Goal: Task Accomplishment & Management: Complete application form

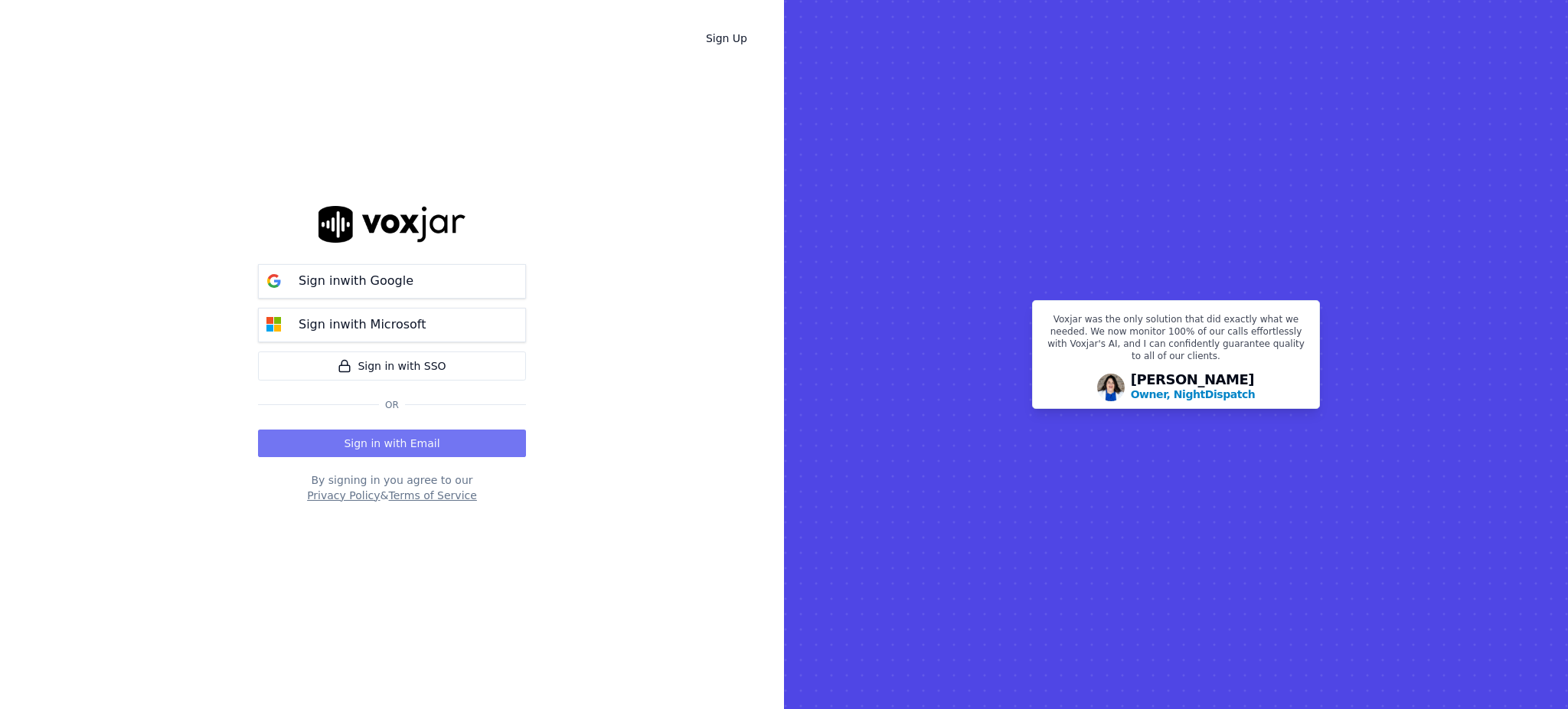
click at [356, 446] on button "Sign in with Email" at bounding box center [392, 443] width 268 height 27
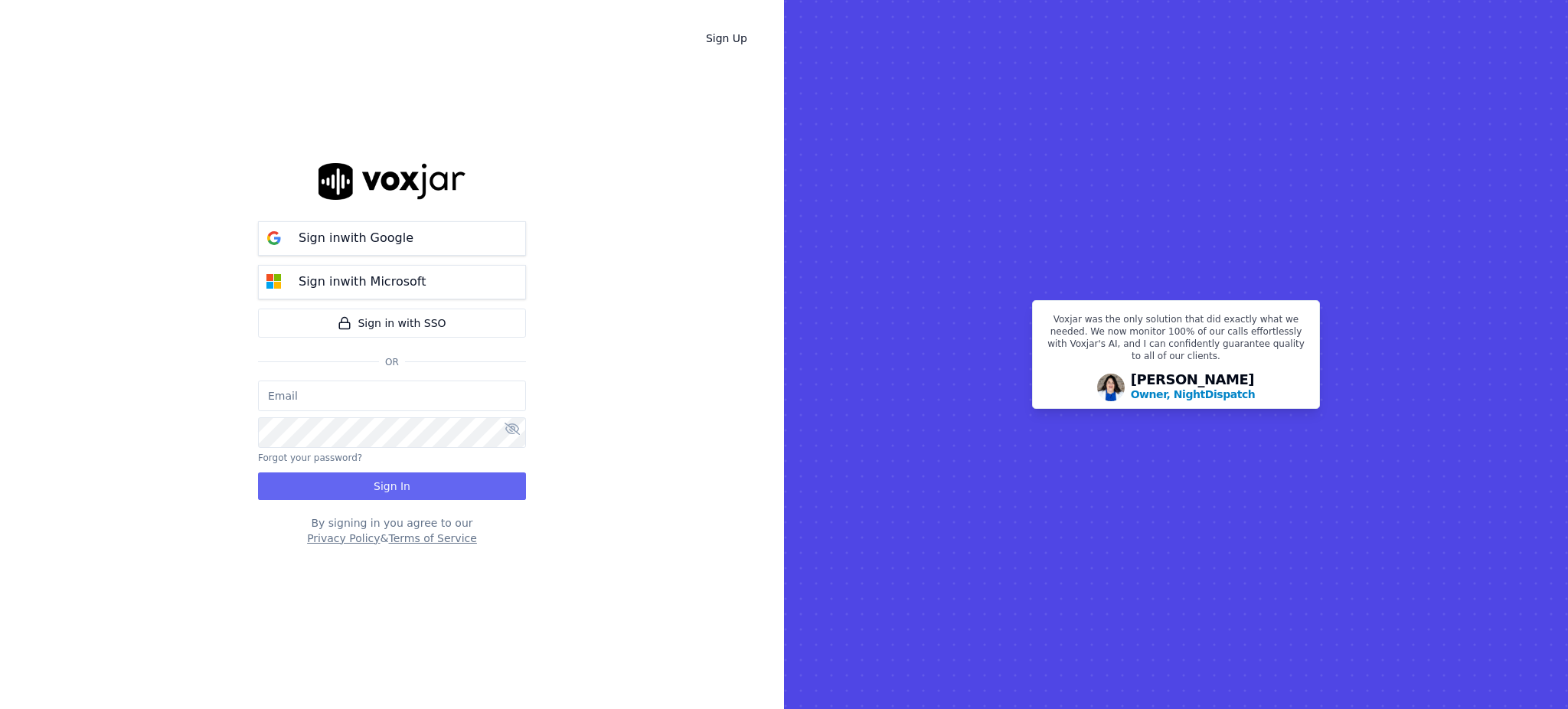
type input "fisqa@newwavepower.net"
click at [365, 485] on button "Sign In" at bounding box center [392, 485] width 268 height 27
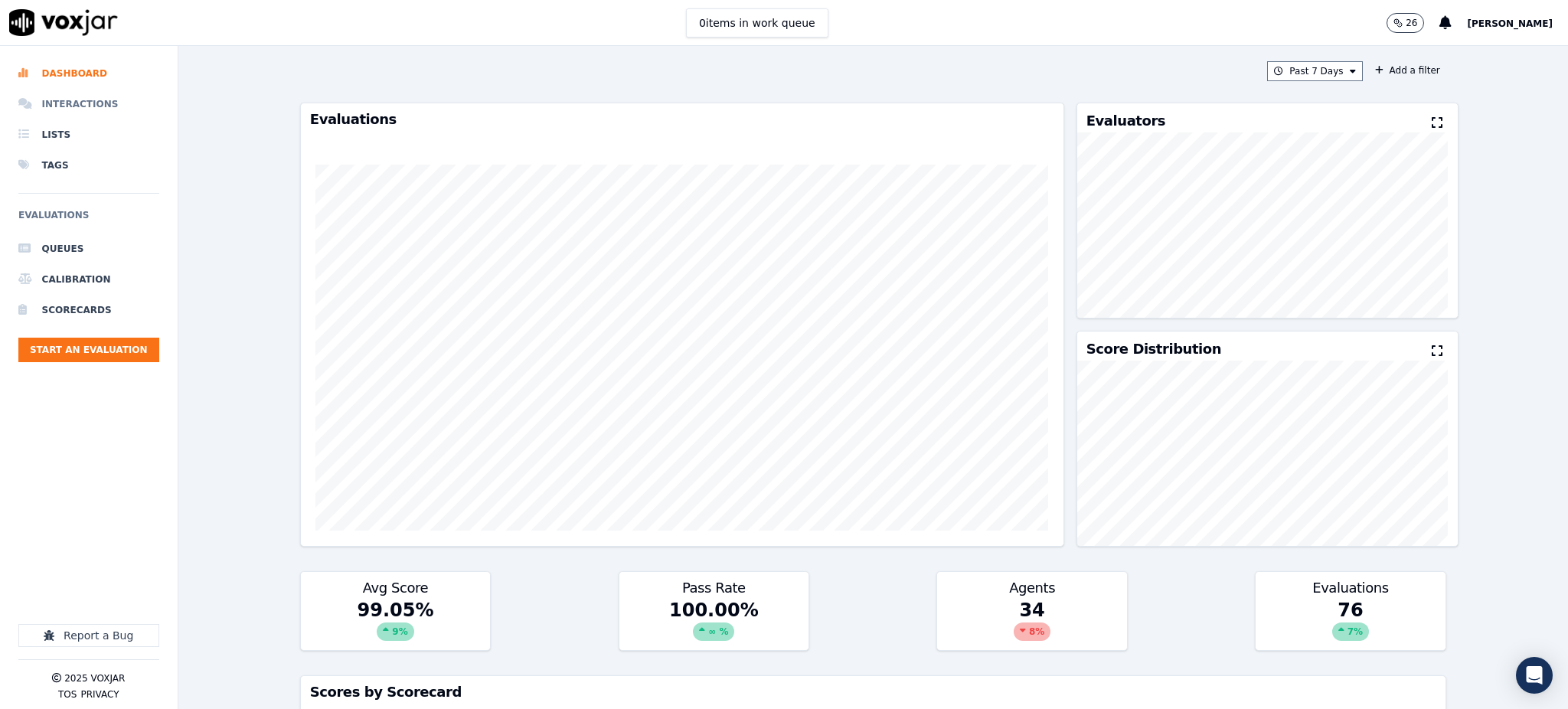
click at [69, 109] on li "Interactions" at bounding box center [88, 104] width 141 height 30
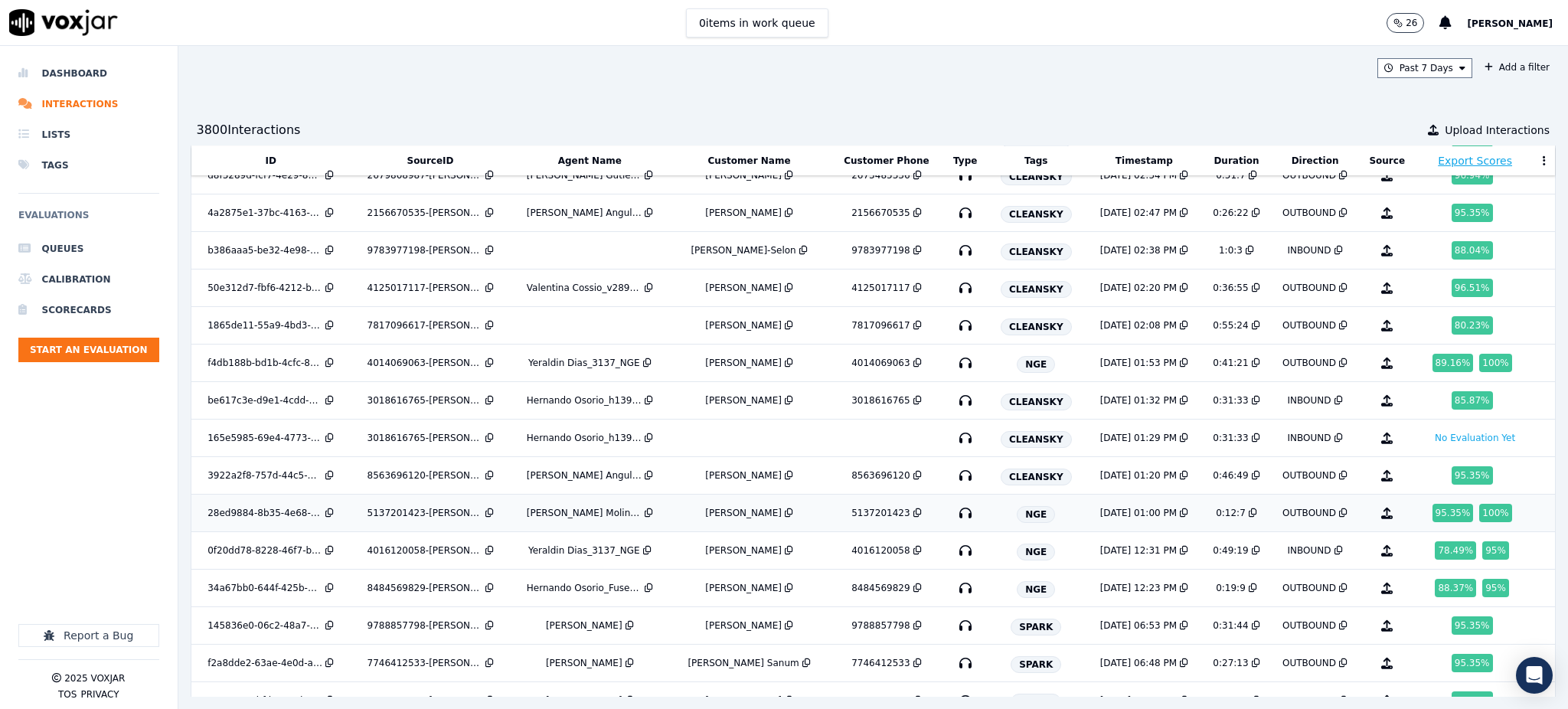
scroll to position [3384, 0]
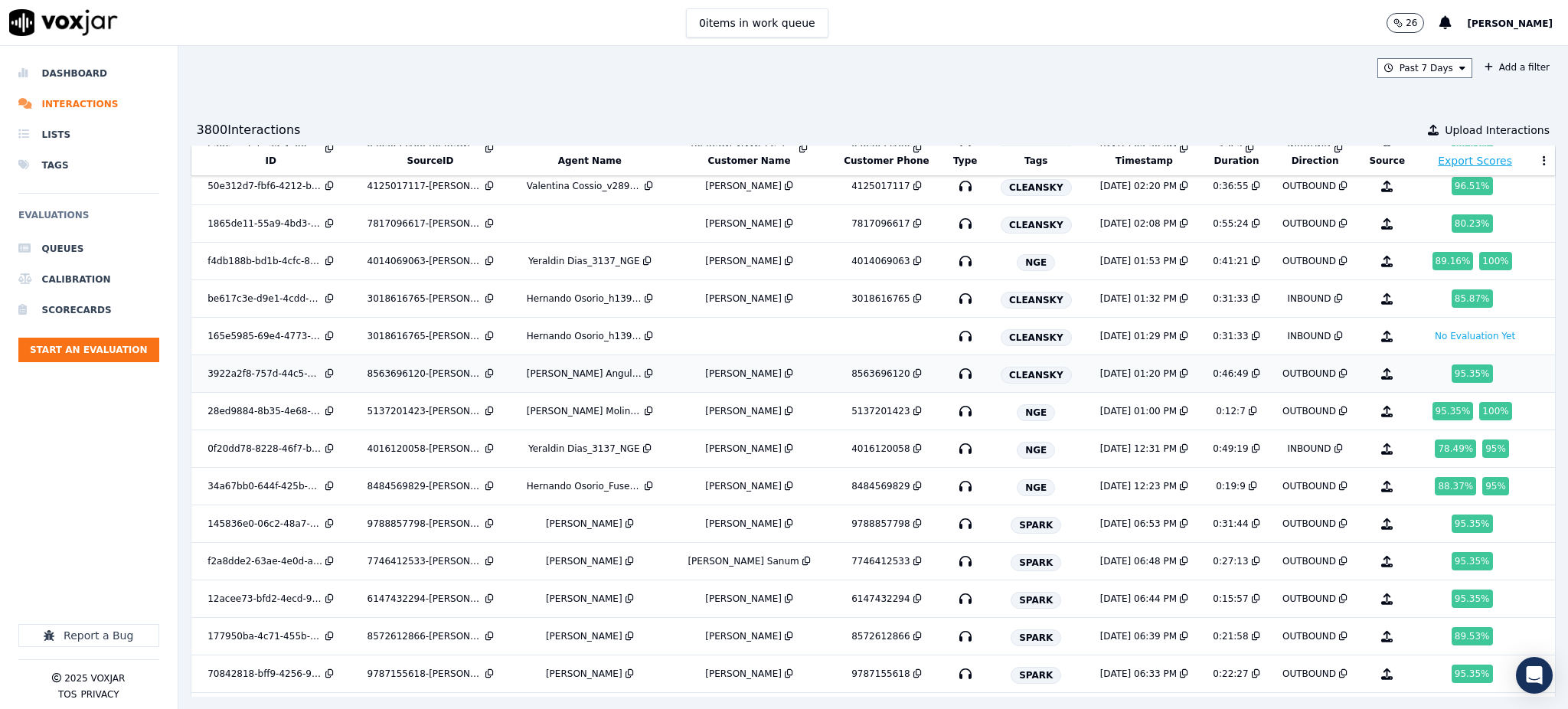
click at [960, 379] on icon "button" at bounding box center [965, 373] width 25 height 25
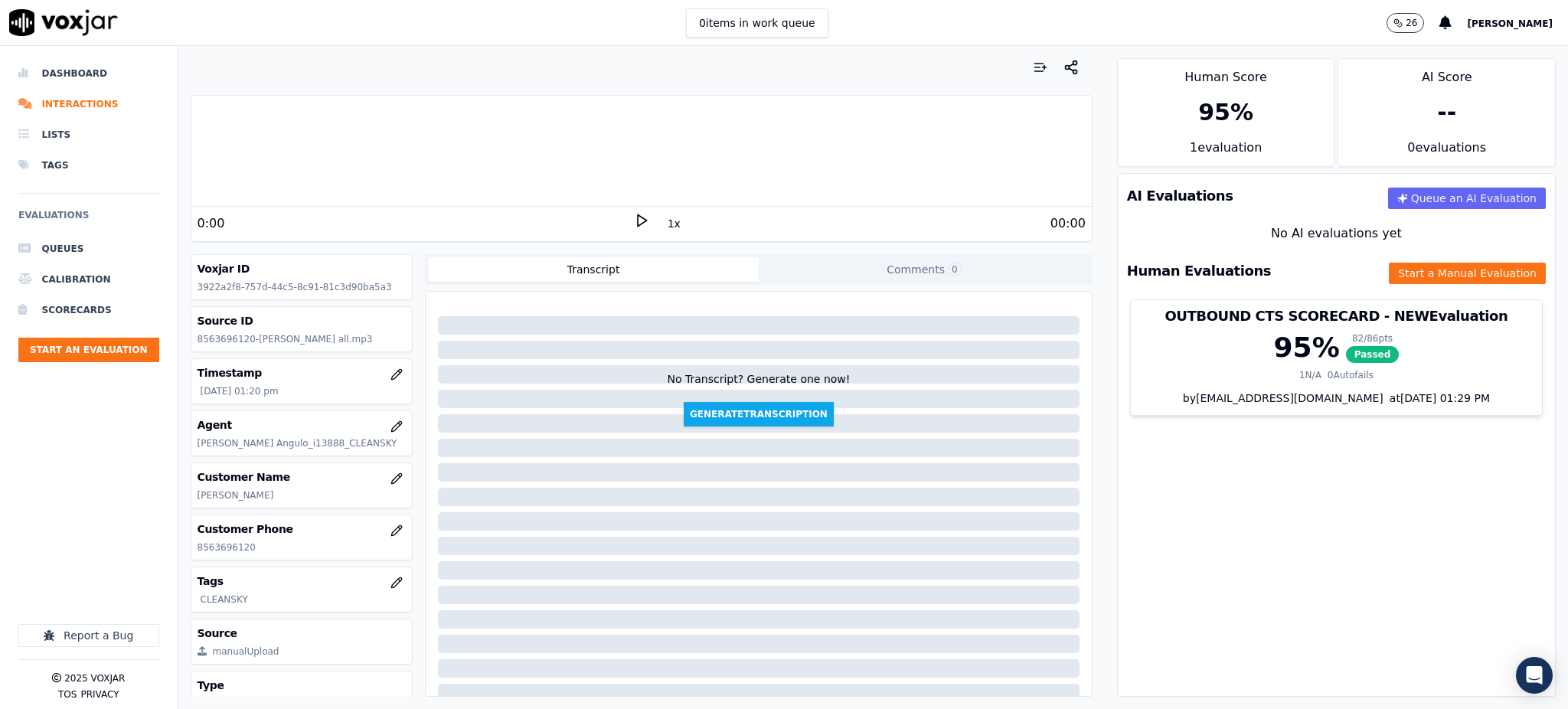
click at [634, 219] on icon at bounding box center [642, 220] width 15 height 15
drag, startPoint x: 236, startPoint y: 551, endPoint x: 185, endPoint y: 554, distance: 51.1
click at [185, 554] on div "Your browser does not support the audio element. 0:00 1x 00:00 Voxjar ID 3922a2…" at bounding box center [641, 376] width 926 height 663
copy p "8563696120"
click at [634, 218] on icon at bounding box center [642, 220] width 15 height 15
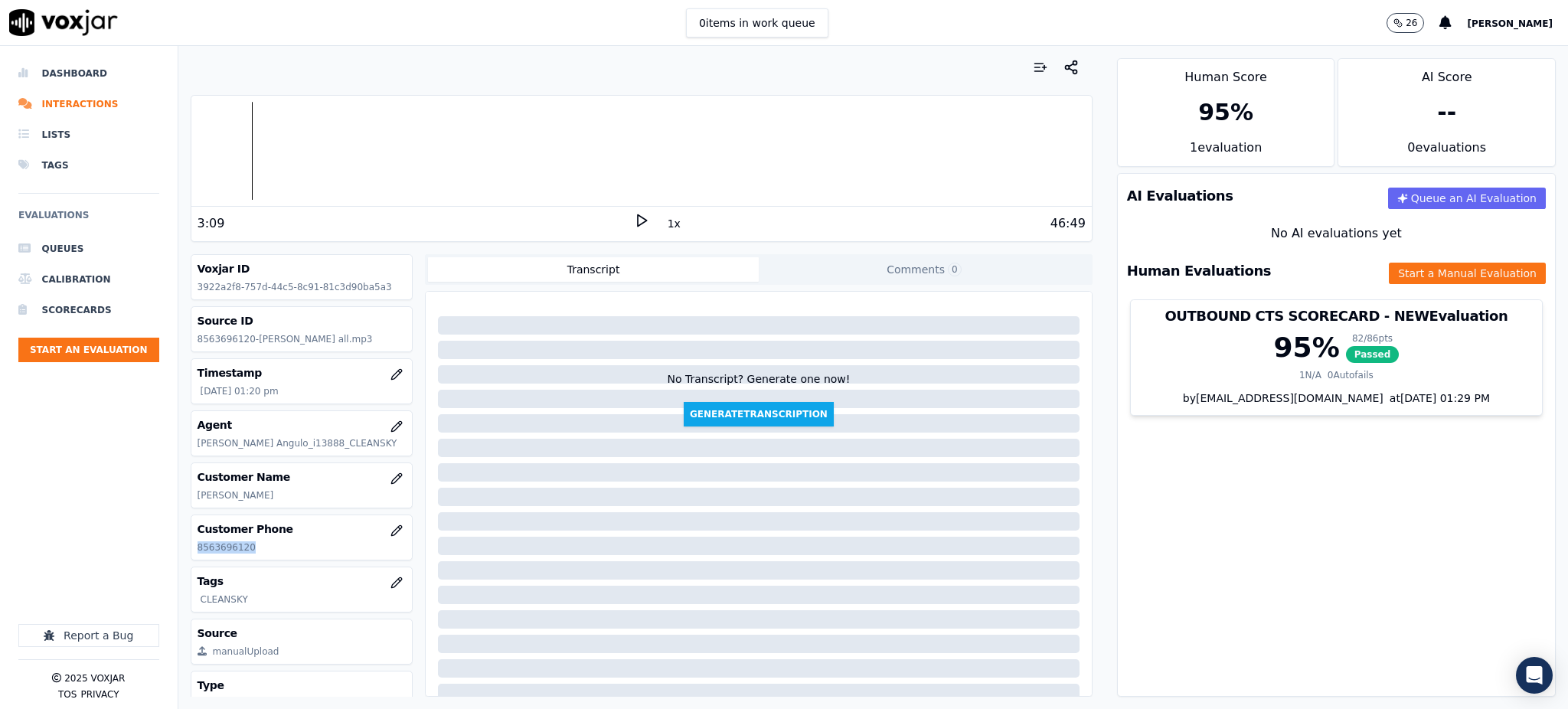
click at [638, 220] on polygon at bounding box center [643, 221] width 9 height 11
click at [634, 226] on icon at bounding box center [642, 220] width 15 height 15
click at [634, 224] on icon at bounding box center [642, 220] width 15 height 15
click at [1389, 274] on button "Start a Manual Evaluation" at bounding box center [1468, 273] width 157 height 22
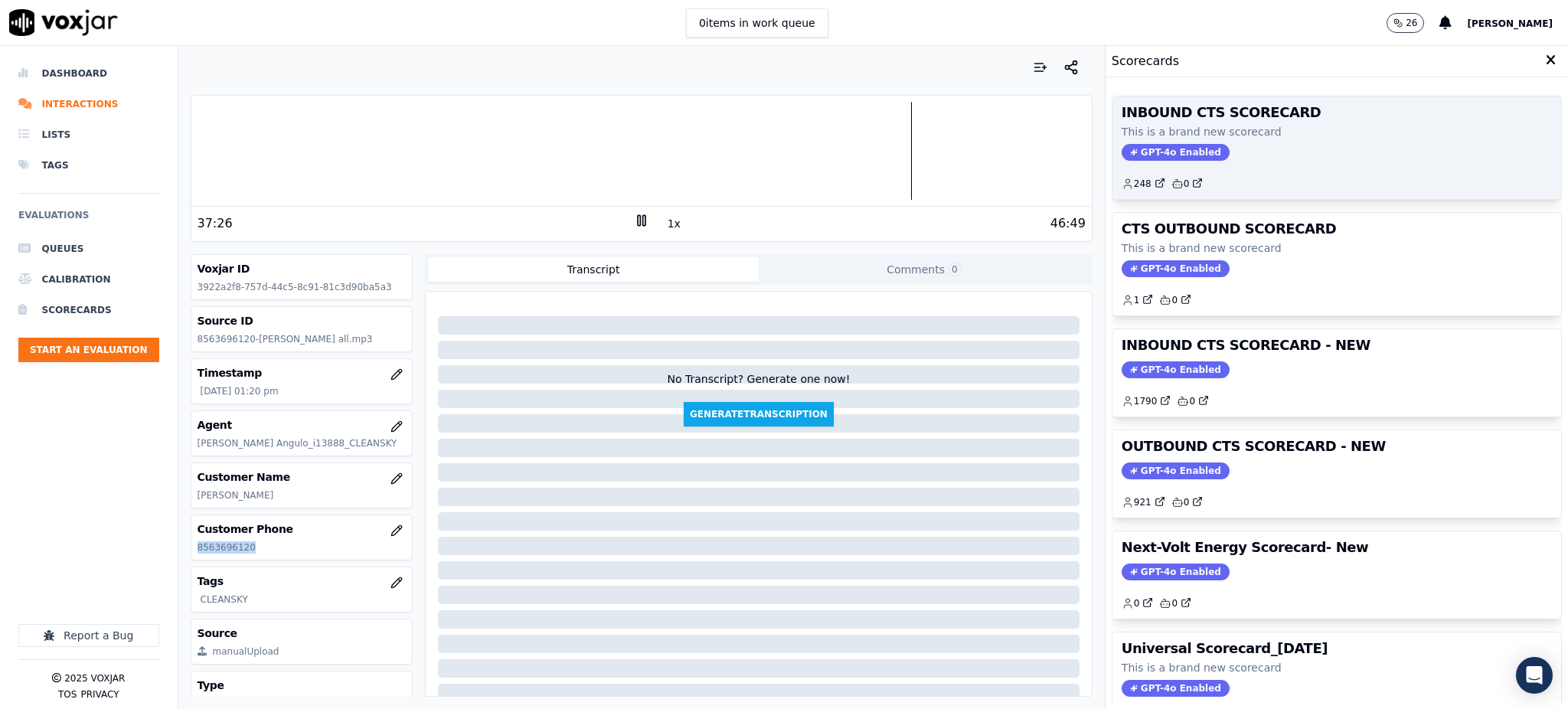
click at [1121, 150] on span "GPT-4o Enabled" at bounding box center [1176, 153] width 108 height 17
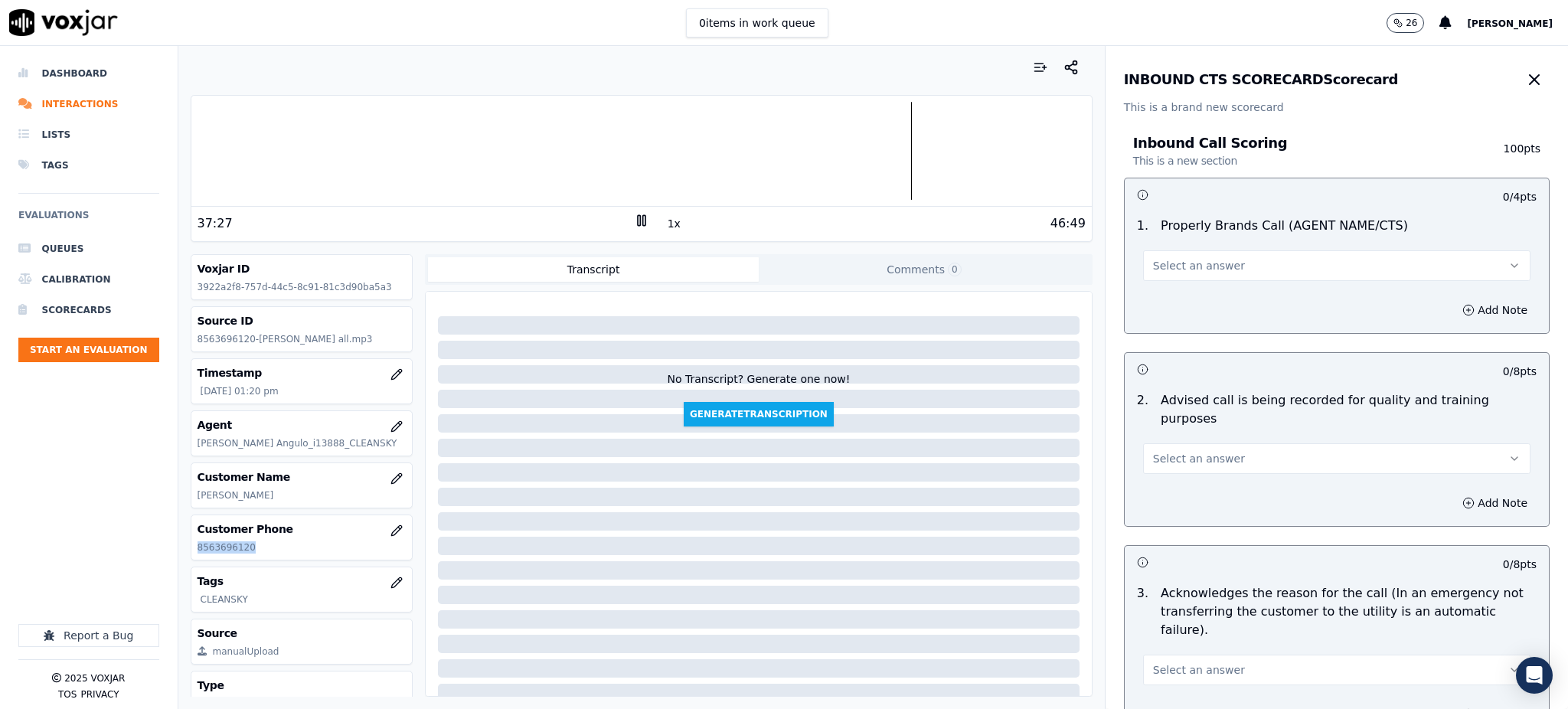
click at [1156, 275] on button "Select an answer" at bounding box center [1336, 265] width 388 height 30
drag, startPoint x: 1158, startPoint y: 307, endPoint x: 1154, endPoint y: 364, distance: 57.1
click at [1158, 309] on div "Yes" at bounding box center [1303, 300] width 354 height 25
click at [1153, 451] on span "Select an answer" at bounding box center [1198, 459] width 92 height 15
click at [1158, 475] on div "Yes" at bounding box center [1303, 475] width 354 height 25
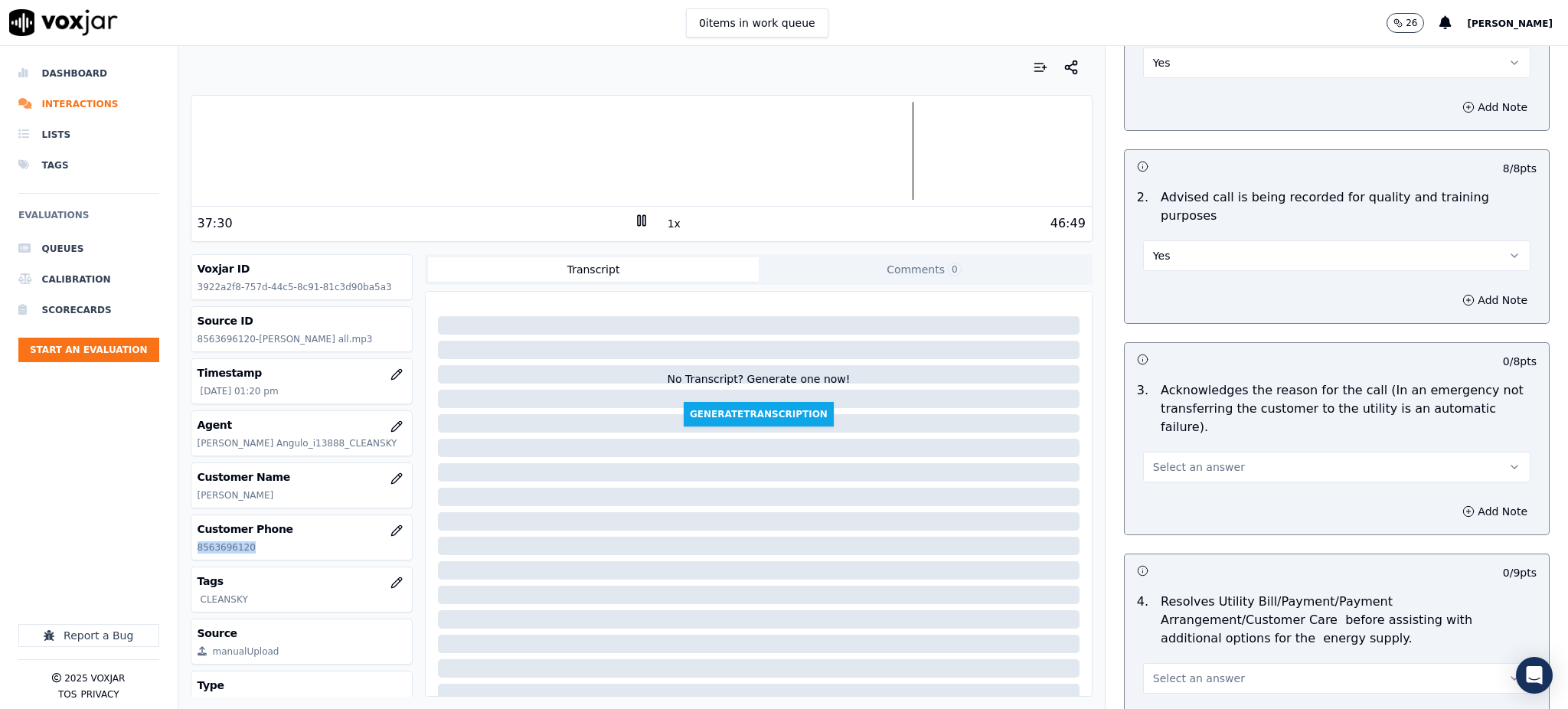
scroll to position [306, 0]
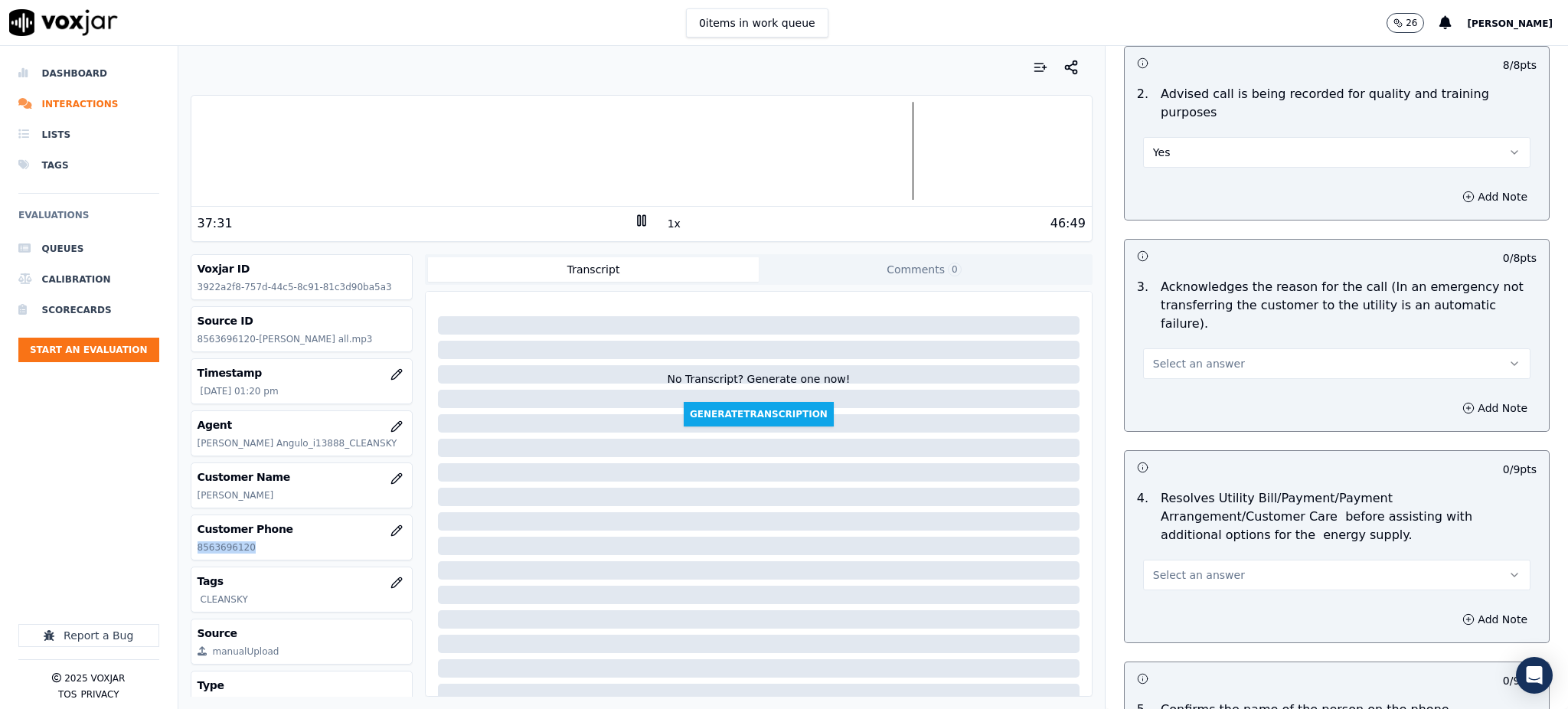
click at [1158, 355] on span "Select an answer" at bounding box center [1198, 363] width 92 height 15
click at [1163, 360] on div "Yes" at bounding box center [1303, 361] width 354 height 25
click at [1153, 567] on span "Select an answer" at bounding box center [1198, 574] width 92 height 15
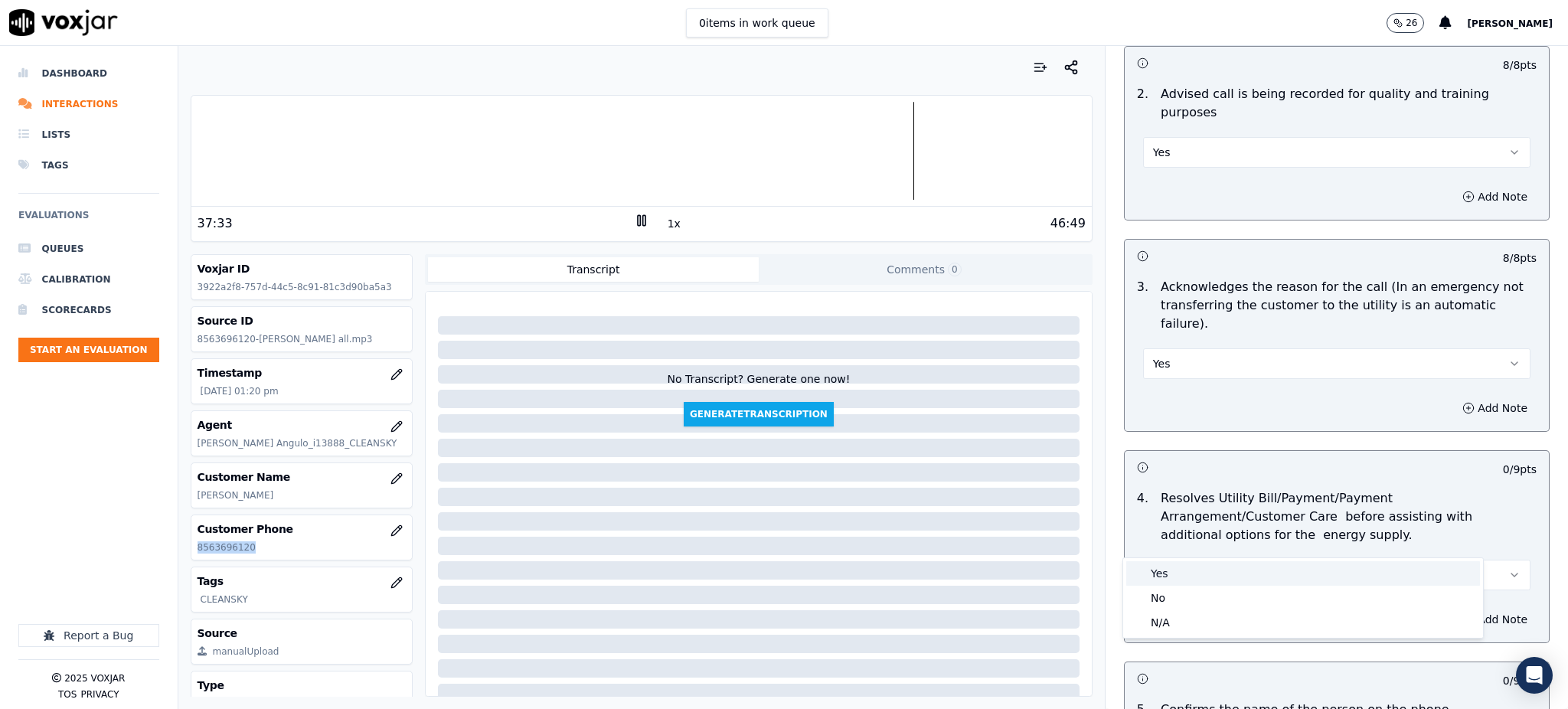
click at [1162, 568] on div "Yes" at bounding box center [1303, 573] width 354 height 25
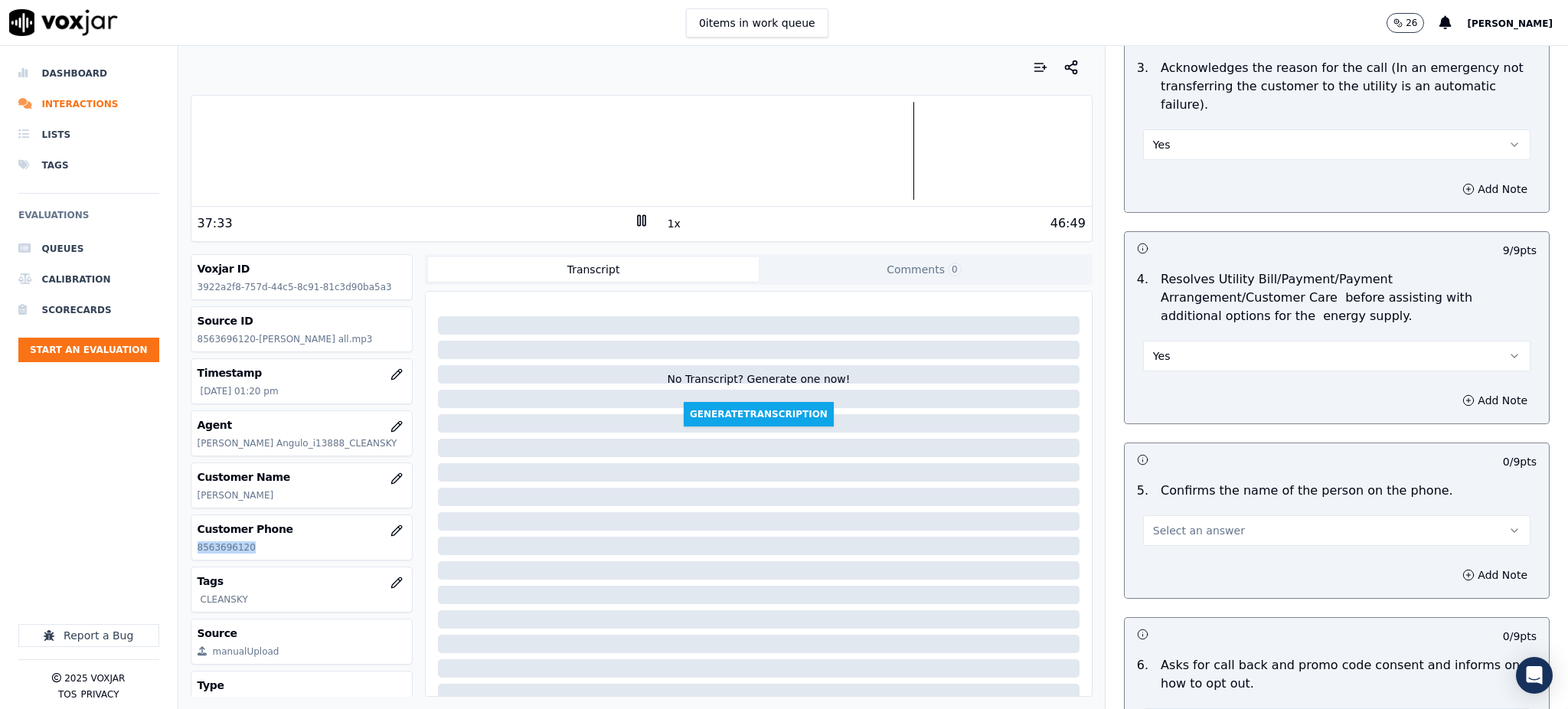
scroll to position [612, 0]
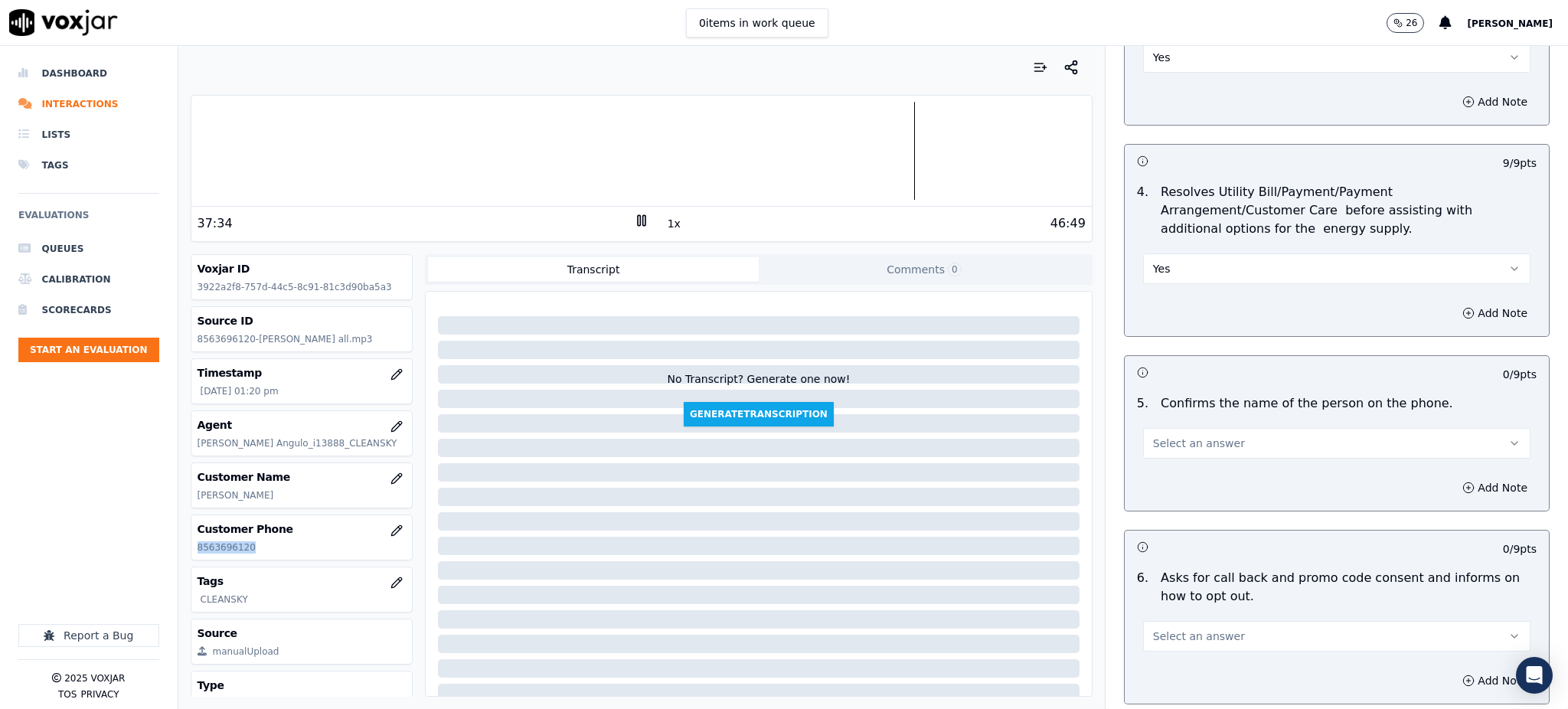
click at [1164, 427] on button "Select an answer" at bounding box center [1336, 443] width 388 height 30
click at [1165, 447] on div "Yes" at bounding box center [1303, 442] width 354 height 25
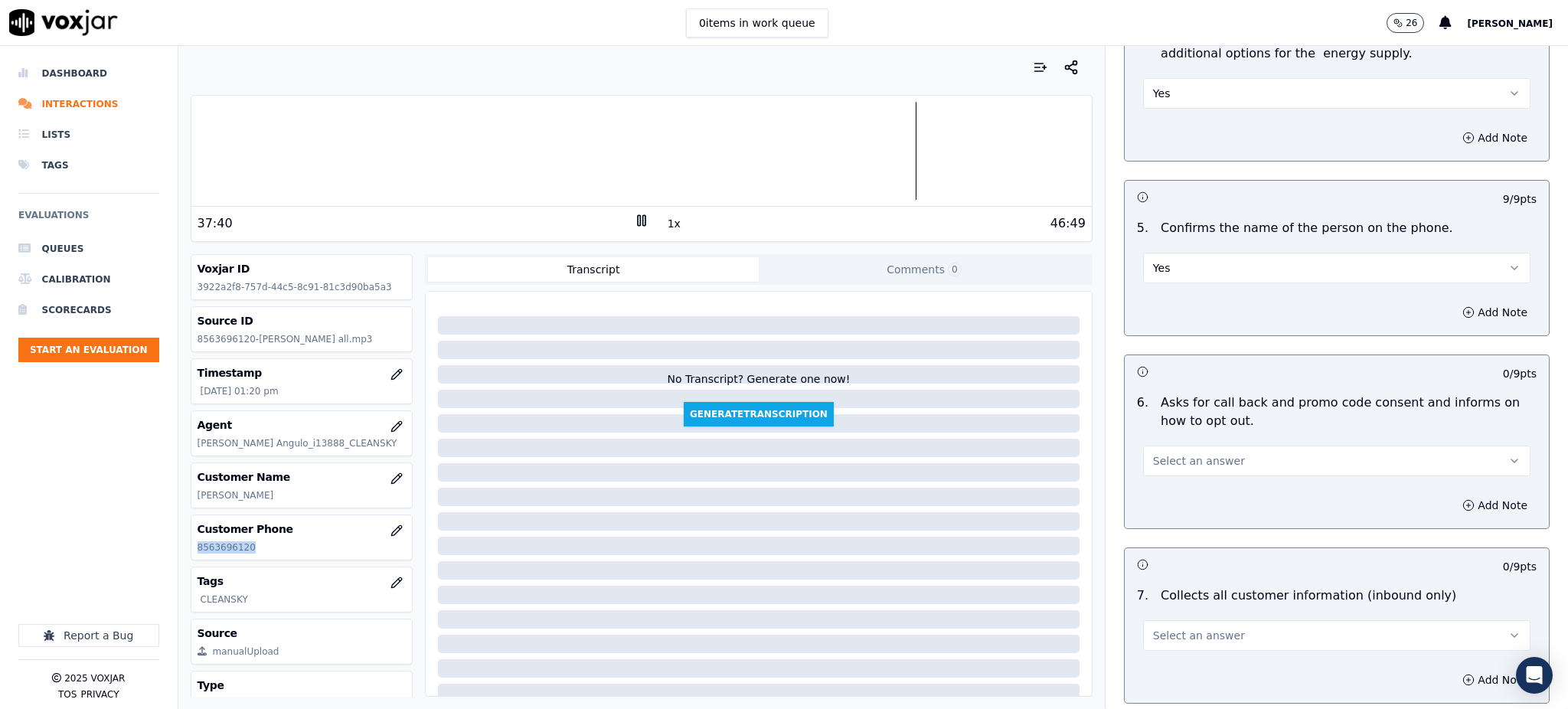
scroll to position [816, 0]
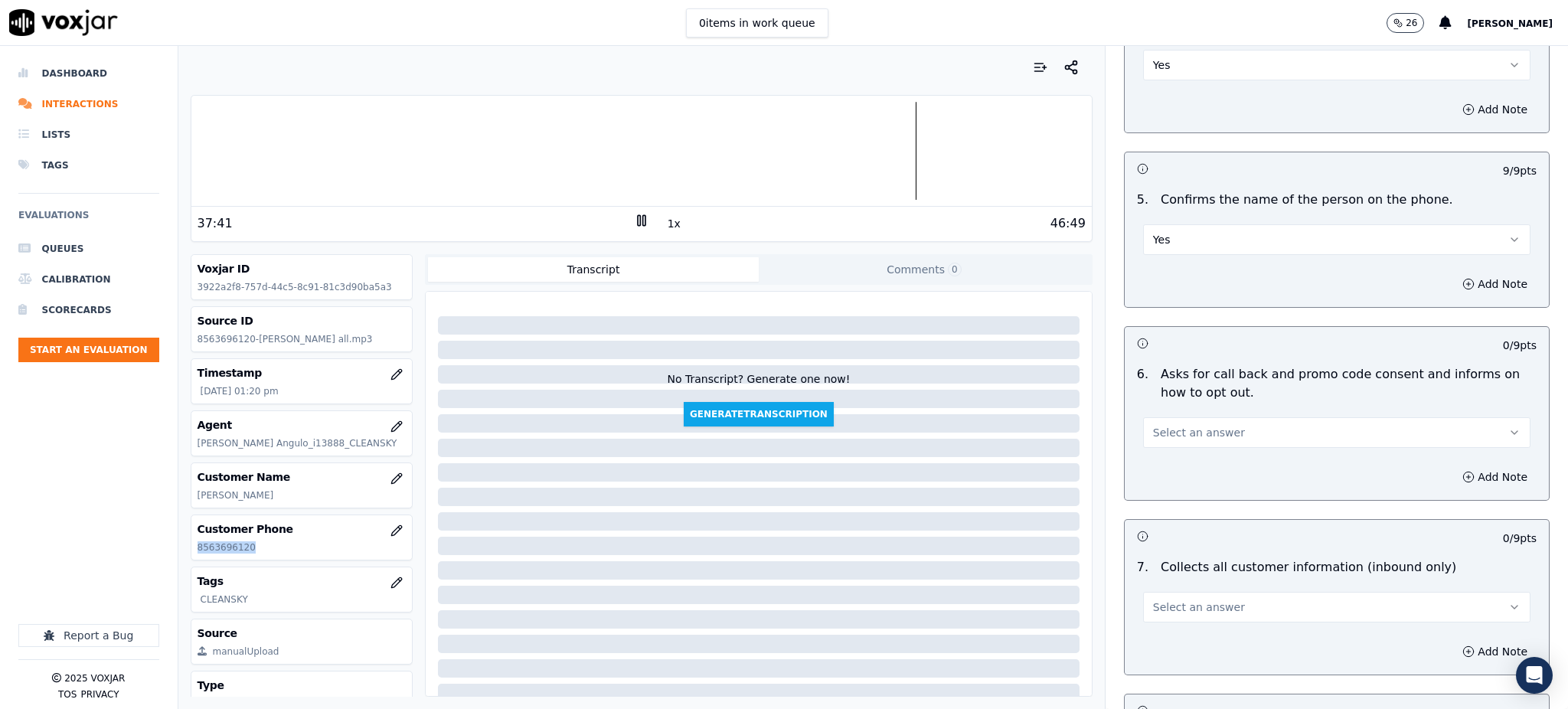
click at [1176, 425] on span "Select an answer" at bounding box center [1198, 432] width 92 height 15
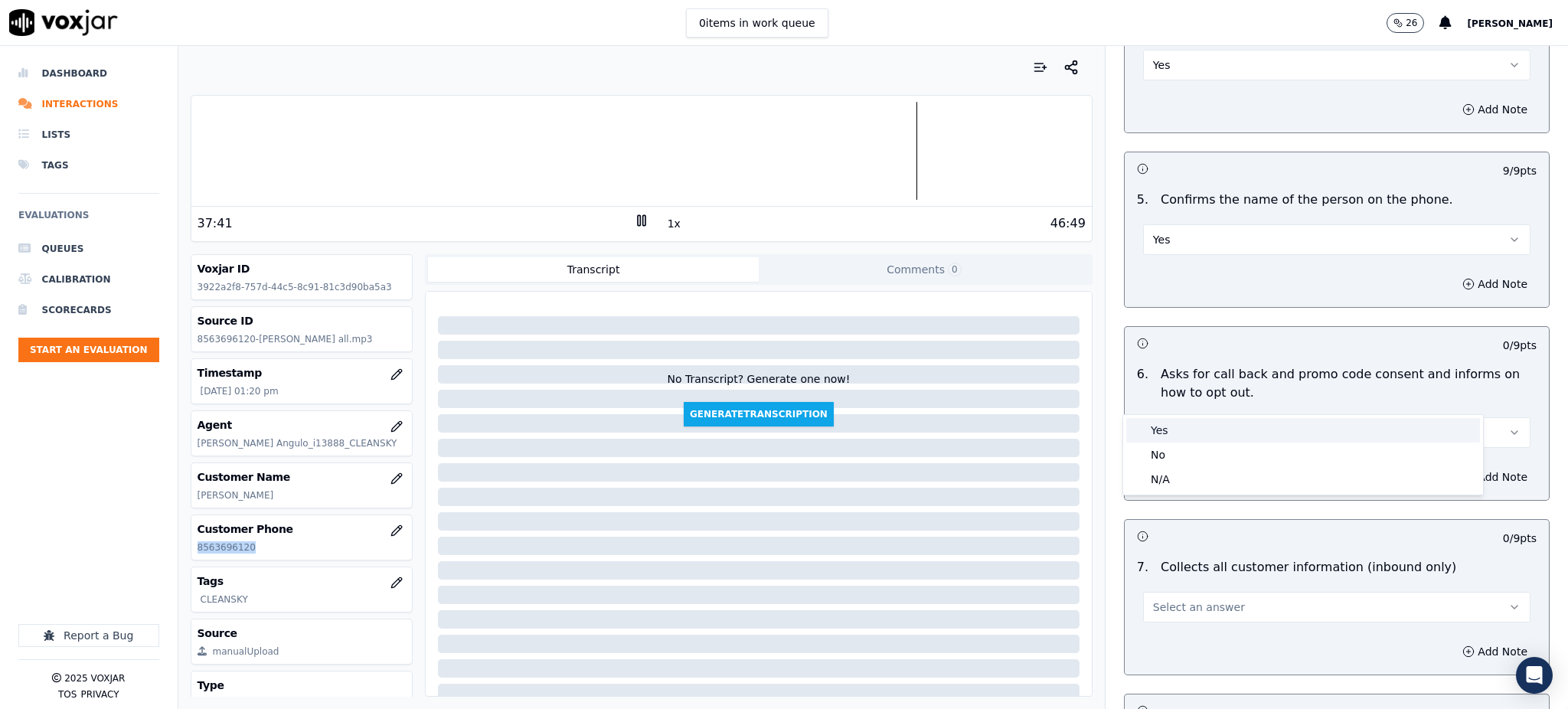
click at [1164, 433] on div "Yes" at bounding box center [1303, 430] width 354 height 25
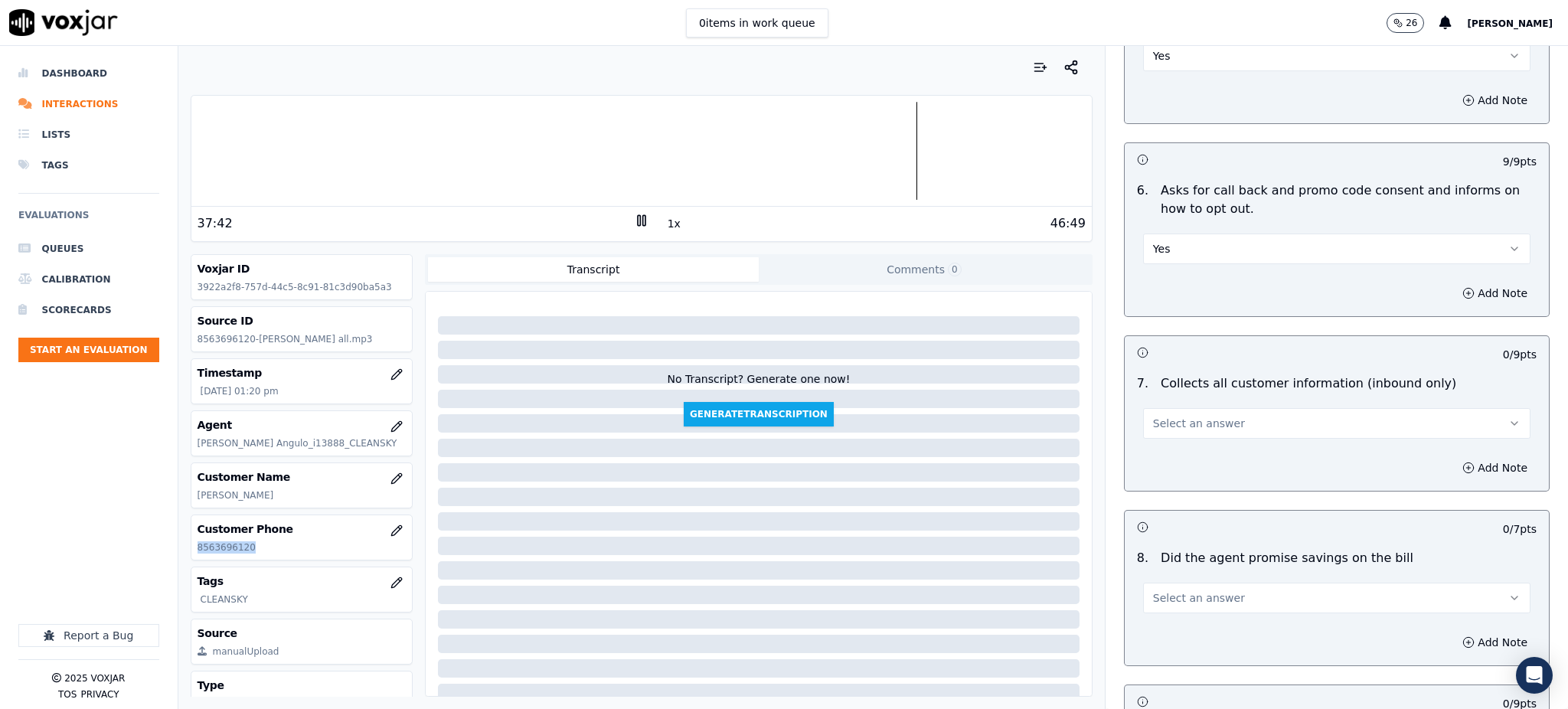
scroll to position [1020, 0]
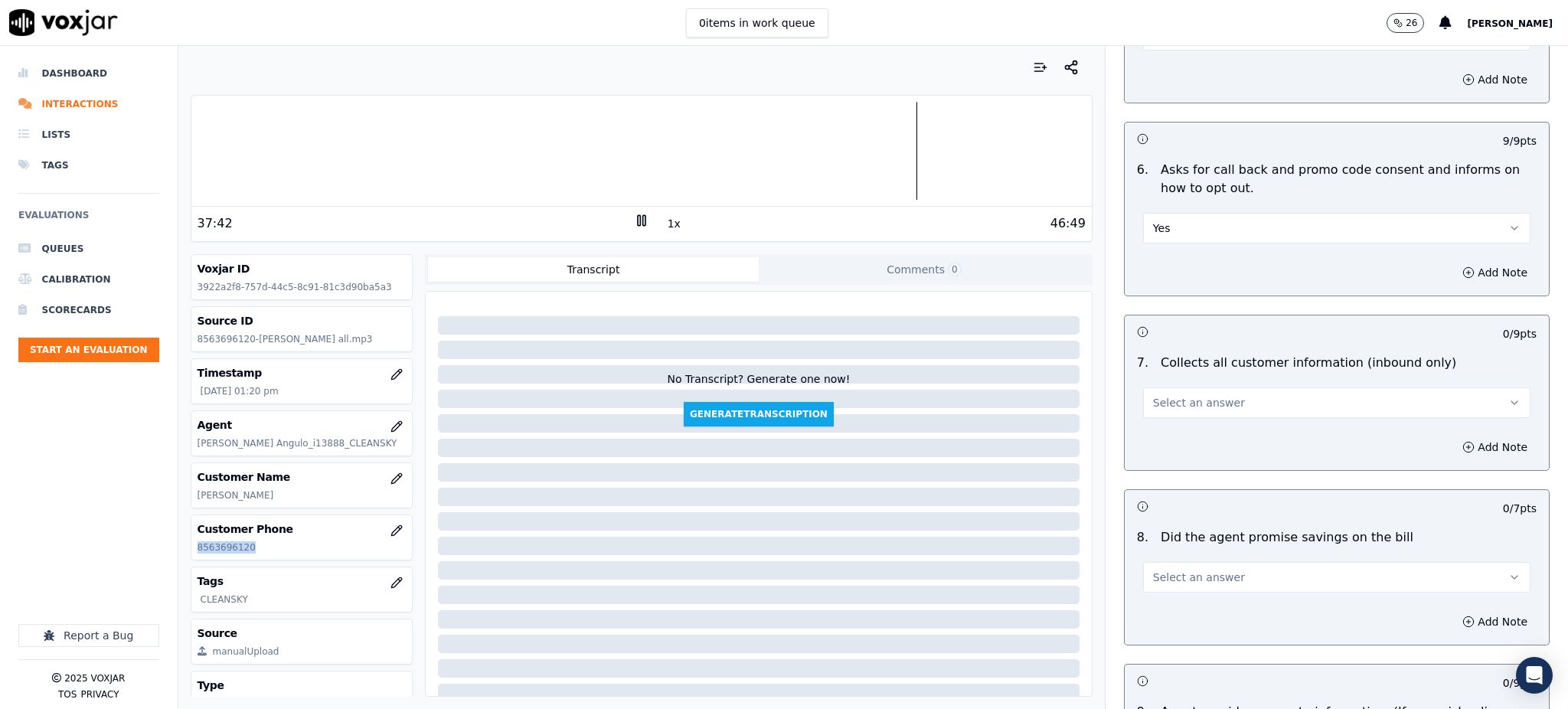
click at [1180, 395] on span "Select an answer" at bounding box center [1198, 403] width 92 height 15
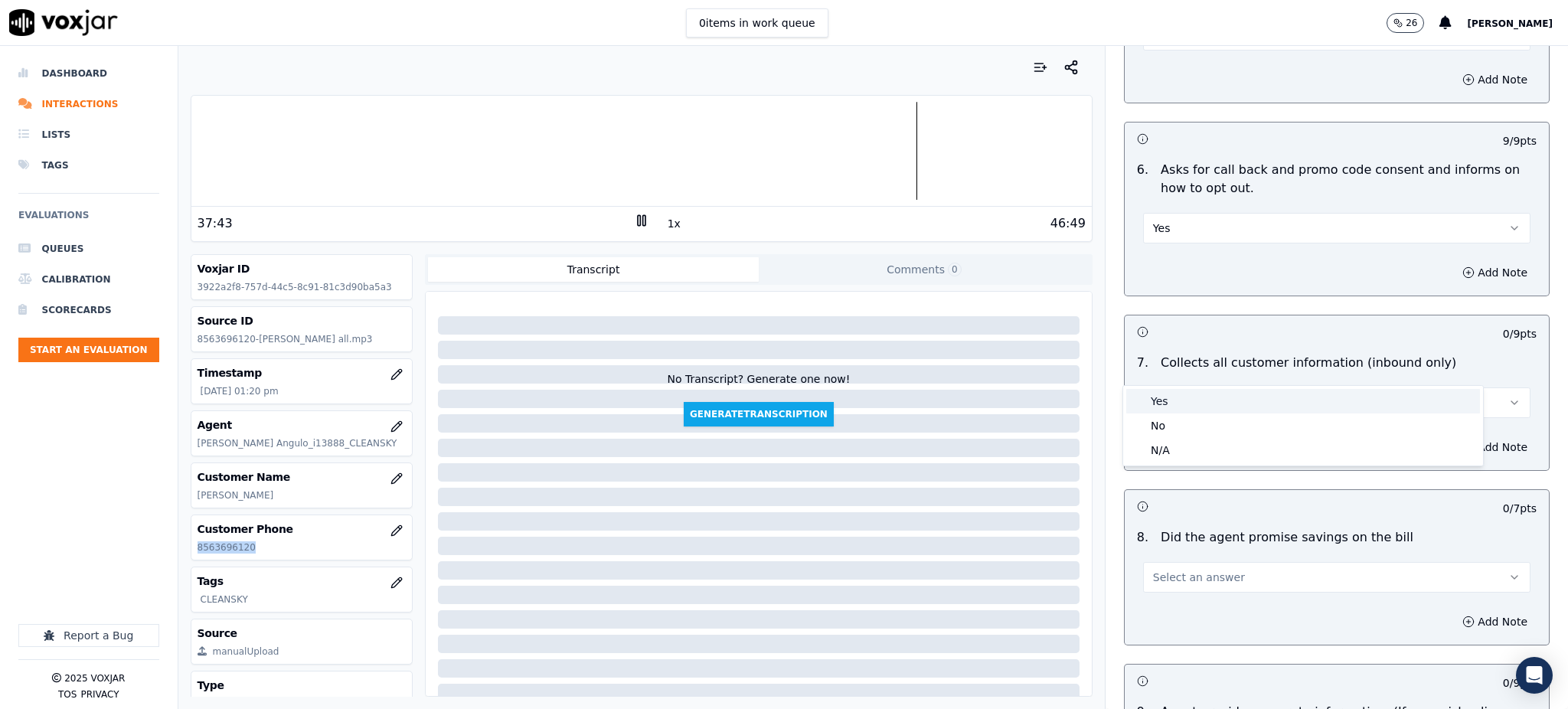
click at [1171, 408] on div "Yes" at bounding box center [1303, 401] width 354 height 25
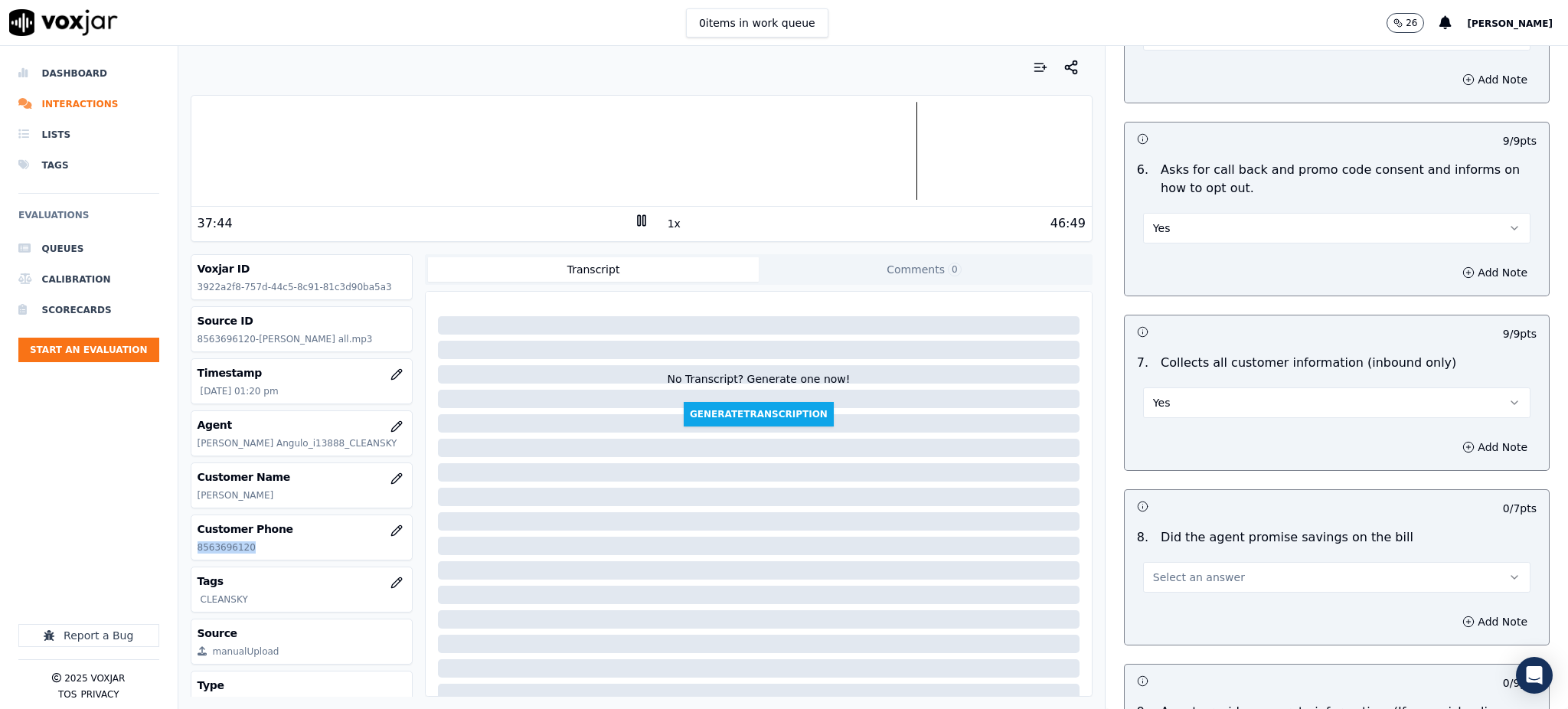
drag, startPoint x: 1147, startPoint y: 536, endPoint x: 1150, endPoint y: 557, distance: 21.2
click at [1153, 570] on span "Select an answer" at bounding box center [1198, 577] width 92 height 15
click at [1151, 579] on div "Yes" at bounding box center [1303, 575] width 354 height 25
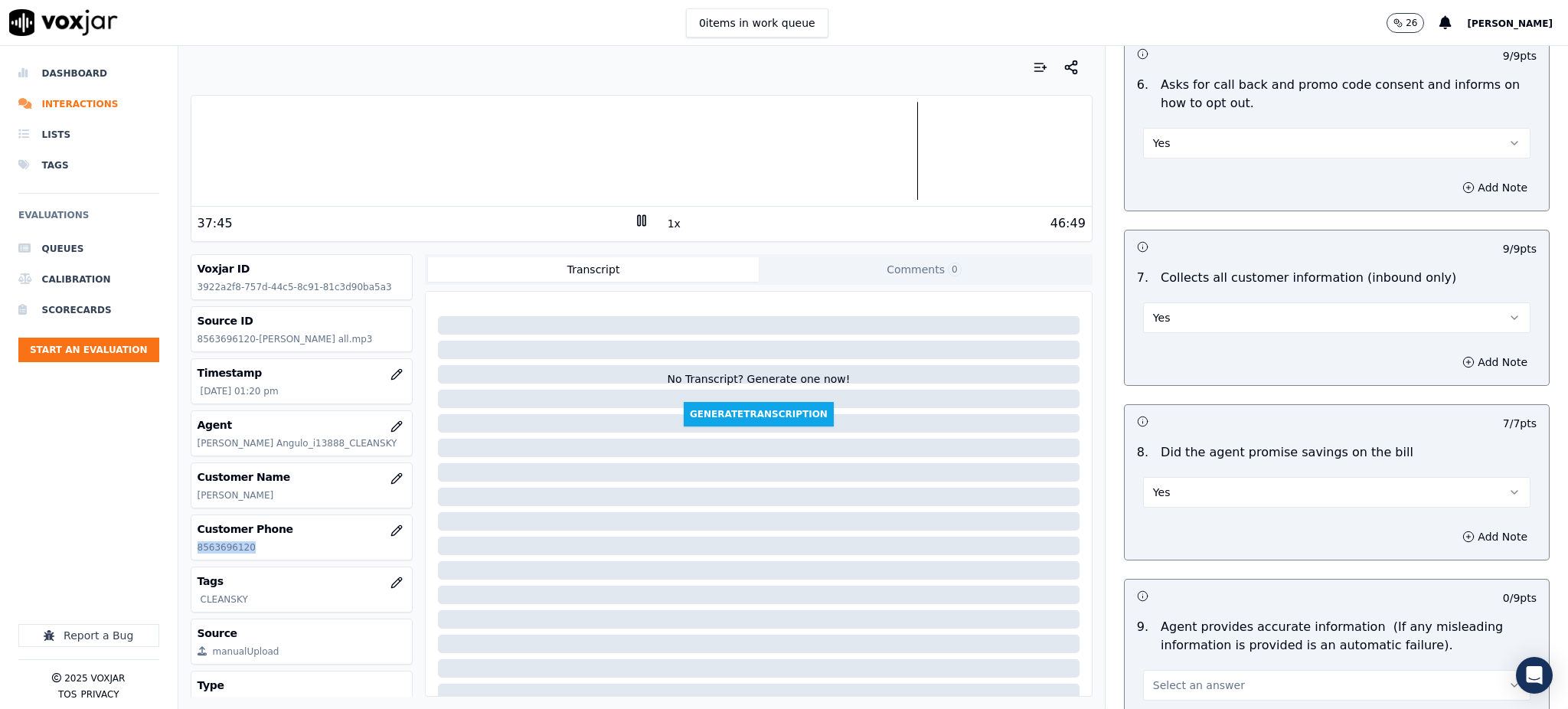
scroll to position [1326, 0]
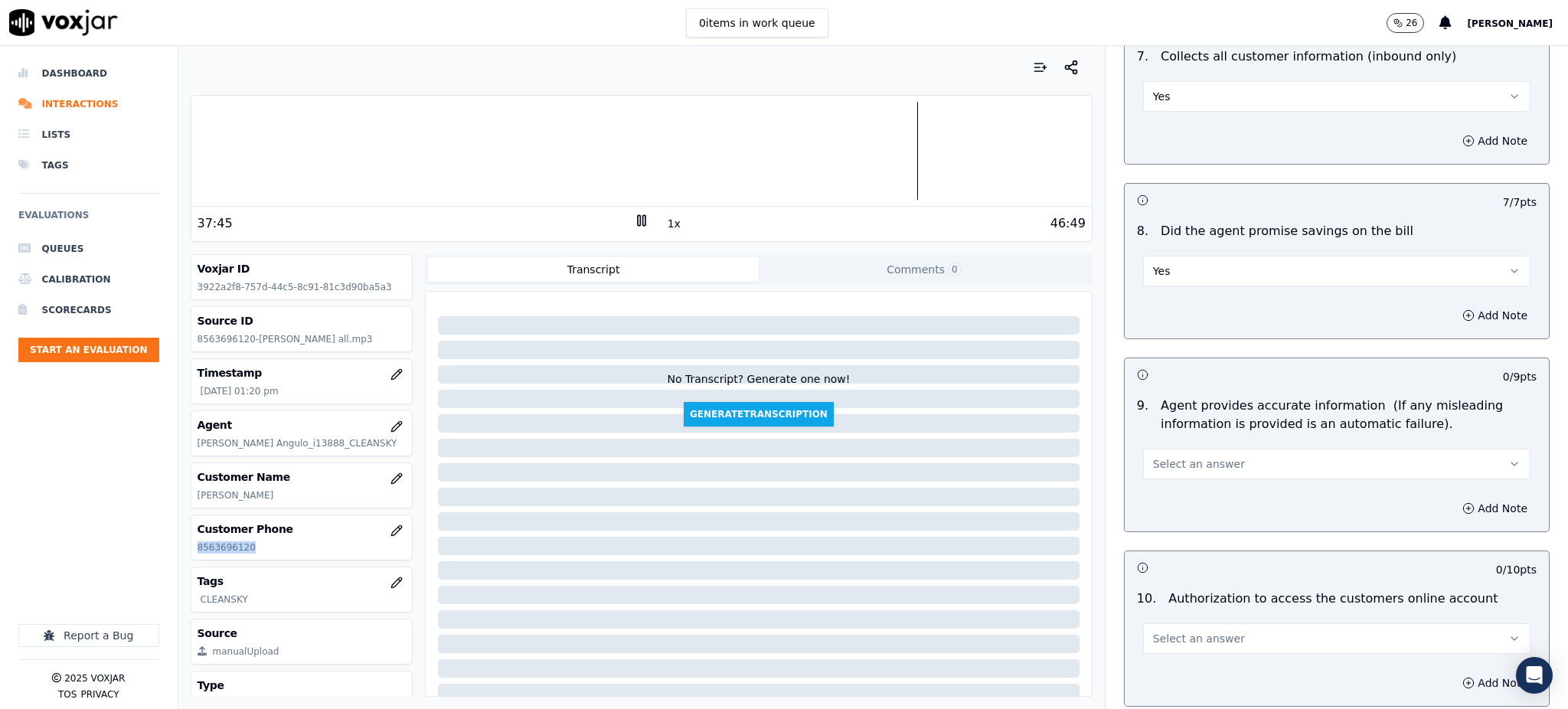
click at [1180, 456] on span "Select an answer" at bounding box center [1198, 464] width 92 height 15
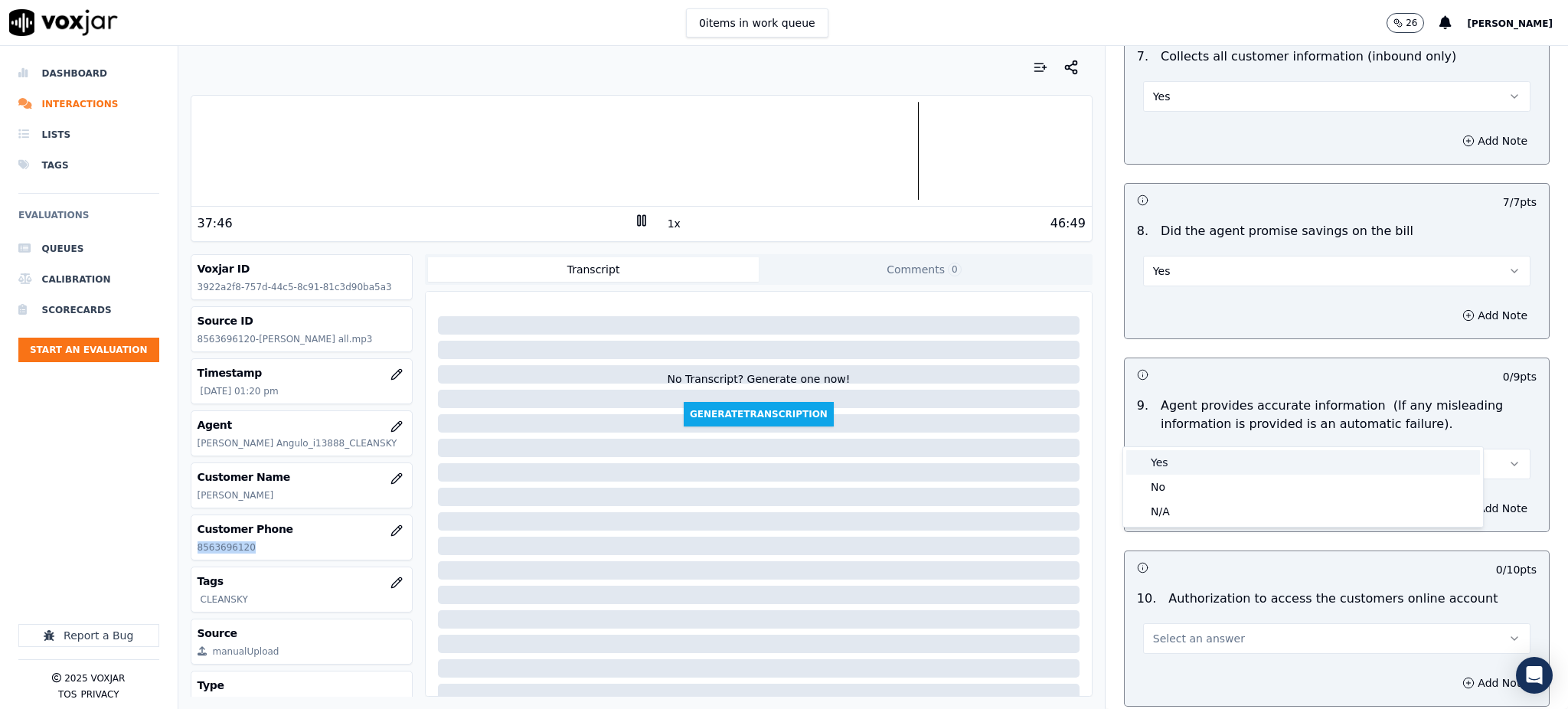
drag, startPoint x: 1173, startPoint y: 461, endPoint x: 1155, endPoint y: 532, distance: 73.2
click at [1174, 461] on div "Yes" at bounding box center [1303, 463] width 354 height 25
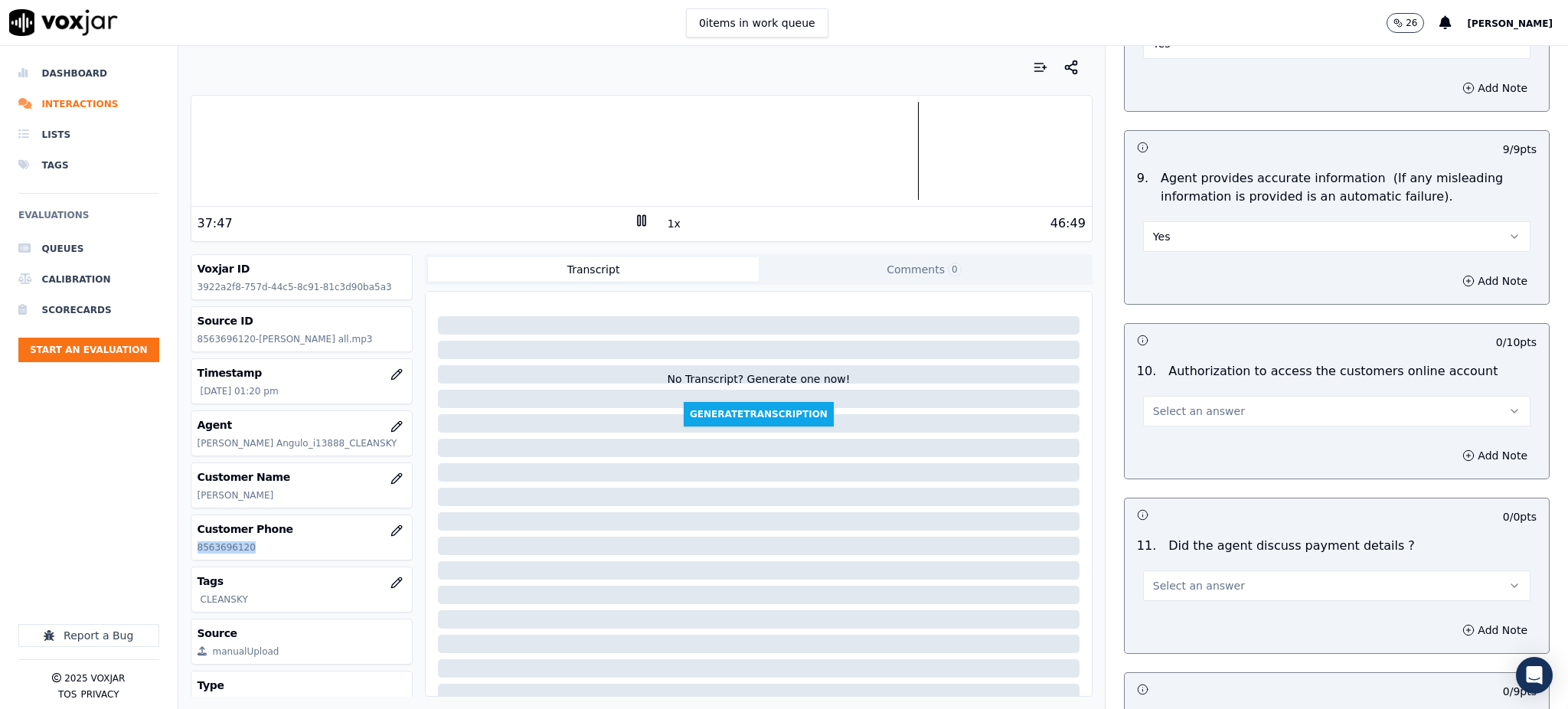
scroll to position [1632, 0]
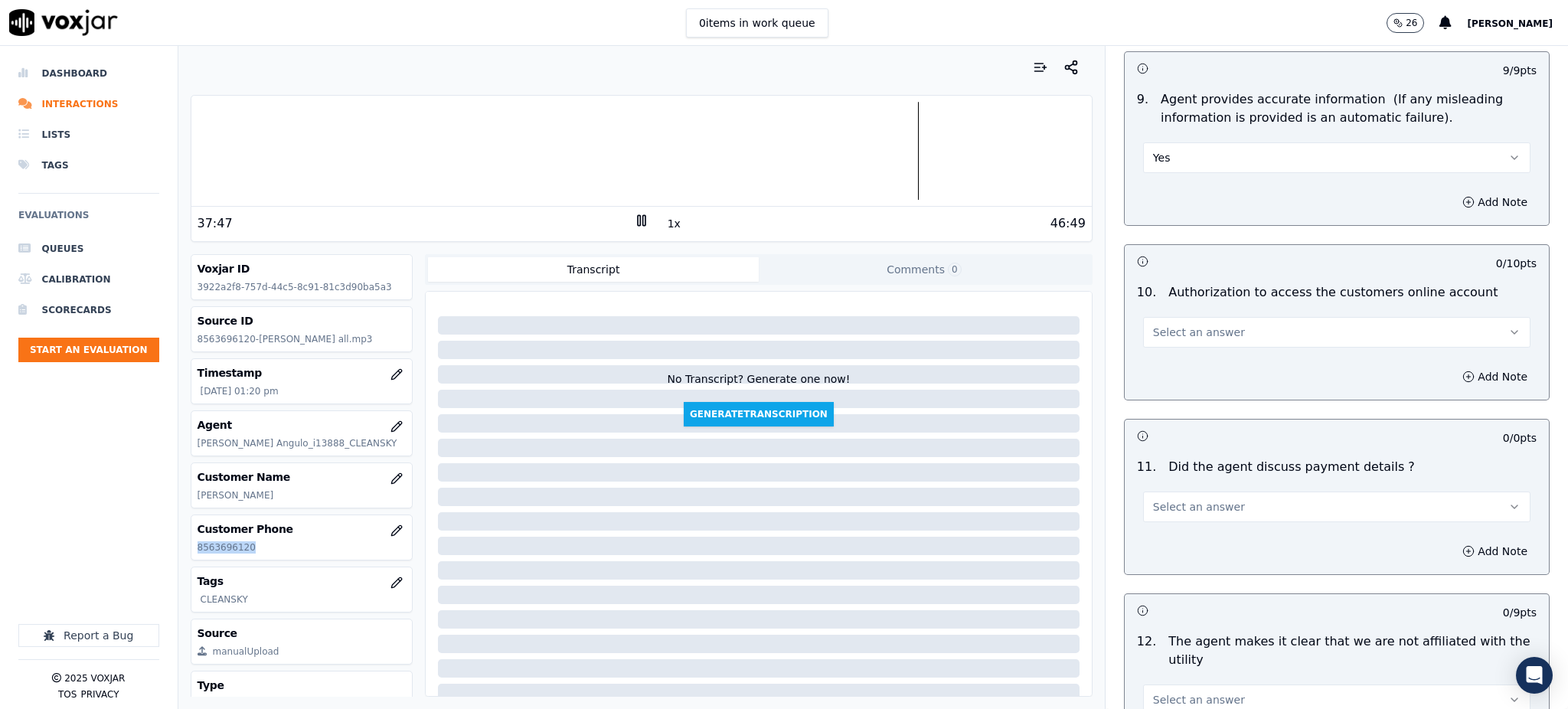
click at [1168, 324] on span "Select an answer" at bounding box center [1198, 332] width 92 height 15
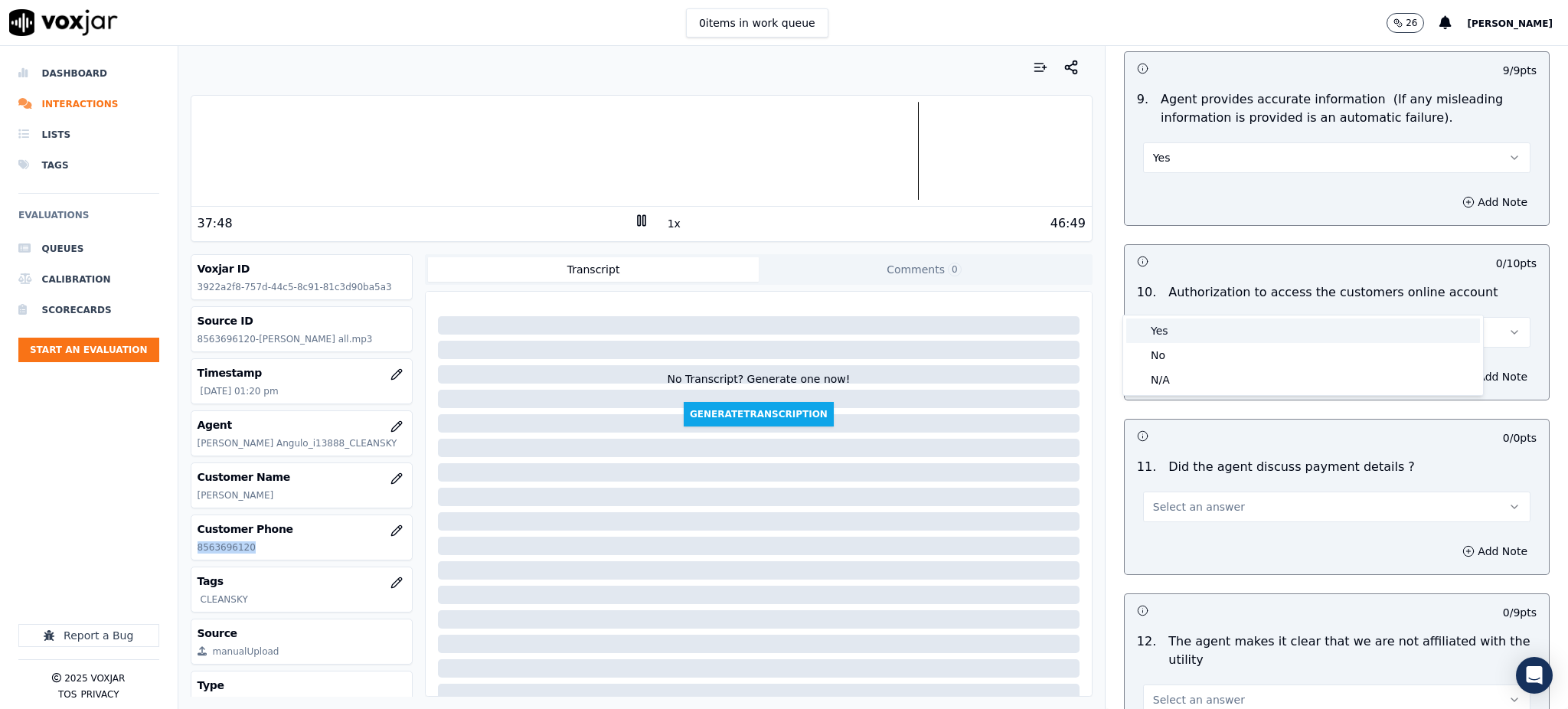
drag, startPoint x: 1167, startPoint y: 336, endPoint x: 1160, endPoint y: 412, distance: 76.3
click at [1167, 338] on div "Yes" at bounding box center [1303, 331] width 354 height 25
click at [1158, 499] on span "Select an answer" at bounding box center [1198, 506] width 92 height 15
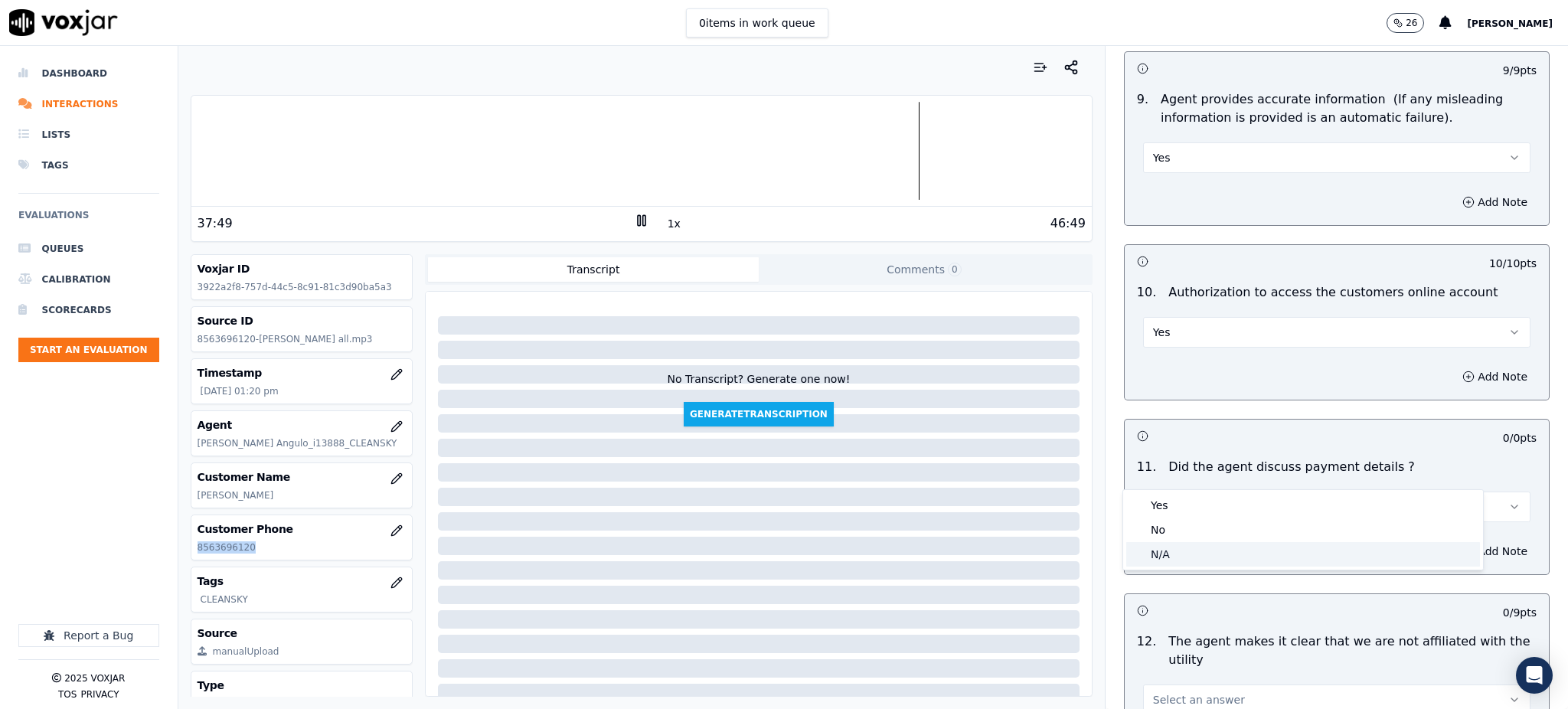
click at [1158, 547] on div "N/A" at bounding box center [1303, 554] width 354 height 25
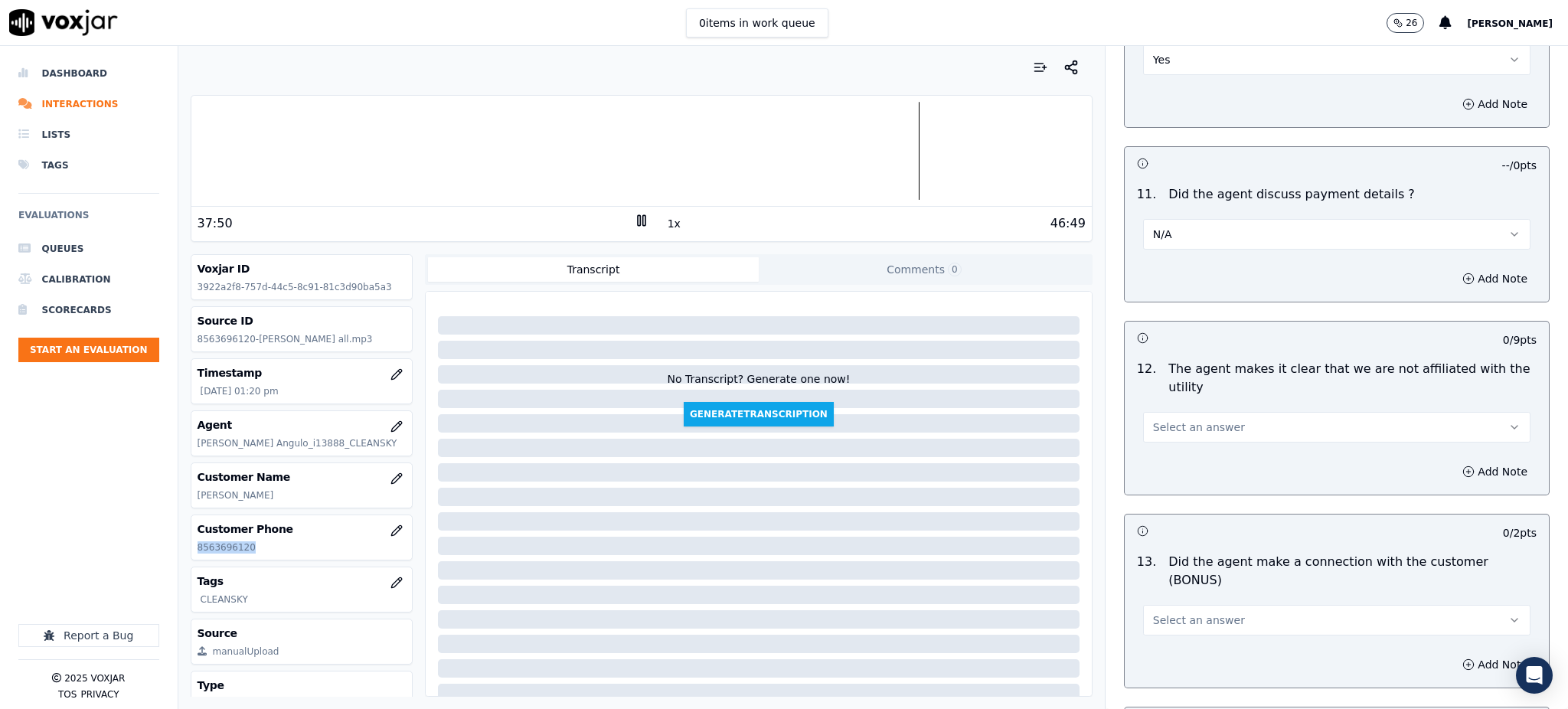
scroll to position [1938, 0]
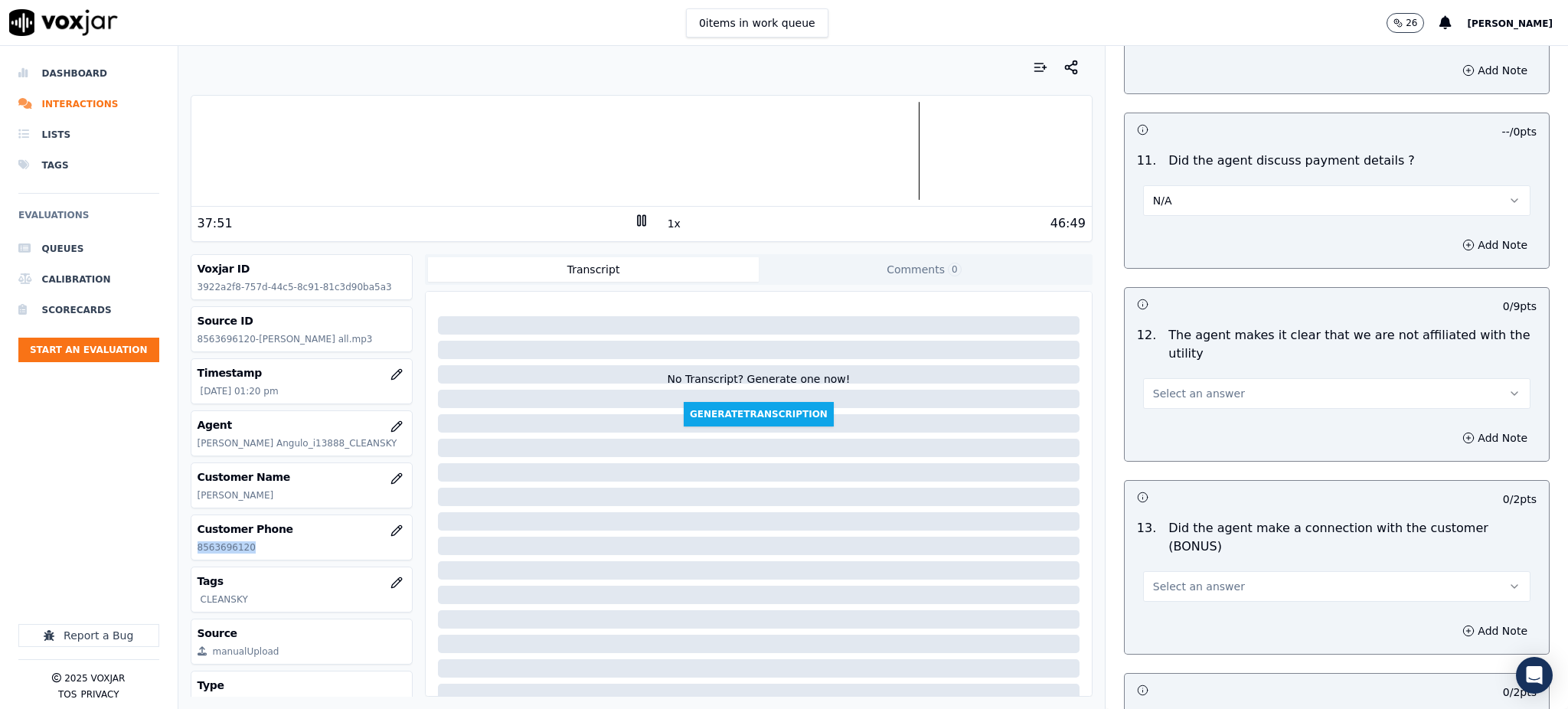
click at [1193, 386] on span "Select an answer" at bounding box center [1198, 393] width 92 height 15
click at [1182, 391] on div "Yes" at bounding box center [1303, 391] width 354 height 25
click at [1160, 578] on span "Select an answer" at bounding box center [1198, 586] width 92 height 15
click at [1167, 566] on div "Yes" at bounding box center [1303, 567] width 354 height 25
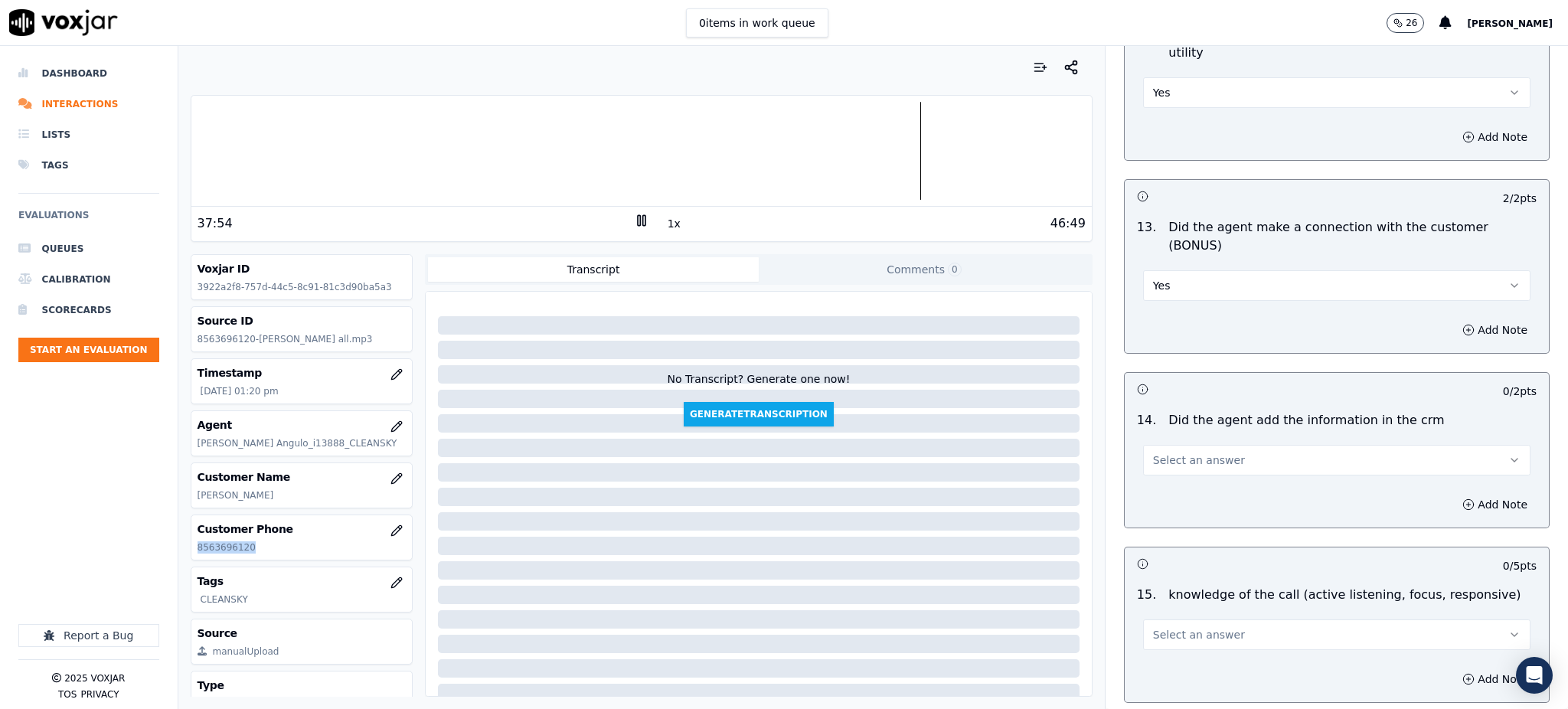
scroll to position [2245, 0]
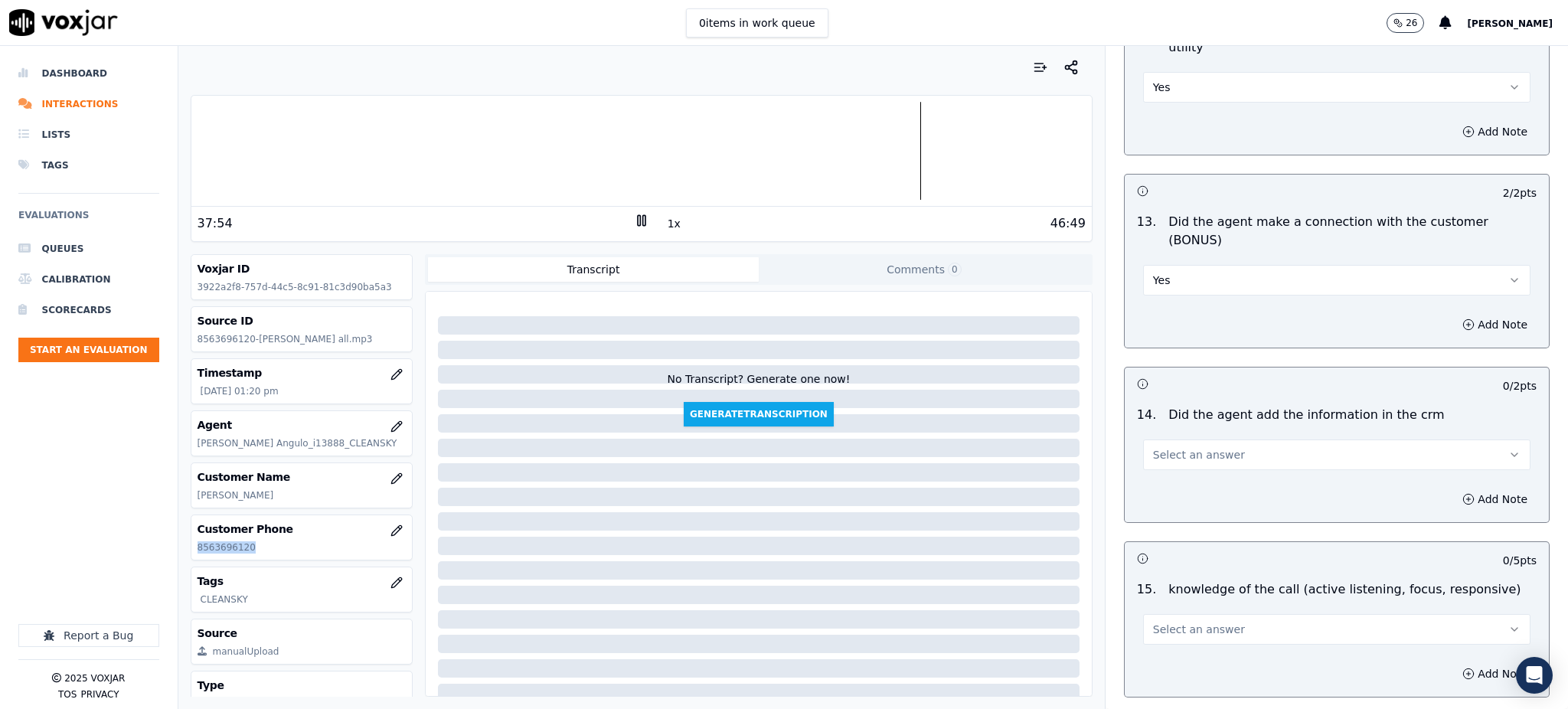
click at [1153, 447] on span "Select an answer" at bounding box center [1198, 455] width 92 height 15
click at [1160, 437] on div "Yes" at bounding box center [1303, 436] width 354 height 25
click at [1153, 622] on span "Select an answer" at bounding box center [1198, 629] width 92 height 15
click at [1151, 606] on div "Yes" at bounding box center [1303, 610] width 354 height 25
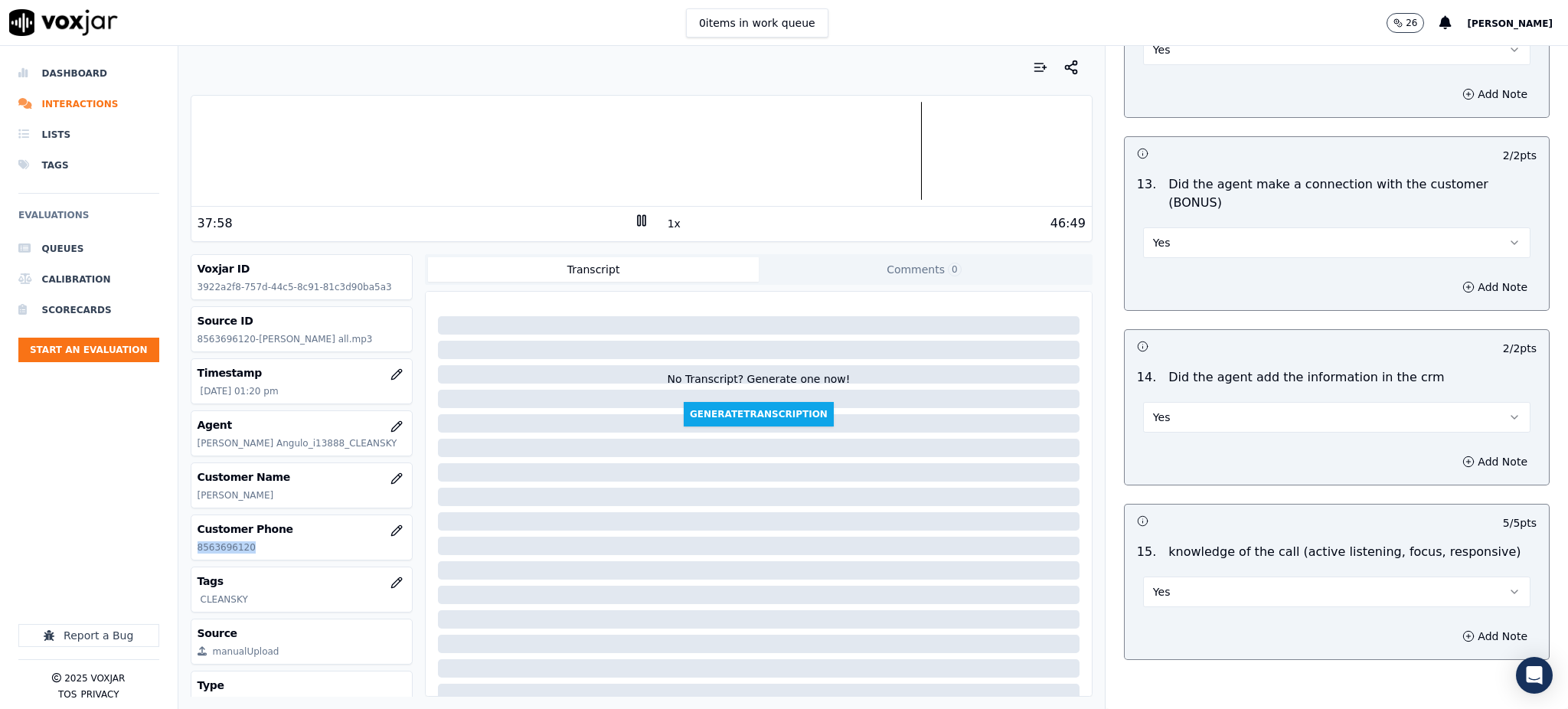
scroll to position [2317, 0]
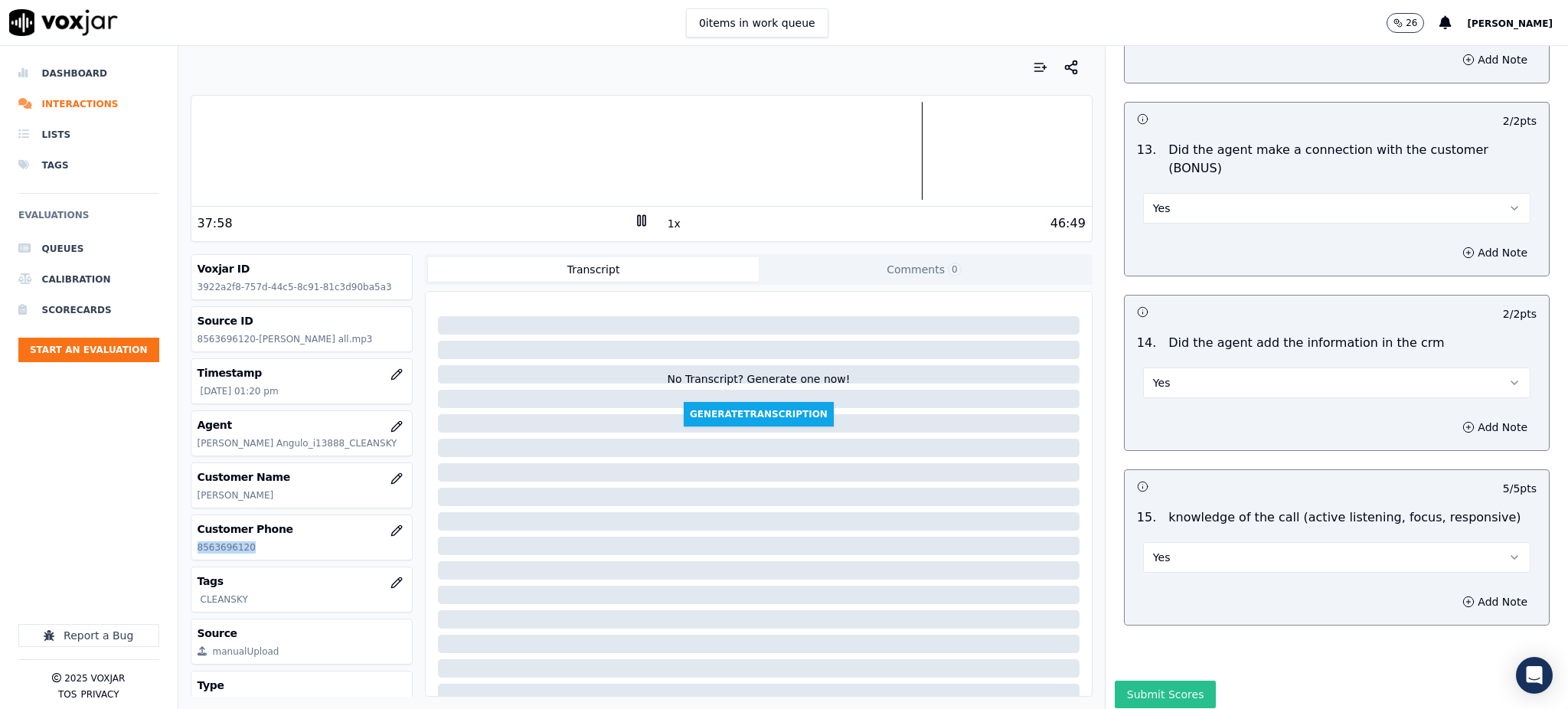
click at [1160, 681] on button "Submit Scores" at bounding box center [1165, 694] width 101 height 27
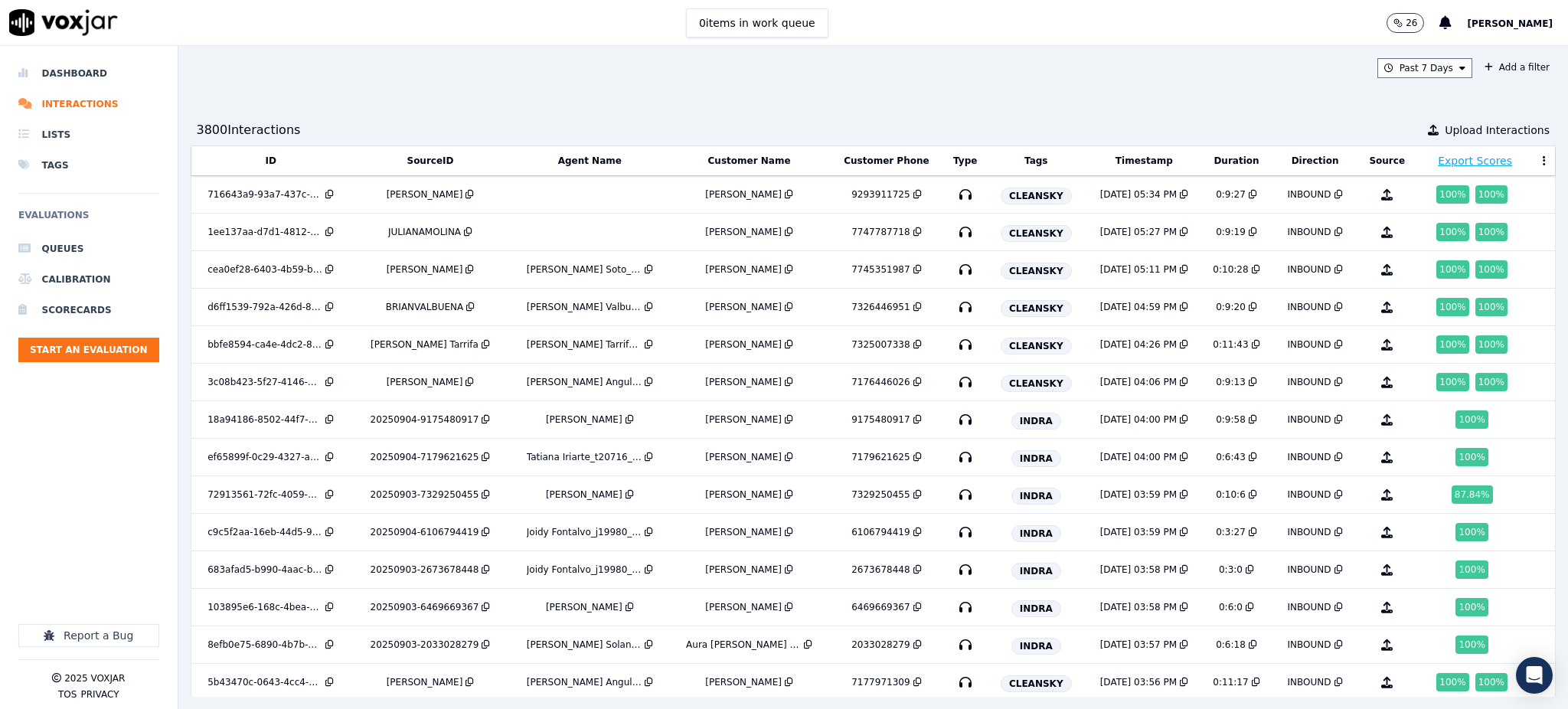
scroll to position [3384, 0]
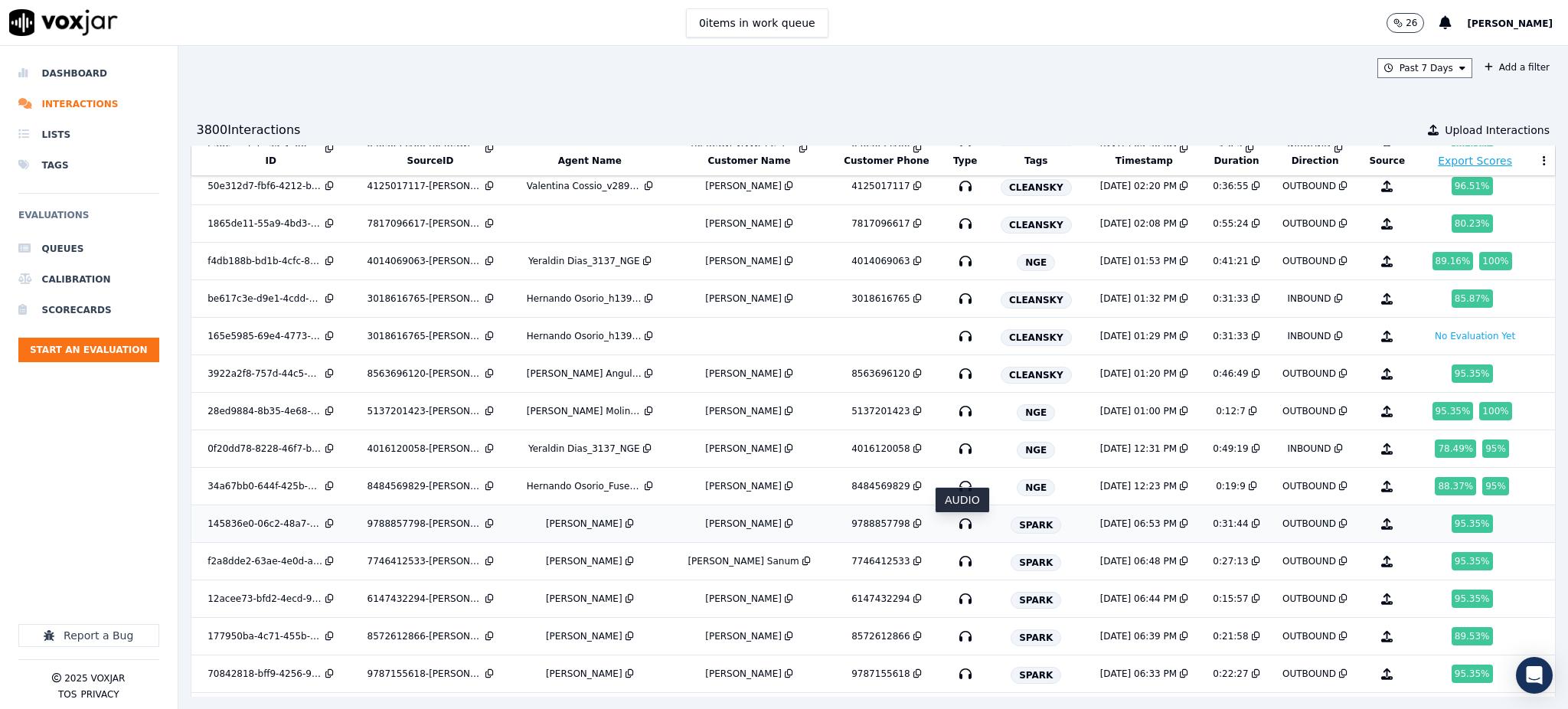
click at [964, 531] on icon "button" at bounding box center [965, 523] width 25 height 25
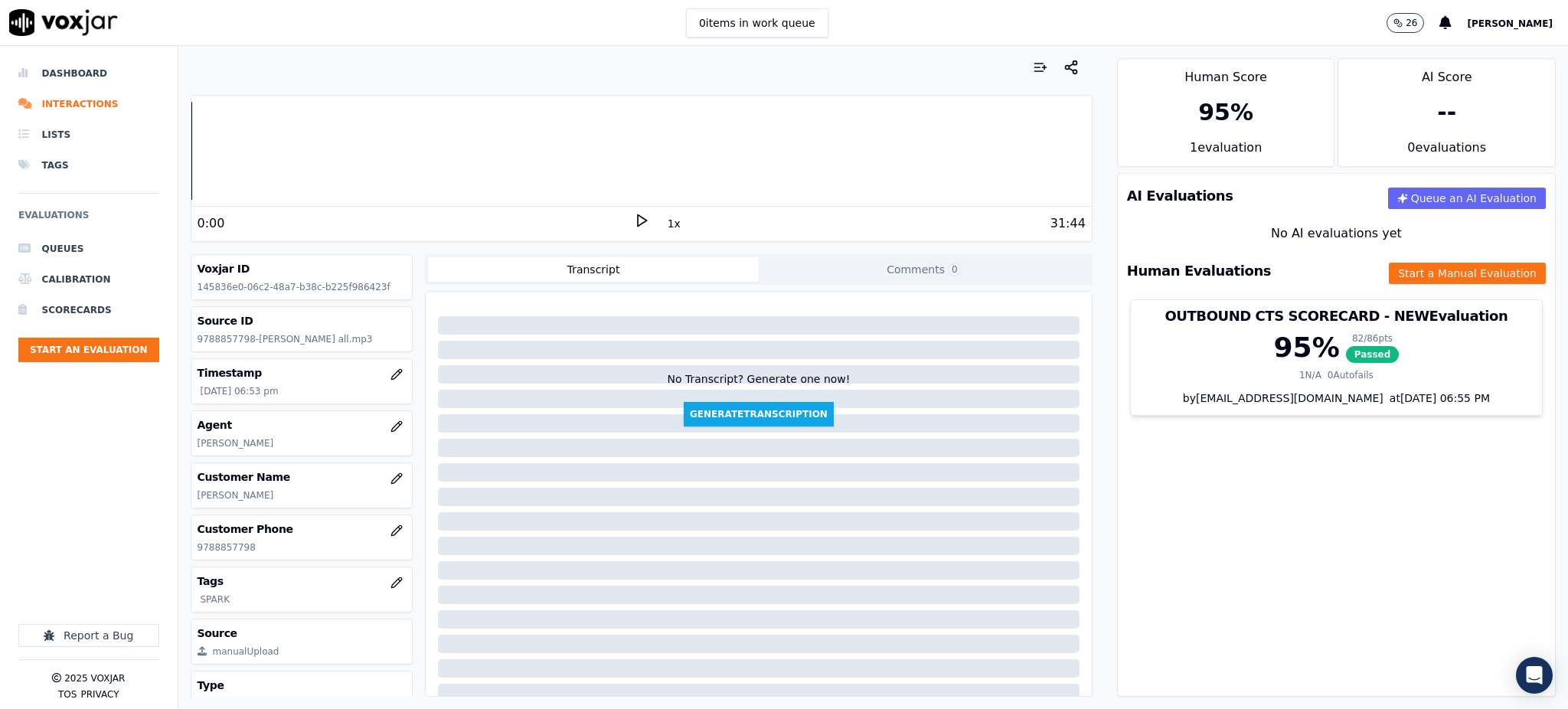
click at [634, 217] on icon at bounding box center [642, 220] width 15 height 15
drag, startPoint x: 246, startPoint y: 546, endPoint x: 189, endPoint y: 551, distance: 57.2
click at [191, 551] on div "Customer Phone [PHONE_NUMBER]" at bounding box center [301, 537] width 223 height 45
copy p "9788857798"
click at [634, 228] on div "1x" at bounding box center [642, 223] width 15 height 21
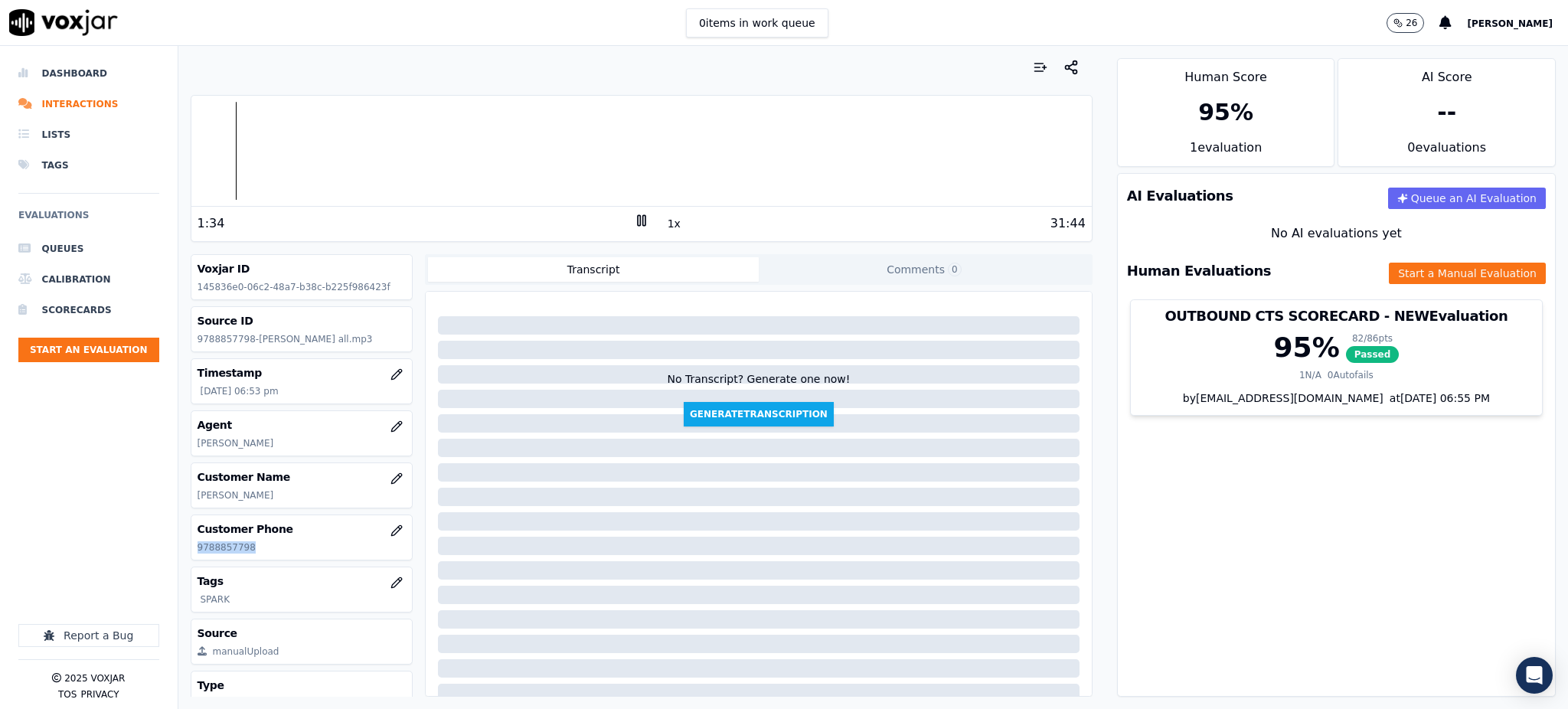
click at [634, 224] on icon at bounding box center [642, 220] width 15 height 15
click at [222, 156] on div at bounding box center [642, 150] width 901 height 98
click at [635, 216] on icon at bounding box center [642, 220] width 15 height 15
click at [634, 227] on icon at bounding box center [642, 220] width 15 height 15
click at [634, 219] on icon at bounding box center [642, 220] width 15 height 15
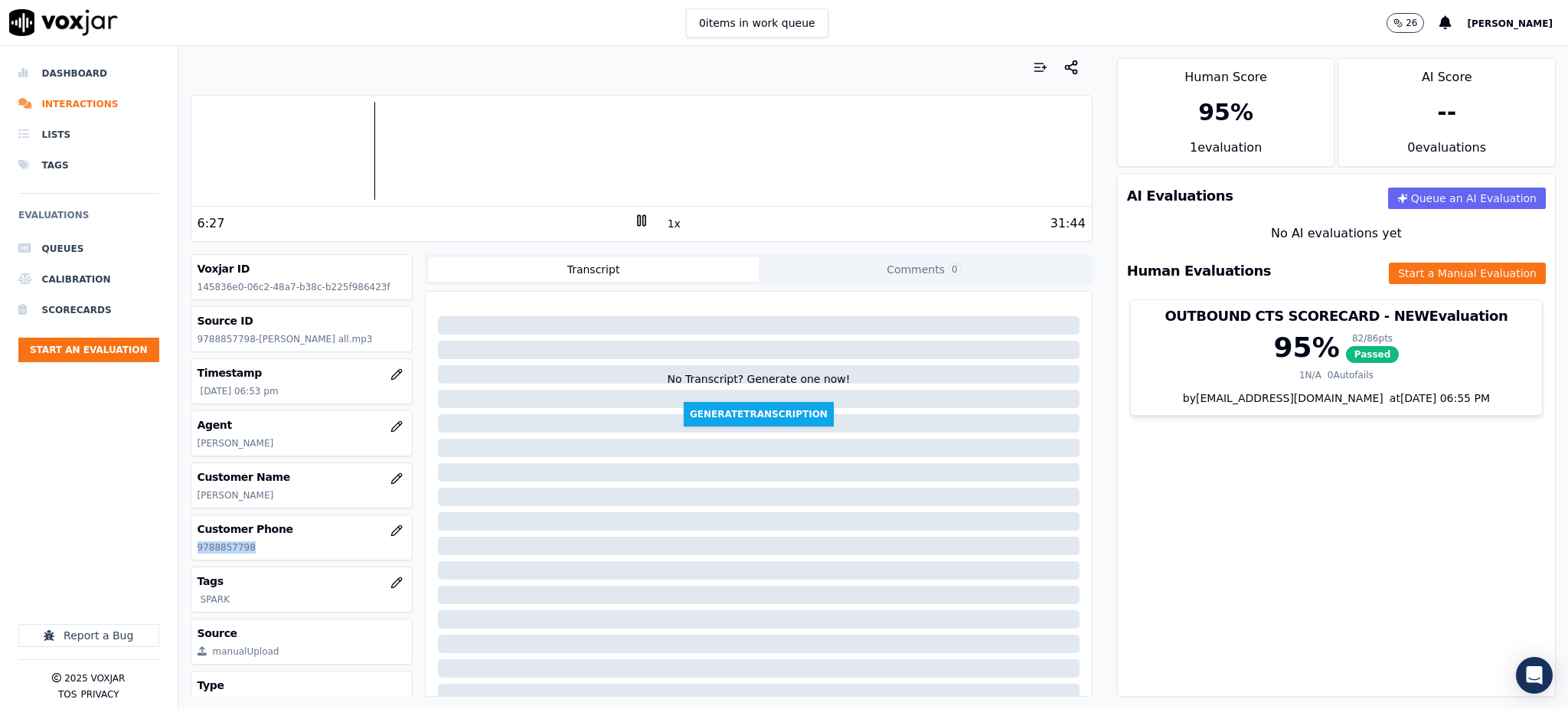
click at [638, 221] on rect at bounding box center [639, 220] width 2 height 9
click at [634, 222] on icon at bounding box center [642, 220] width 15 height 15
click at [634, 215] on icon at bounding box center [642, 220] width 15 height 15
drag, startPoint x: 1386, startPoint y: 273, endPoint x: 1388, endPoint y: 264, distance: 9.2
click at [1389, 266] on button "Start a Manual Evaluation" at bounding box center [1468, 273] width 157 height 22
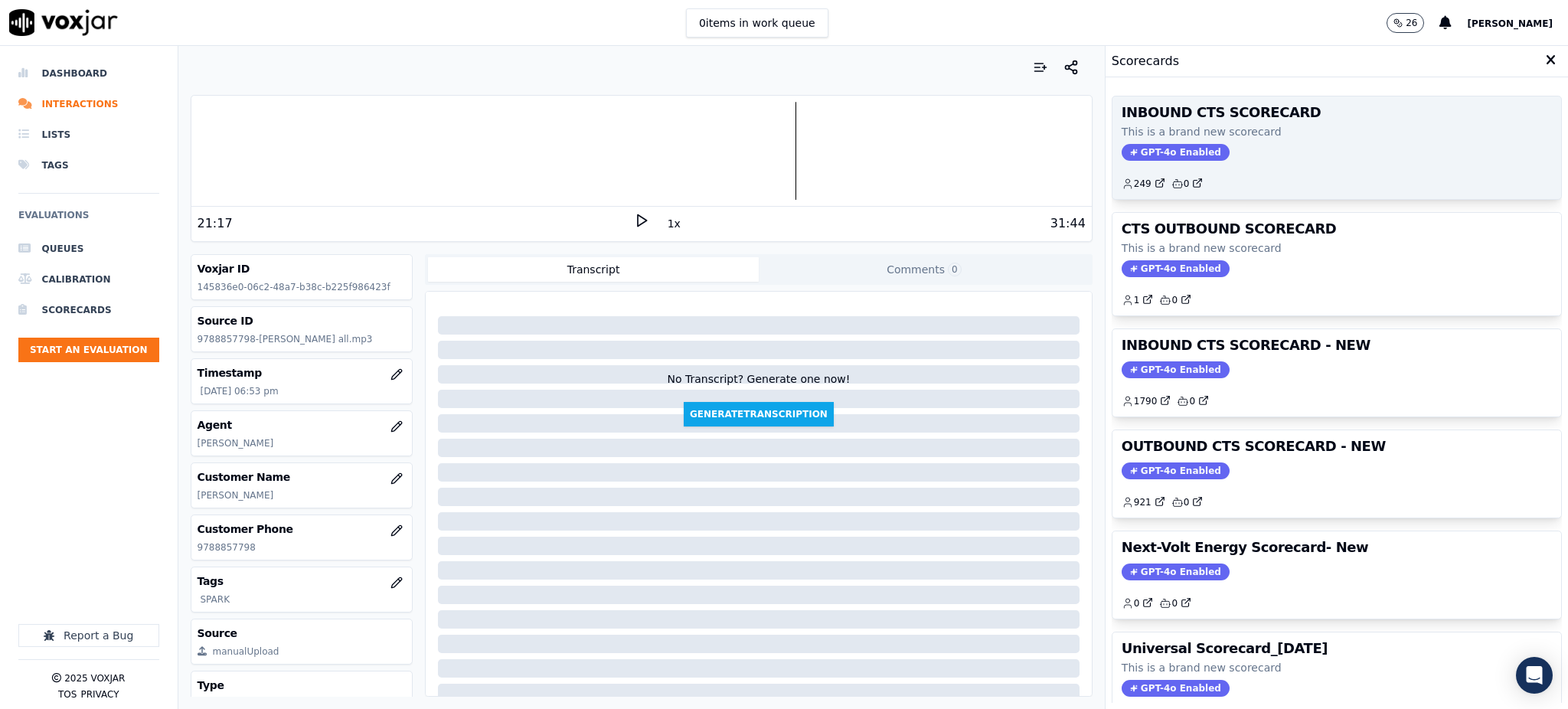
click at [1150, 138] on p "This is a brand new scorecard" at bounding box center [1337, 132] width 430 height 15
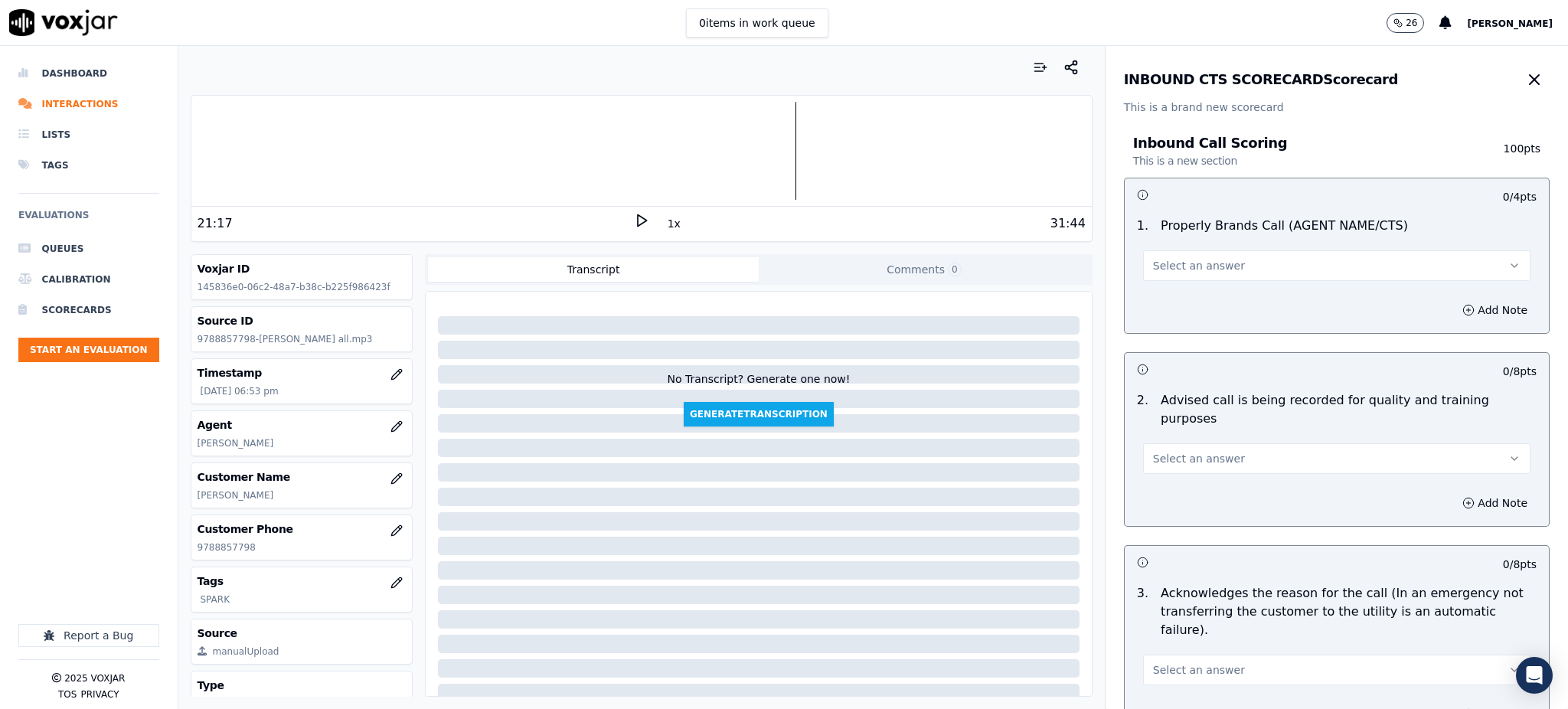
click at [1190, 258] on button "Select an answer" at bounding box center [1336, 265] width 388 height 30
click at [1169, 301] on div "Yes" at bounding box center [1303, 300] width 354 height 25
click at [1142, 443] on button "Select an answer" at bounding box center [1336, 458] width 388 height 30
click at [1164, 475] on div "Yes" at bounding box center [1303, 475] width 354 height 25
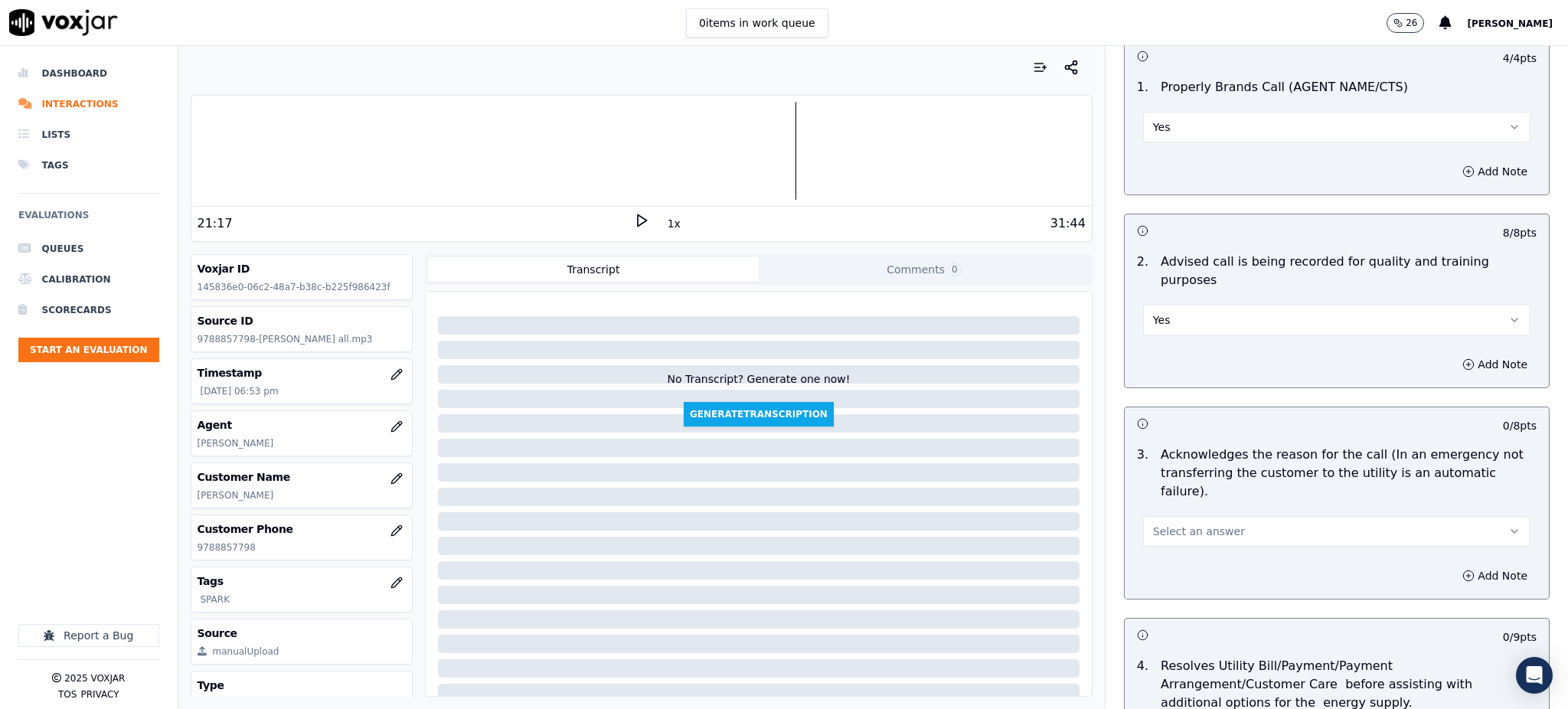
scroll to position [204, 0]
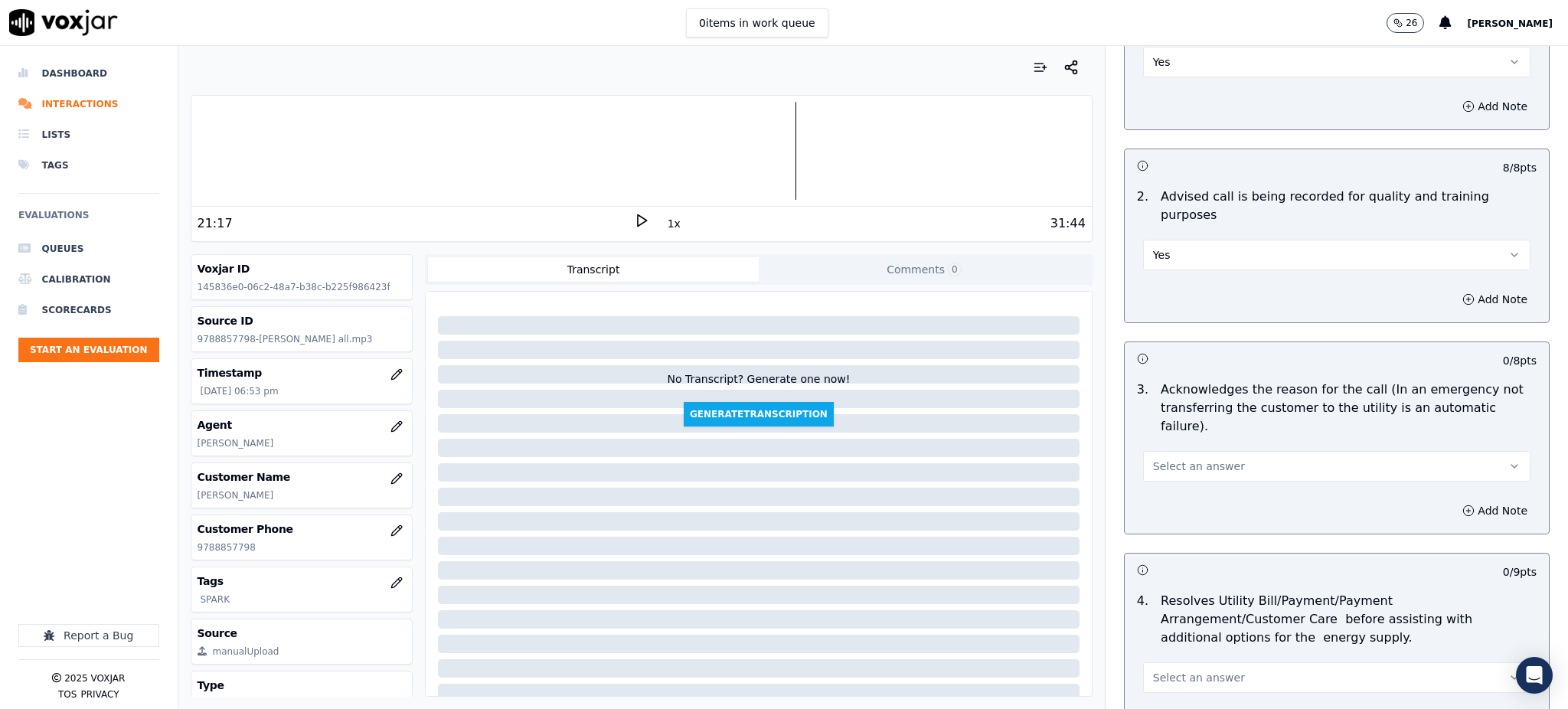
click at [1160, 459] on span "Select an answer" at bounding box center [1198, 466] width 92 height 15
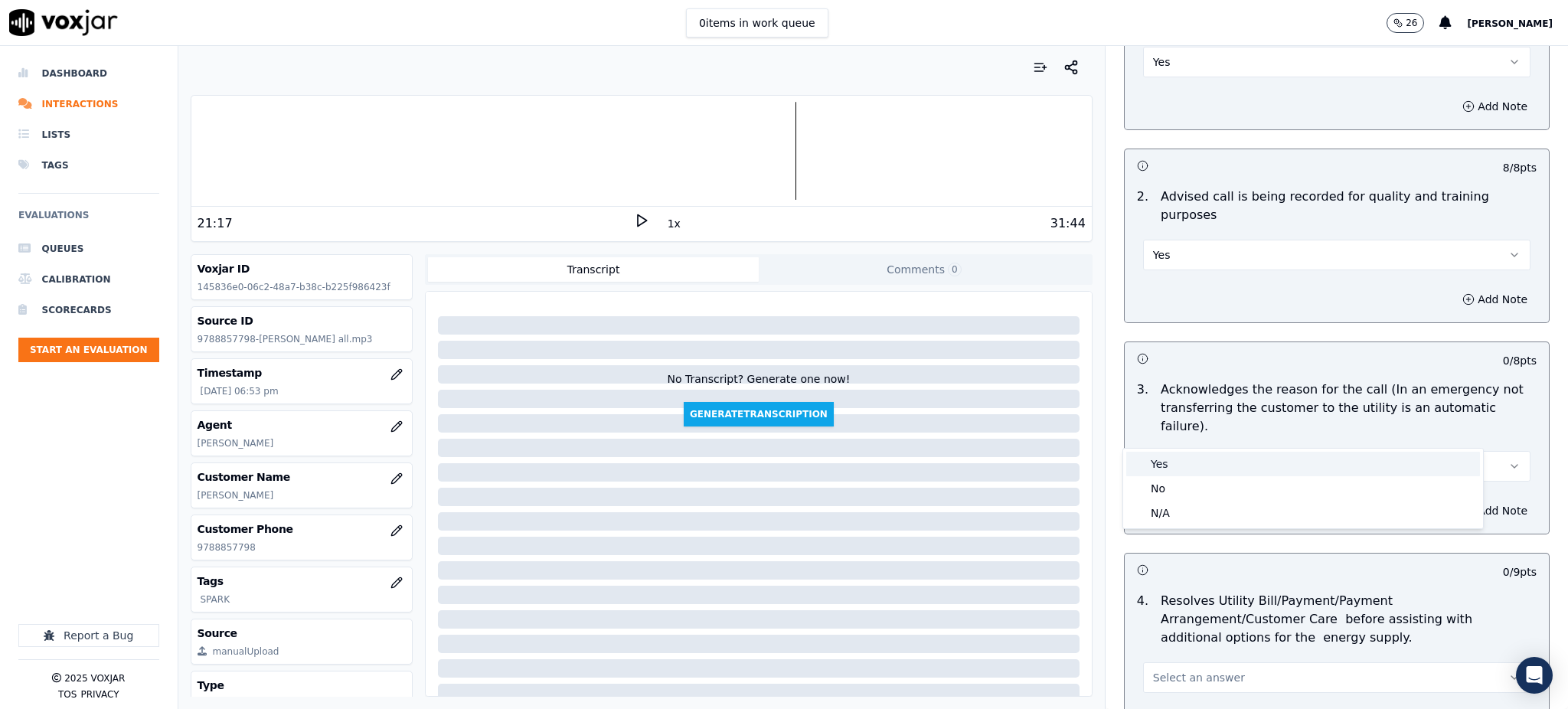
click at [1159, 457] on div "Yes" at bounding box center [1303, 464] width 354 height 25
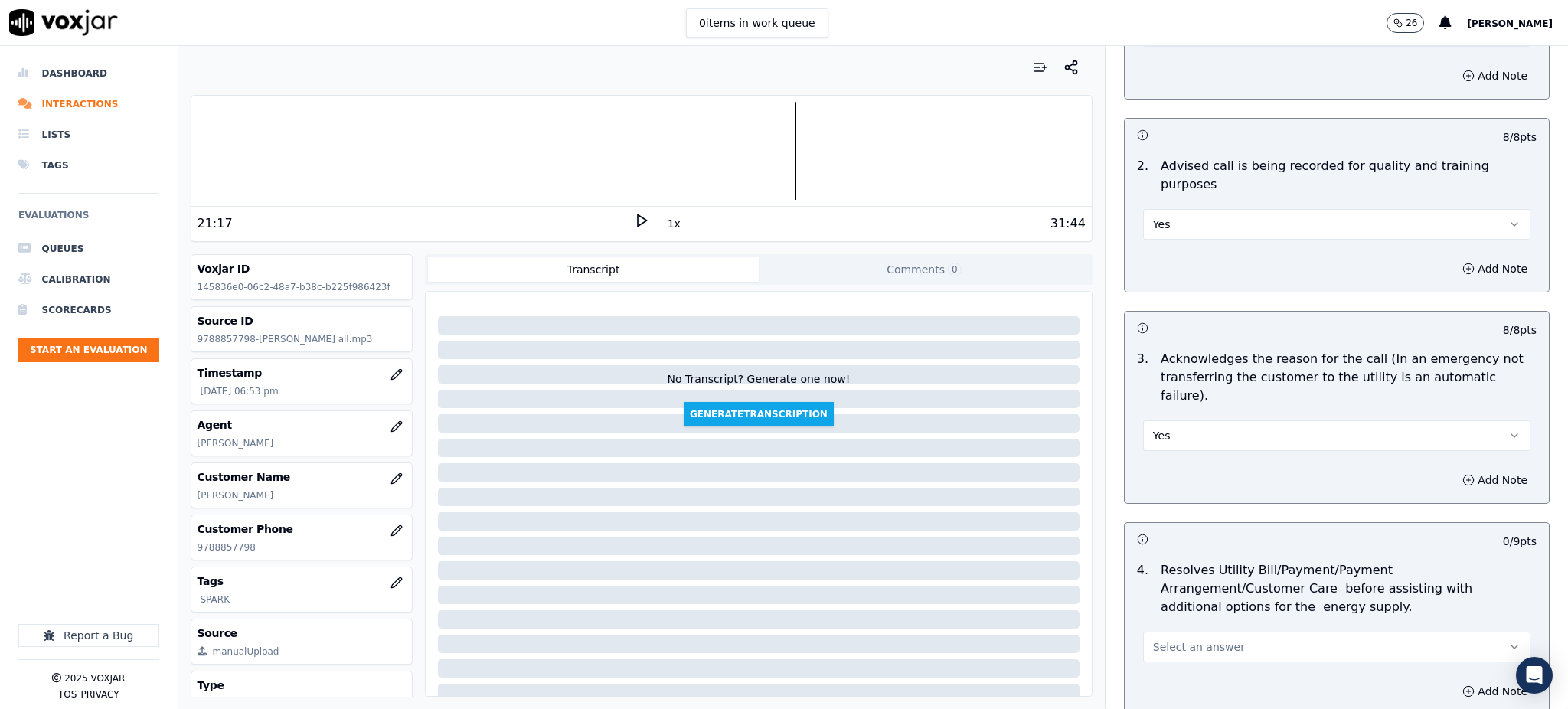
scroll to position [408, 0]
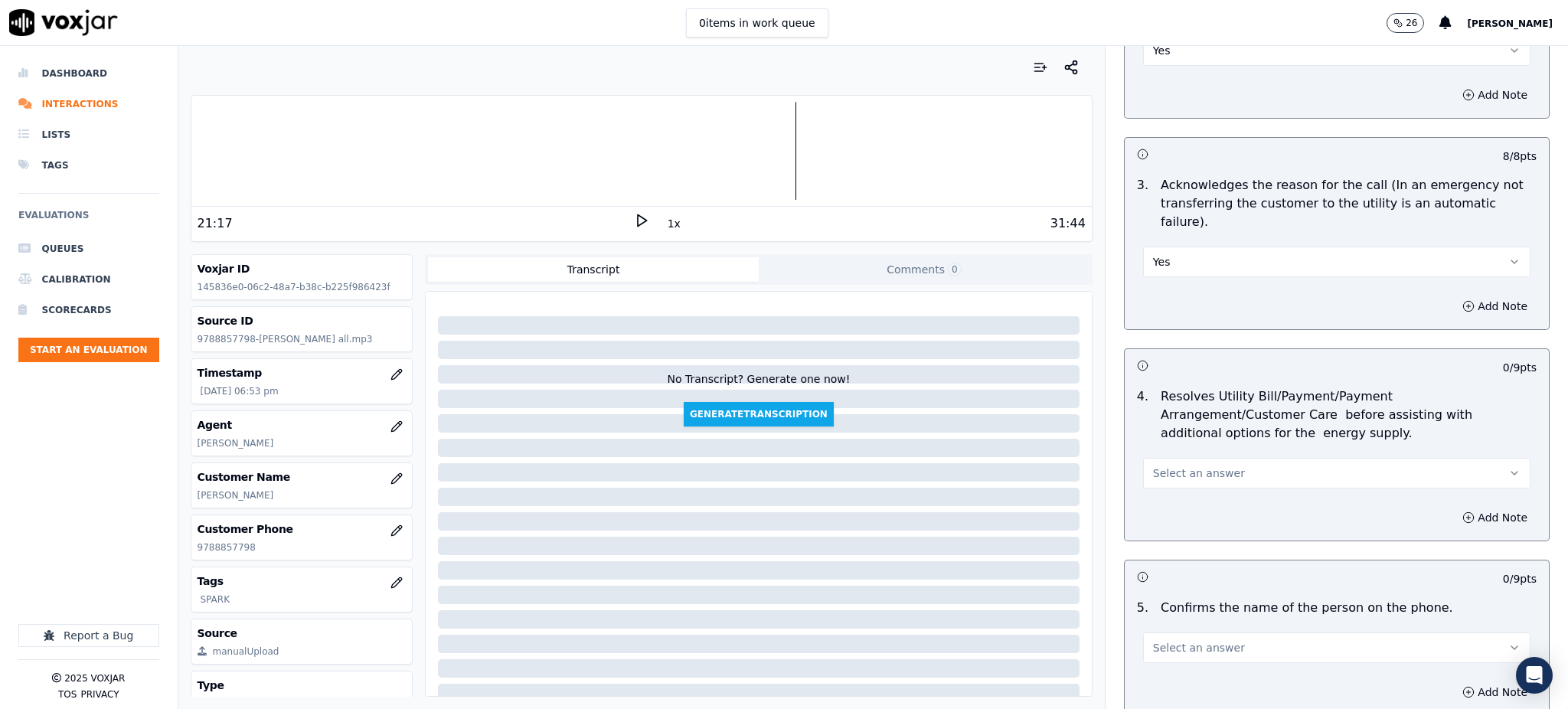
click at [1159, 465] on span "Select an answer" at bounding box center [1198, 473] width 92 height 15
click at [1175, 467] on div "Yes" at bounding box center [1303, 471] width 354 height 25
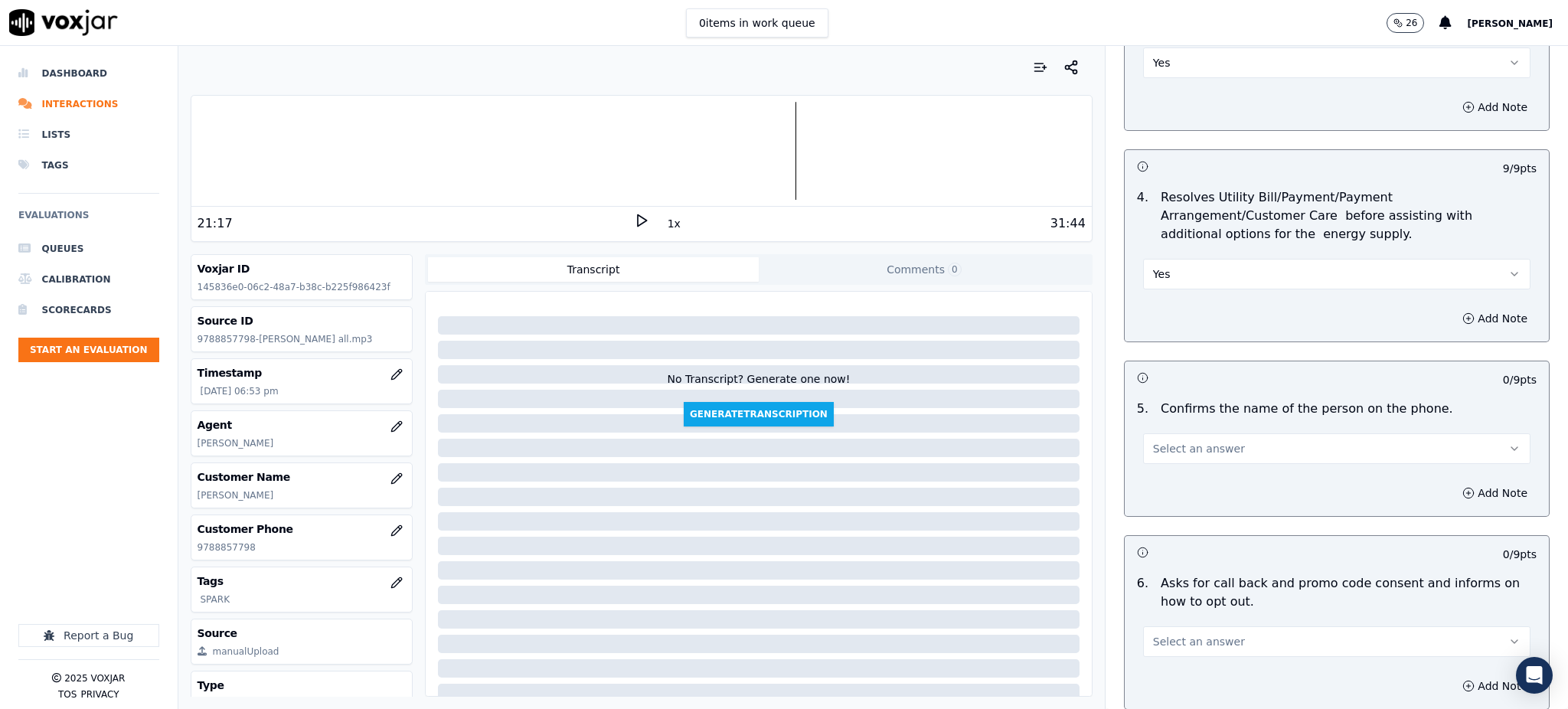
scroll to position [714, 0]
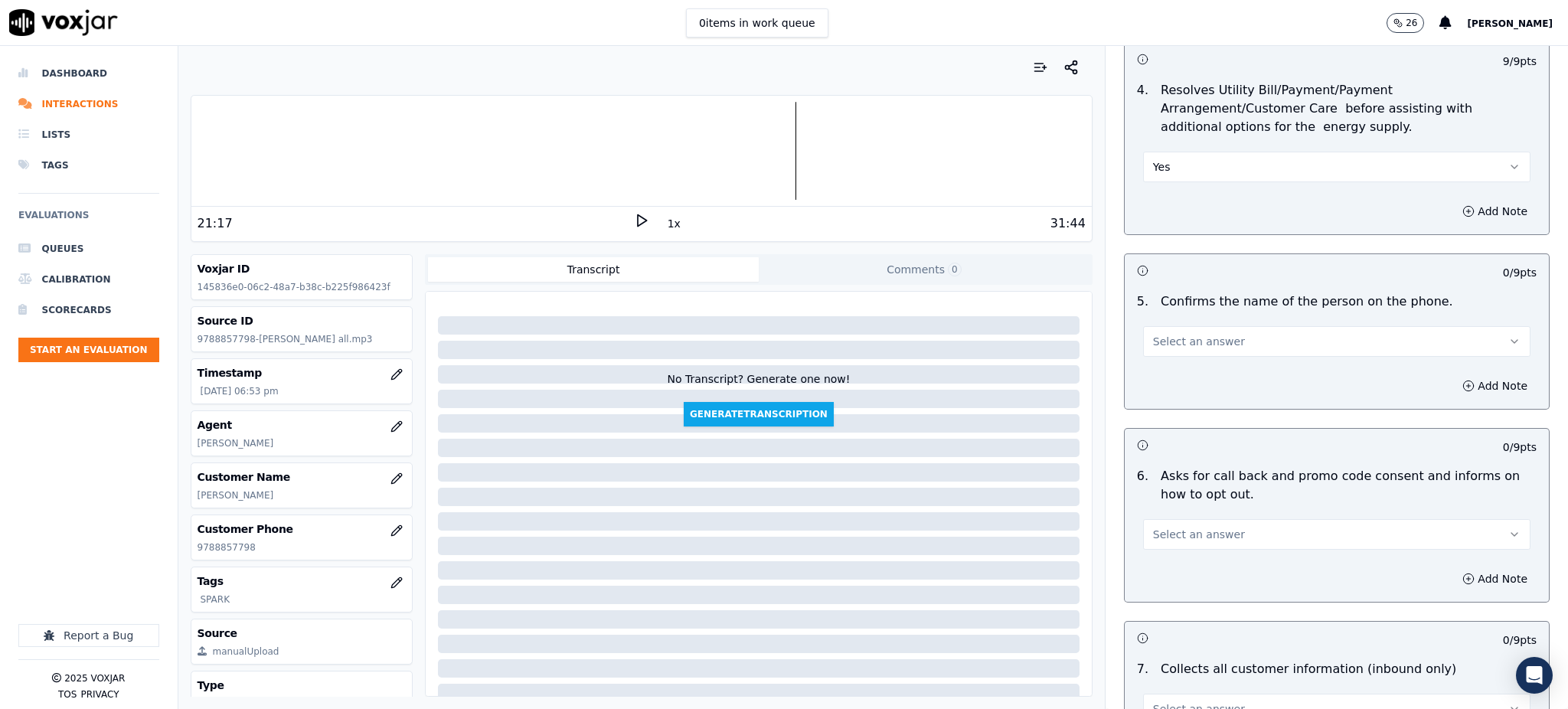
drag, startPoint x: 1167, startPoint y: 302, endPoint x: 1165, endPoint y: 314, distance: 12.2
click at [1167, 334] on span "Select an answer" at bounding box center [1198, 341] width 92 height 15
drag, startPoint x: 1168, startPoint y: 339, endPoint x: 1158, endPoint y: 481, distance: 142.4
click at [1168, 340] on div "Yes" at bounding box center [1303, 339] width 354 height 25
click at [1158, 518] on button "Select an answer" at bounding box center [1336, 534] width 388 height 30
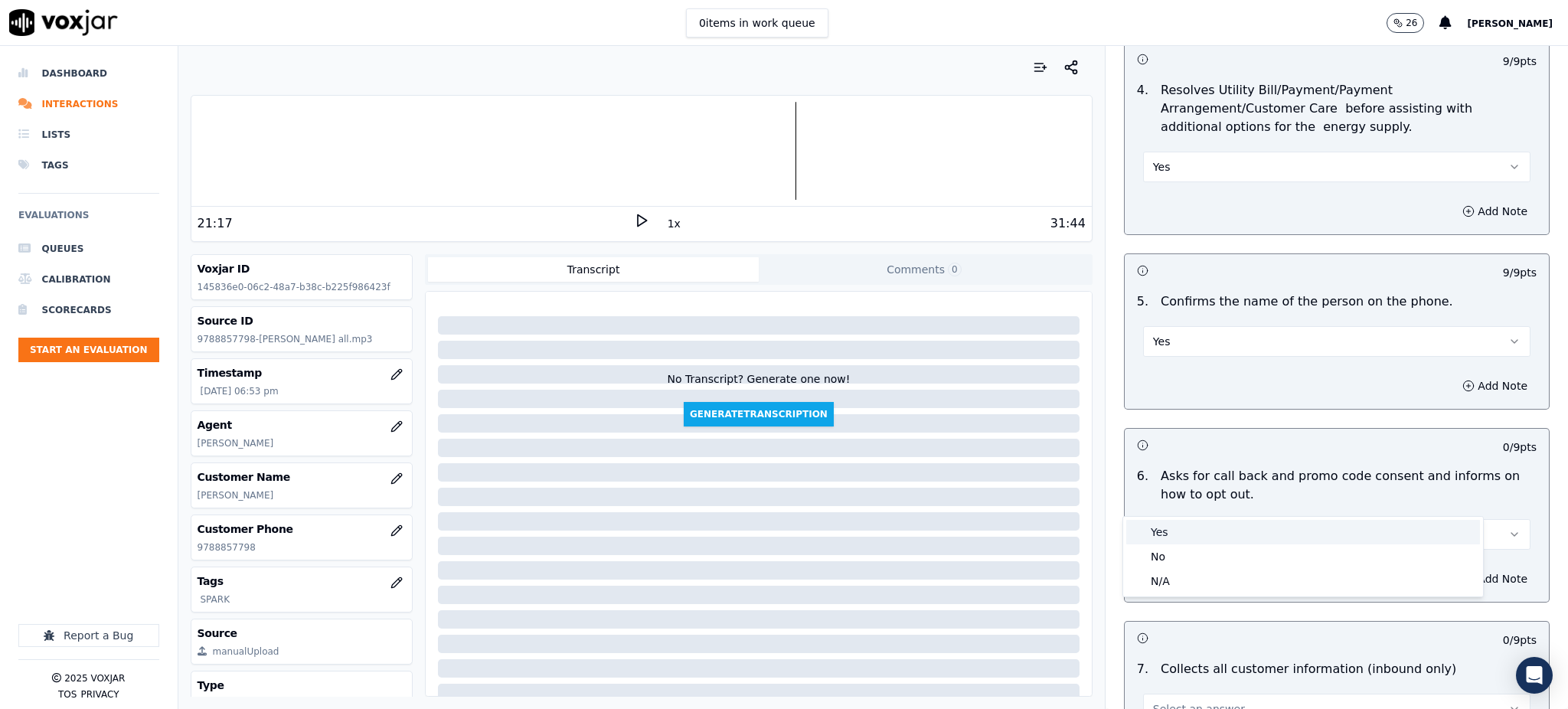
click at [1165, 535] on div "Yes" at bounding box center [1303, 532] width 354 height 25
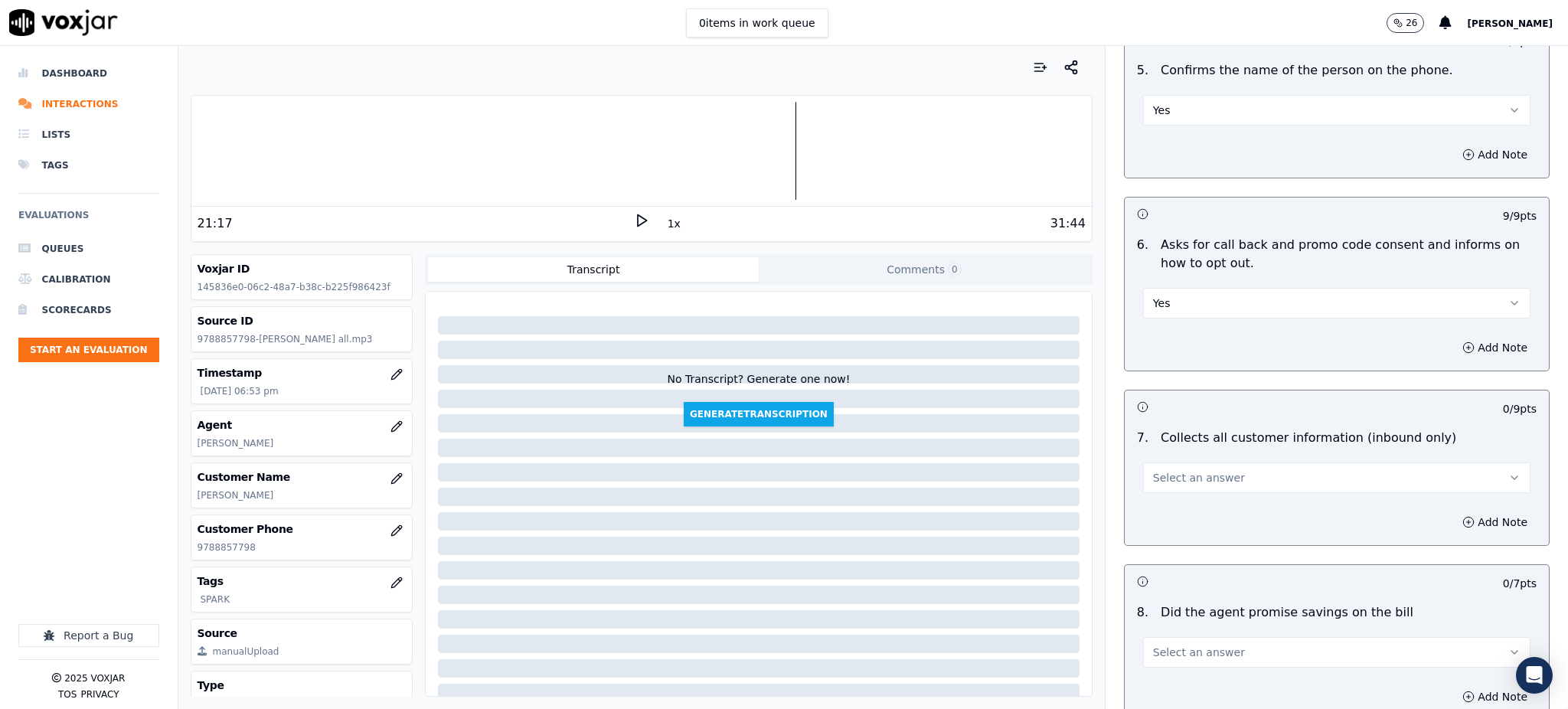
scroll to position [1020, 0]
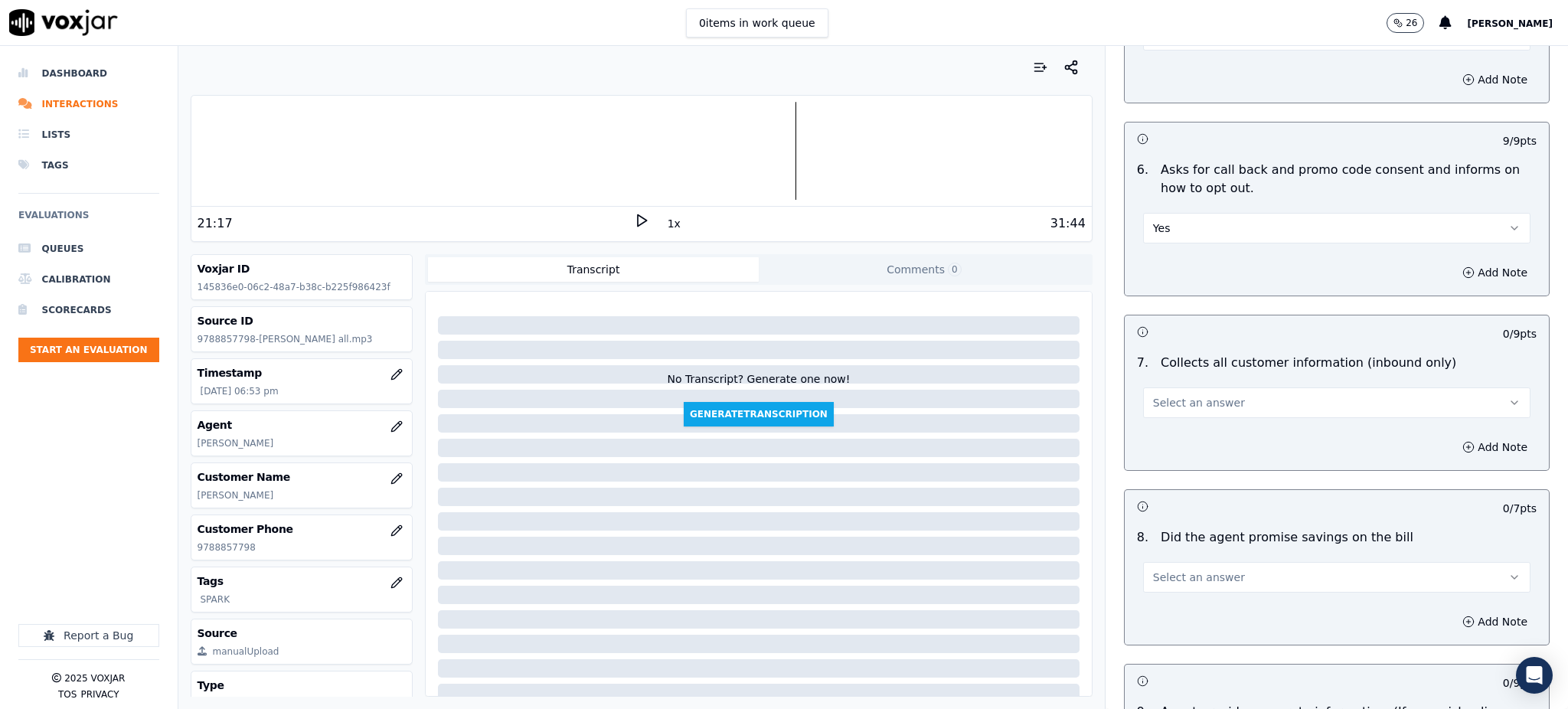
click at [1175, 395] on span "Select an answer" at bounding box center [1198, 403] width 92 height 15
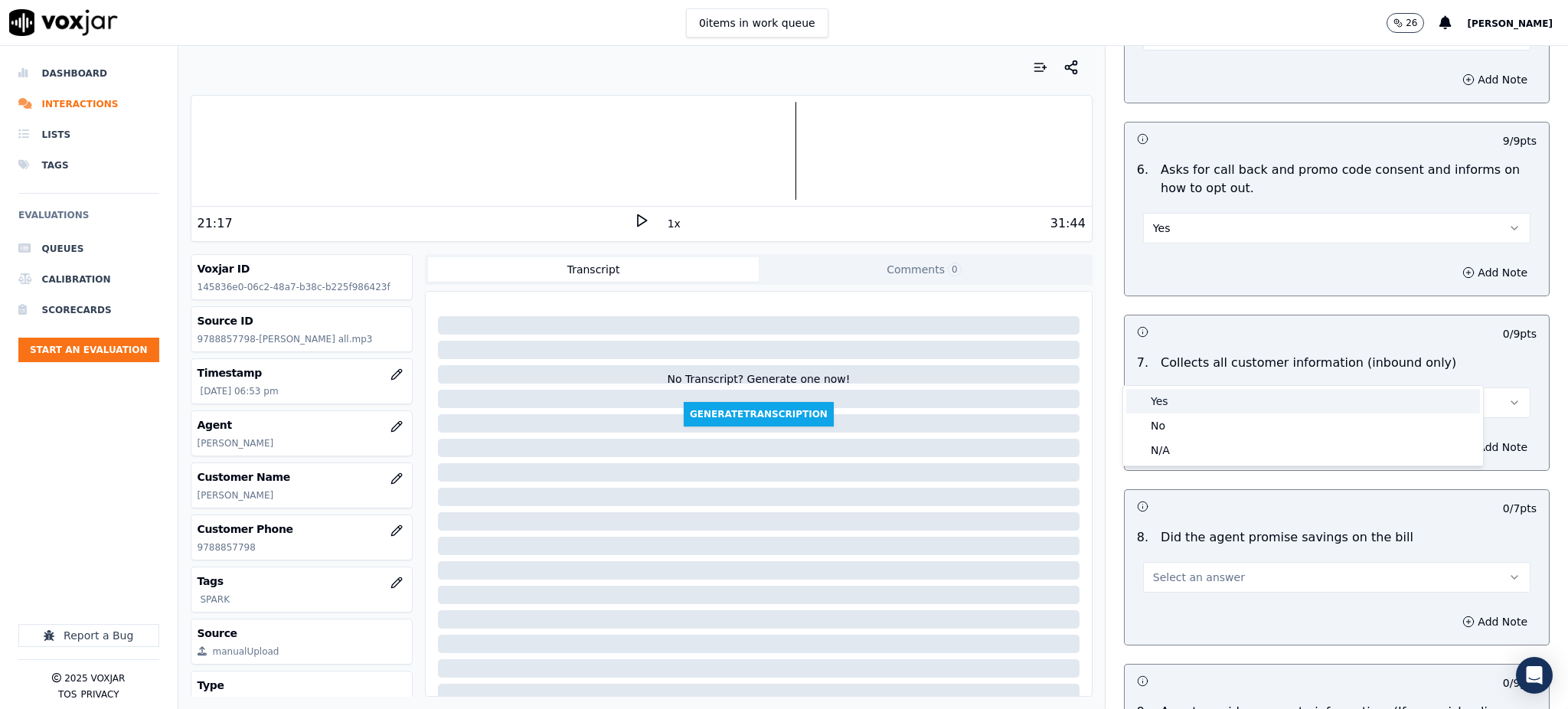
click at [1171, 404] on div "Yes" at bounding box center [1303, 401] width 354 height 25
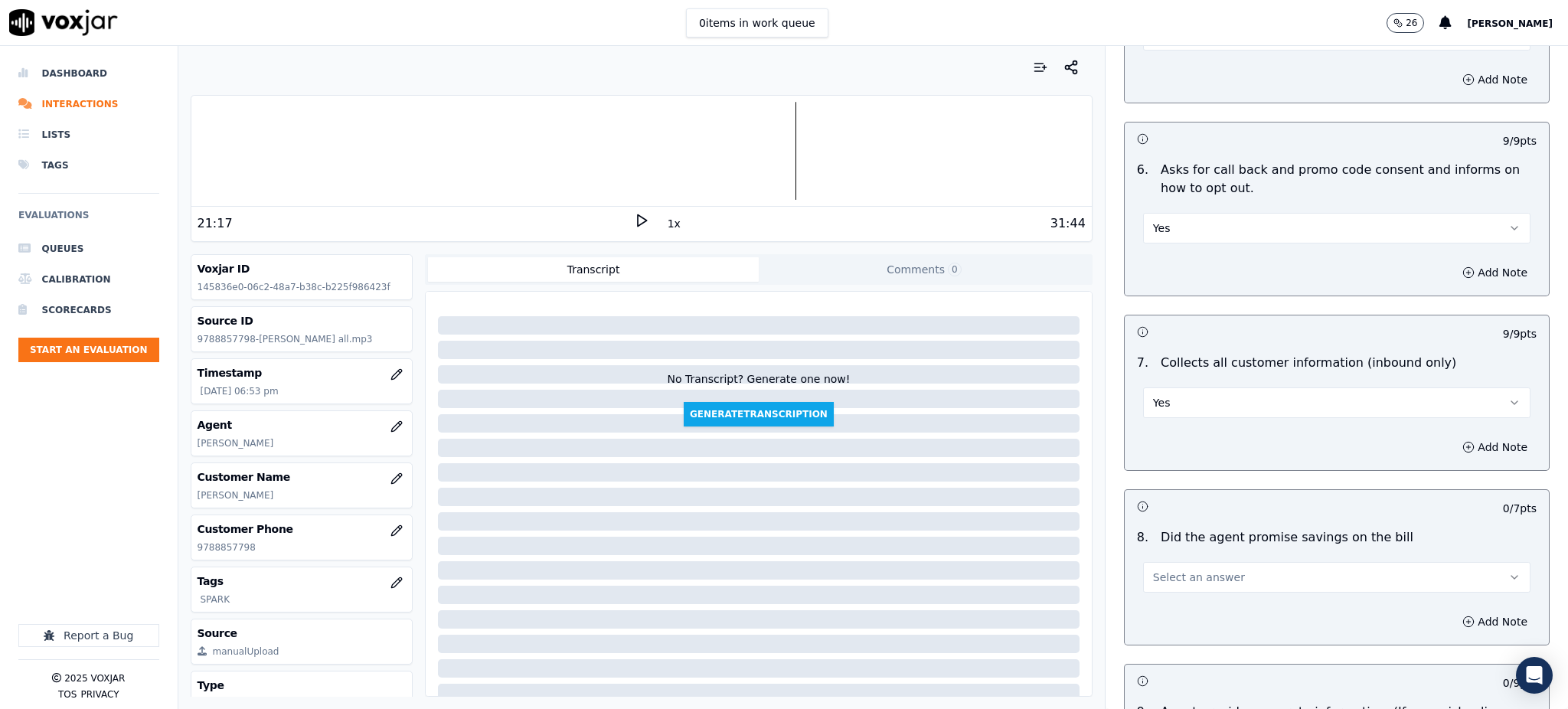
click at [1169, 570] on span "Select an answer" at bounding box center [1198, 577] width 92 height 15
click at [1171, 579] on div "Yes" at bounding box center [1303, 575] width 354 height 25
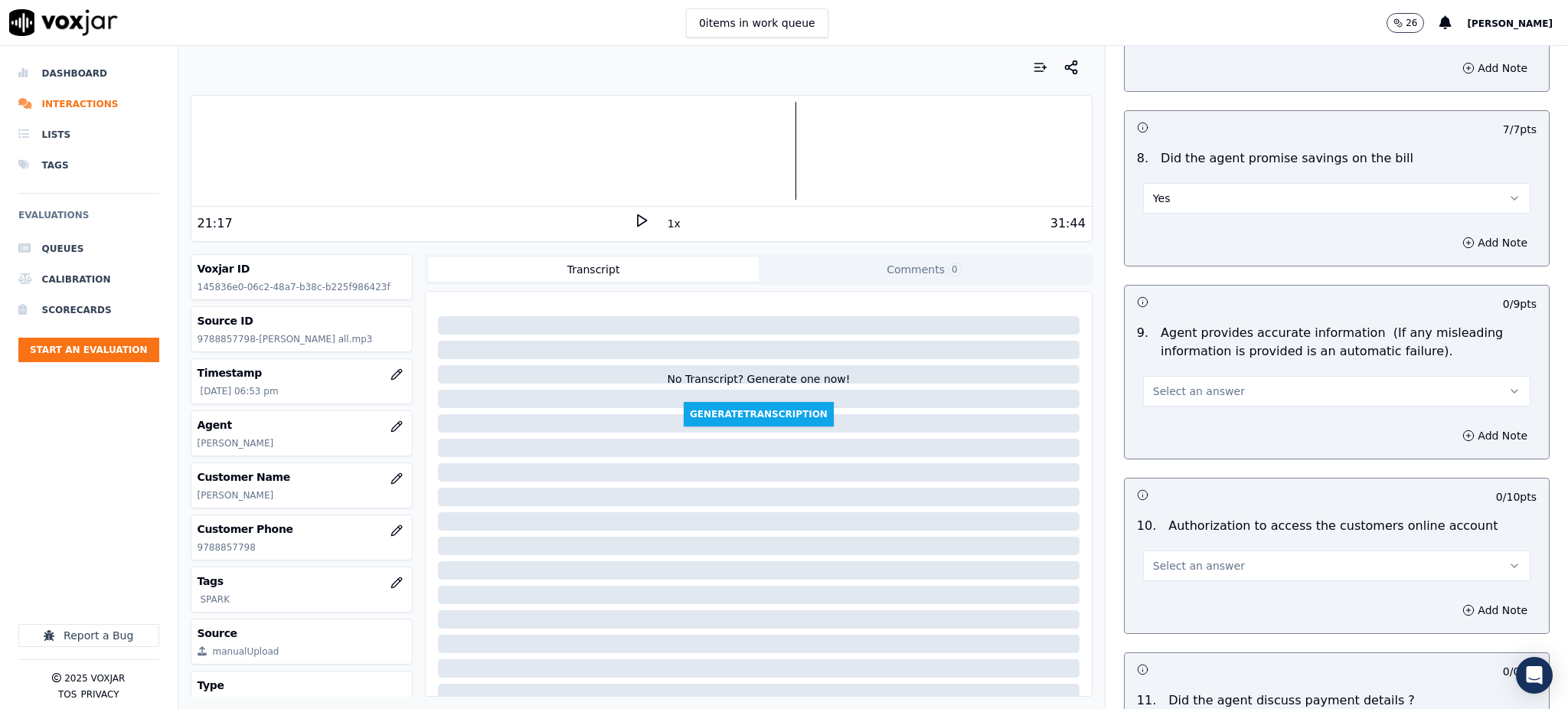
scroll to position [1428, 0]
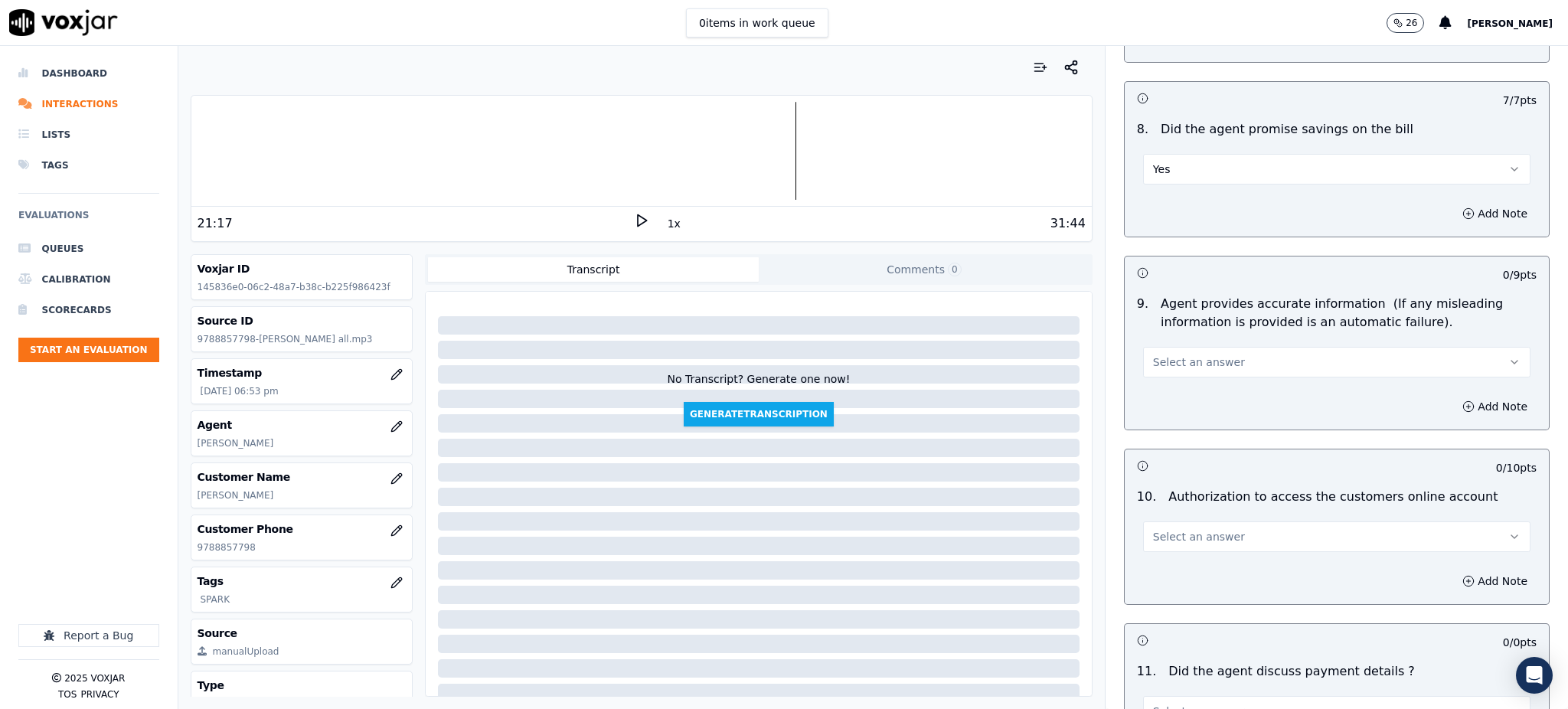
click at [1167, 354] on span "Select an answer" at bounding box center [1198, 362] width 92 height 15
click at [1171, 408] on div "N/A" at bounding box center [1303, 409] width 354 height 25
click at [1178, 347] on button "N/A" at bounding box center [1336, 362] width 388 height 30
click at [1171, 350] on div "Yes" at bounding box center [1303, 360] width 354 height 25
click at [1176, 529] on span "Select an answer" at bounding box center [1198, 536] width 92 height 15
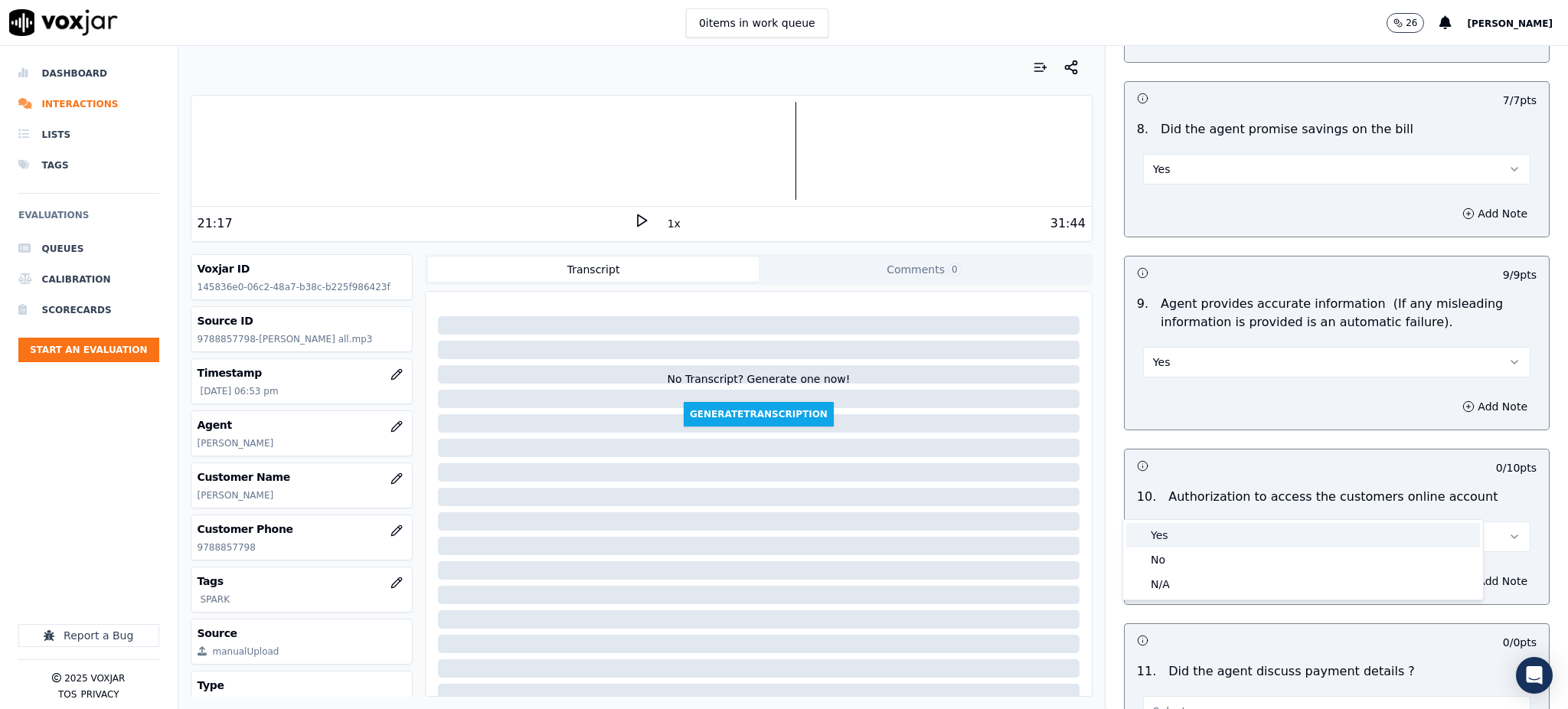
click at [1177, 533] on div "Yes" at bounding box center [1303, 535] width 354 height 25
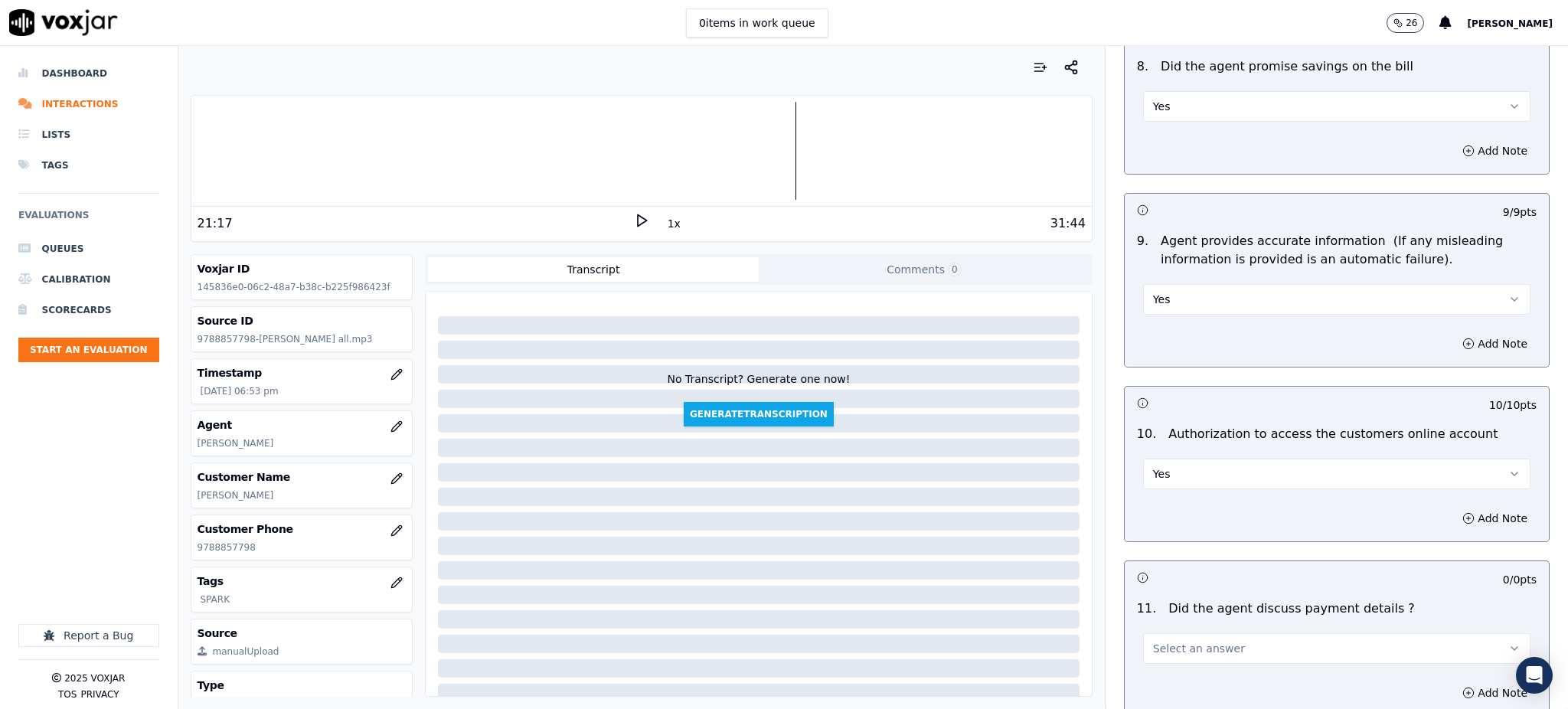
scroll to position [1735, 0]
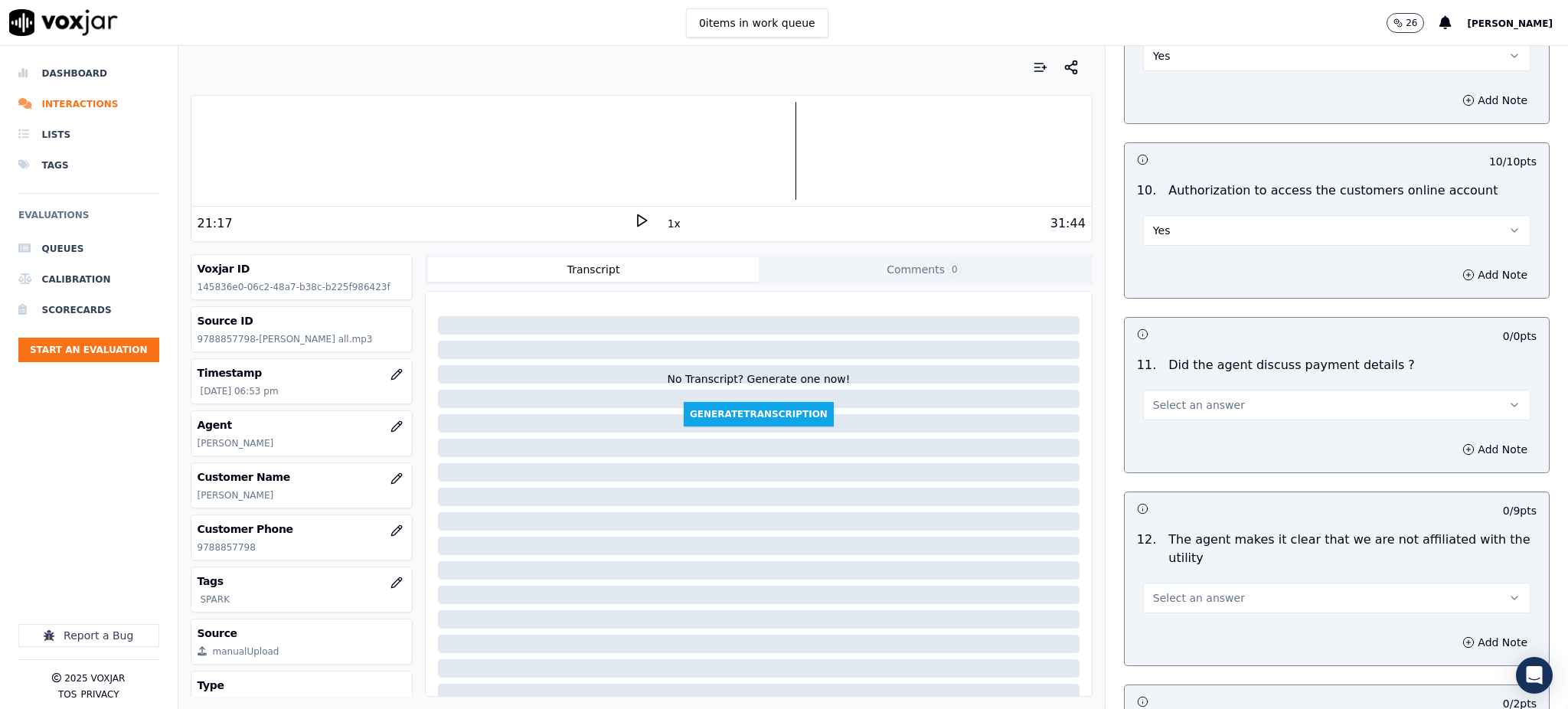
click at [1182, 397] on span "Select an answer" at bounding box center [1198, 405] width 92 height 15
click at [1172, 450] on div "N/A" at bounding box center [1303, 452] width 354 height 25
drag, startPoint x: 1167, startPoint y: 562, endPoint x: 1167, endPoint y: 578, distance: 16.0
click at [1167, 591] on span "Select an answer" at bounding box center [1198, 598] width 92 height 15
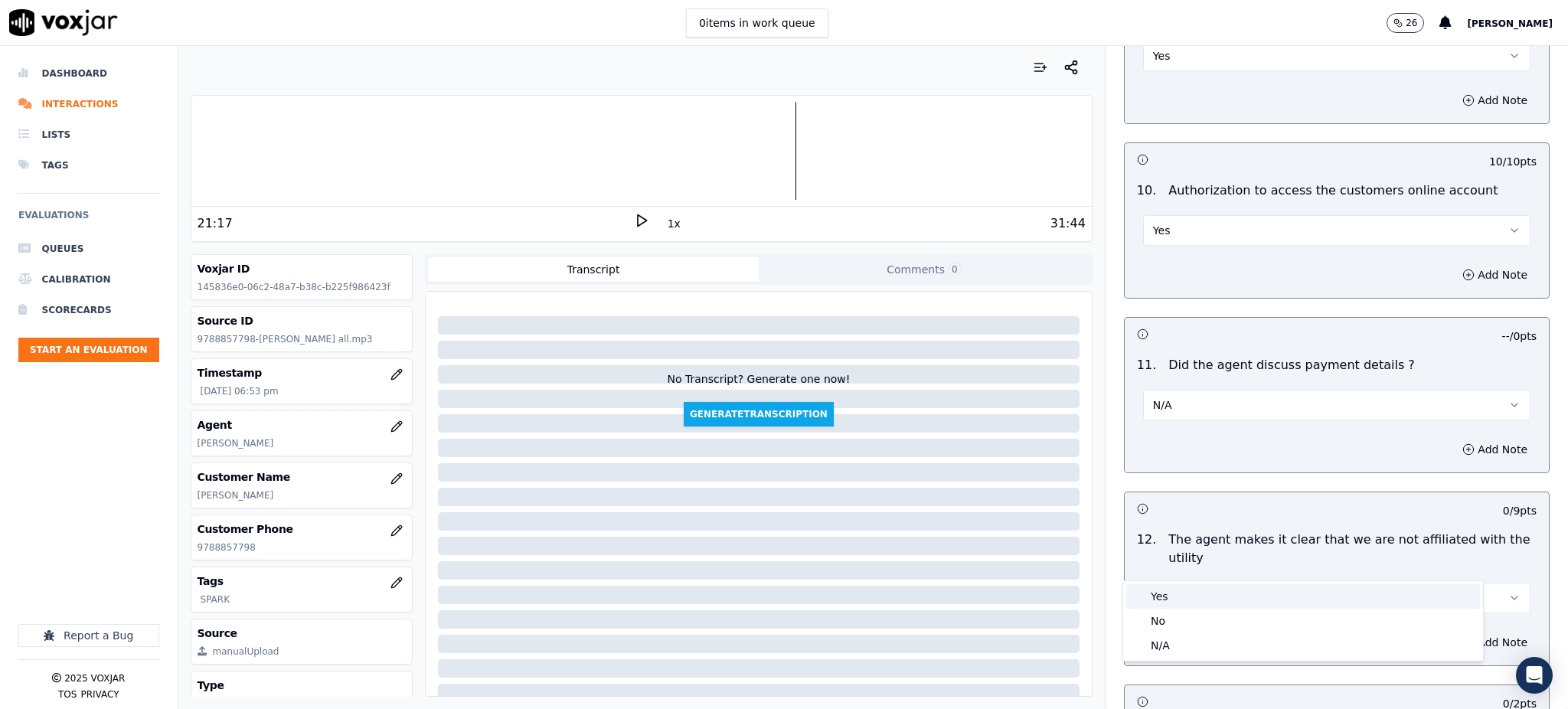
click at [1167, 604] on div "Yes" at bounding box center [1303, 596] width 354 height 25
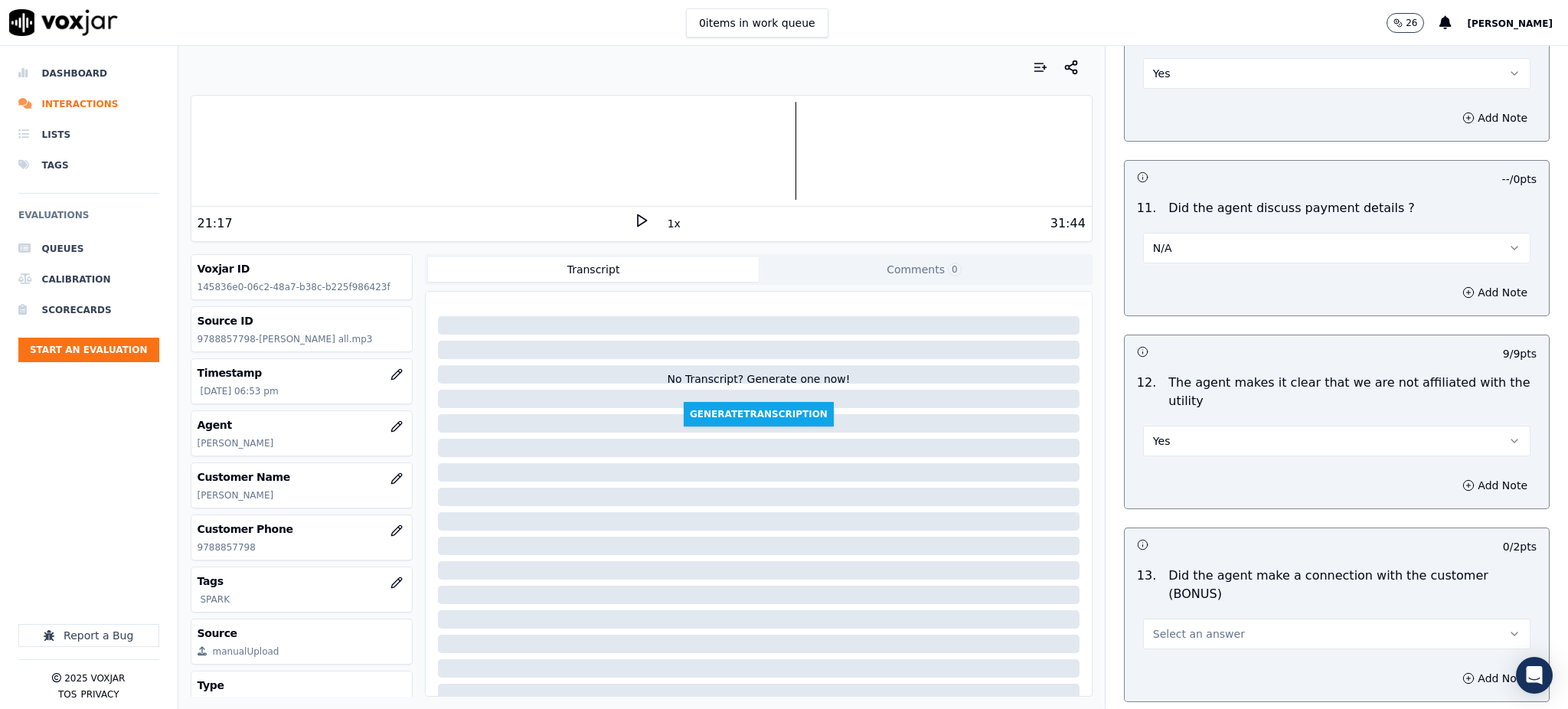
scroll to position [1938, 0]
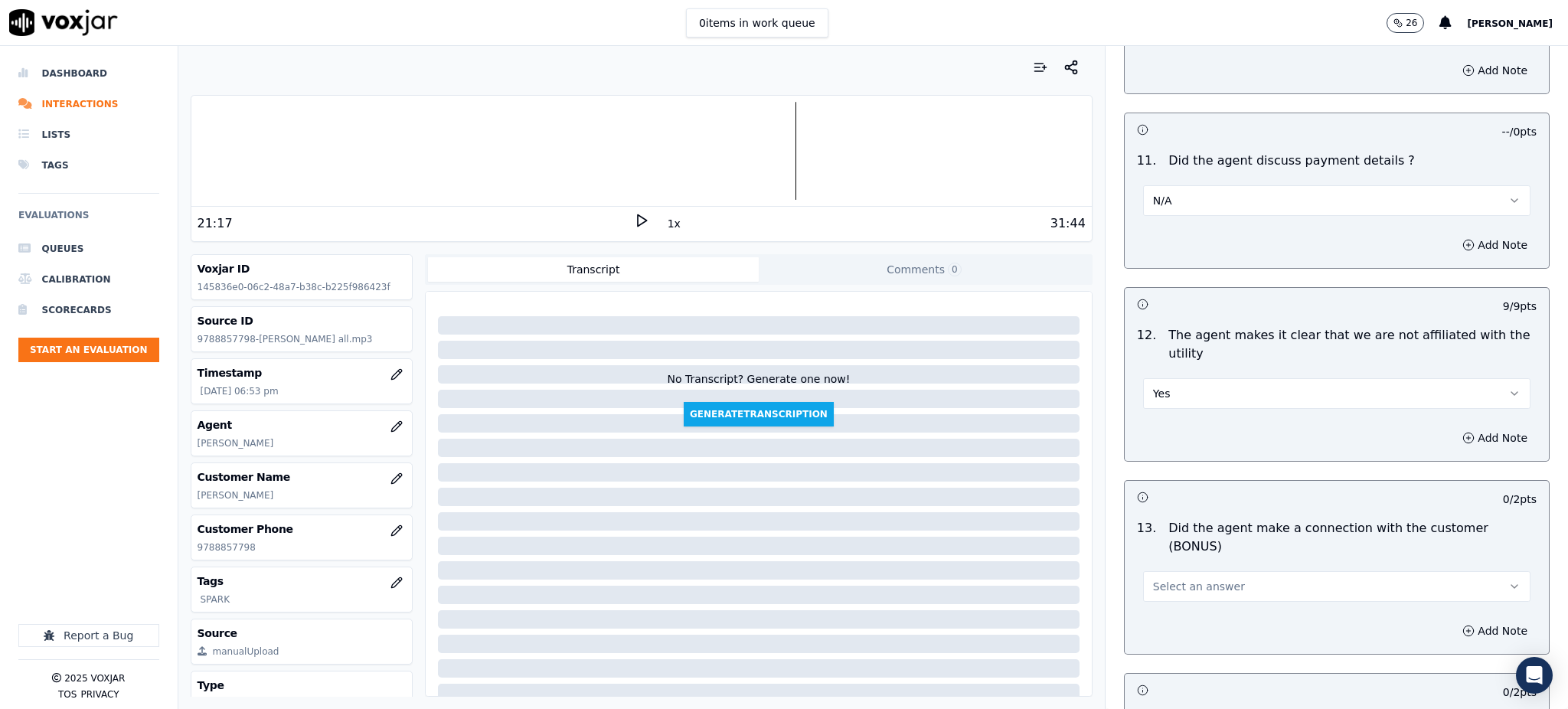
click at [1168, 578] on span "Select an answer" at bounding box center [1198, 586] width 92 height 15
click at [1168, 565] on div "Yes" at bounding box center [1303, 567] width 354 height 25
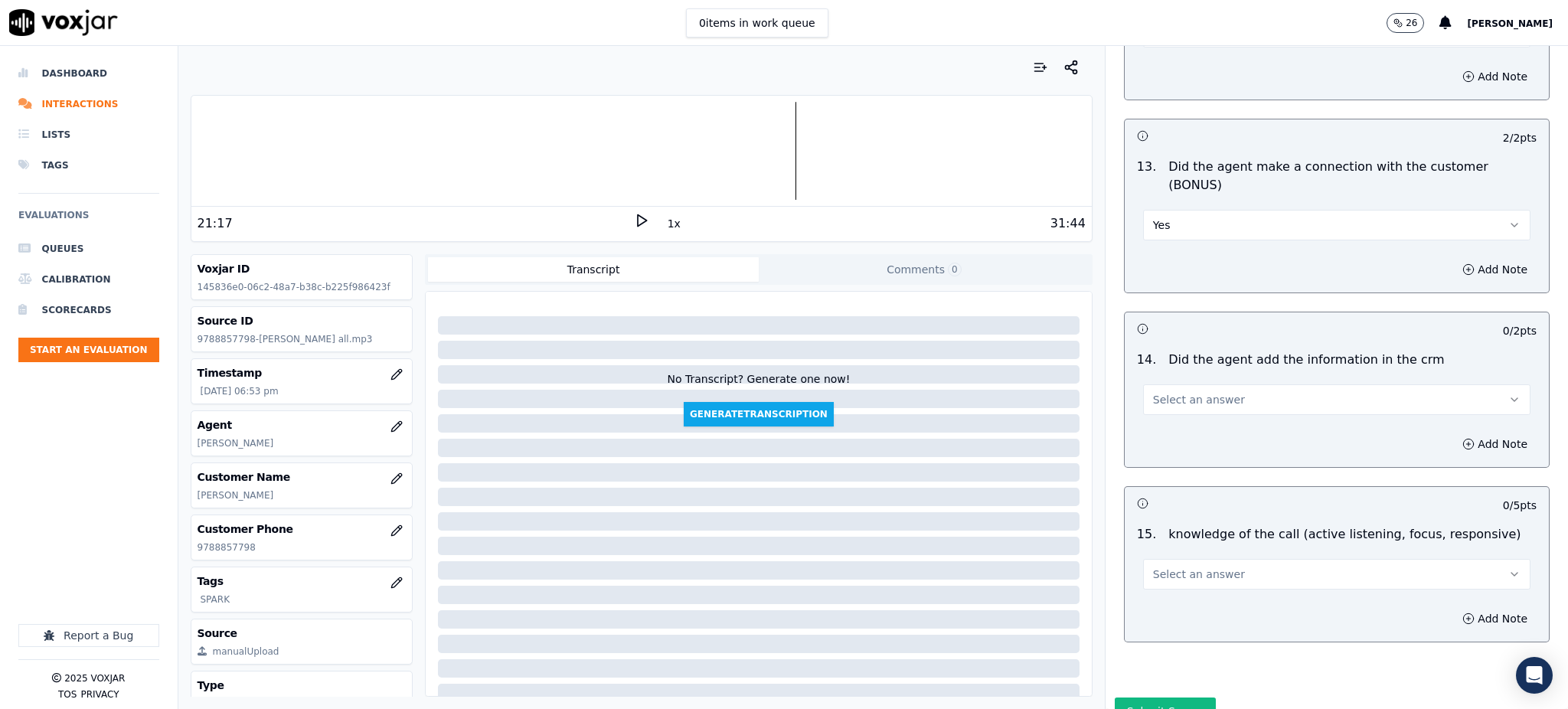
scroll to position [2317, 0]
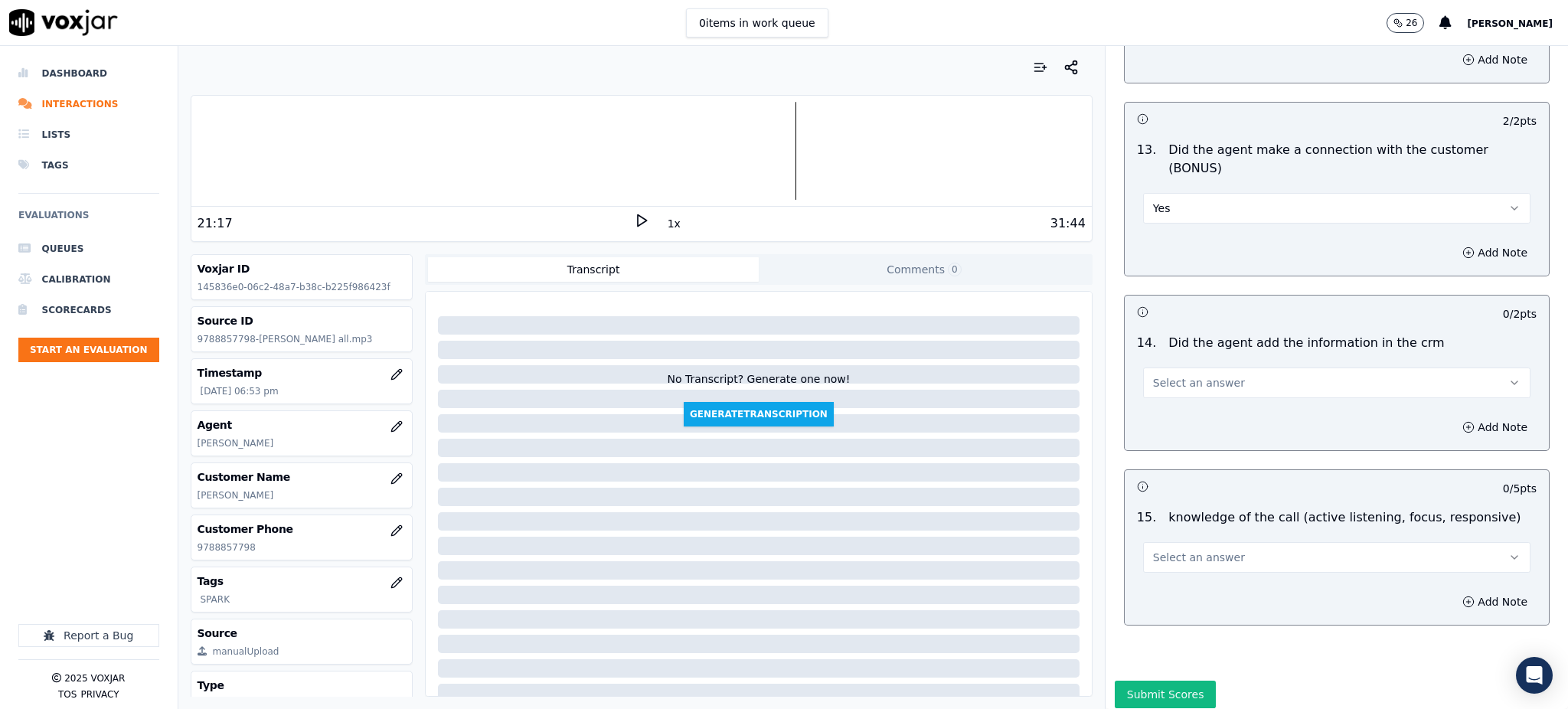
click at [1197, 368] on button "Select an answer" at bounding box center [1336, 383] width 388 height 30
drag, startPoint x: 1183, startPoint y: 365, endPoint x: 1181, endPoint y: 414, distance: 49.0
click at [1183, 368] on div "Yes" at bounding box center [1303, 364] width 354 height 25
click at [1177, 550] on span "Select an answer" at bounding box center [1198, 557] width 92 height 15
click at [1178, 537] on div "Yes" at bounding box center [1303, 538] width 354 height 25
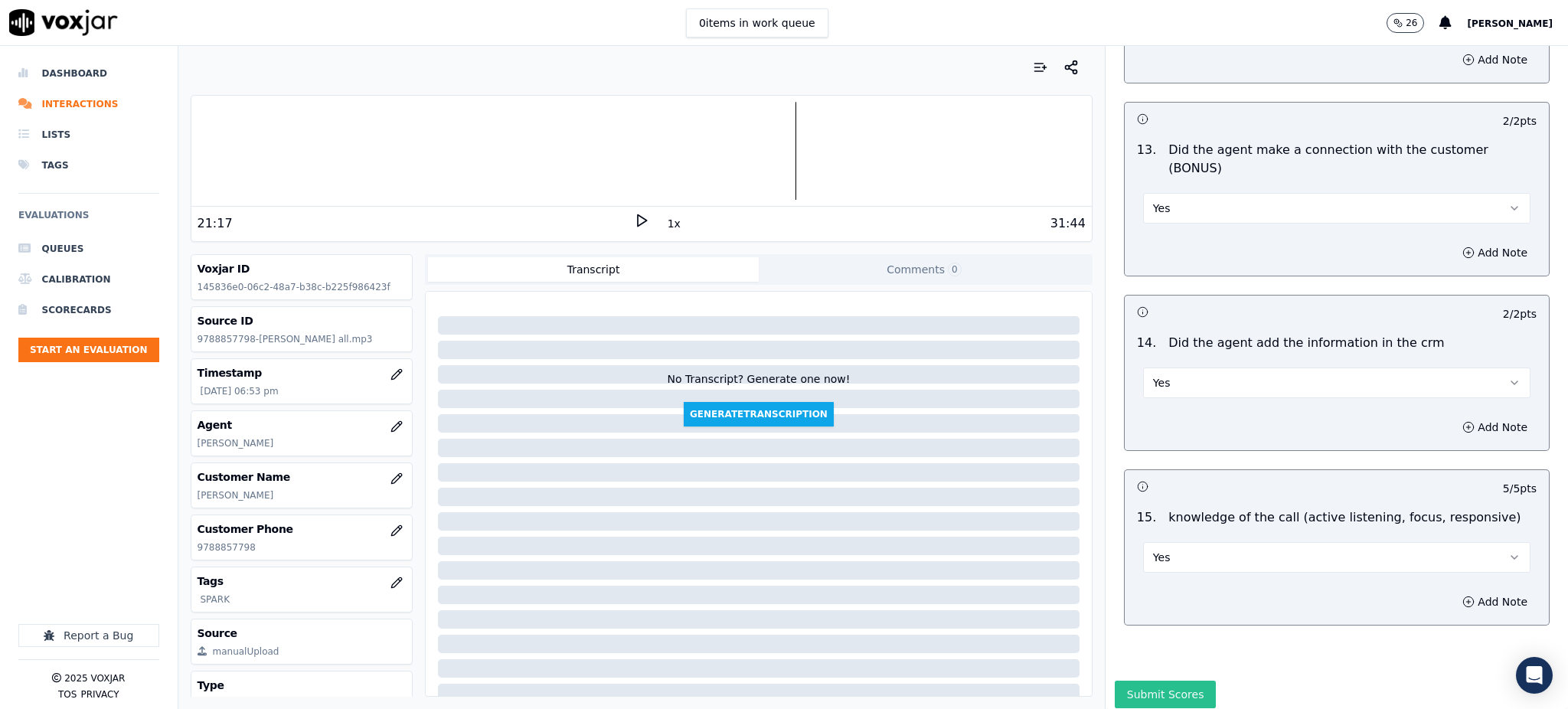
click at [1151, 681] on button "Submit Scores" at bounding box center [1165, 694] width 101 height 27
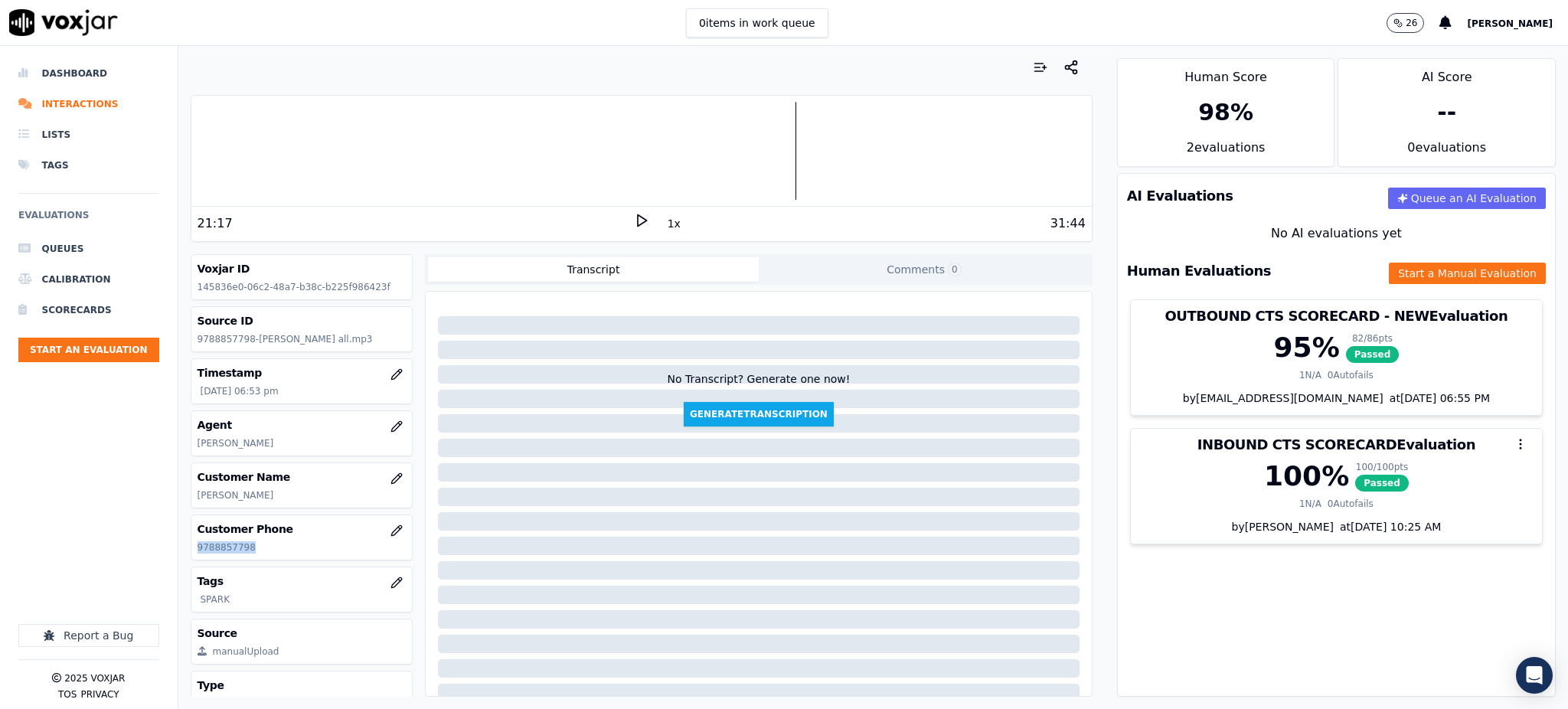
drag, startPoint x: 137, startPoint y: 554, endPoint x: 194, endPoint y: 557, distance: 57.1
click at [194, 557] on div "Customer Phone 9788857798" at bounding box center [301, 536] width 221 height 45
copy p "9788857798"
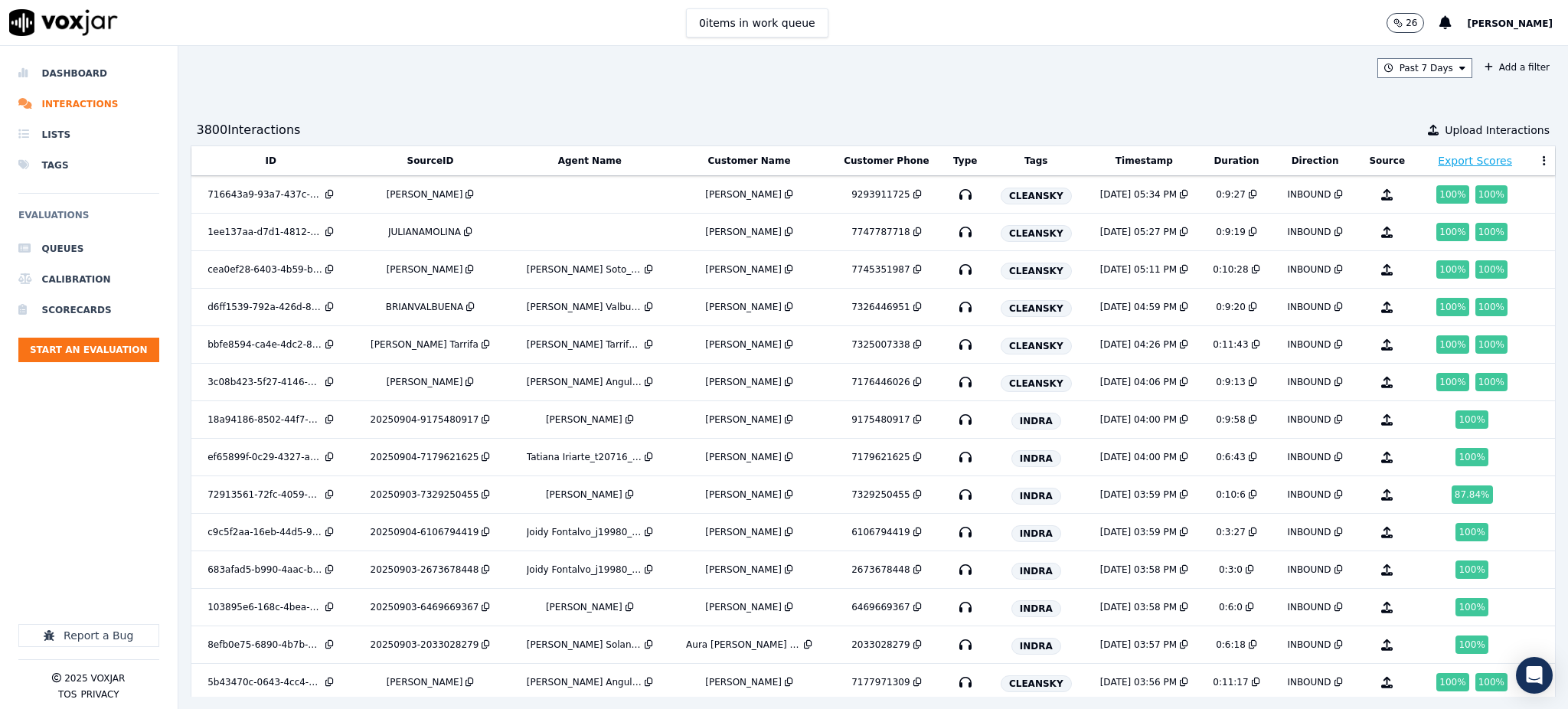
scroll to position [3384, 0]
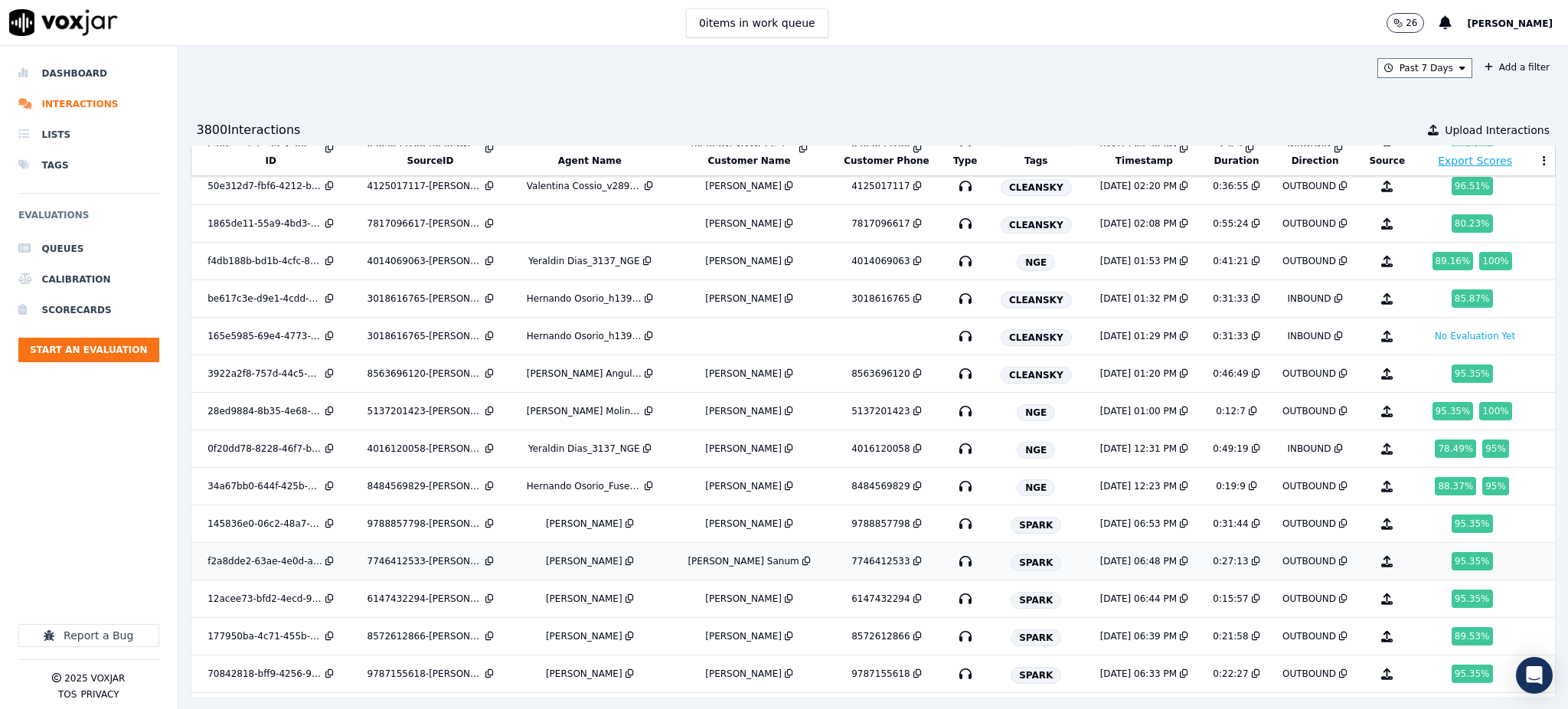
click at [959, 565] on icon "button" at bounding box center [965, 561] width 25 height 25
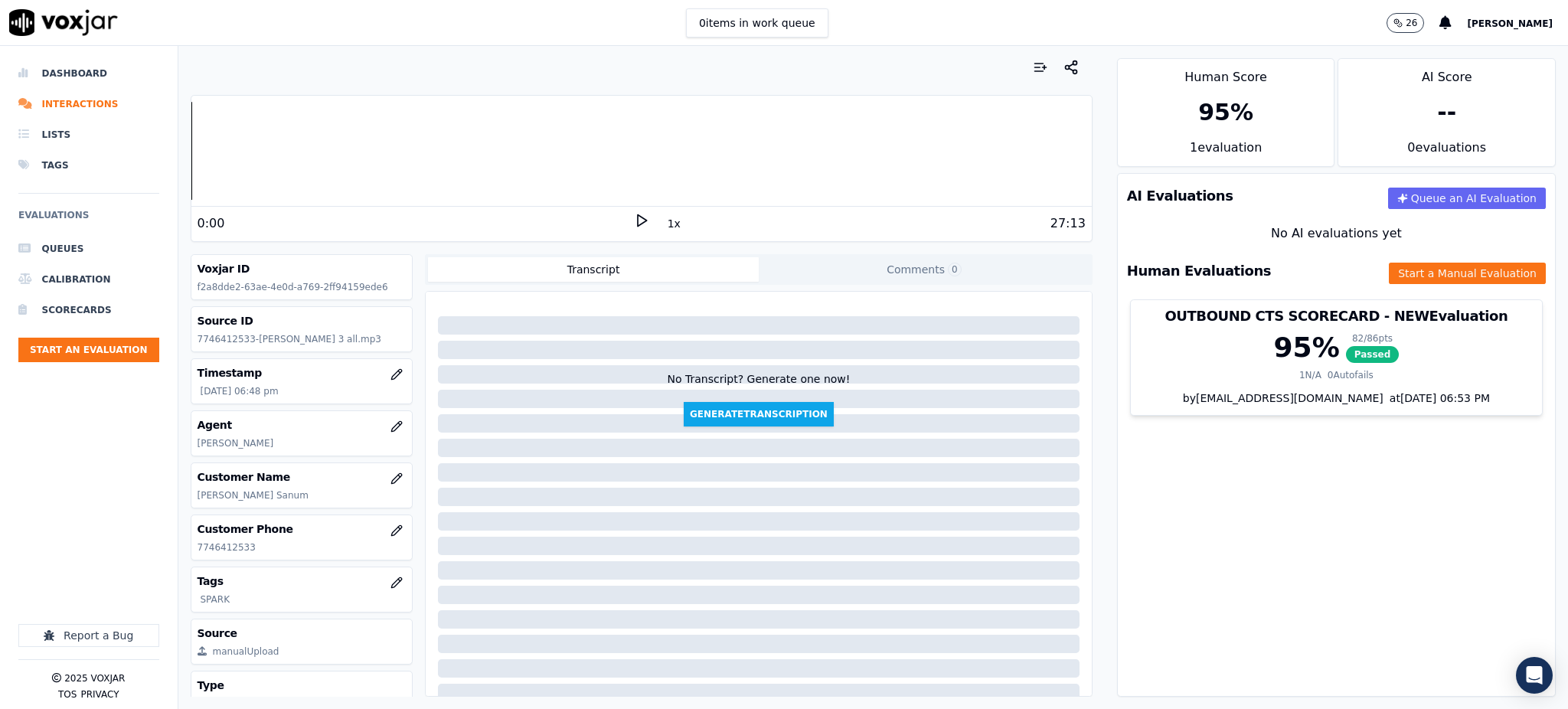
drag, startPoint x: 1225, startPoint y: 530, endPoint x: 1221, endPoint y: 538, distance: 8.9
click at [1226, 537] on div "AI Evaluations Queue an AI Evaluation No AI evaluations yet Human Evaluations S…" at bounding box center [1336, 434] width 439 height 523
click at [634, 221] on icon at bounding box center [642, 220] width 15 height 15
drag, startPoint x: 256, startPoint y: 550, endPoint x: 193, endPoint y: 557, distance: 63.4
click at [193, 557] on div "Customer Phone [PHONE_NUMBER]" at bounding box center [301, 536] width 221 height 45
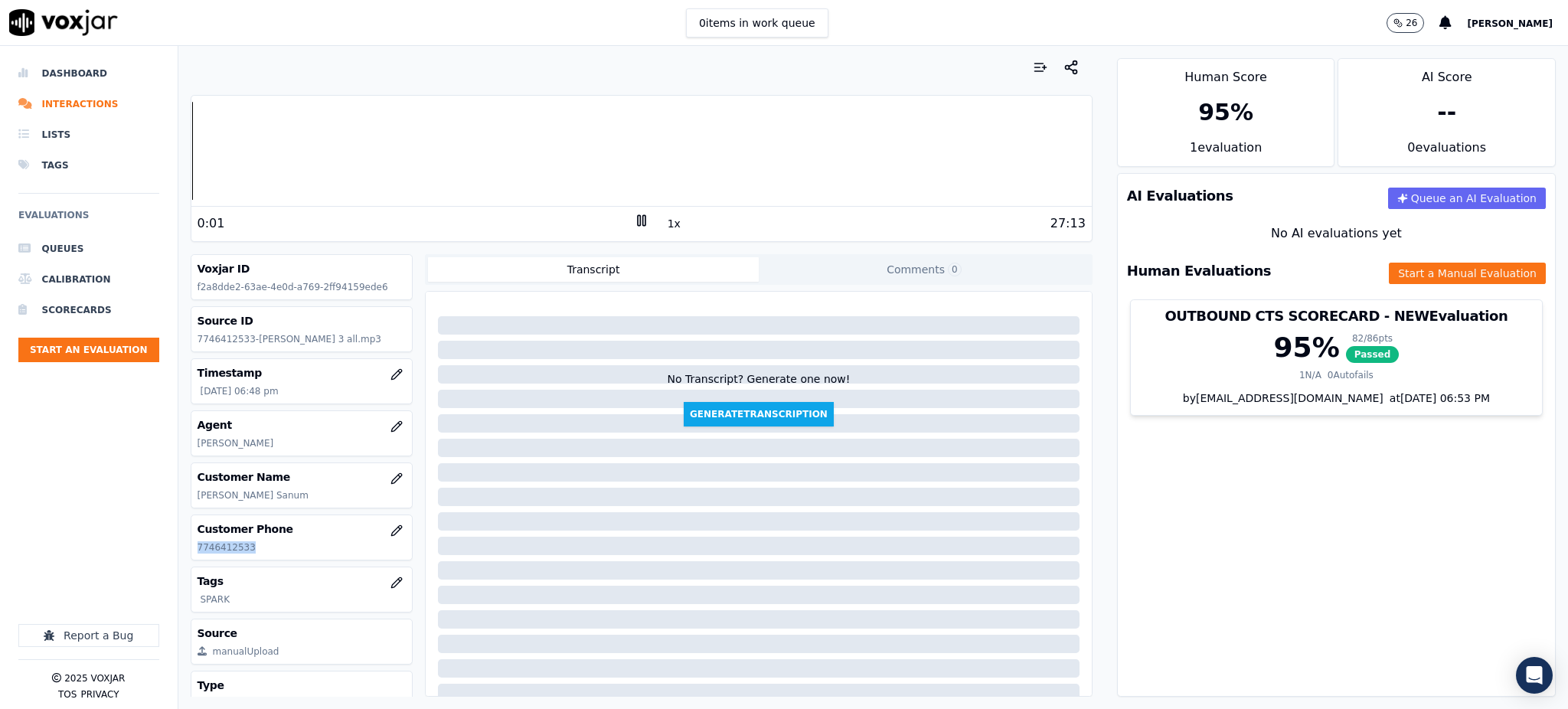
copy p "7746412533"
click at [642, 221] on rect at bounding box center [643, 220] width 2 height 9
click at [634, 224] on icon at bounding box center [642, 220] width 15 height 15
click at [638, 220] on rect at bounding box center [639, 220] width 2 height 9
click at [634, 224] on icon at bounding box center [642, 220] width 15 height 15
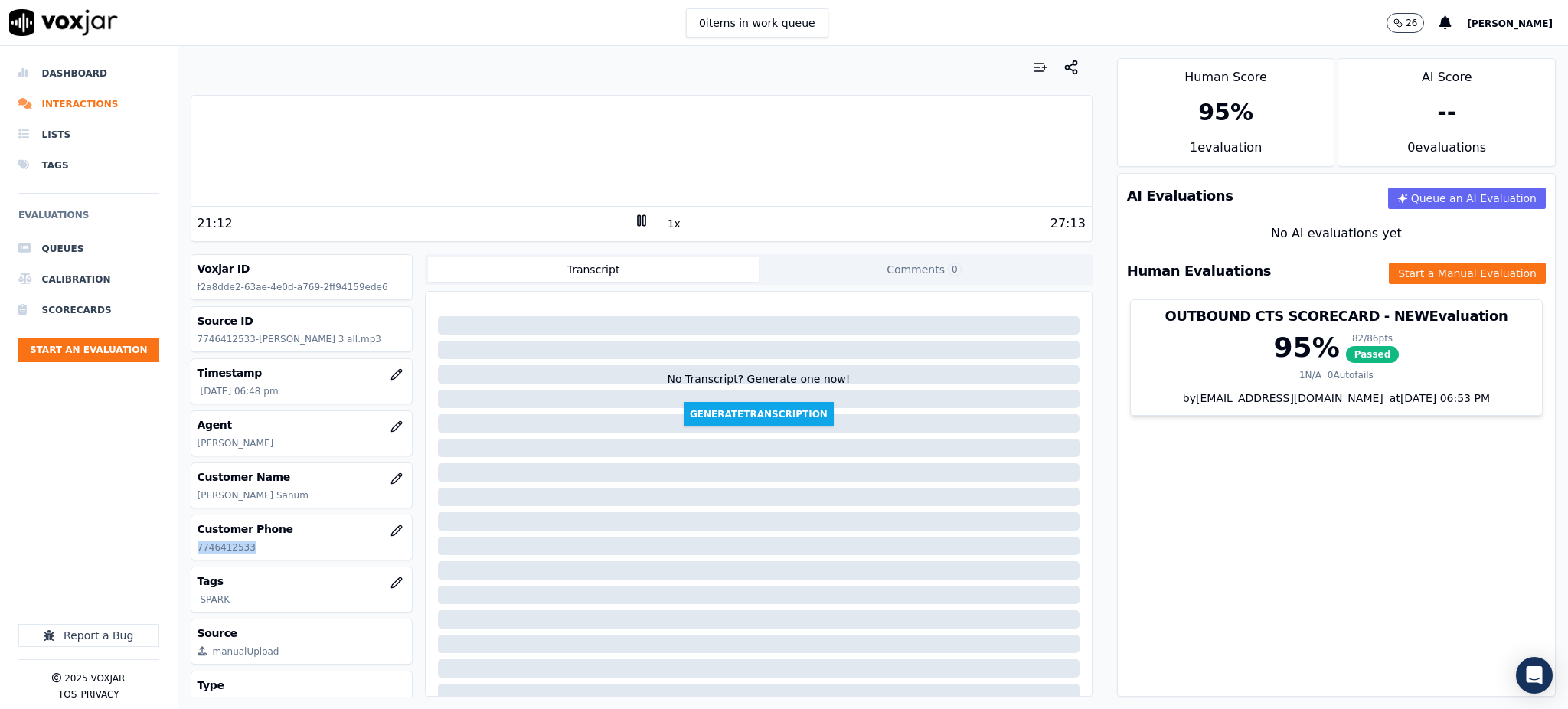
click at [634, 221] on icon at bounding box center [642, 220] width 15 height 15
click at [638, 221] on polygon at bounding box center [643, 221] width 9 height 11
click at [638, 220] on rect at bounding box center [639, 220] width 2 height 9
click at [634, 218] on icon at bounding box center [642, 220] width 15 height 15
click at [1389, 277] on button "Start a Manual Evaluation" at bounding box center [1468, 273] width 157 height 22
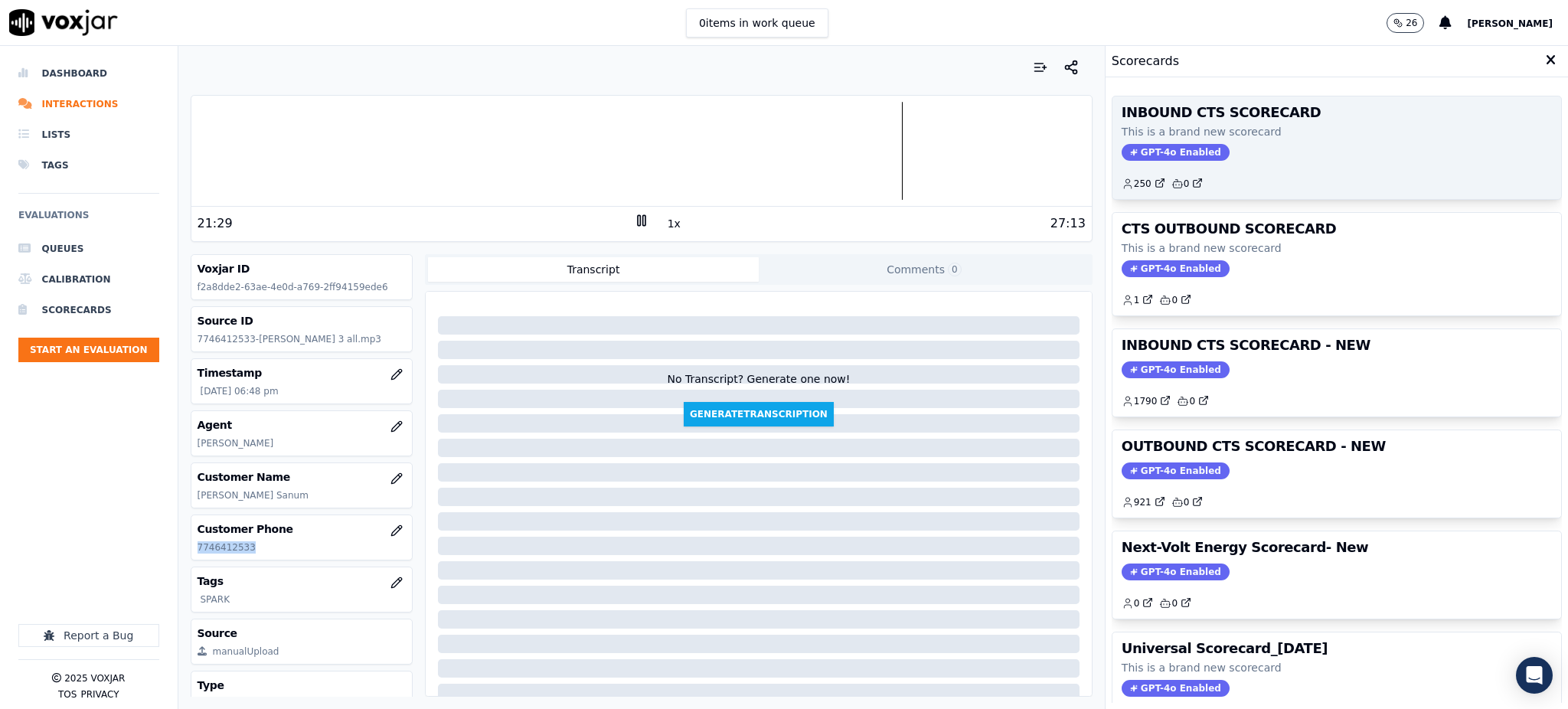
click at [1161, 154] on span "GPT-4o Enabled" at bounding box center [1176, 153] width 108 height 17
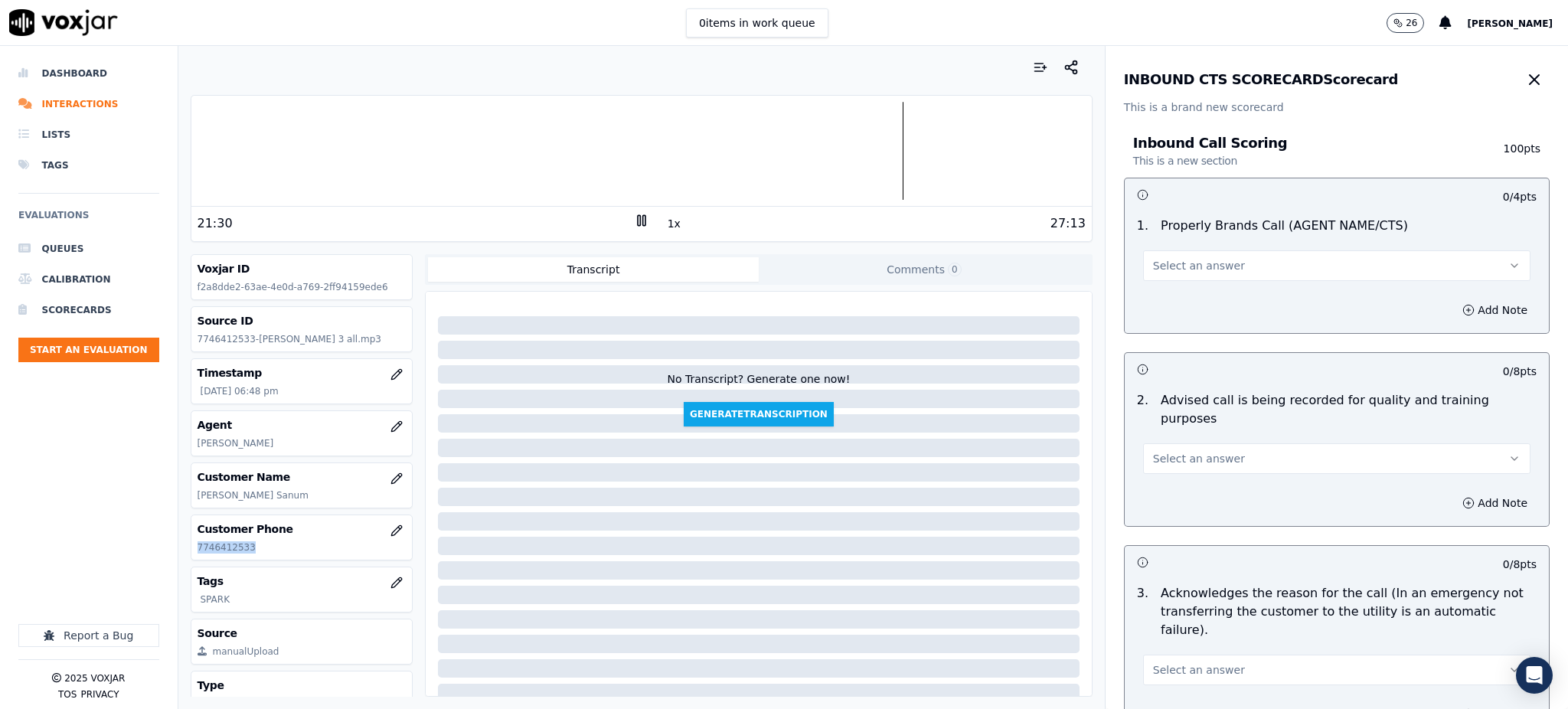
click at [1198, 268] on span "Select an answer" at bounding box center [1198, 265] width 92 height 15
click at [1155, 300] on div "Yes" at bounding box center [1303, 300] width 354 height 25
click at [1198, 451] on span "Select an answer" at bounding box center [1198, 459] width 92 height 15
click at [1174, 482] on div "Yes" at bounding box center [1303, 475] width 354 height 25
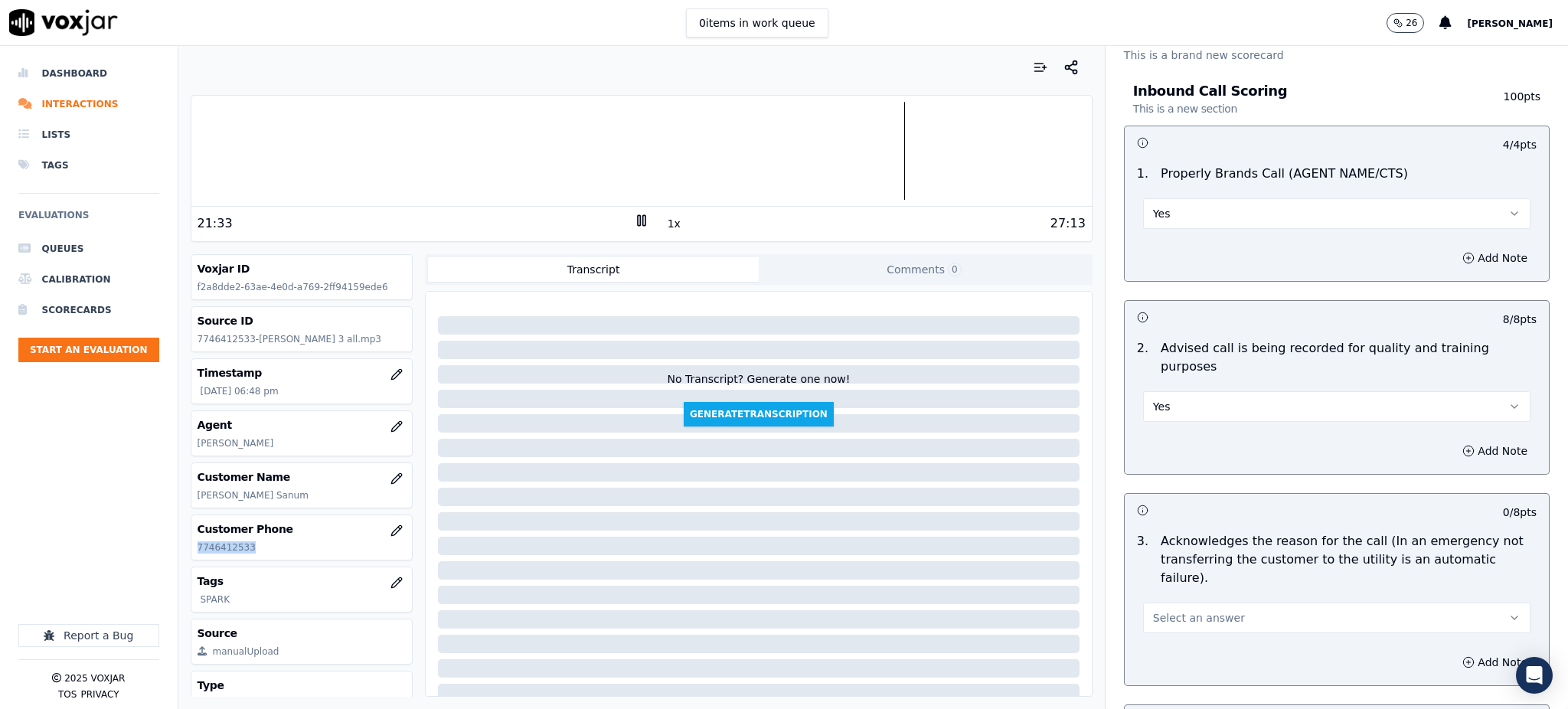
scroll to position [204, 0]
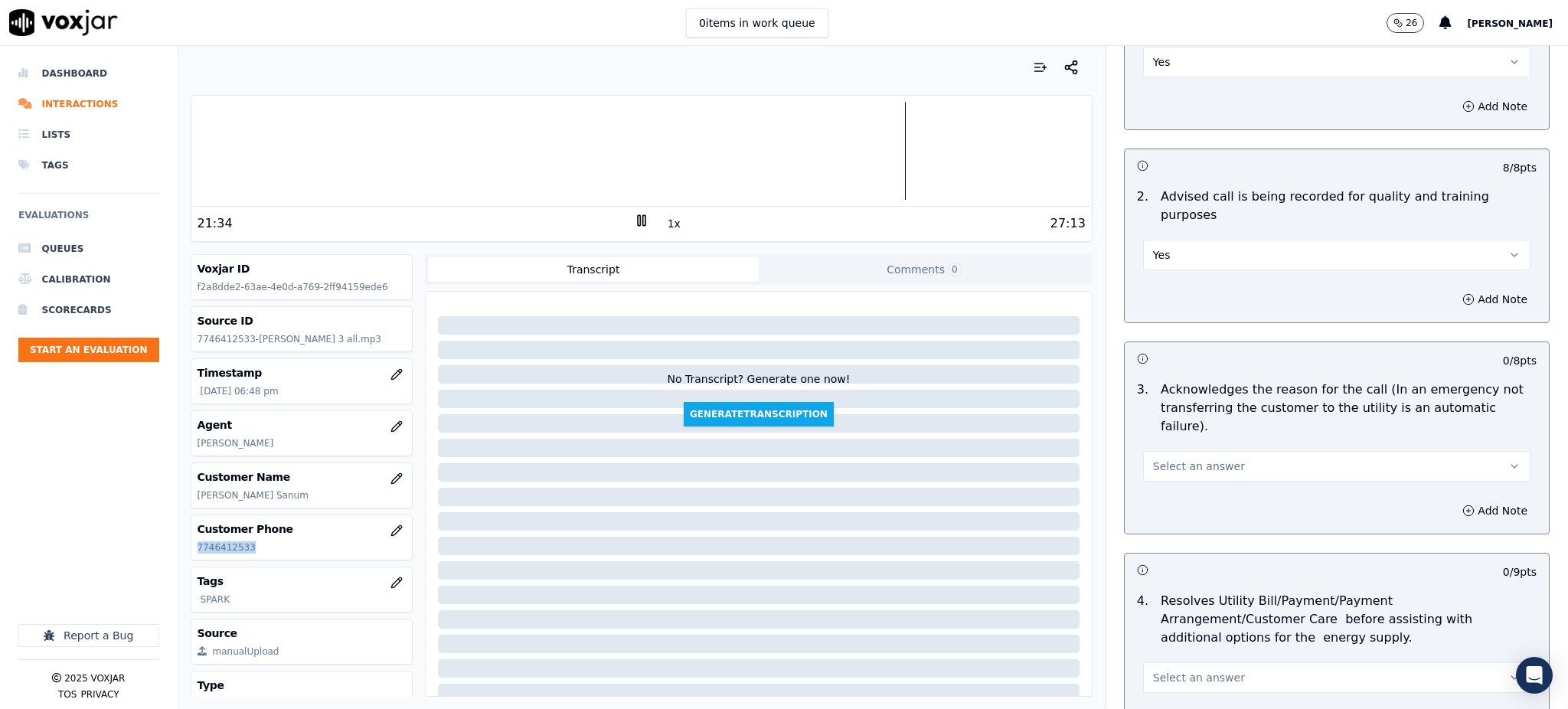
click at [1167, 459] on span "Select an answer" at bounding box center [1198, 466] width 92 height 15
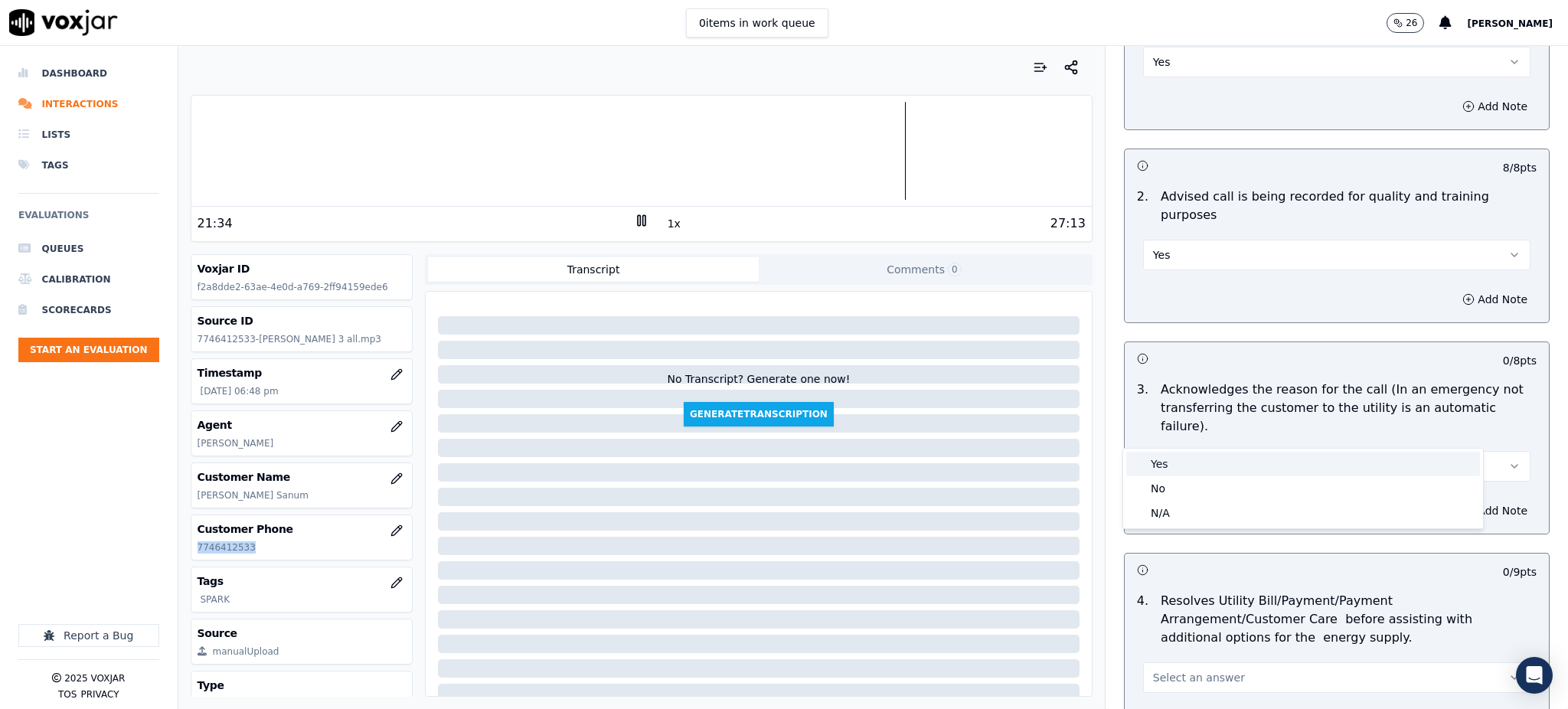
click at [1159, 472] on div "Yes" at bounding box center [1303, 464] width 354 height 25
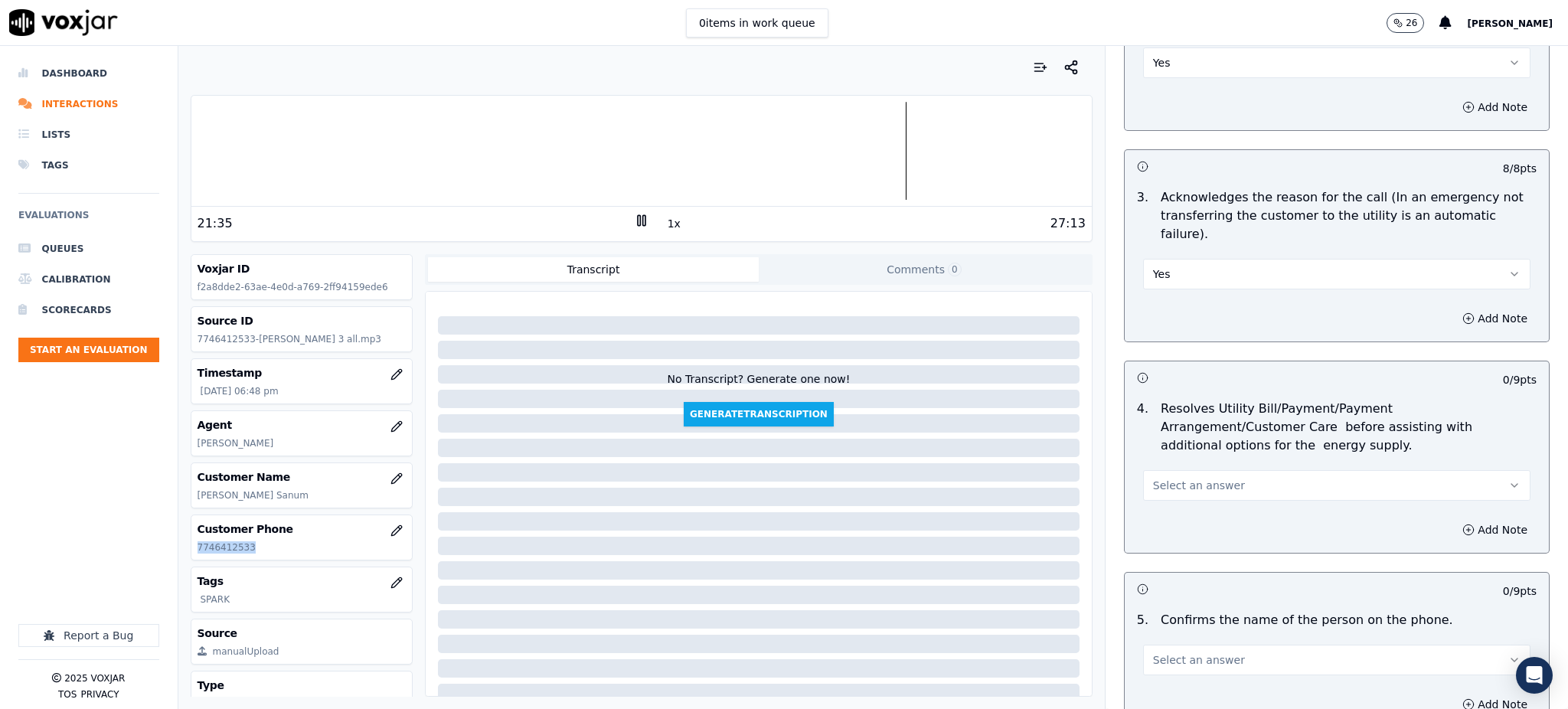
scroll to position [408, 0]
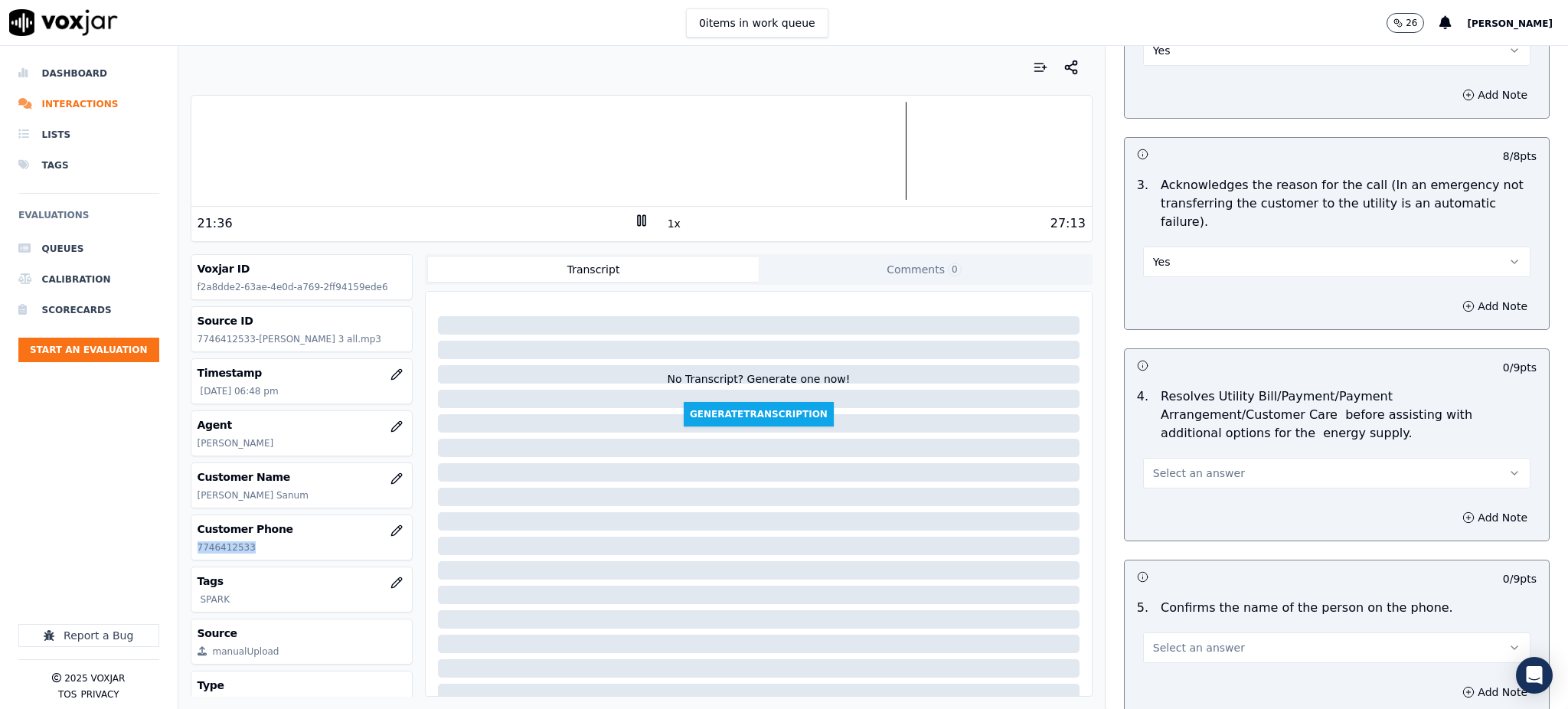
drag, startPoint x: 1131, startPoint y: 431, endPoint x: 1133, endPoint y: 439, distance: 8.2
click at [1153, 465] on span "Select an answer" at bounding box center [1198, 473] width 92 height 15
click at [1151, 475] on div "Yes" at bounding box center [1303, 471] width 354 height 25
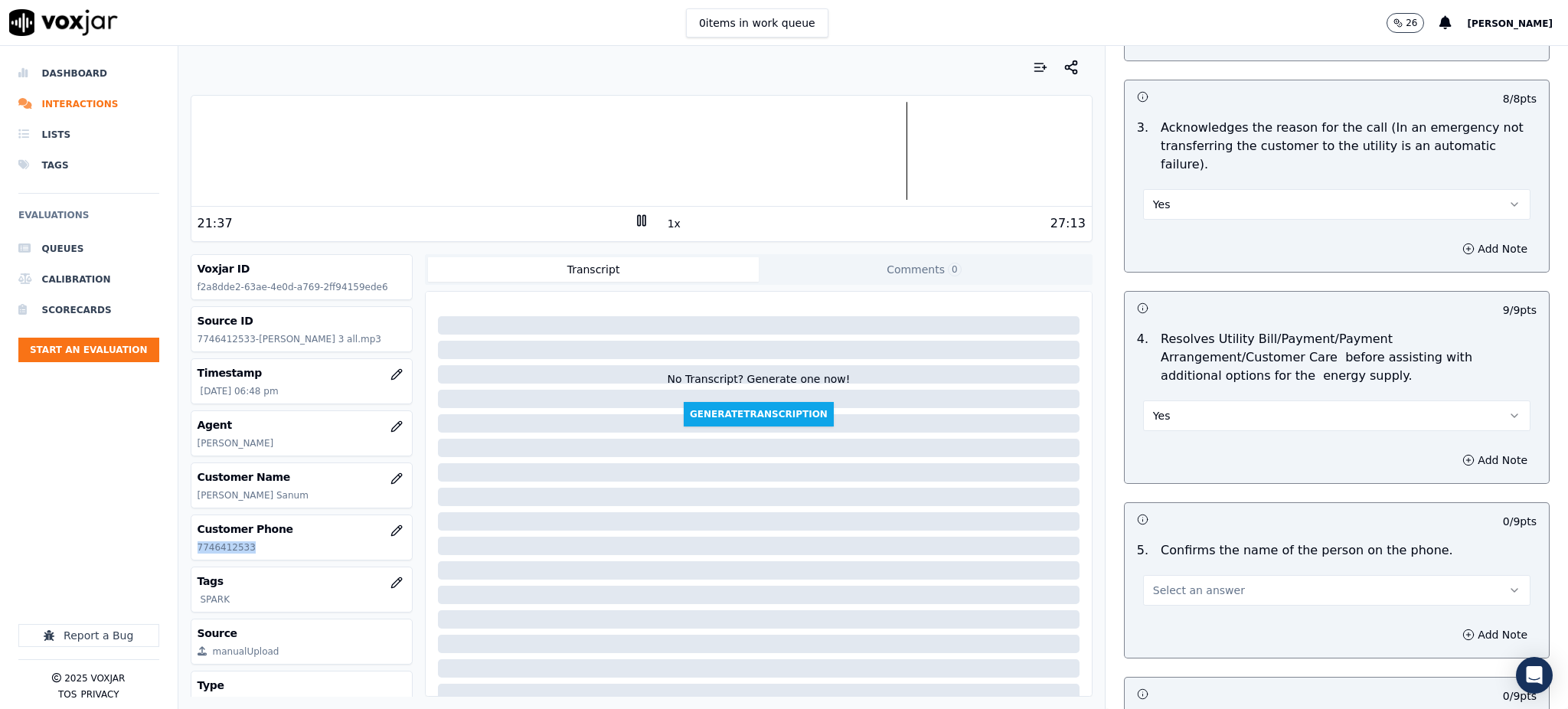
scroll to position [714, 0]
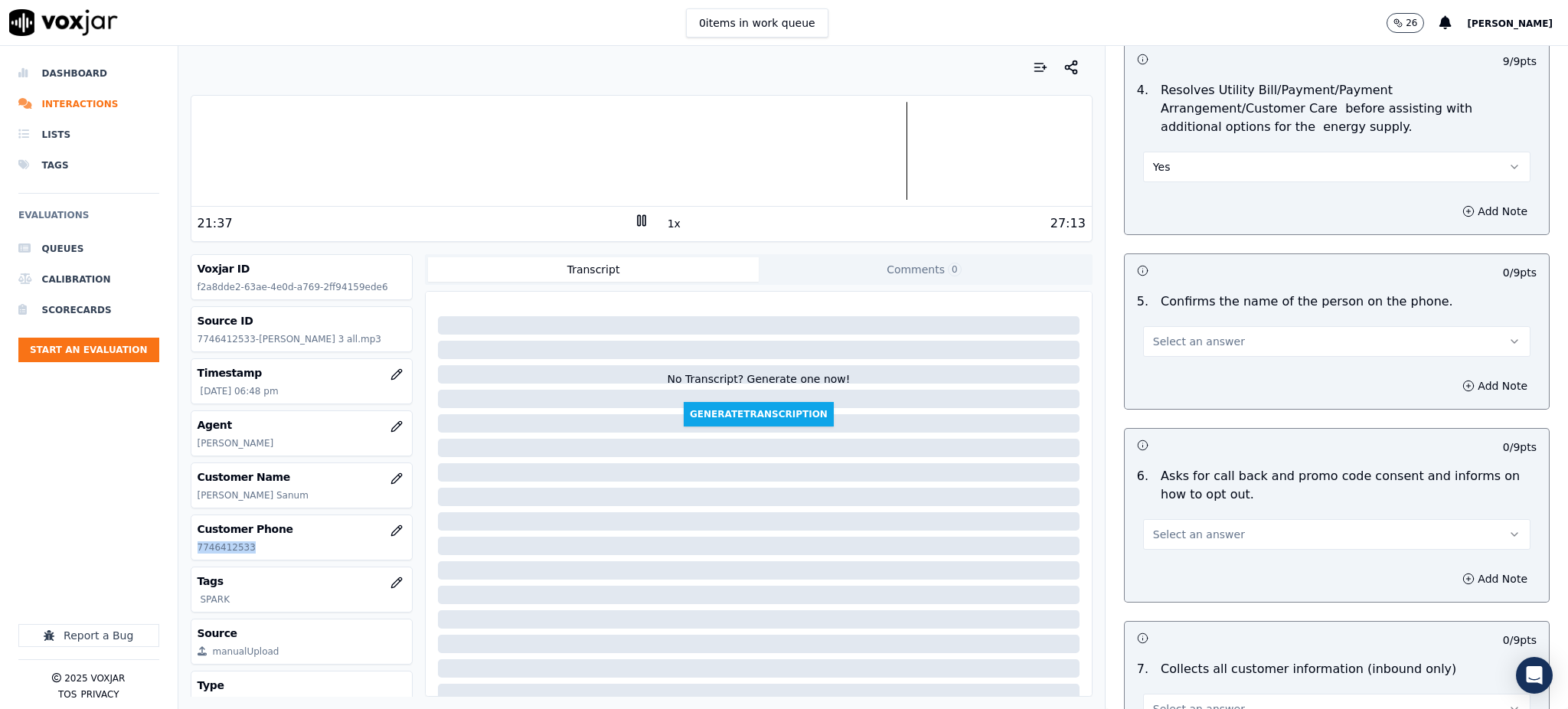
click at [1147, 326] on button "Select an answer" at bounding box center [1336, 341] width 388 height 30
click at [1158, 343] on div "Yes" at bounding box center [1303, 339] width 354 height 25
click at [1184, 527] on span "Select an answer" at bounding box center [1198, 535] width 92 height 15
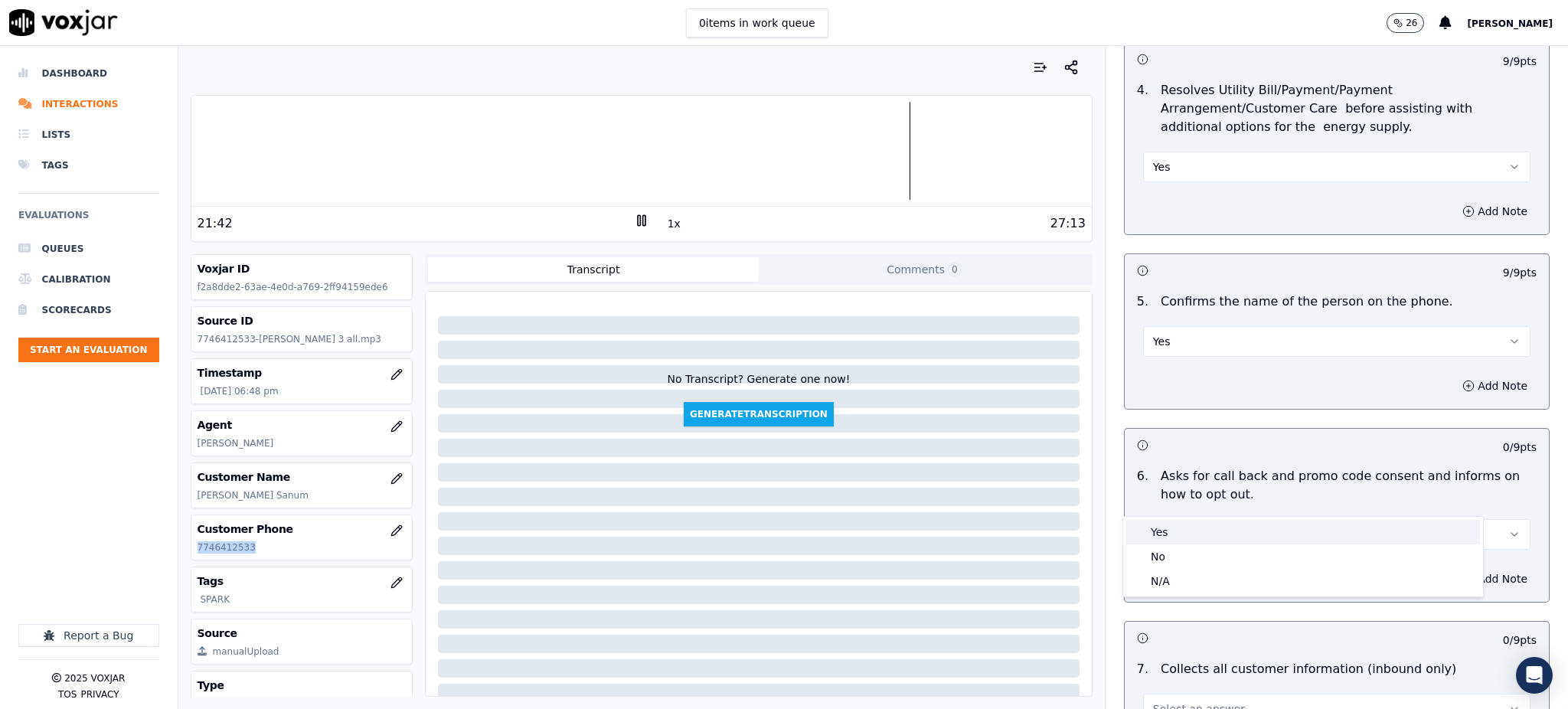
click at [1166, 535] on div "Yes" at bounding box center [1303, 532] width 354 height 25
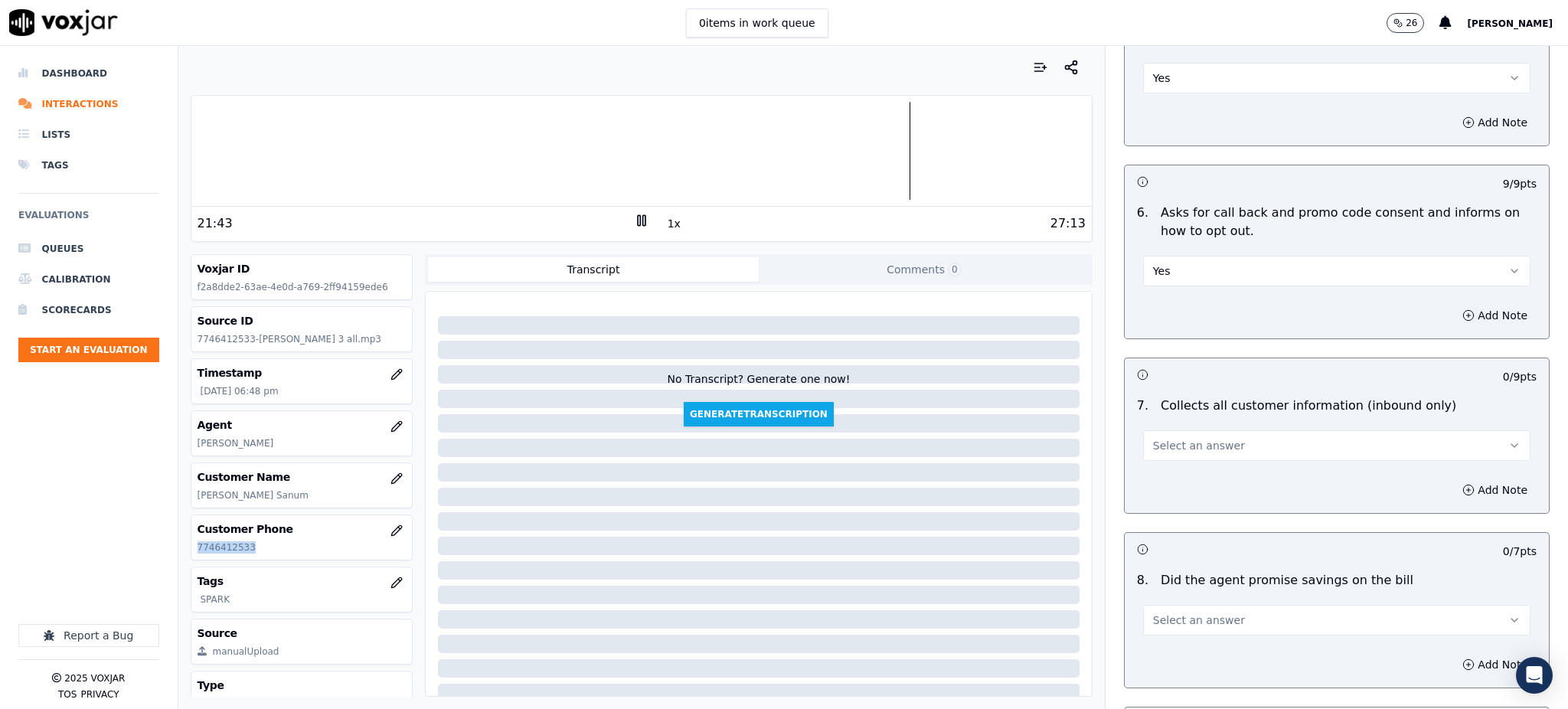
scroll to position [1020, 0]
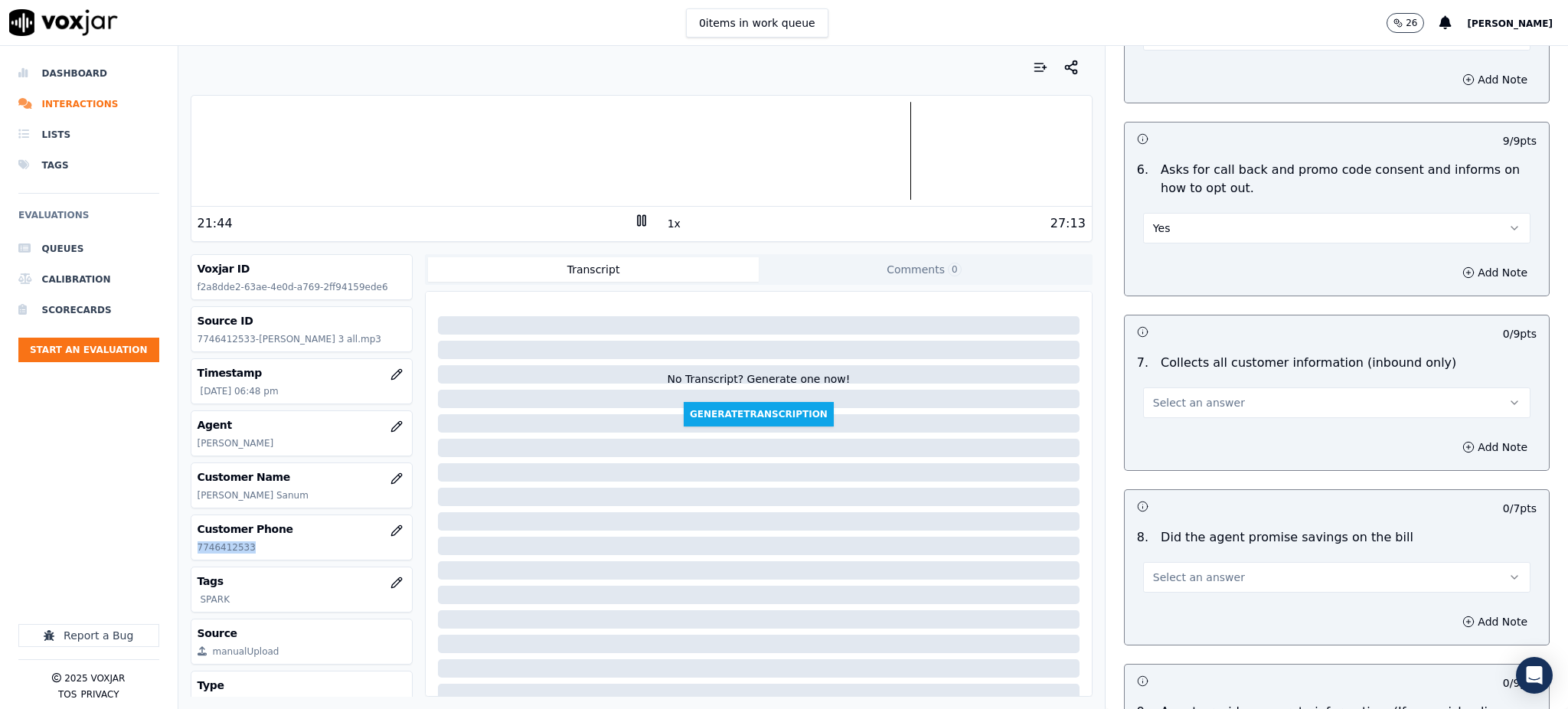
click at [1153, 395] on span "Select an answer" at bounding box center [1198, 403] width 92 height 15
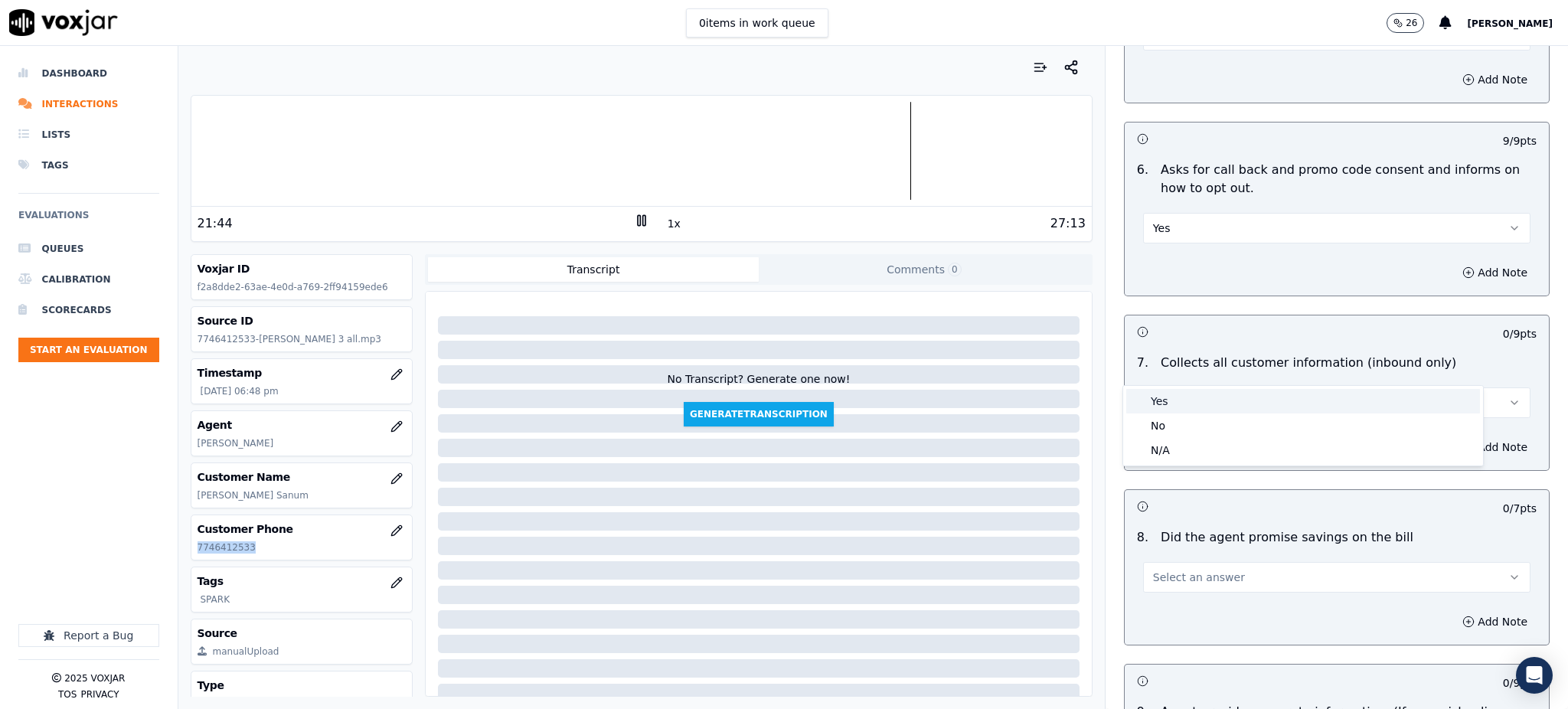
click at [1156, 408] on div "Yes" at bounding box center [1303, 401] width 354 height 25
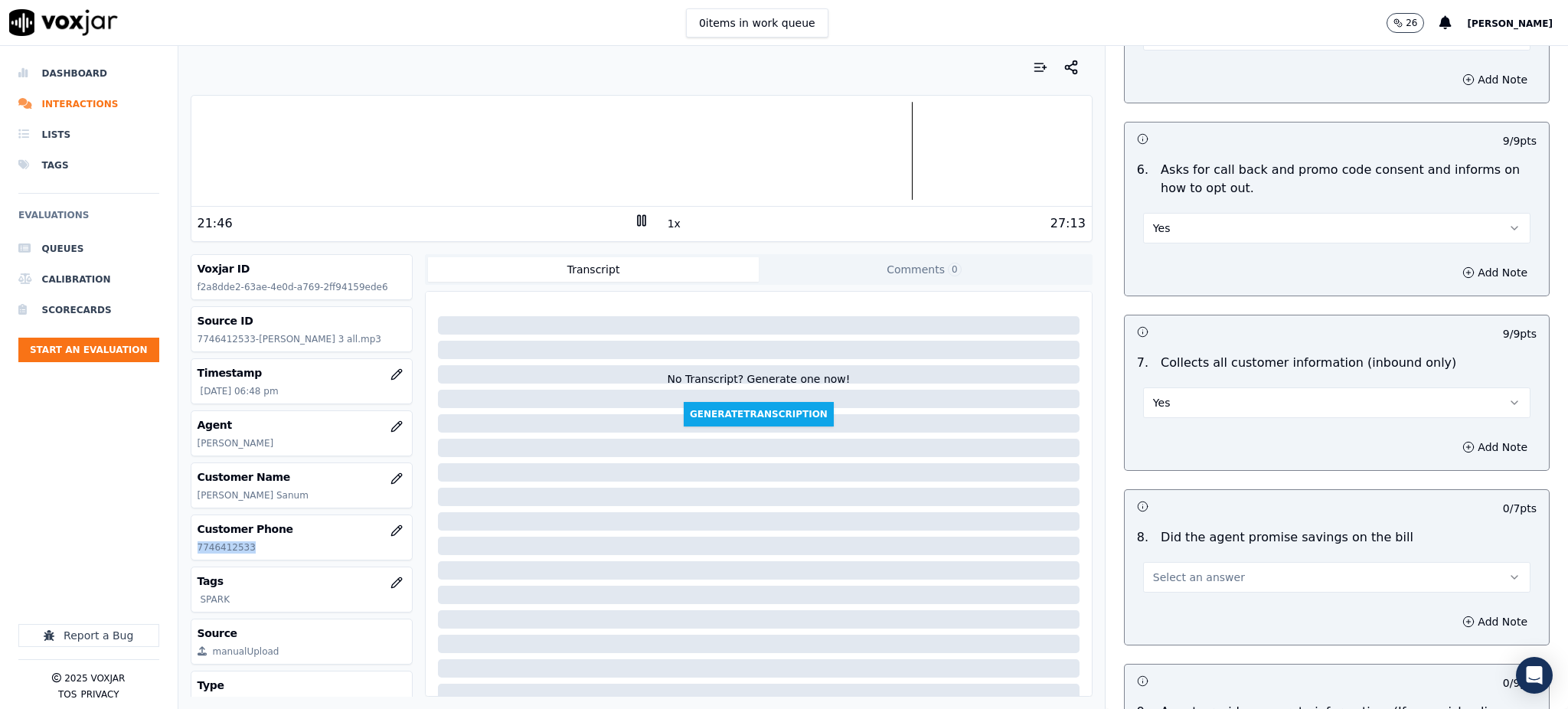
click at [1168, 570] on span "Select an answer" at bounding box center [1198, 577] width 92 height 15
click at [1159, 584] on div "Yes" at bounding box center [1303, 575] width 354 height 25
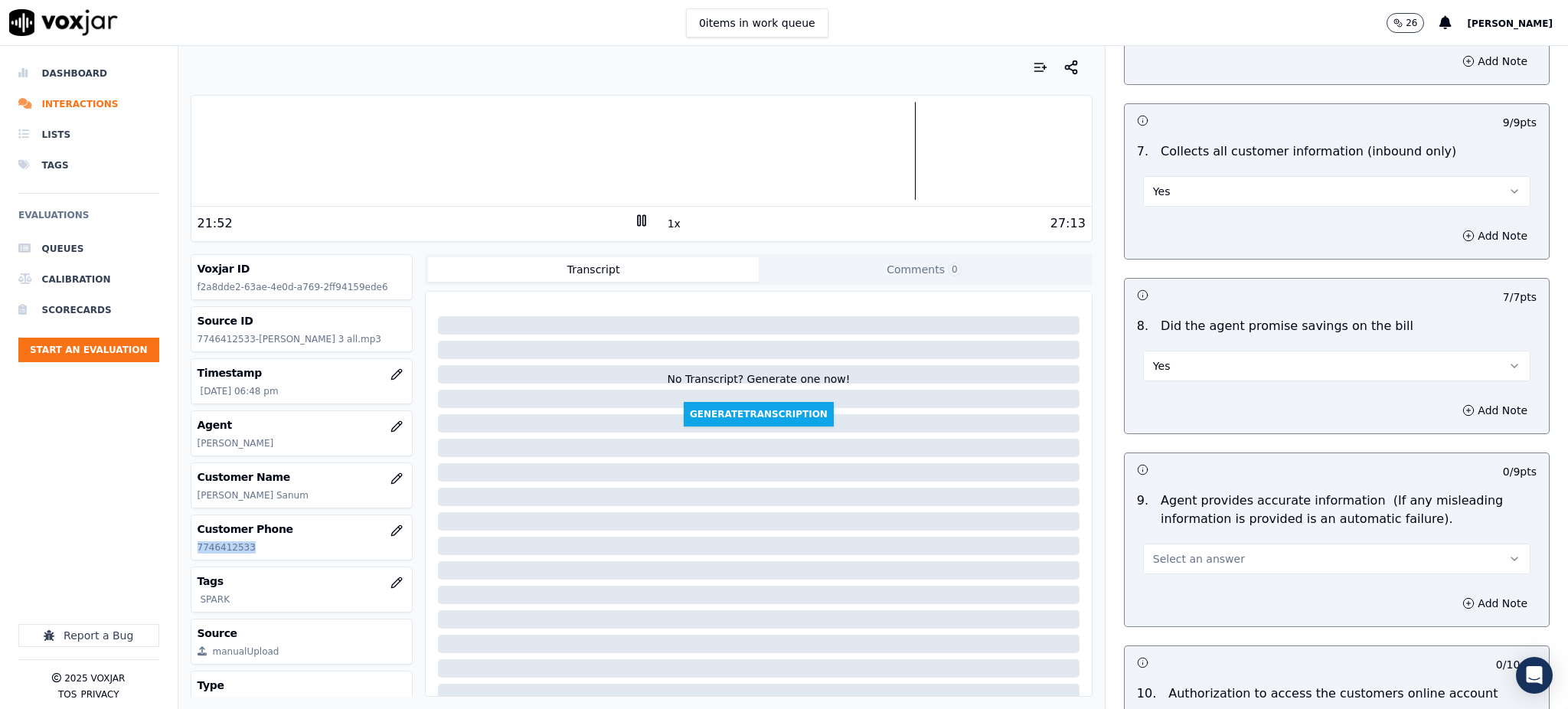
scroll to position [1326, 0]
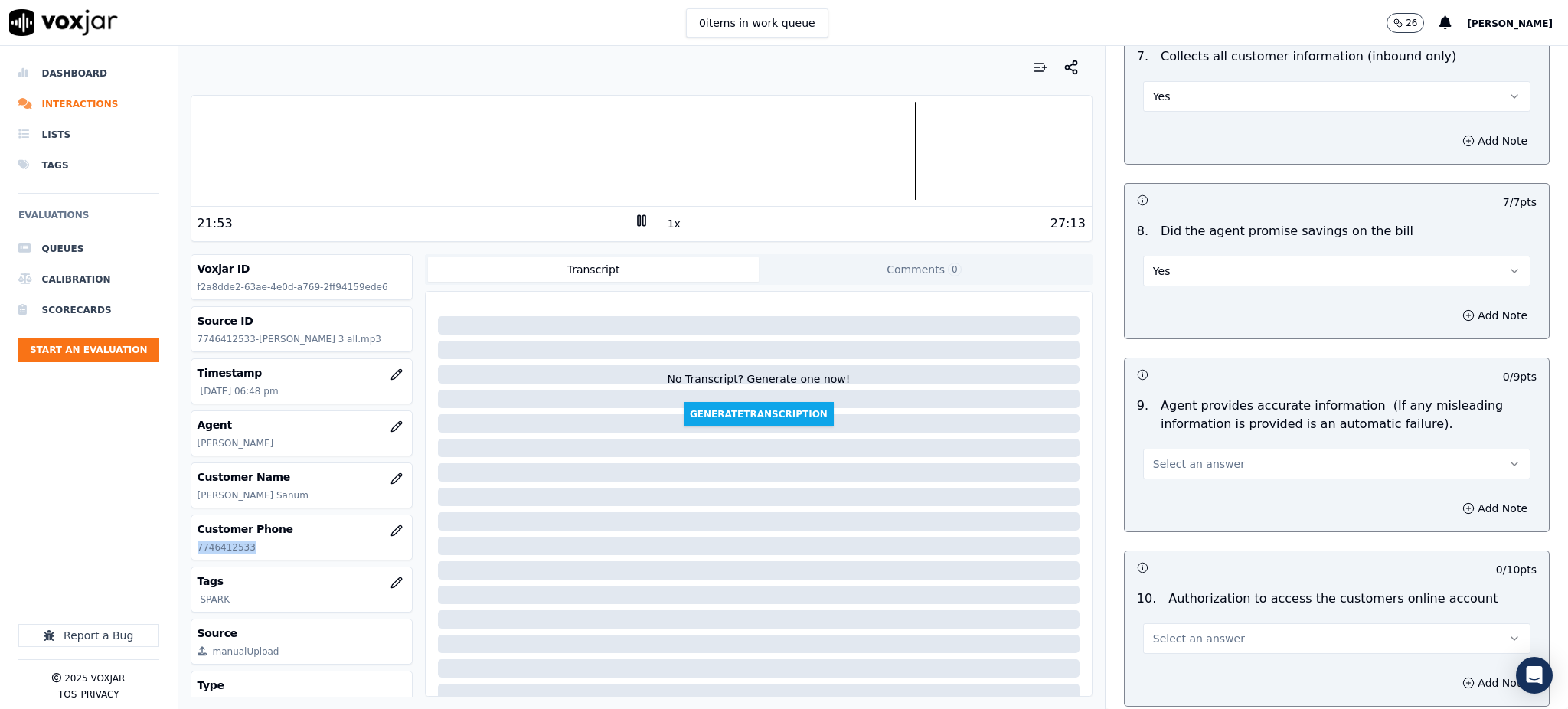
click at [1166, 456] on span "Select an answer" at bounding box center [1198, 464] width 92 height 15
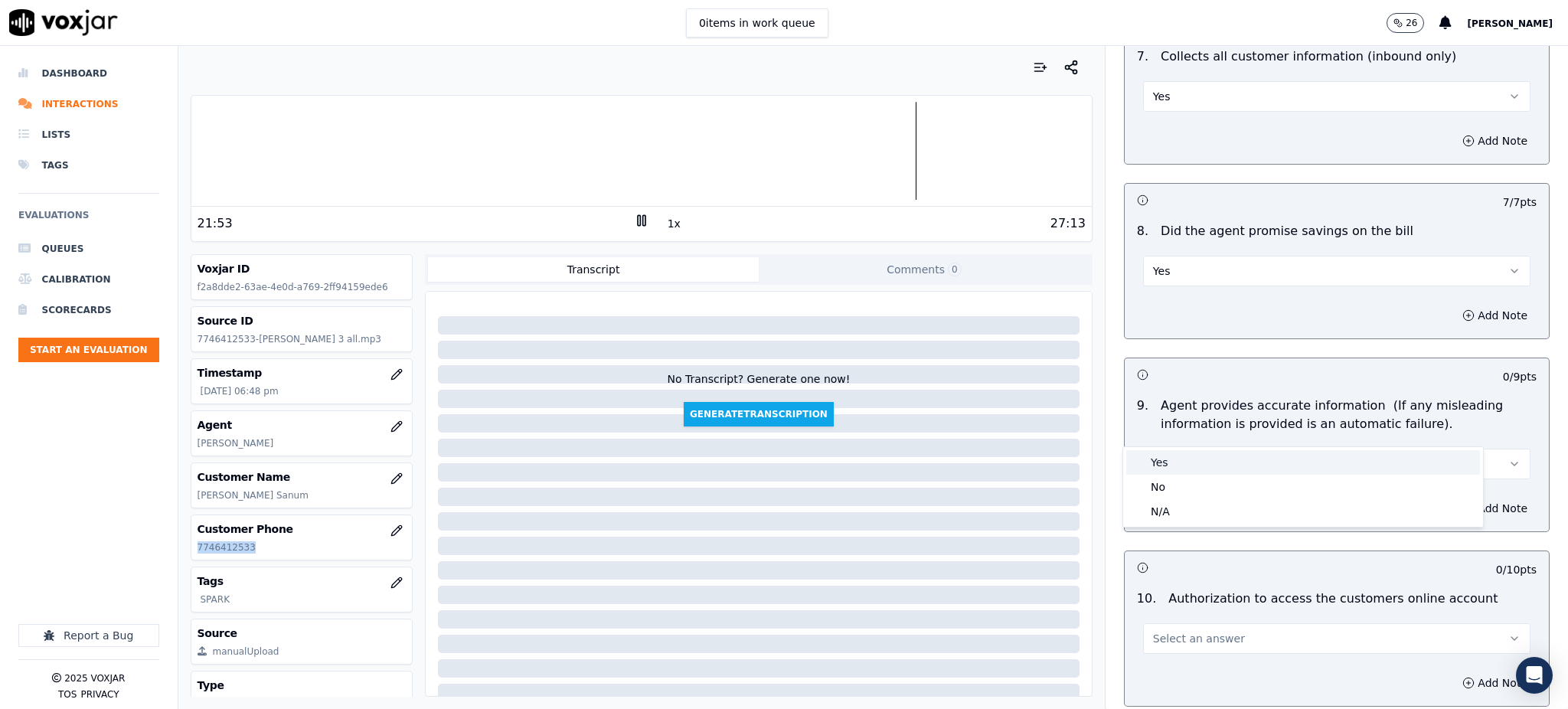
click at [1158, 461] on div "Yes" at bounding box center [1303, 463] width 354 height 25
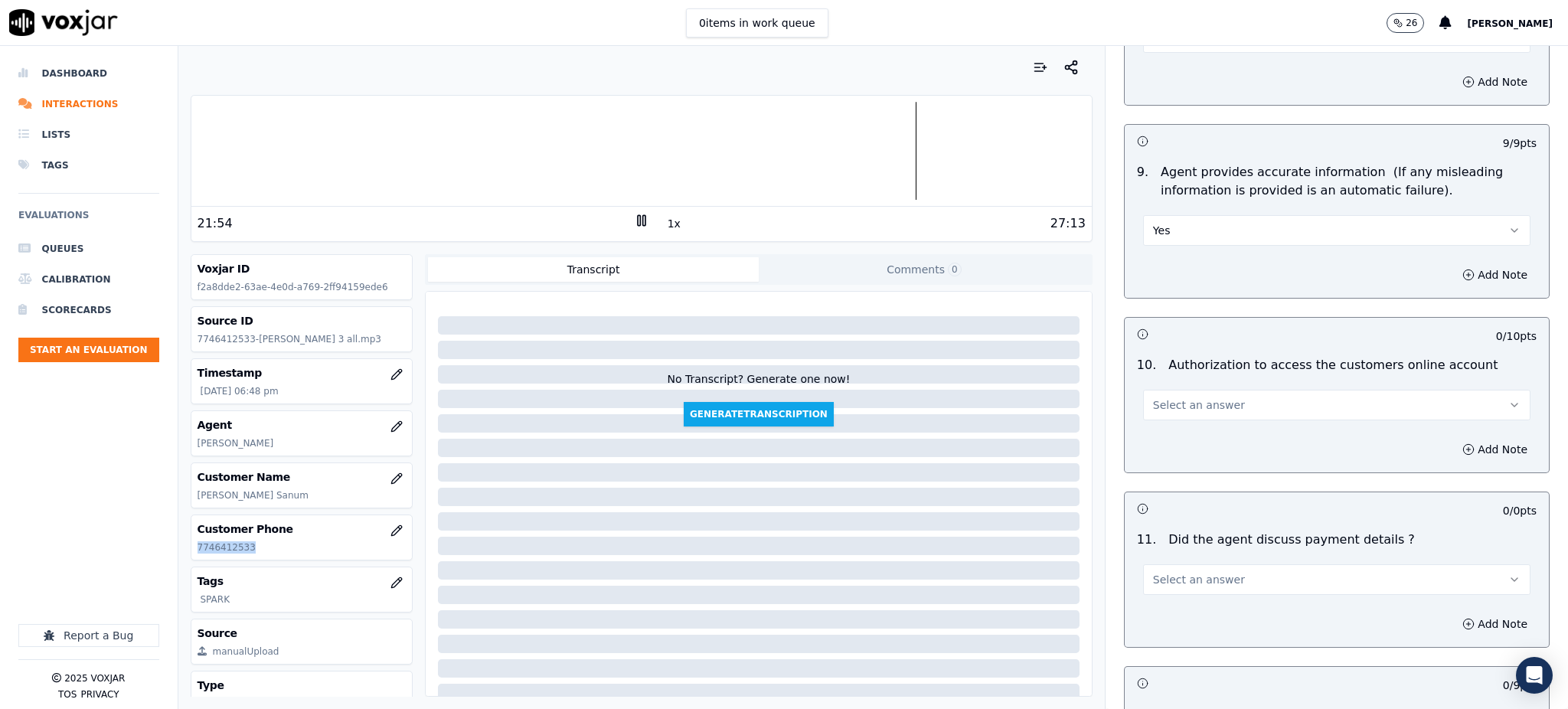
scroll to position [1632, 0]
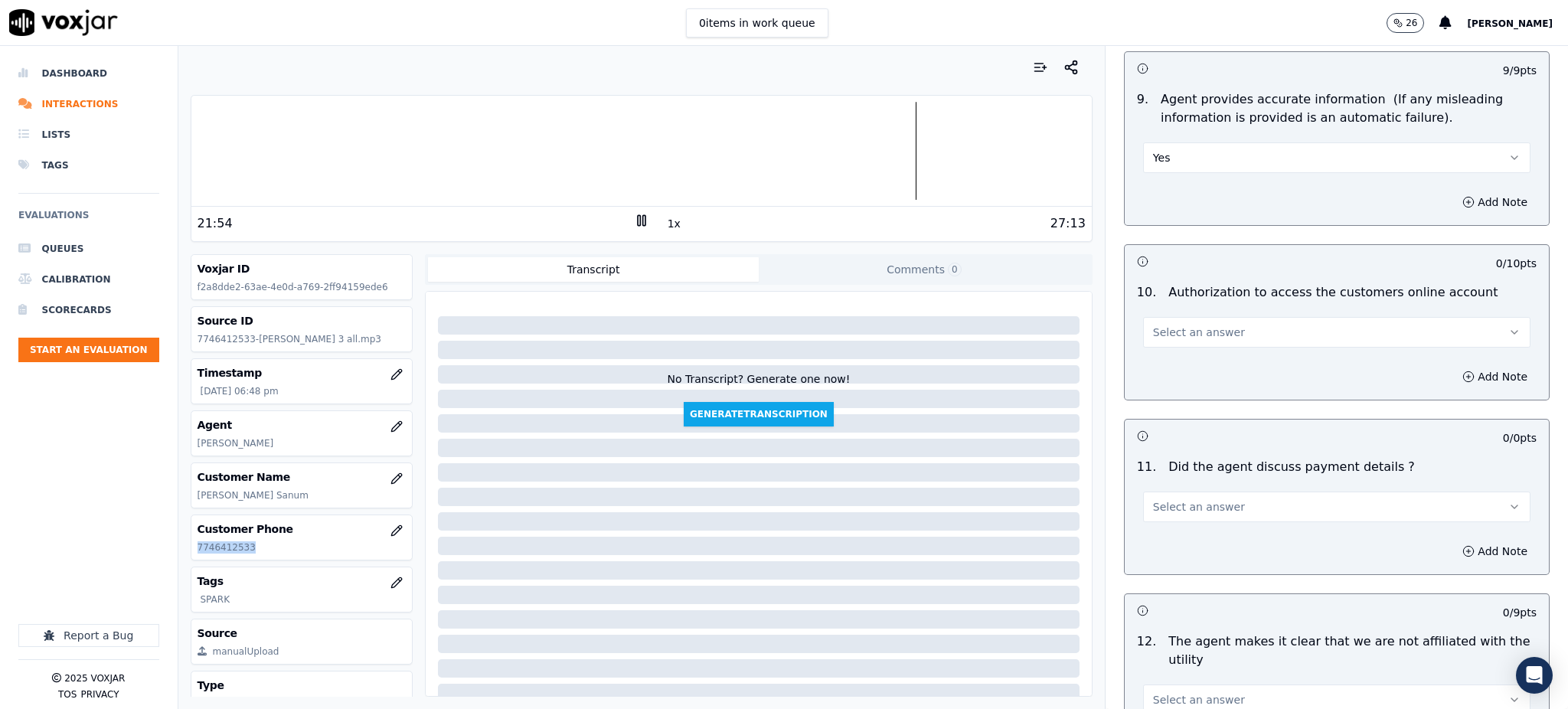
click at [1153, 324] on span "Select an answer" at bounding box center [1198, 332] width 92 height 15
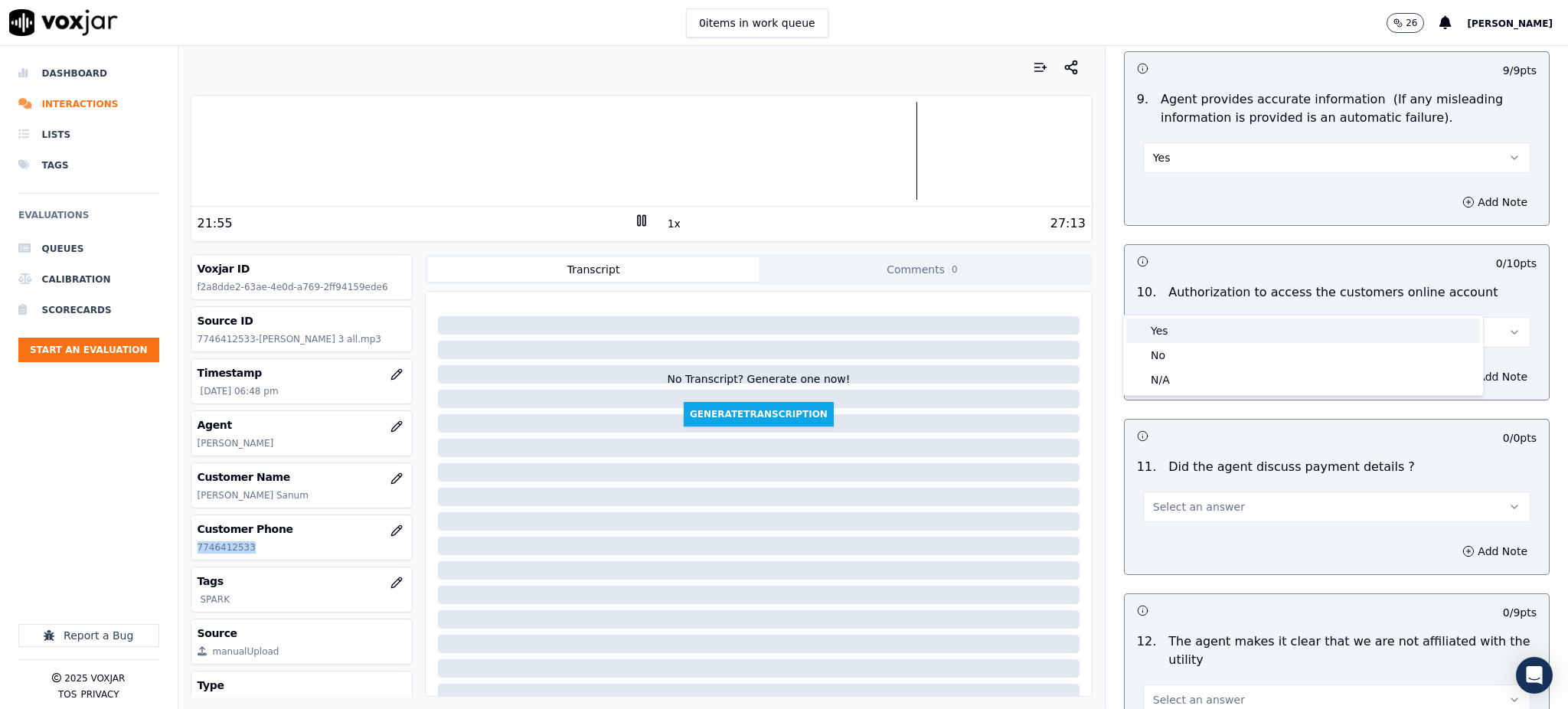
click at [1144, 323] on div "Yes" at bounding box center [1303, 331] width 354 height 25
click at [1154, 499] on span "Select an answer" at bounding box center [1198, 506] width 92 height 15
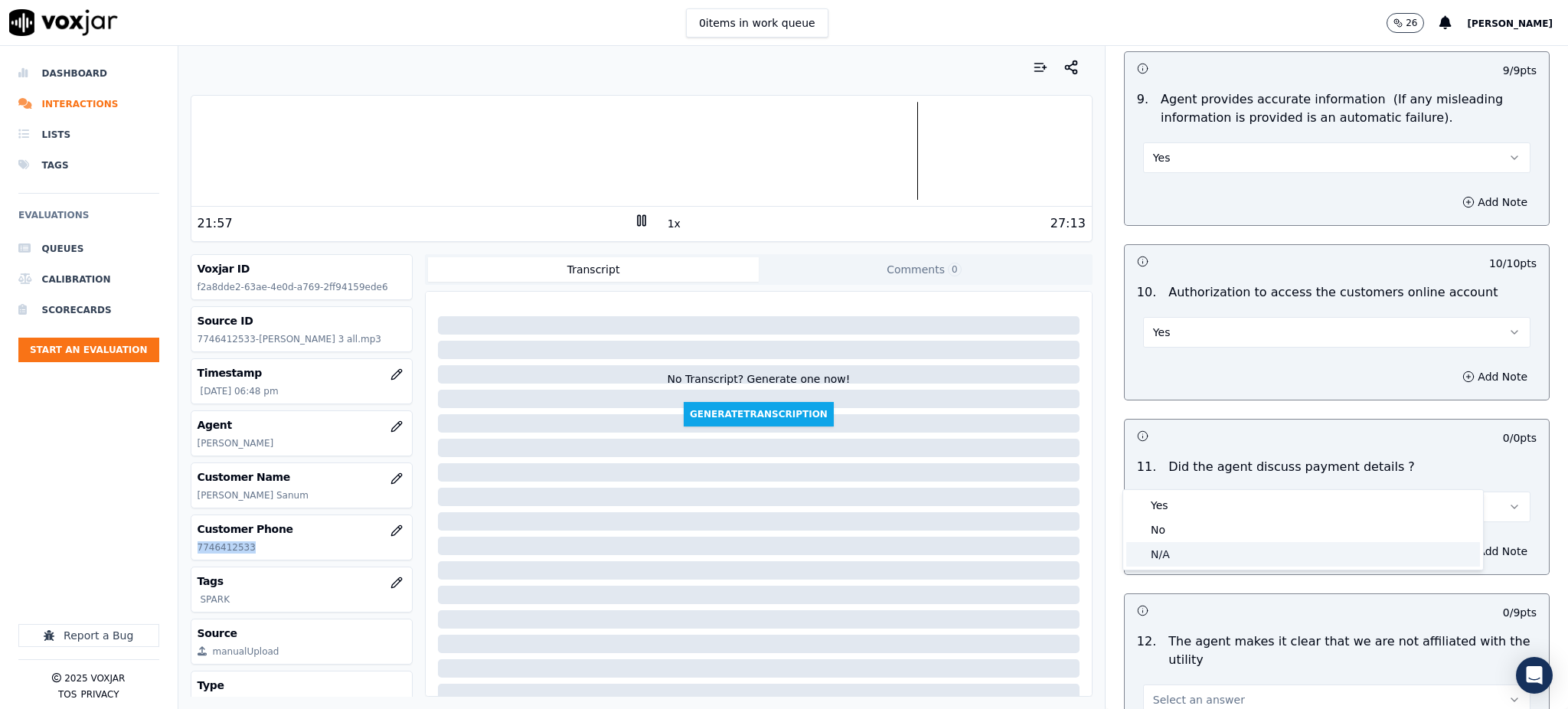
click at [1170, 552] on div "N/A" at bounding box center [1303, 554] width 354 height 25
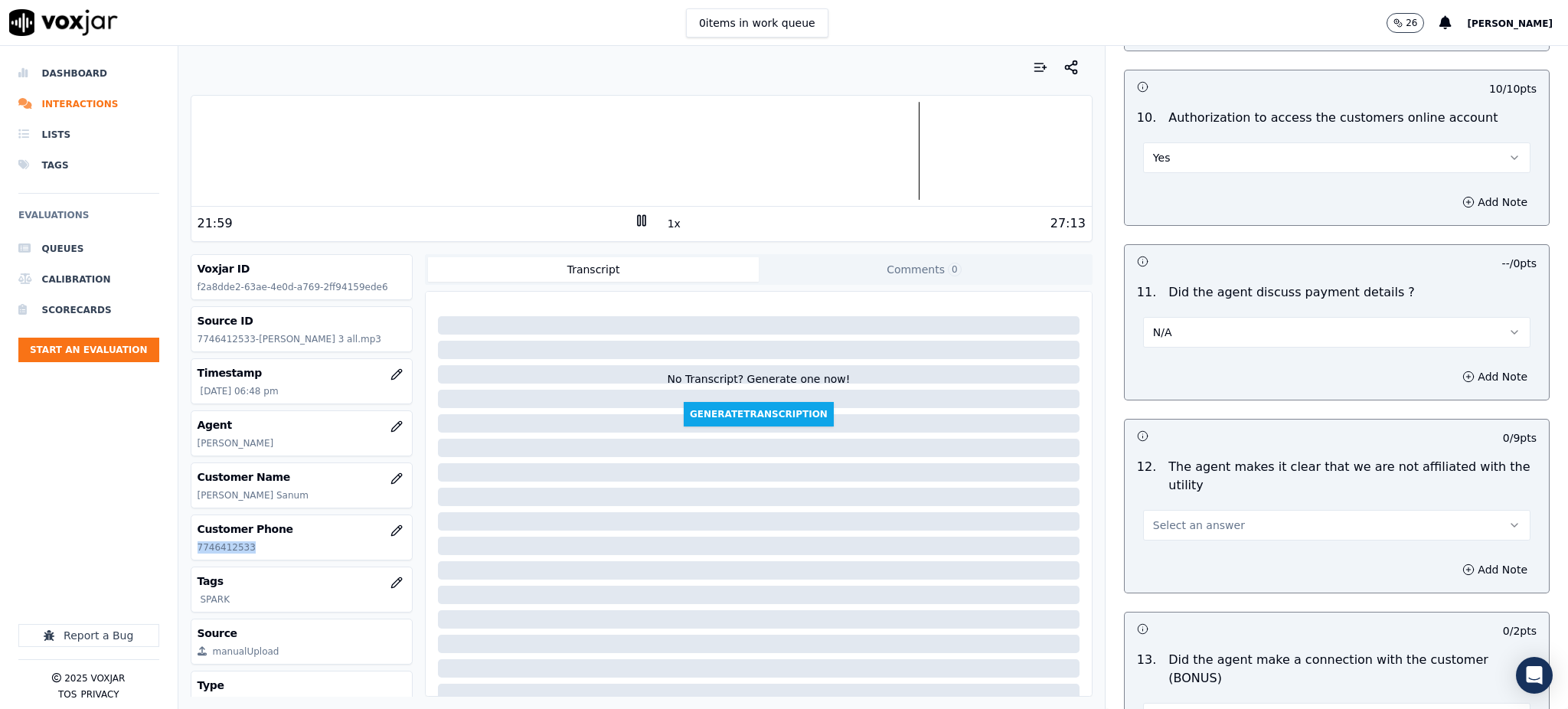
scroll to position [1837, 0]
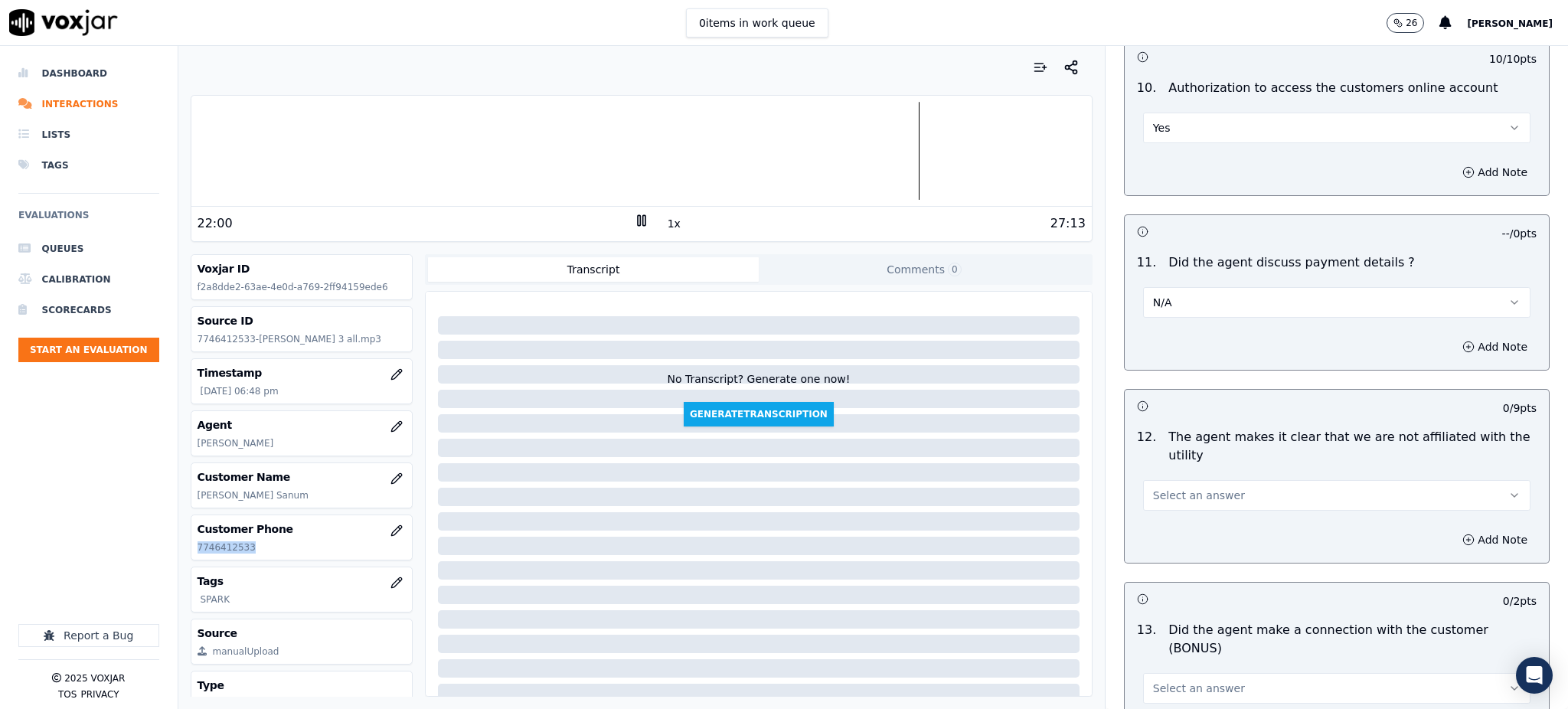
click at [1164, 487] on span "Select an answer" at bounding box center [1198, 495] width 92 height 15
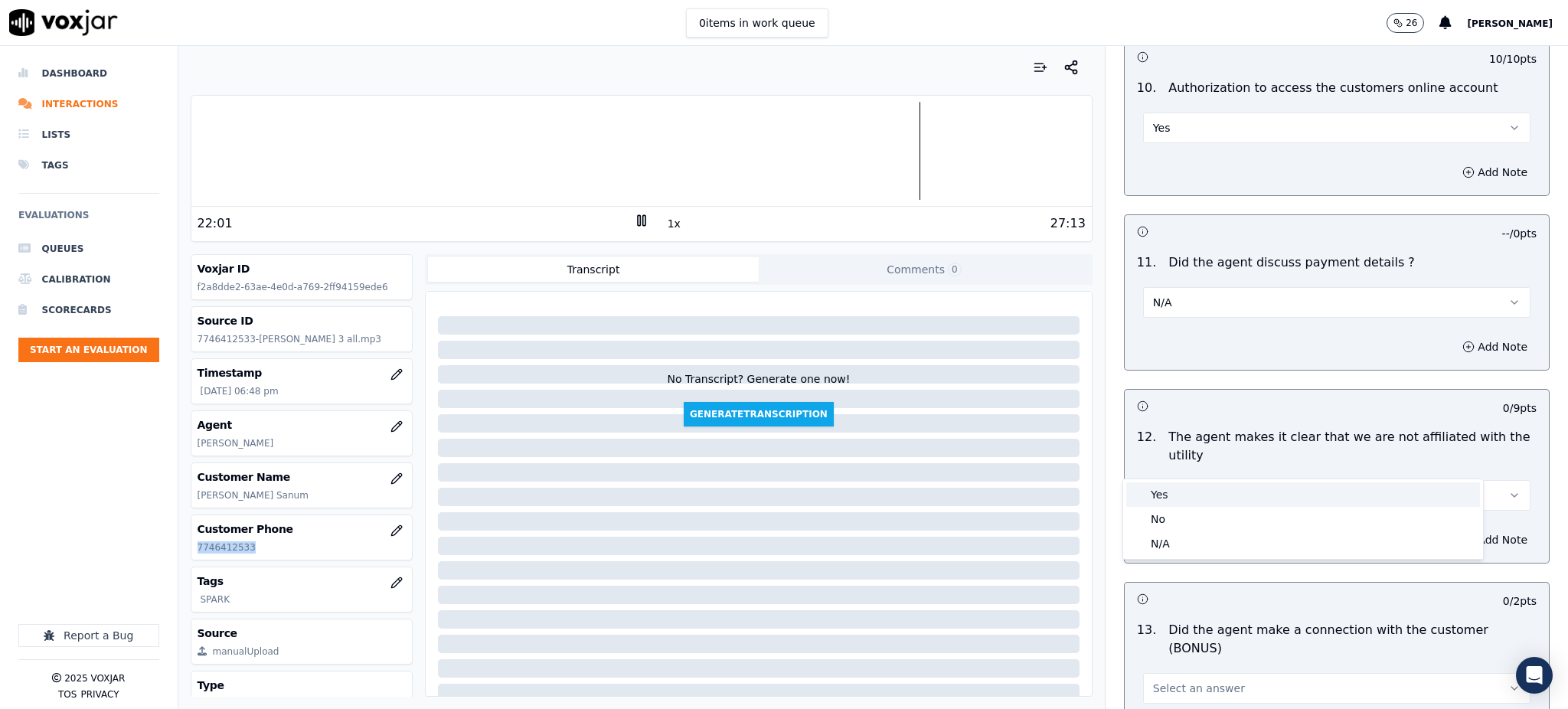
drag, startPoint x: 1177, startPoint y: 500, endPoint x: 1181, endPoint y: 523, distance: 23.3
click at [1178, 501] on div "Yes" at bounding box center [1303, 495] width 354 height 25
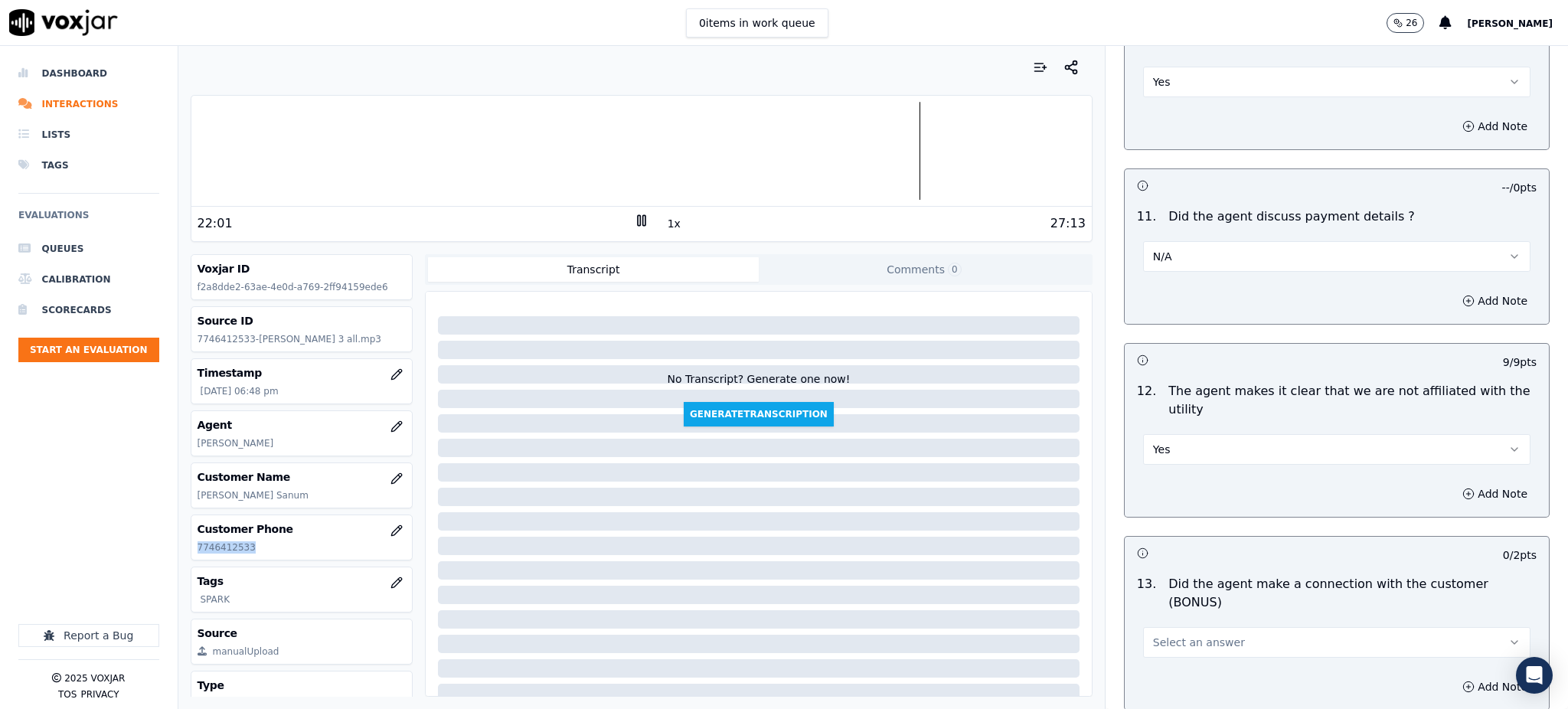
scroll to position [2041, 0]
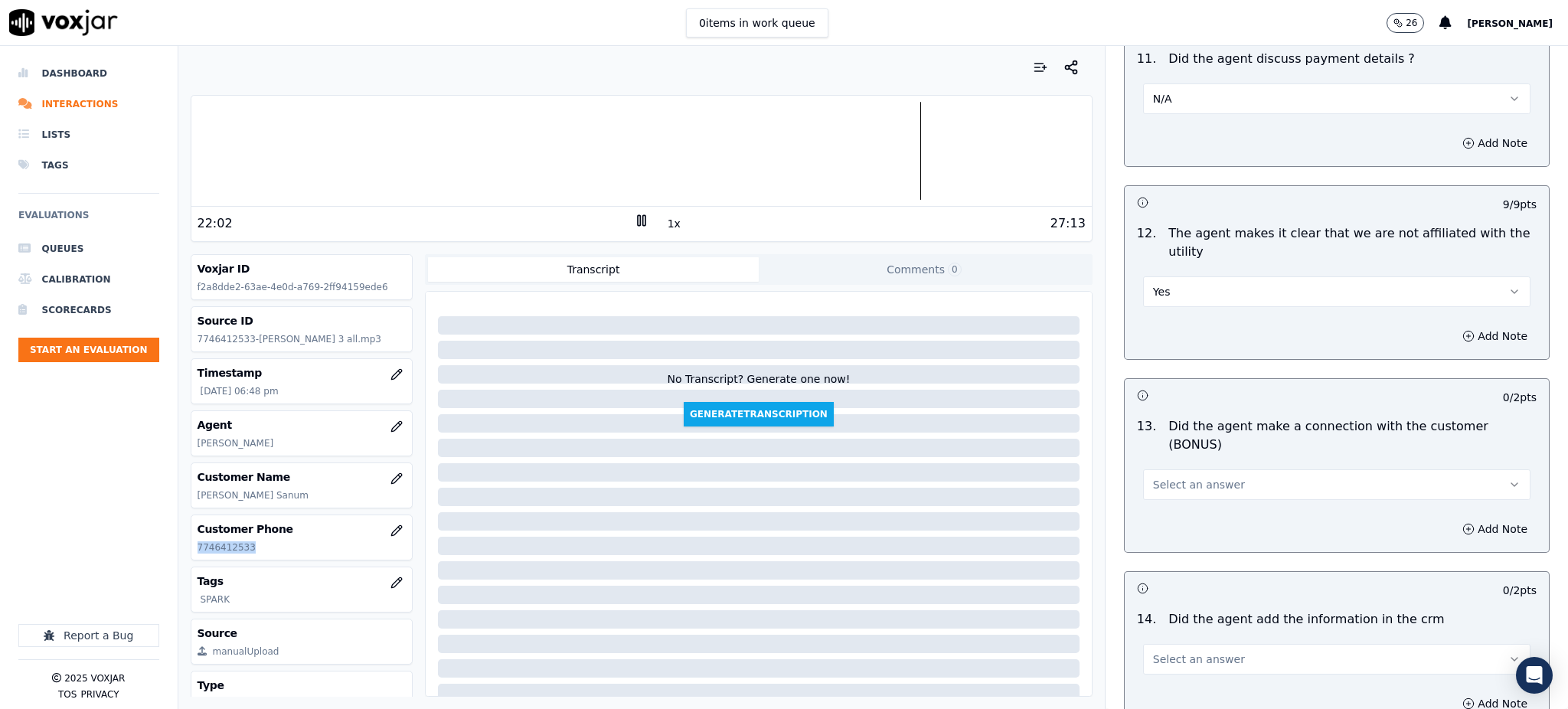
click at [1182, 477] on span "Select an answer" at bounding box center [1198, 484] width 92 height 15
click at [1181, 468] on div "Yes" at bounding box center [1303, 464] width 354 height 25
click at [1186, 651] on span "Select an answer" at bounding box center [1198, 659] width 92 height 15
click at [1178, 635] on div "Yes" at bounding box center [1303, 639] width 354 height 25
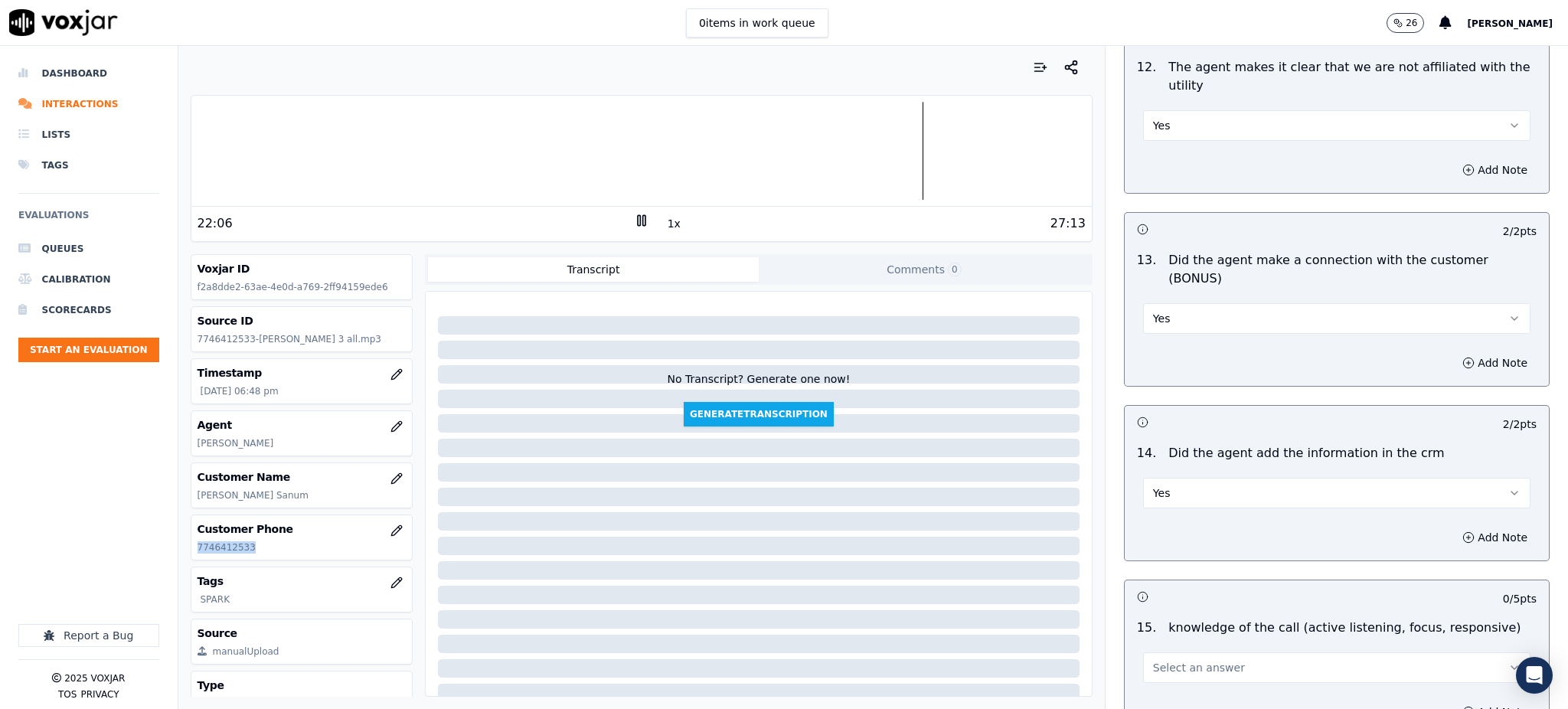
scroll to position [2245, 0]
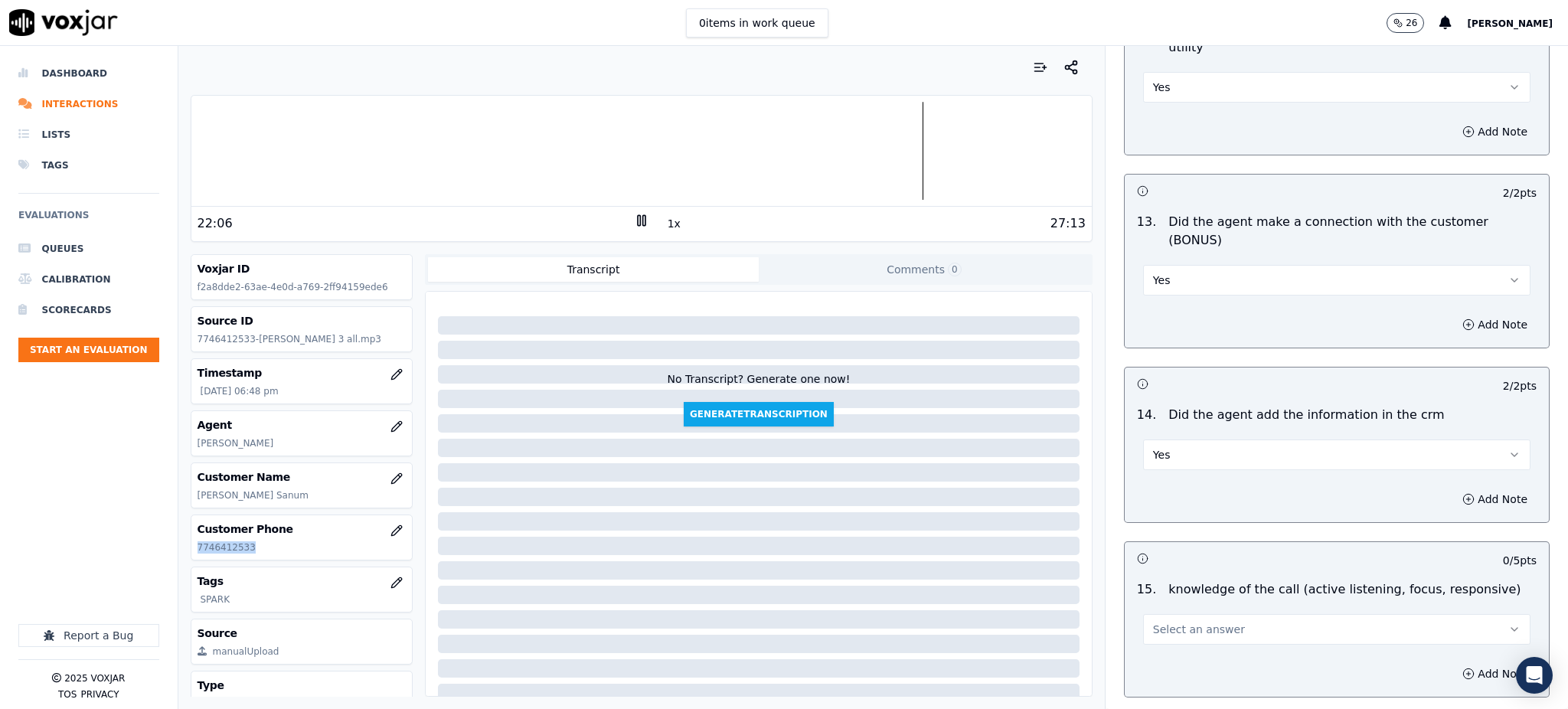
click at [1165, 614] on button "Select an answer" at bounding box center [1336, 629] width 388 height 30
click at [1162, 609] on div "Yes" at bounding box center [1303, 610] width 354 height 25
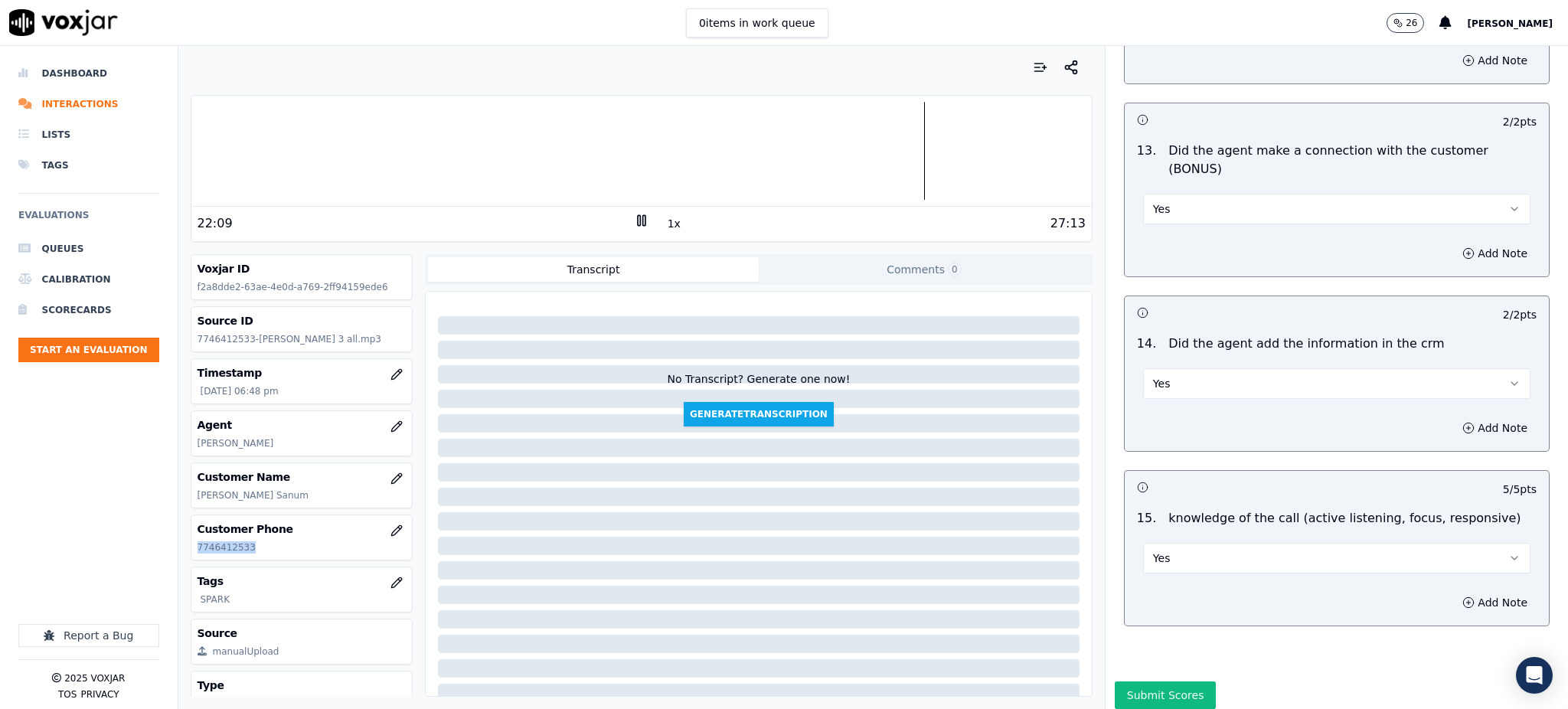
scroll to position [2317, 0]
click at [1143, 681] on button "Submit Scores" at bounding box center [1165, 694] width 101 height 27
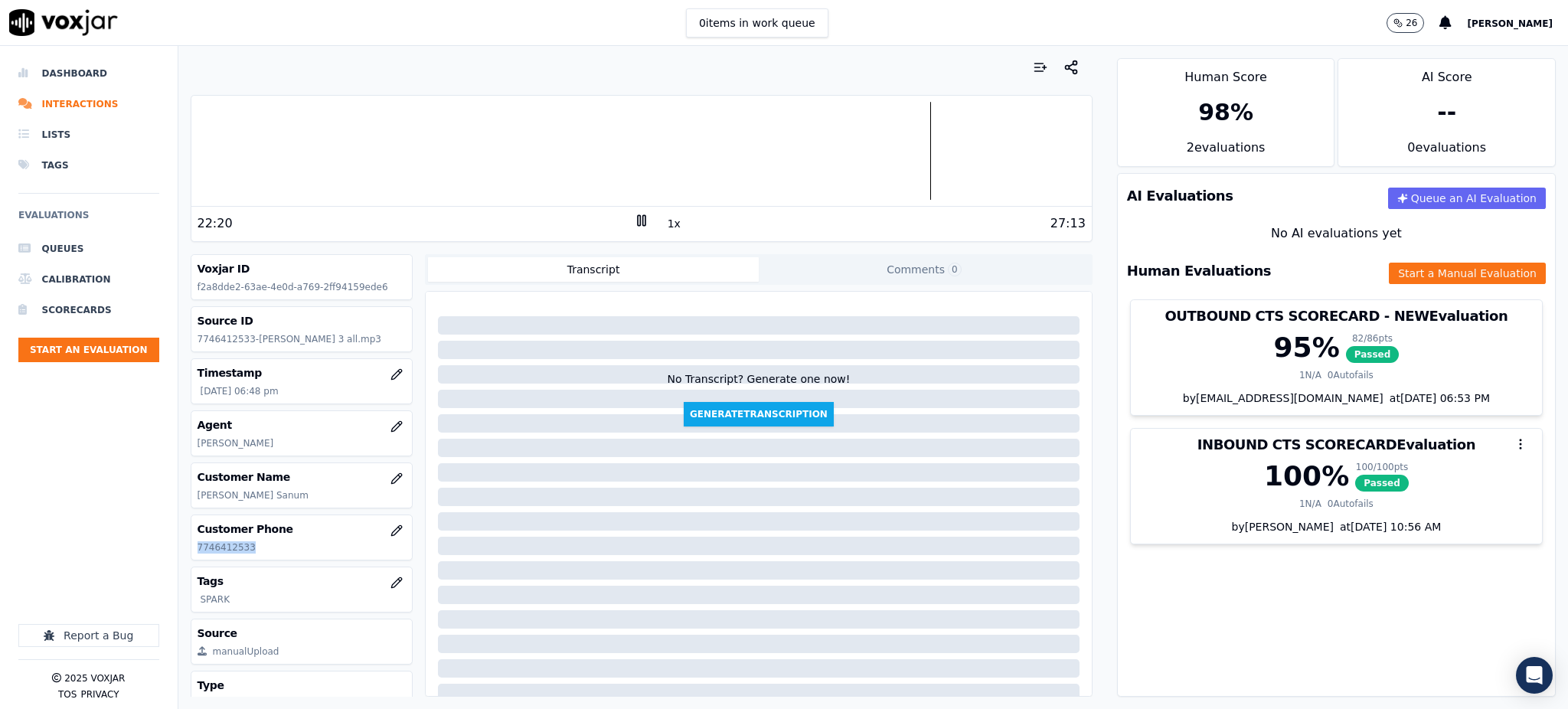
click at [898, 169] on div at bounding box center [642, 150] width 901 height 98
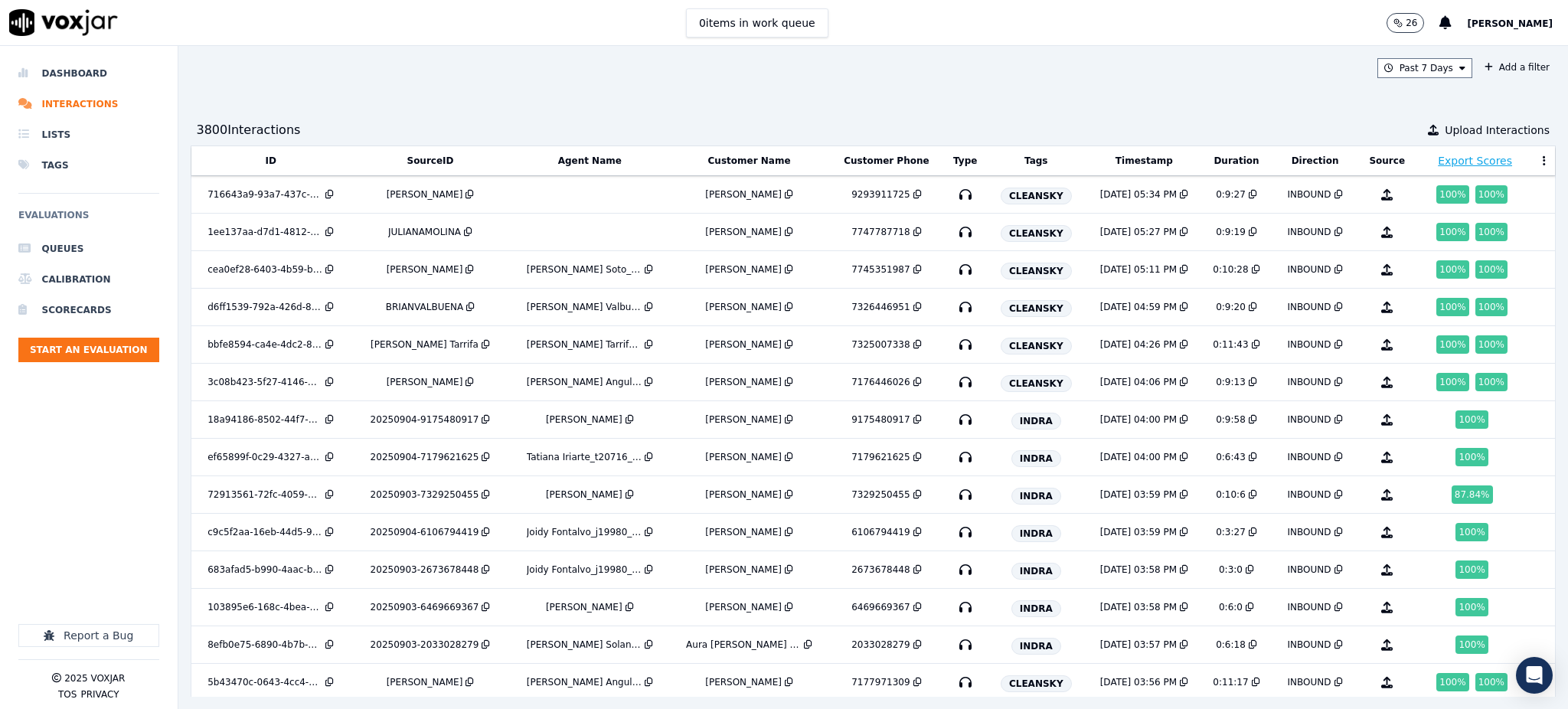
scroll to position [3384, 0]
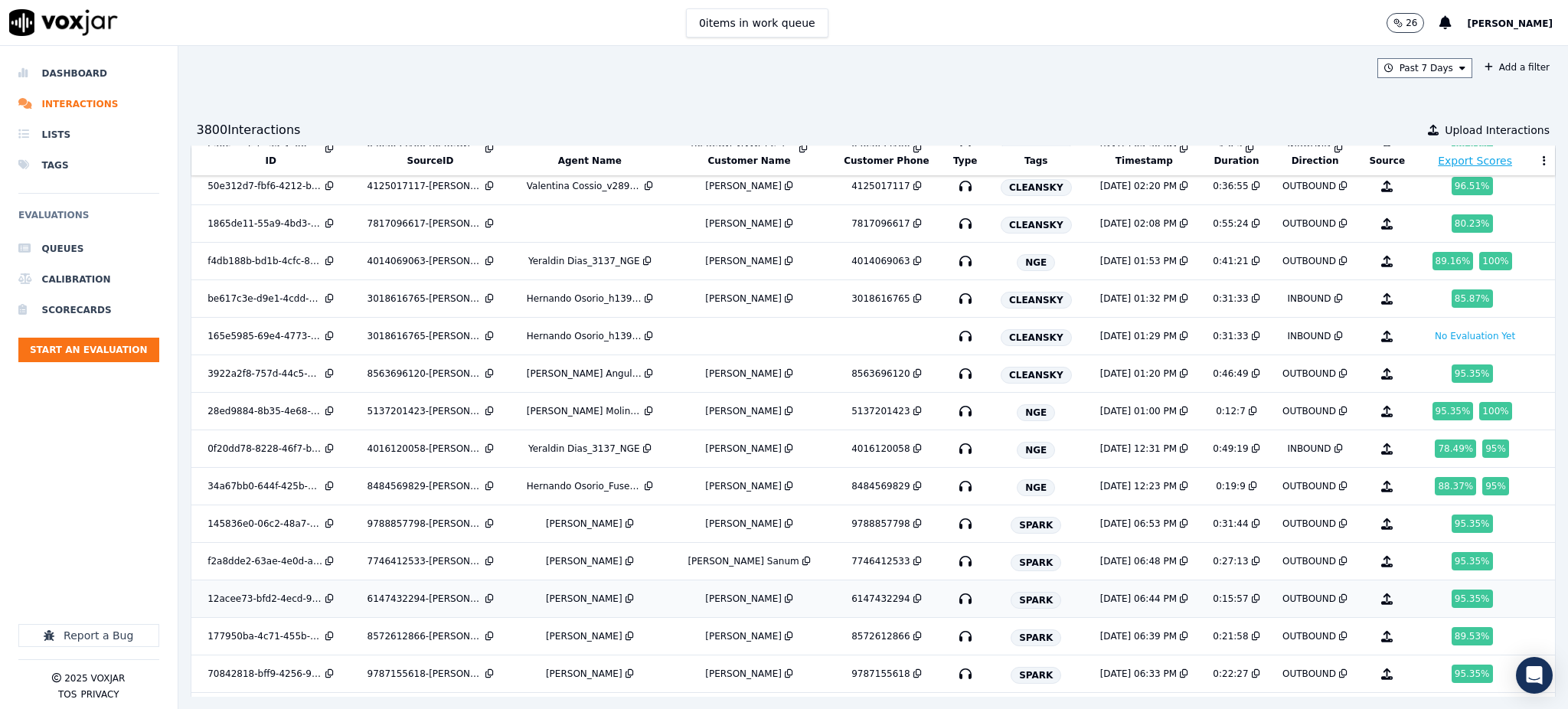
click at [960, 609] on icon "button" at bounding box center [965, 598] width 25 height 25
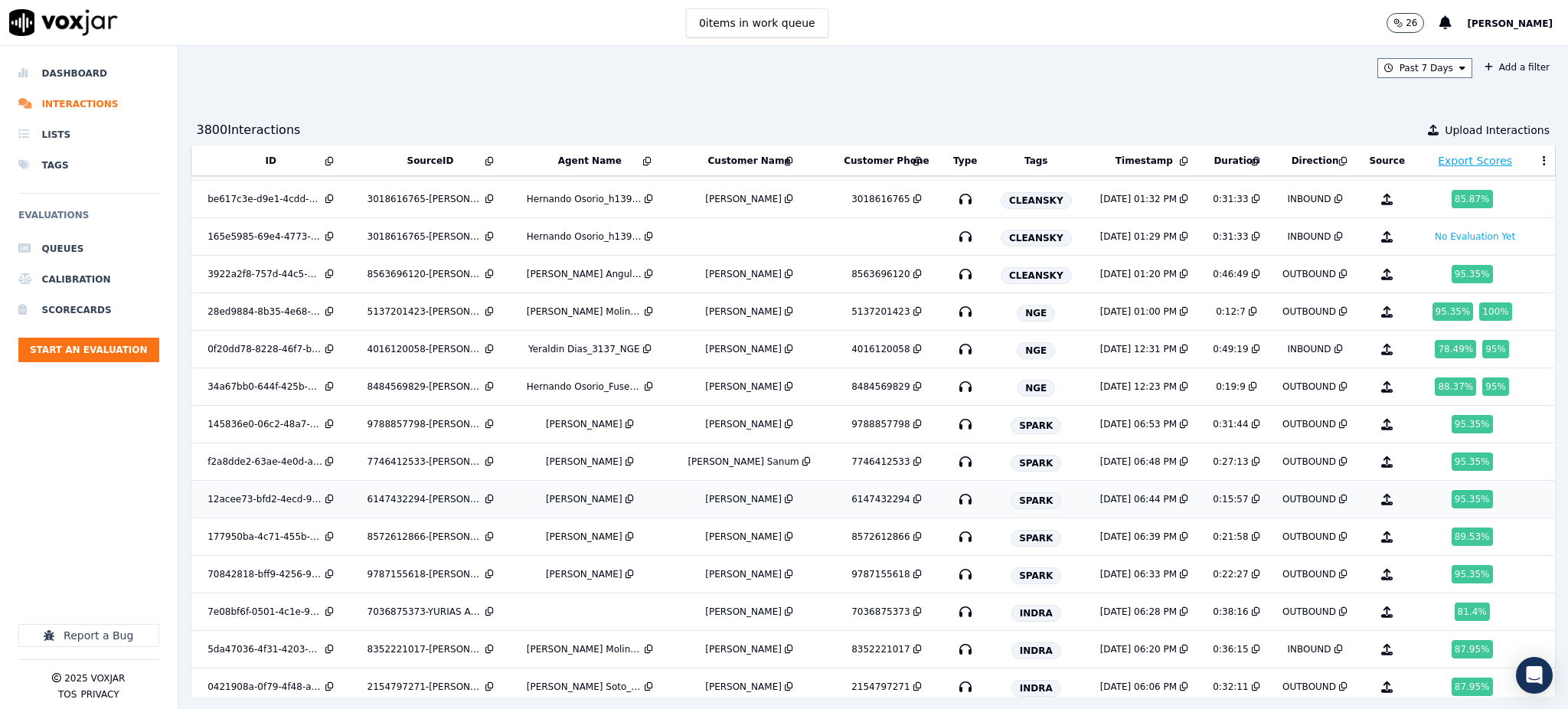
scroll to position [3485, 0]
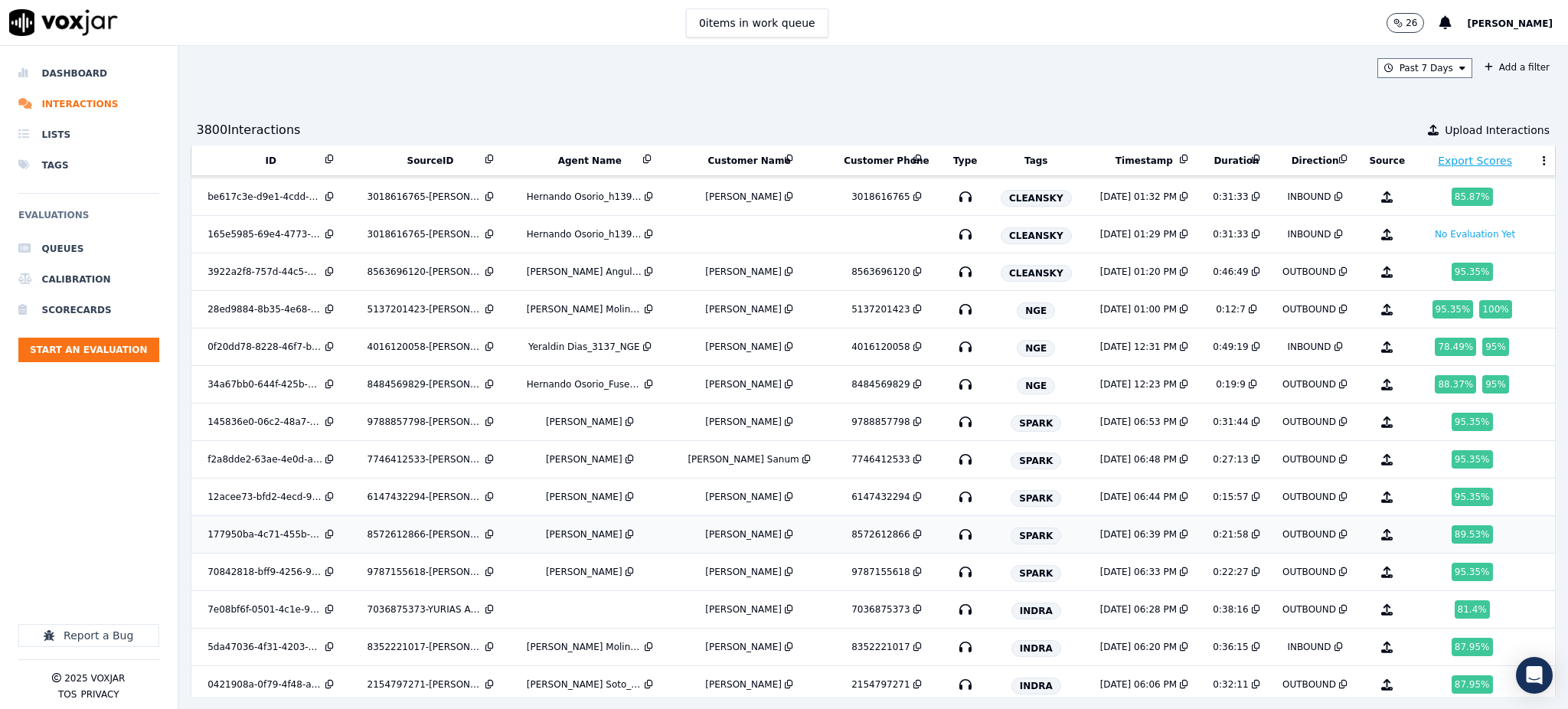
click at [957, 539] on icon "button" at bounding box center [965, 535] width 25 height 25
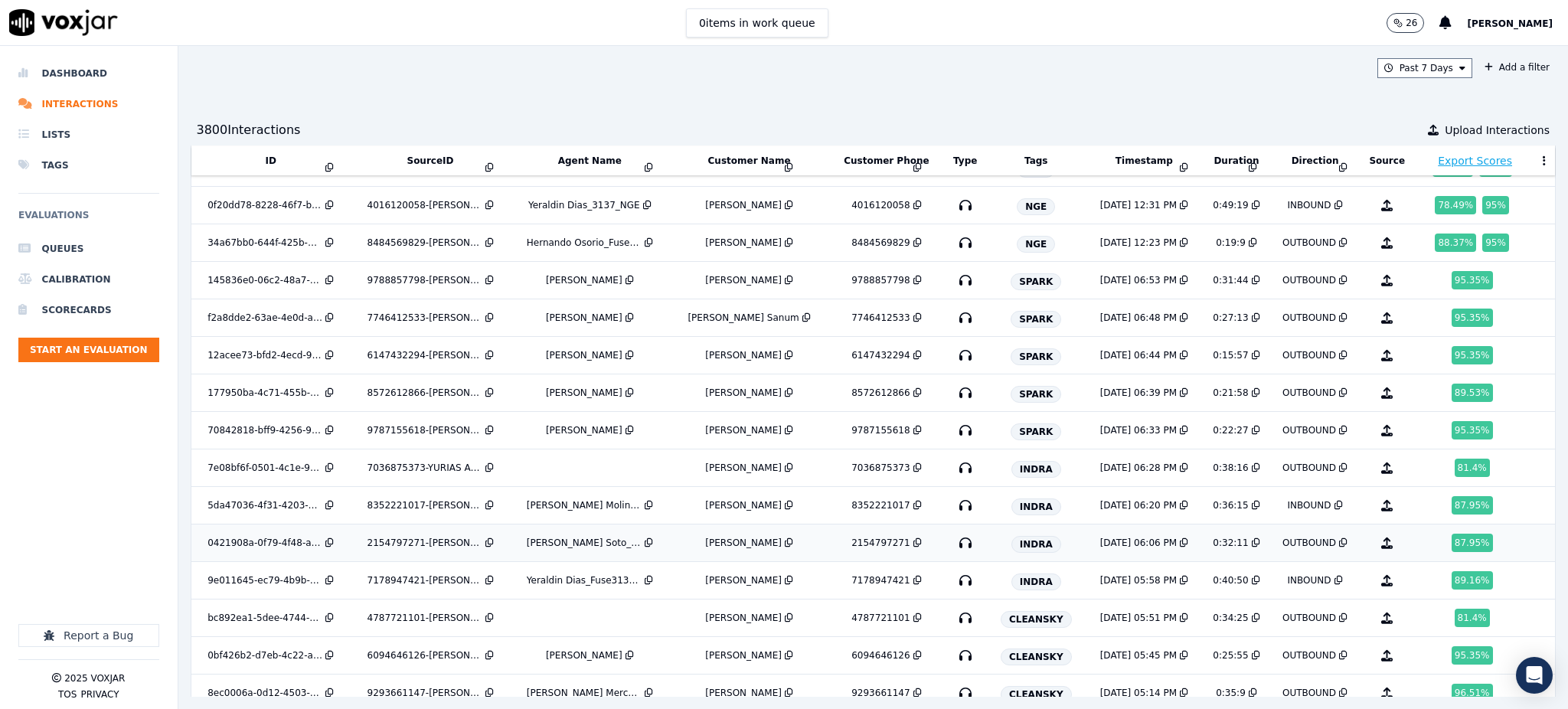
scroll to position [3625, 0]
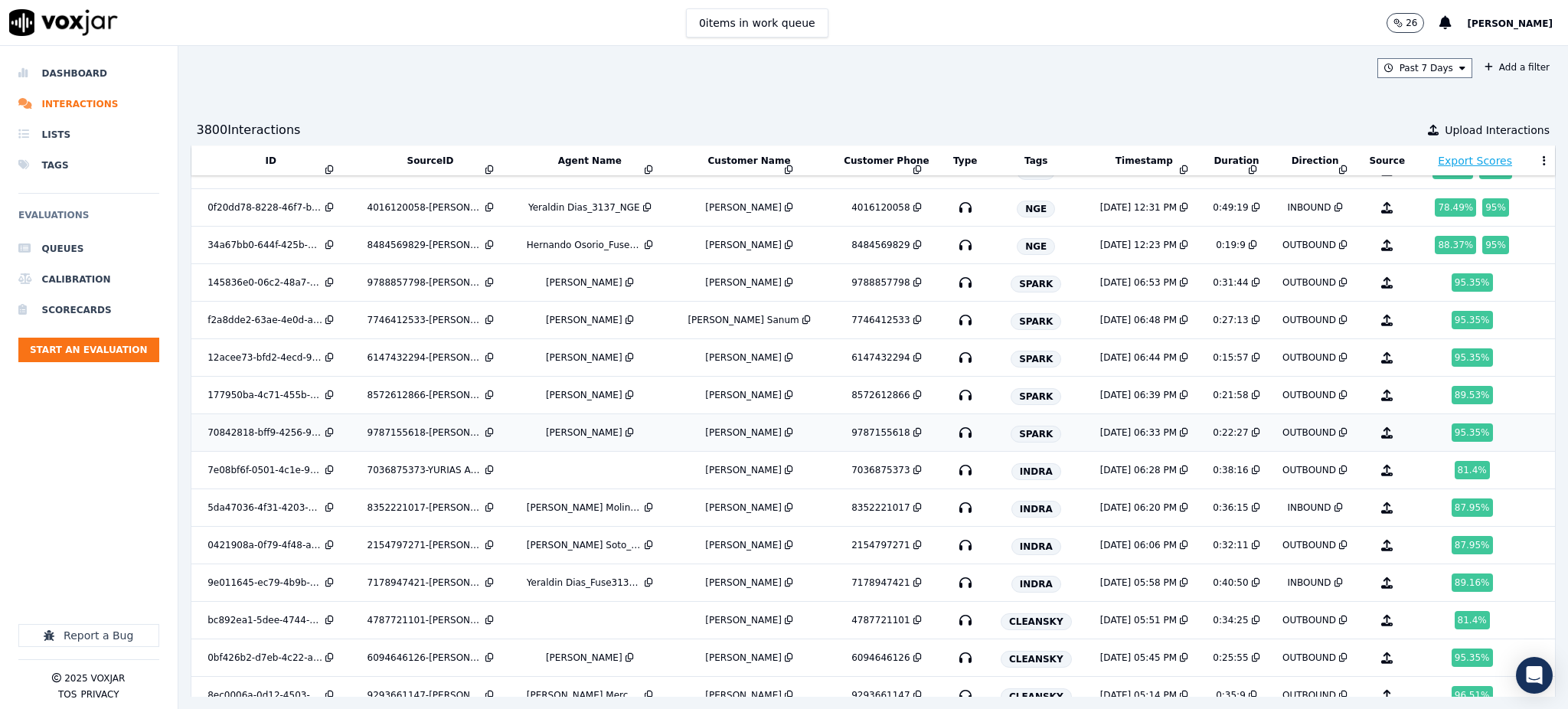
click at [959, 441] on icon "button" at bounding box center [965, 432] width 25 height 25
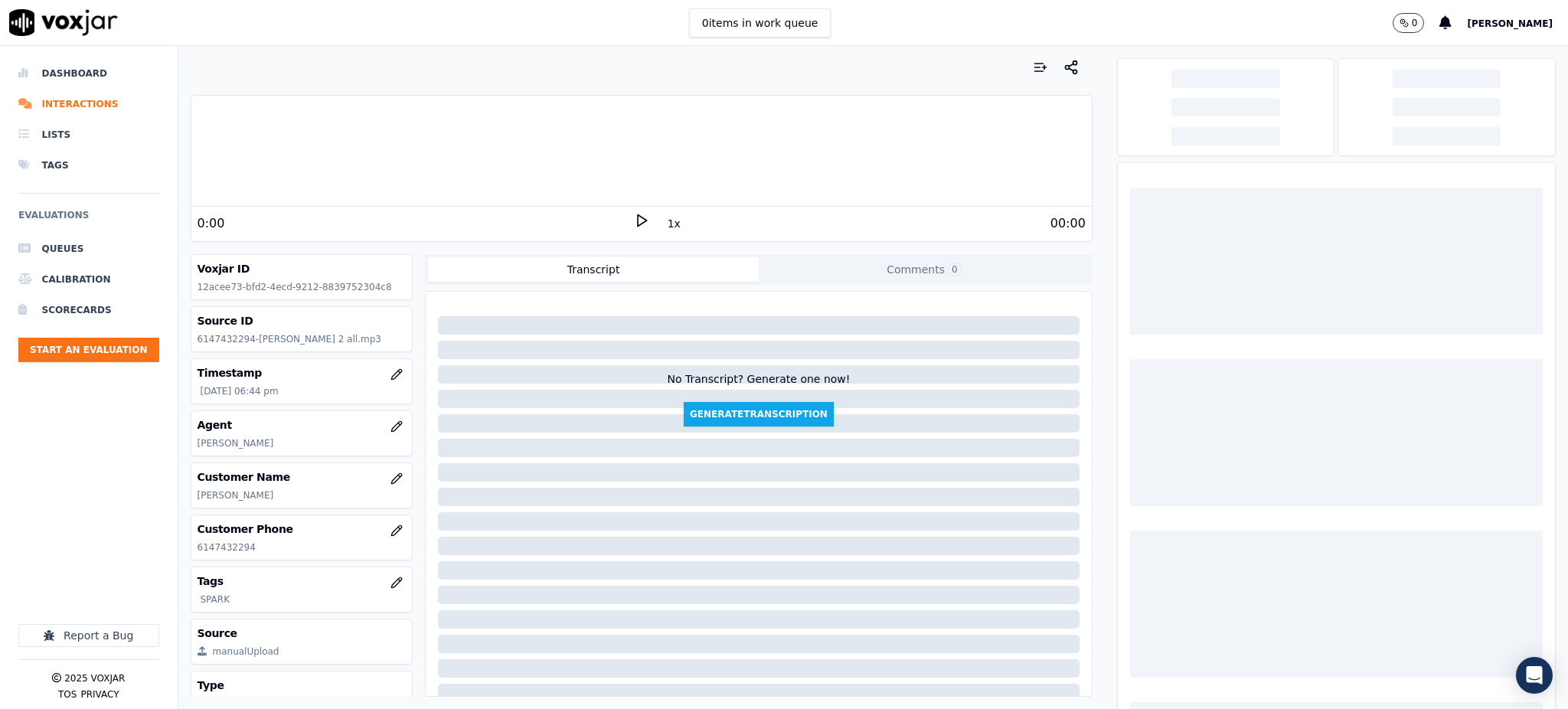
click at [634, 220] on icon at bounding box center [642, 220] width 15 height 15
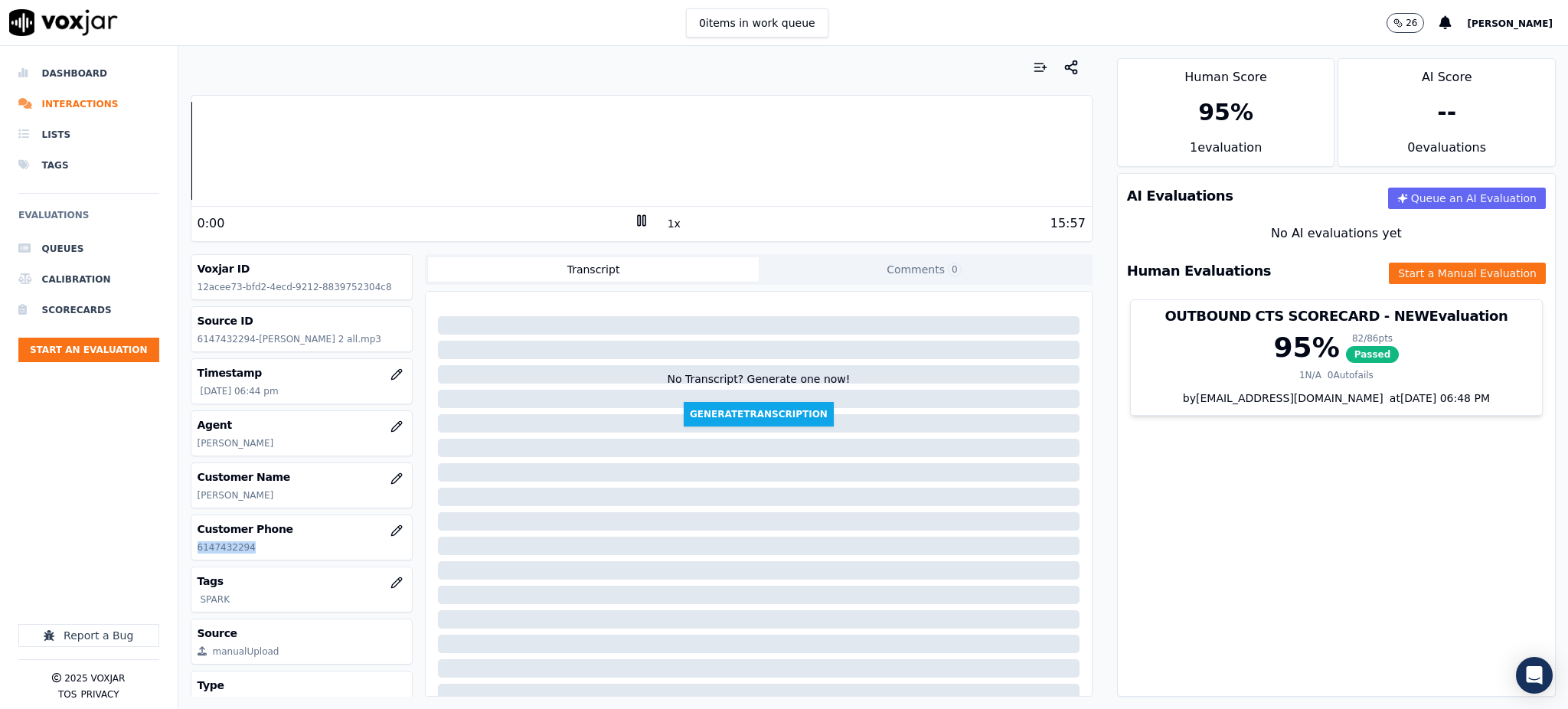
drag, startPoint x: 280, startPoint y: 553, endPoint x: 190, endPoint y: 551, distance: 90.0
click at [191, 551] on div "Customer Phone [PHONE_NUMBER]" at bounding box center [301, 536] width 221 height 45
copy p "6147432294"
click at [634, 220] on icon at bounding box center [642, 220] width 15 height 15
click at [633, 209] on div "1:24 1x 15:57" at bounding box center [642, 223] width 901 height 33
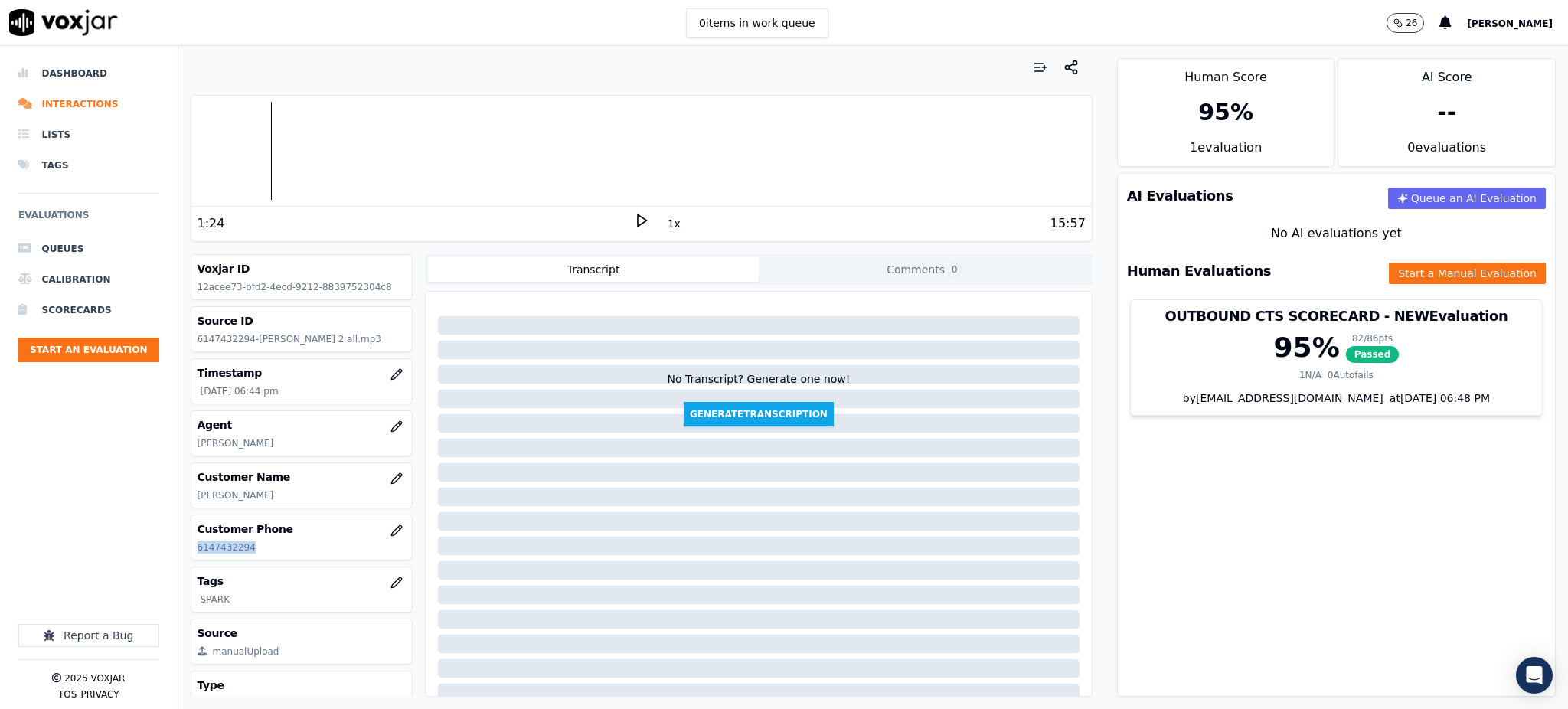
click at [634, 221] on icon at bounding box center [642, 220] width 15 height 15
click at [637, 224] on icon at bounding box center [642, 220] width 15 height 15
click at [634, 219] on icon at bounding box center [642, 220] width 15 height 15
click at [634, 218] on icon at bounding box center [642, 220] width 15 height 15
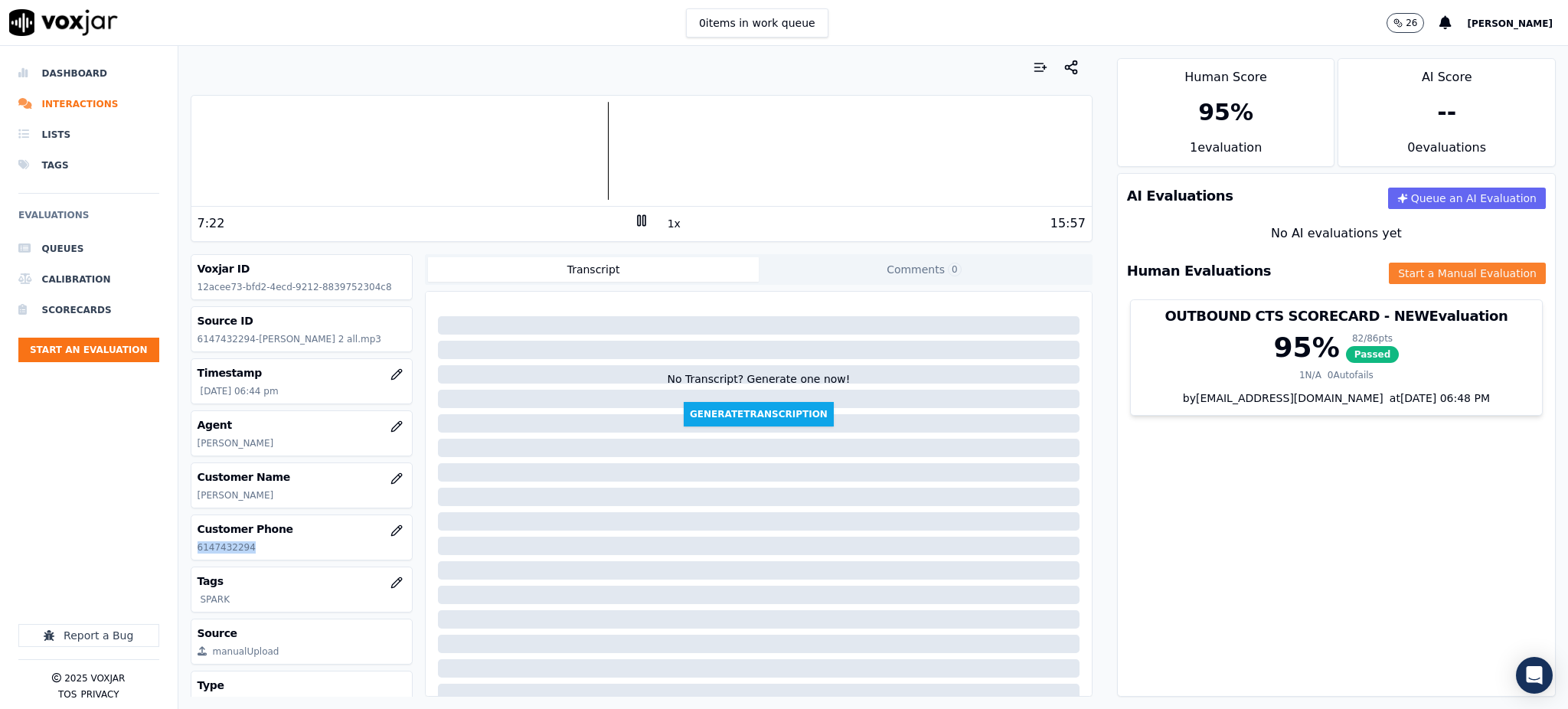
click at [1397, 276] on button "Start a Manual Evaluation" at bounding box center [1468, 273] width 157 height 22
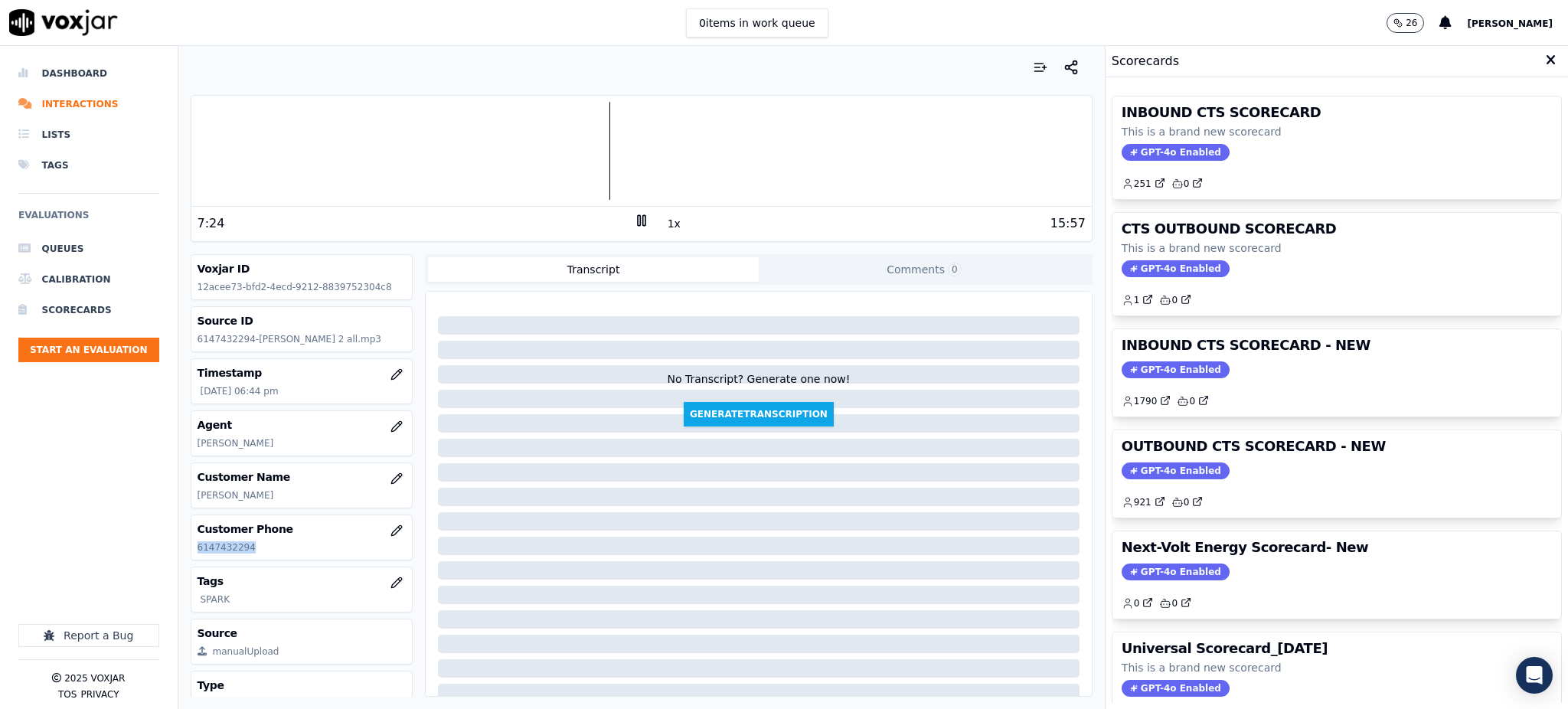
click at [1144, 149] on span "GPT-4o Enabled" at bounding box center [1176, 153] width 108 height 17
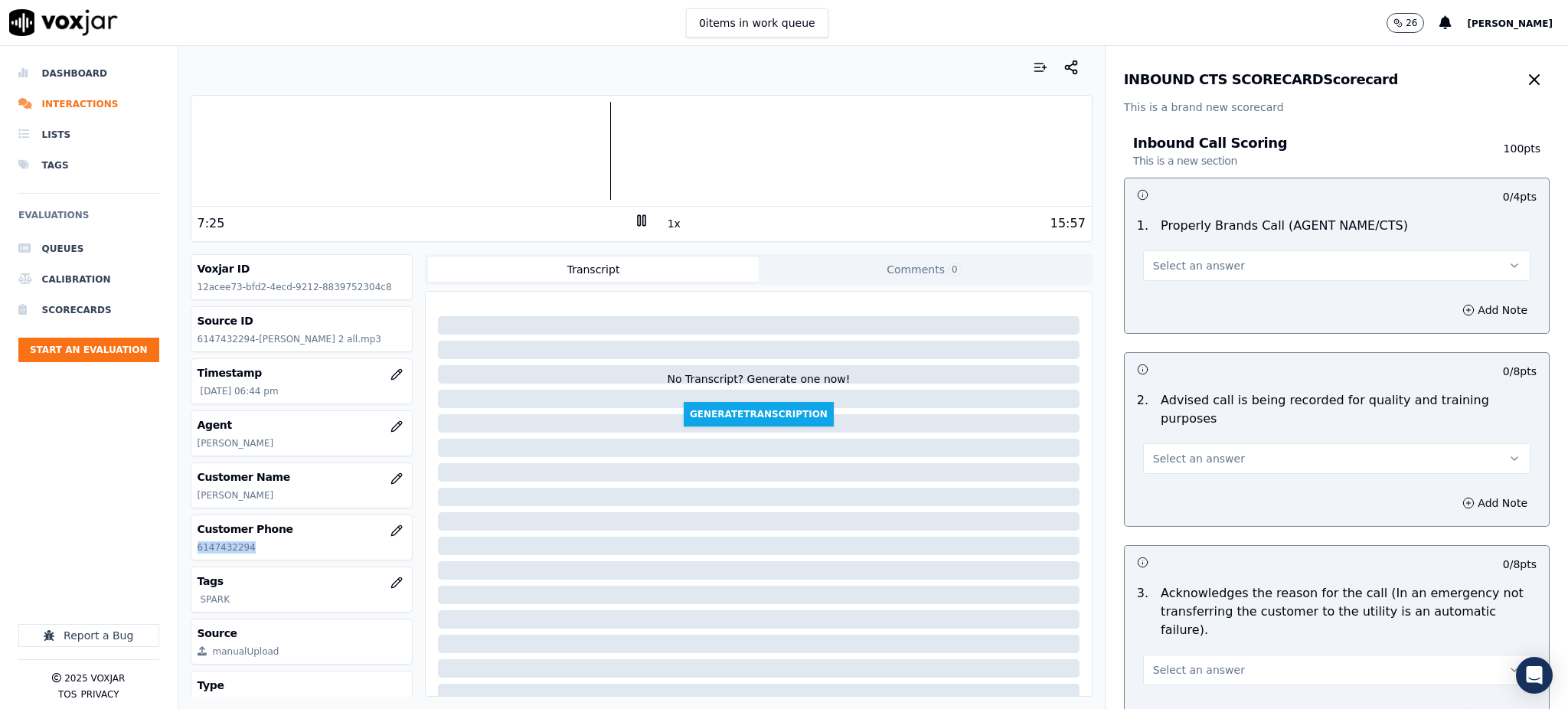
click at [1157, 267] on span "Select an answer" at bounding box center [1198, 265] width 92 height 15
click at [1174, 303] on div "Yes" at bounding box center [1303, 300] width 354 height 25
click at [1184, 451] on span "Select an answer" at bounding box center [1198, 459] width 92 height 15
click at [1176, 482] on div "Yes" at bounding box center [1303, 475] width 354 height 25
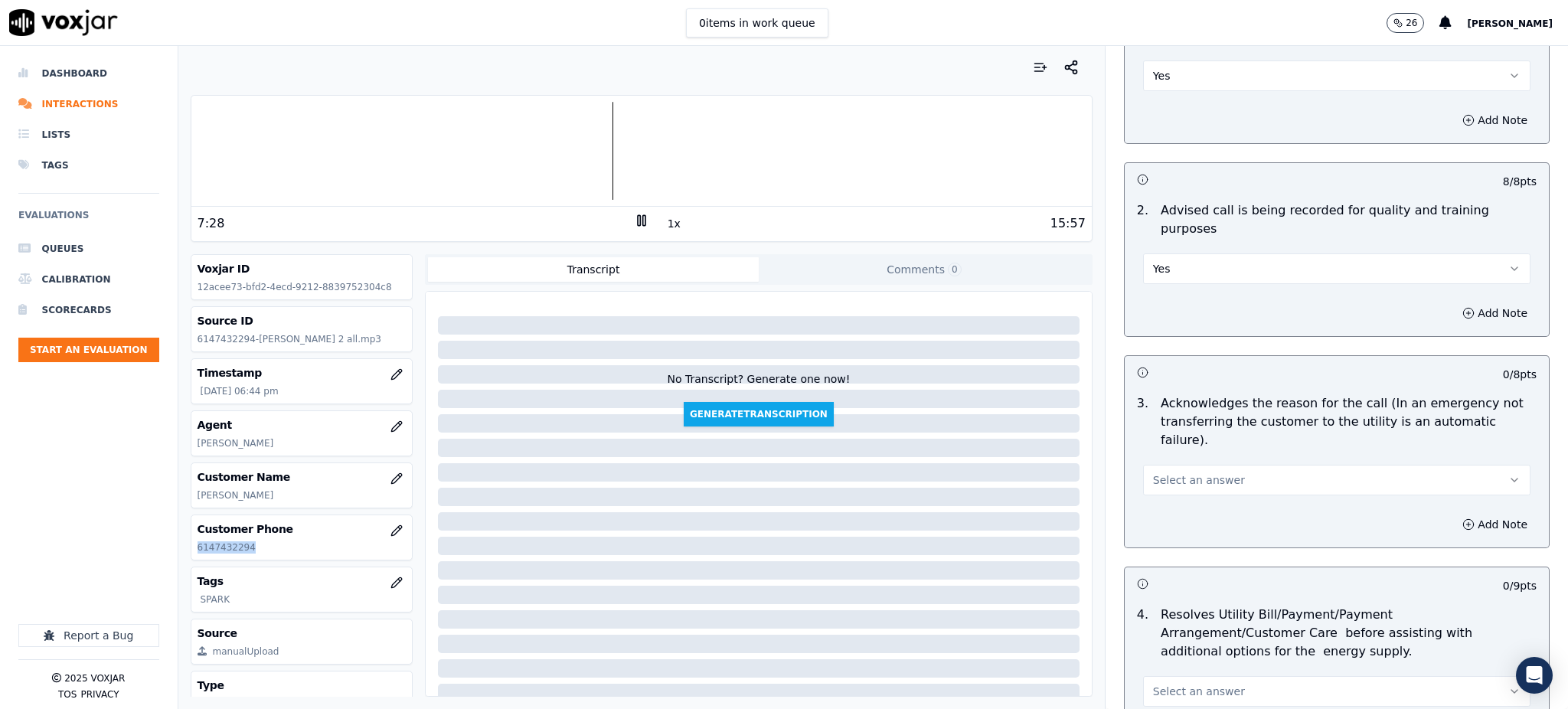
scroll to position [204, 0]
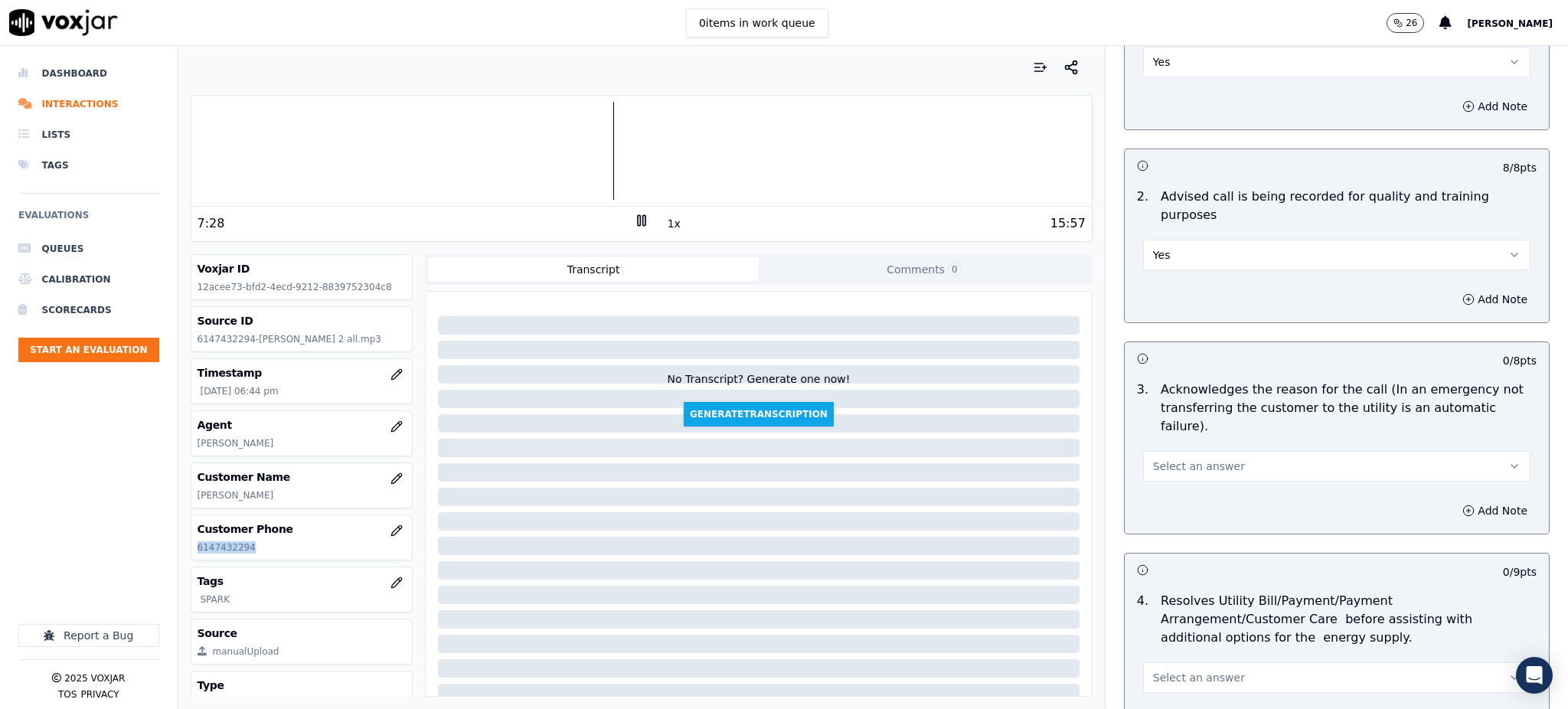
click at [1153, 459] on span "Select an answer" at bounding box center [1198, 466] width 92 height 15
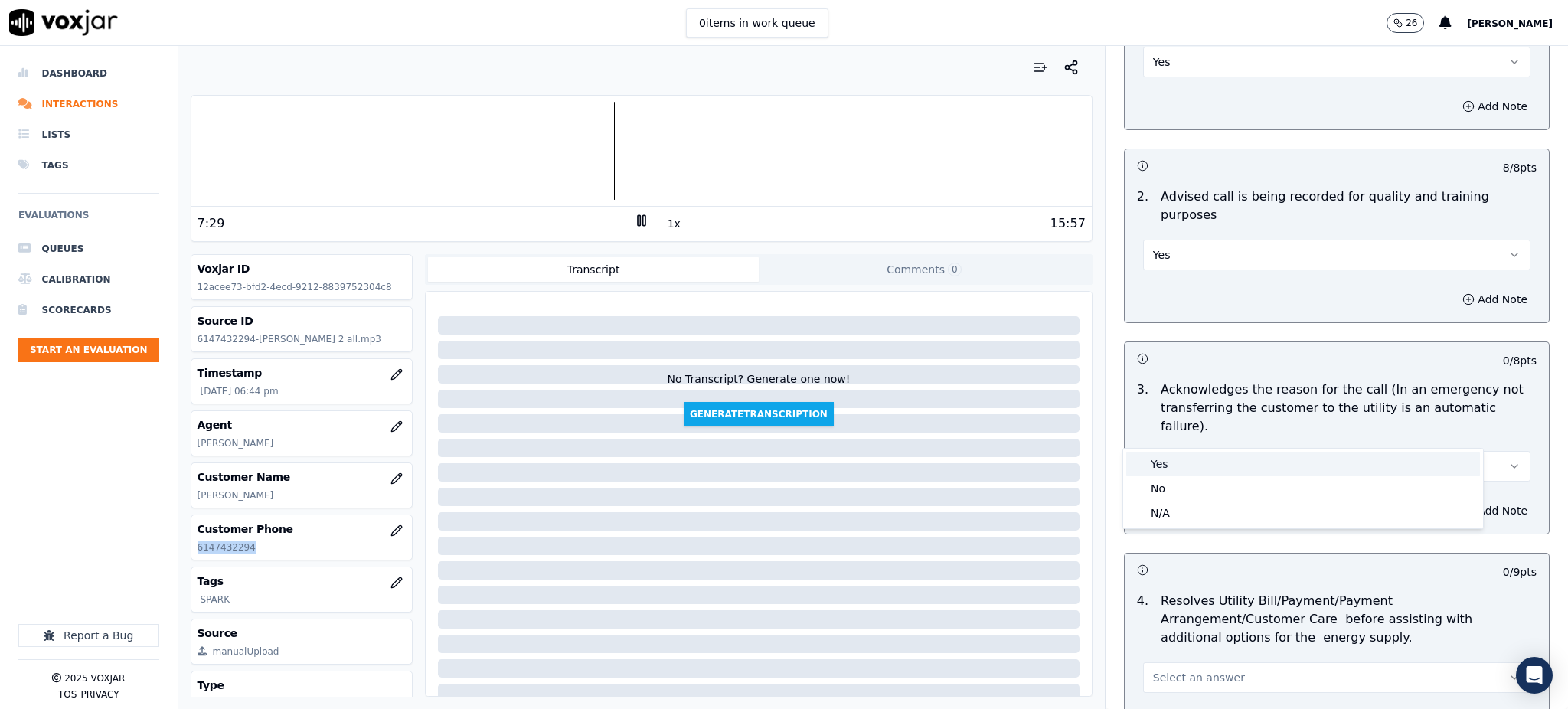
click at [1155, 464] on div "Yes" at bounding box center [1303, 464] width 354 height 25
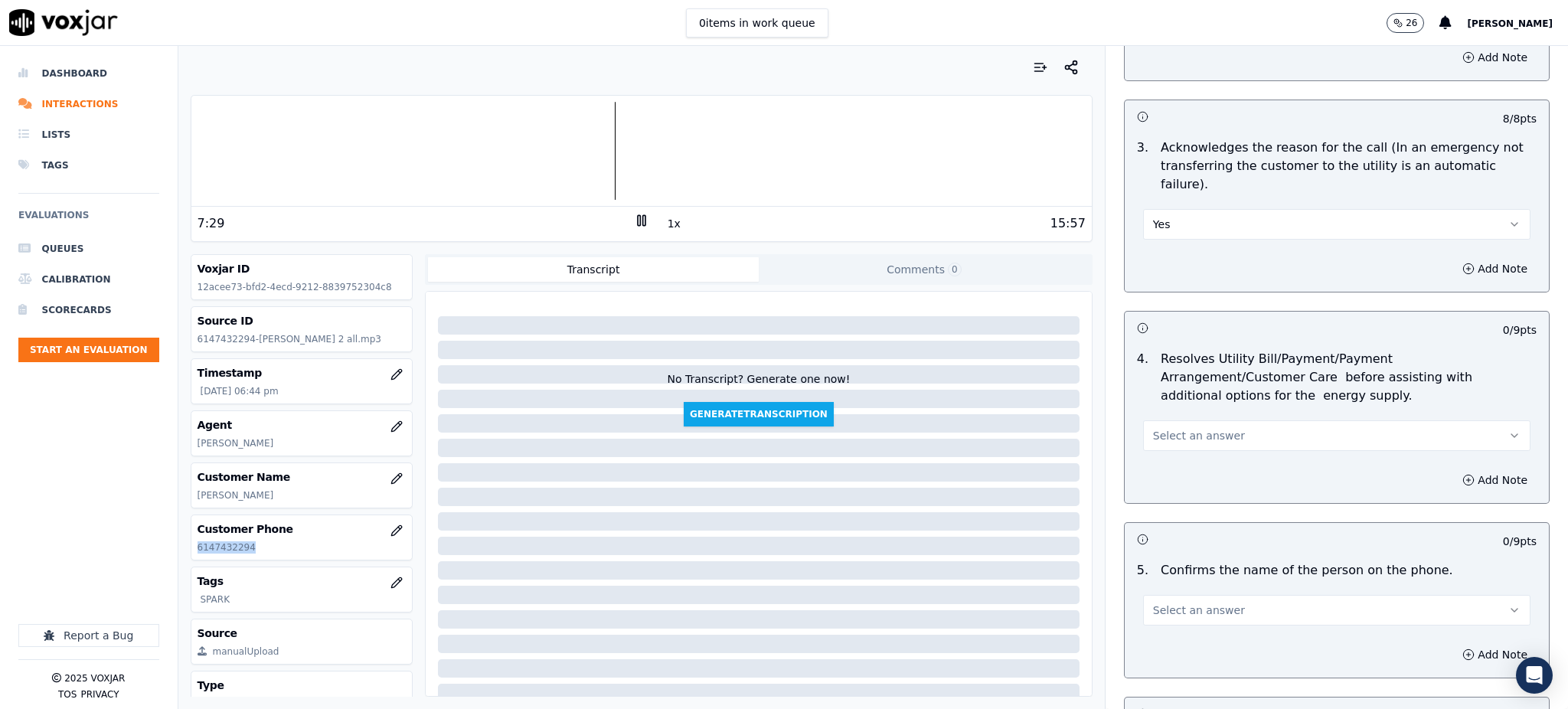
scroll to position [510, 0]
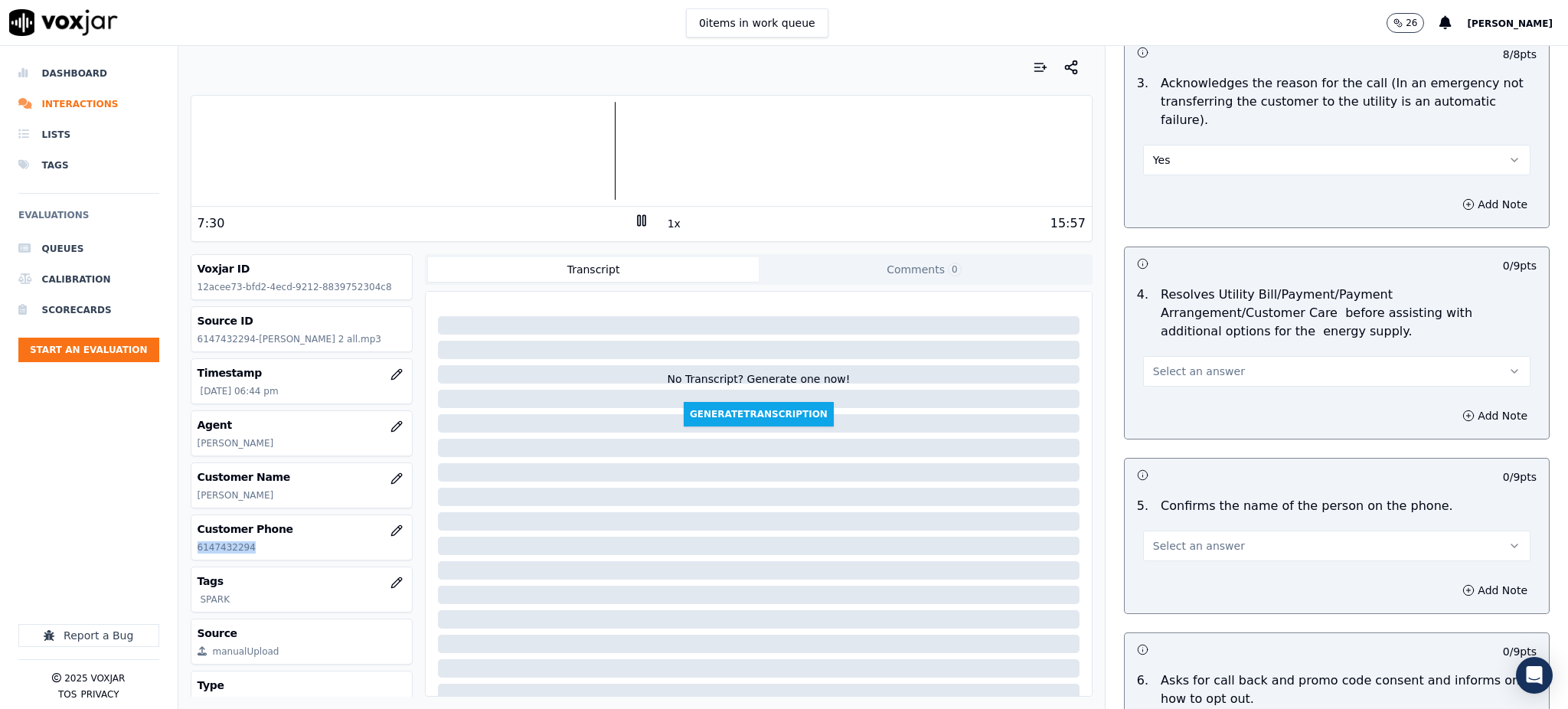
click at [1167, 364] on span "Select an answer" at bounding box center [1198, 372] width 92 height 15
click at [1177, 363] on div "Yes" at bounding box center [1303, 369] width 354 height 25
click at [1181, 538] on span "Select an answer" at bounding box center [1198, 546] width 92 height 15
click at [1160, 540] on div "Yes" at bounding box center [1303, 543] width 354 height 25
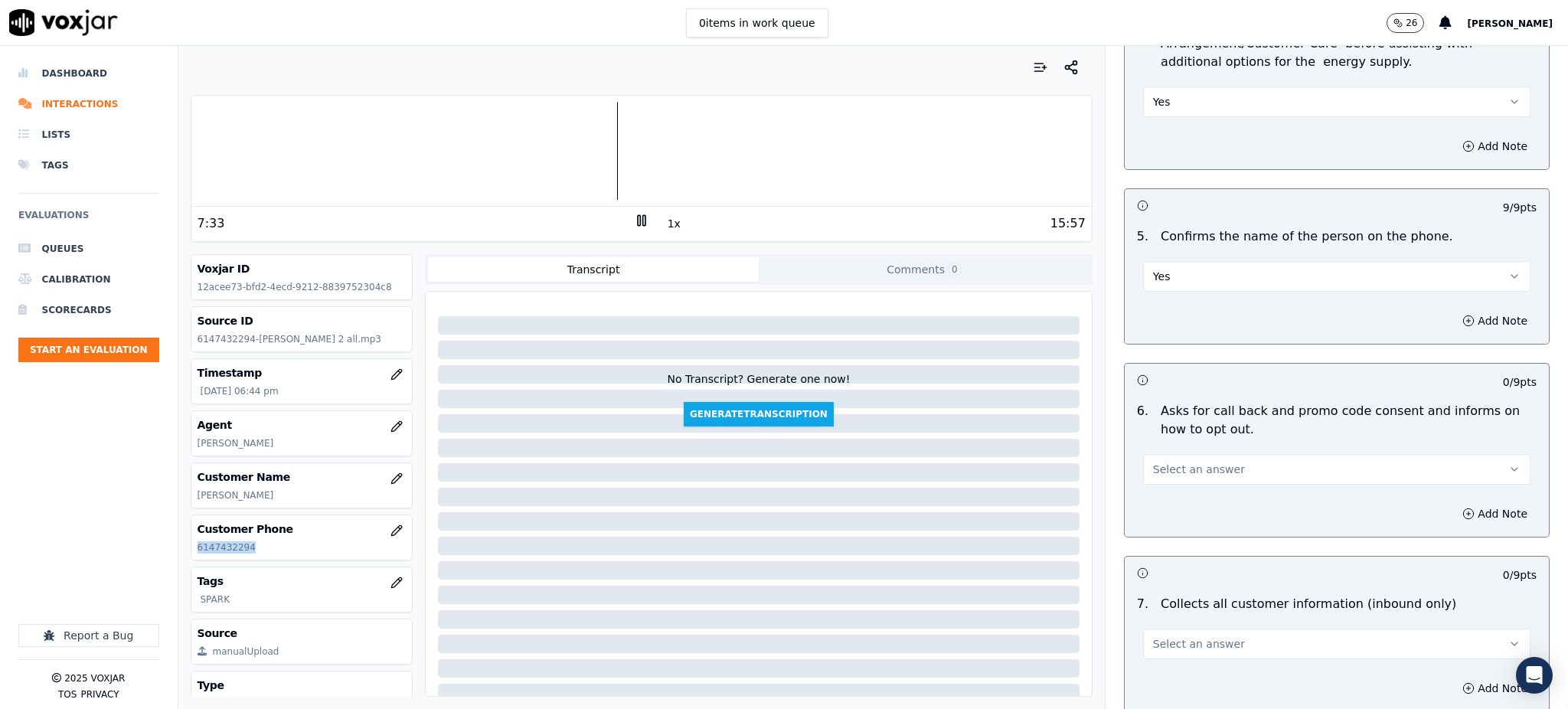
scroll to position [816, 0]
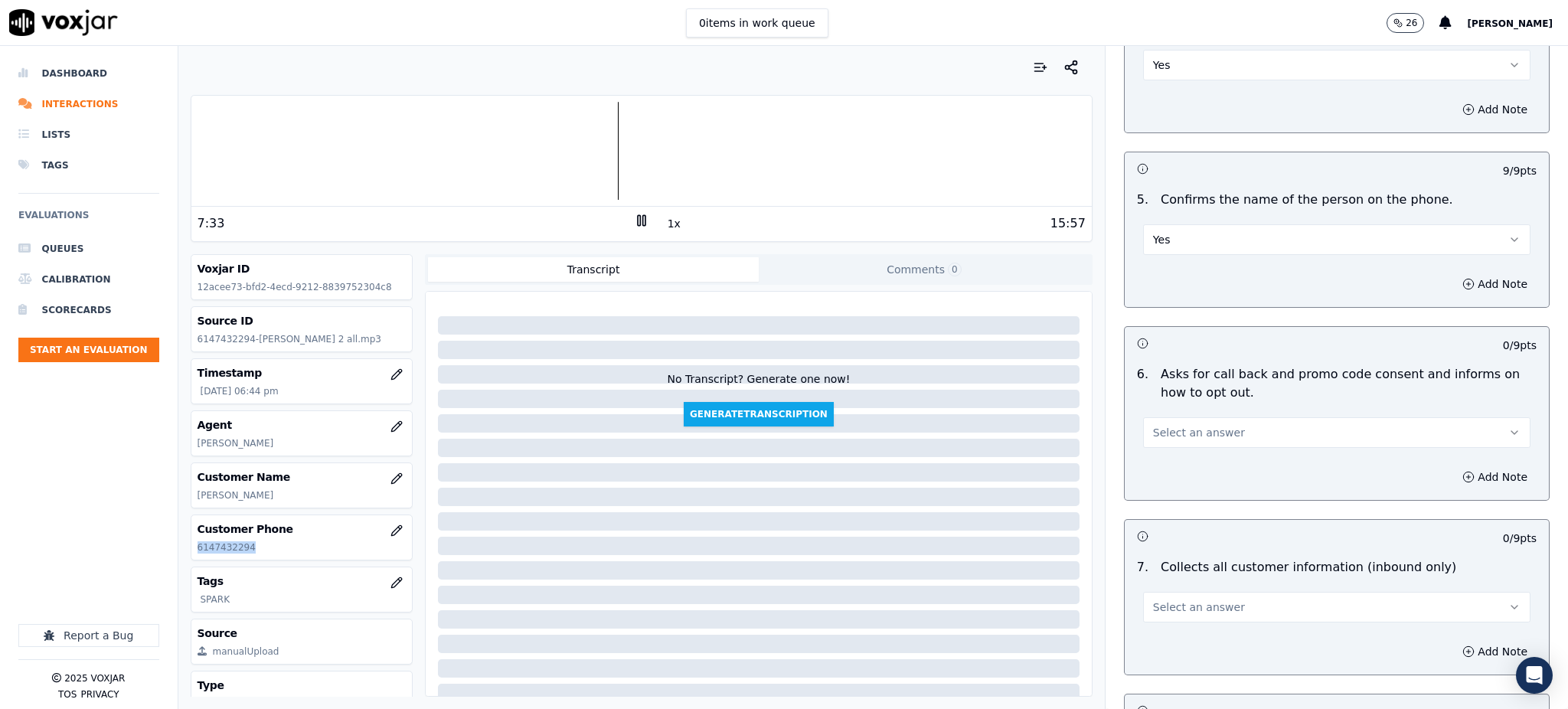
click at [1144, 417] on button "Select an answer" at bounding box center [1336, 432] width 388 height 30
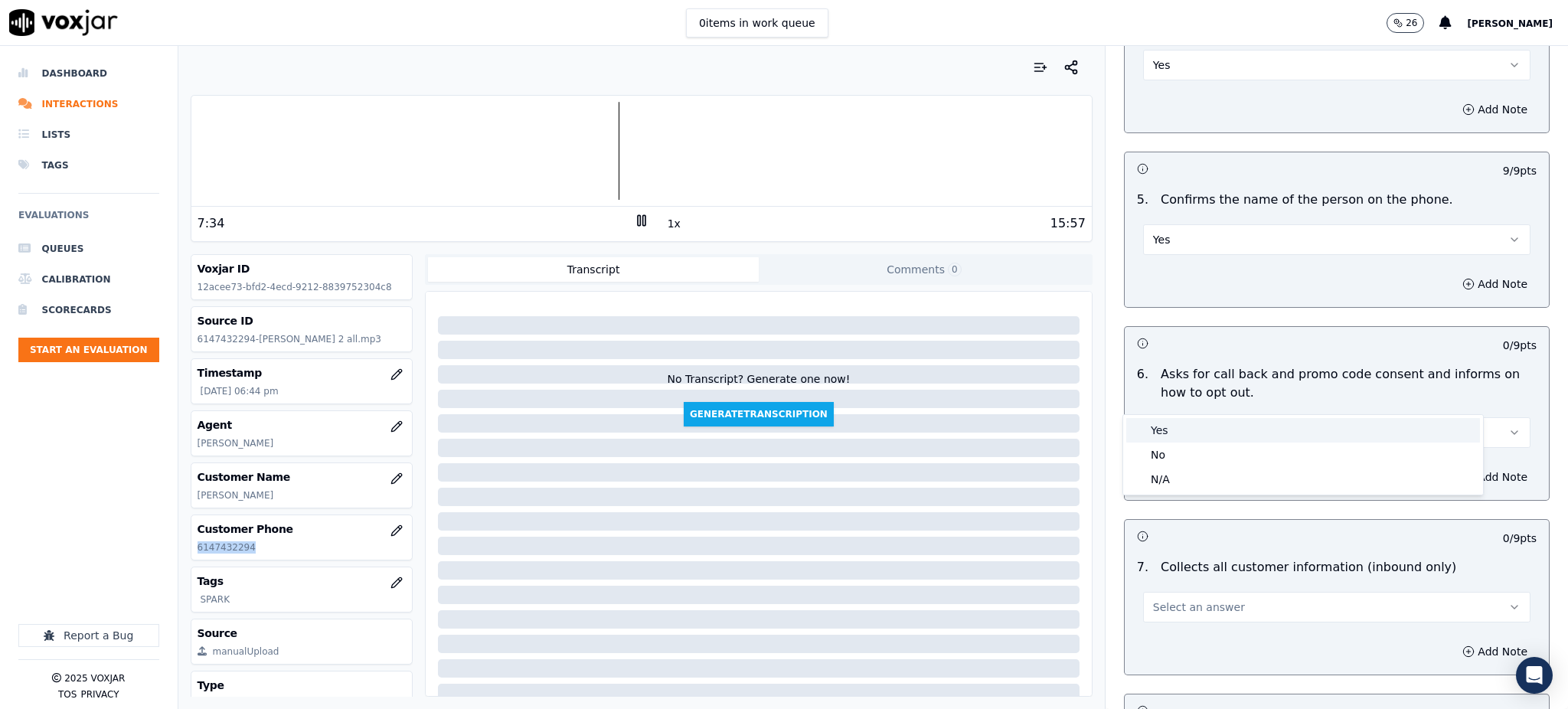
click at [1144, 420] on div "Yes" at bounding box center [1303, 430] width 354 height 25
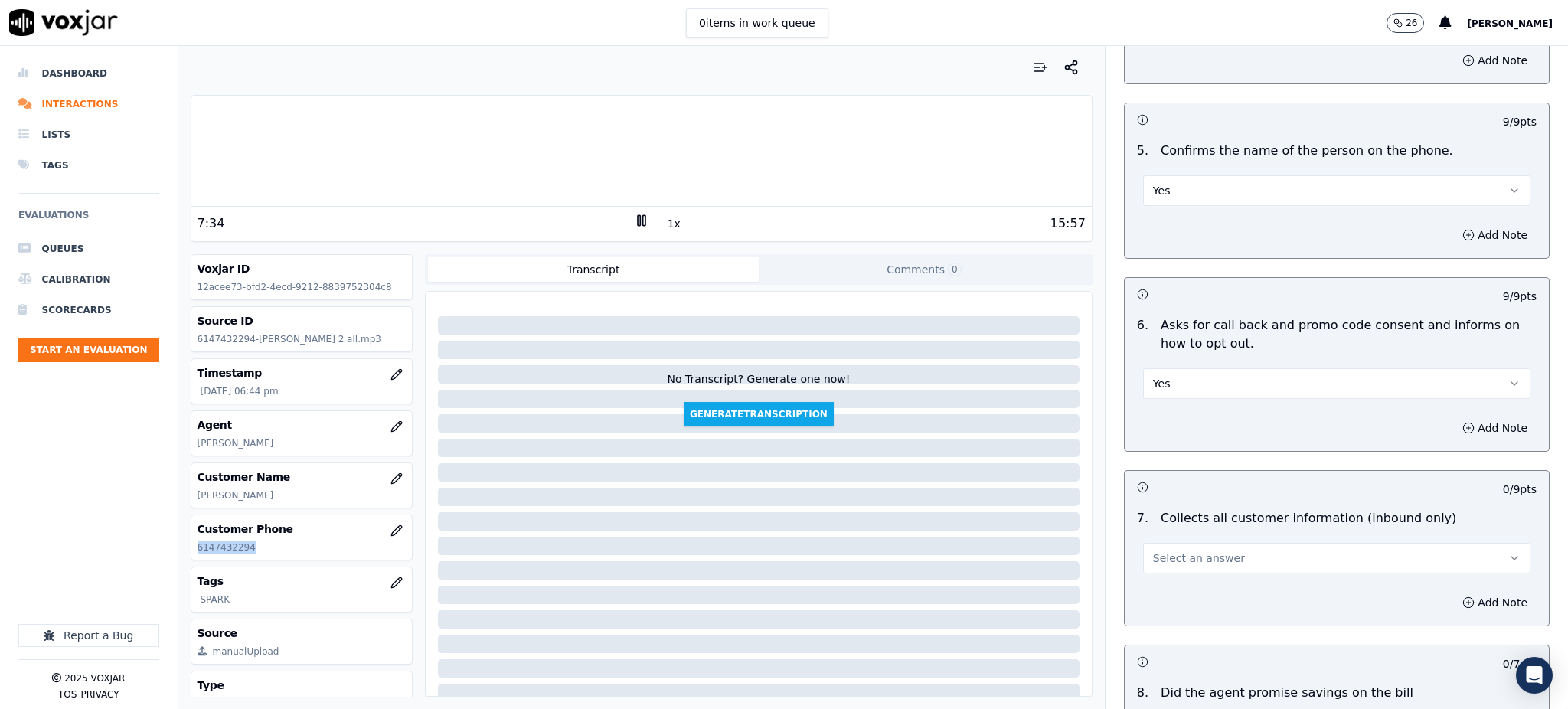
scroll to position [1020, 0]
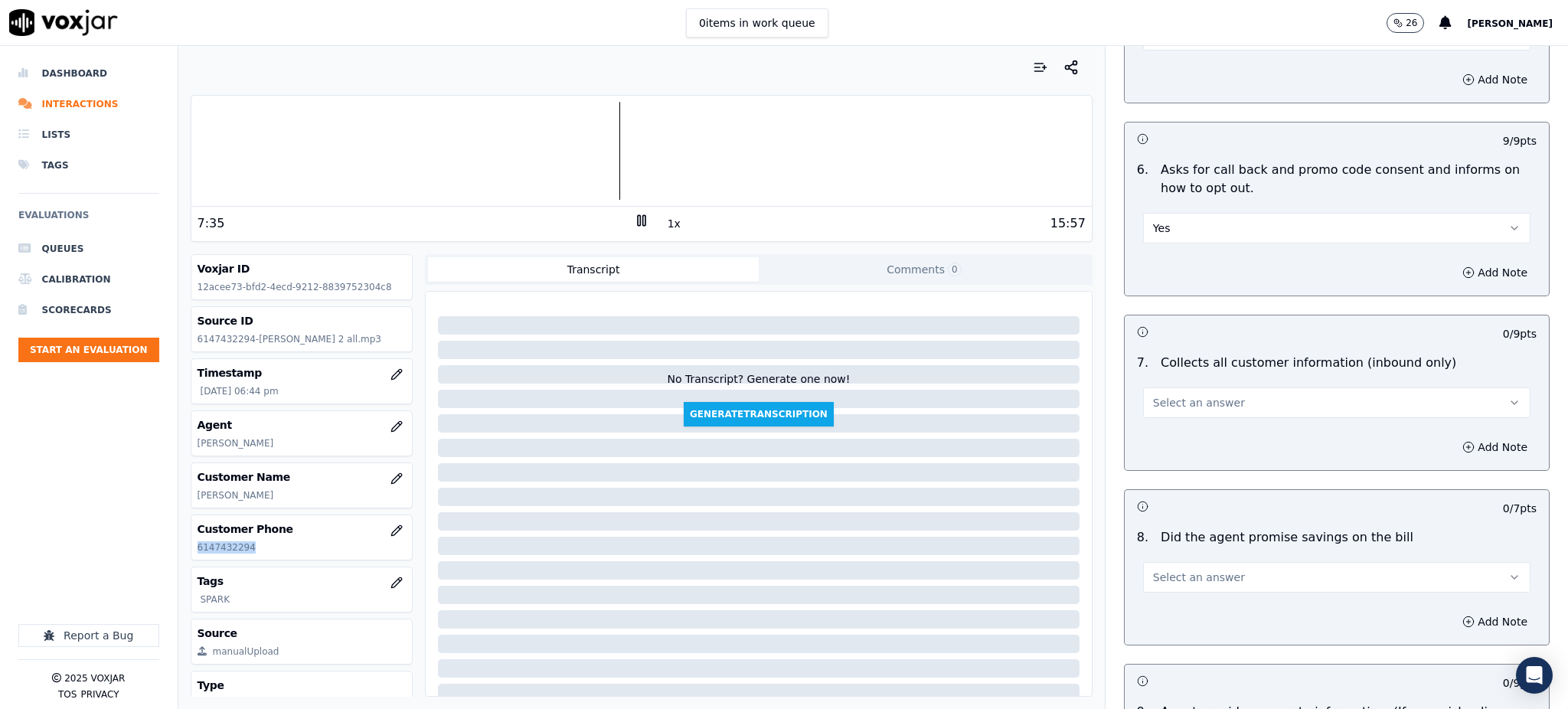
click at [1164, 395] on span "Select an answer" at bounding box center [1198, 403] width 92 height 15
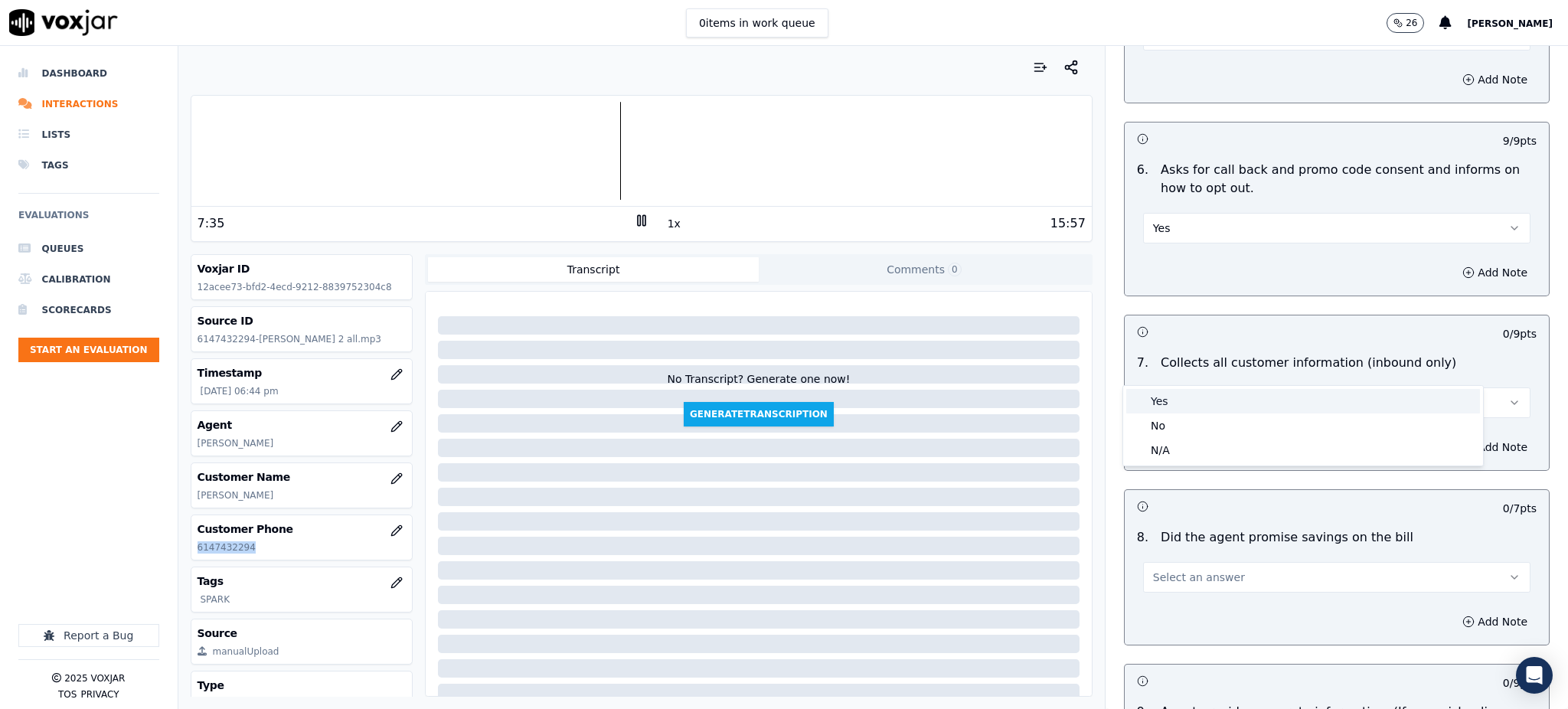
click at [1165, 400] on div "Yes" at bounding box center [1303, 401] width 354 height 25
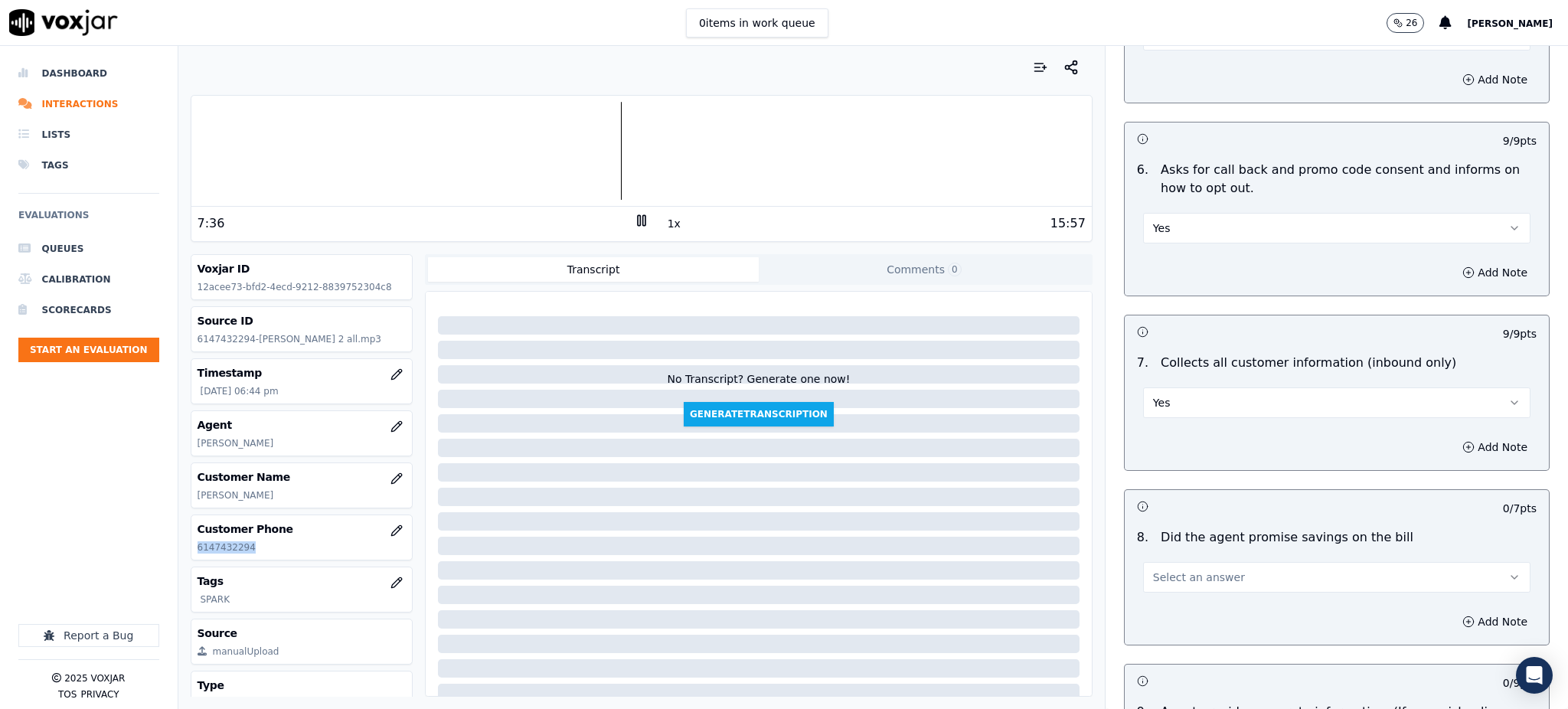
click at [1153, 570] on span "Select an answer" at bounding box center [1198, 577] width 92 height 15
click at [1156, 575] on div "Yes" at bounding box center [1303, 575] width 354 height 25
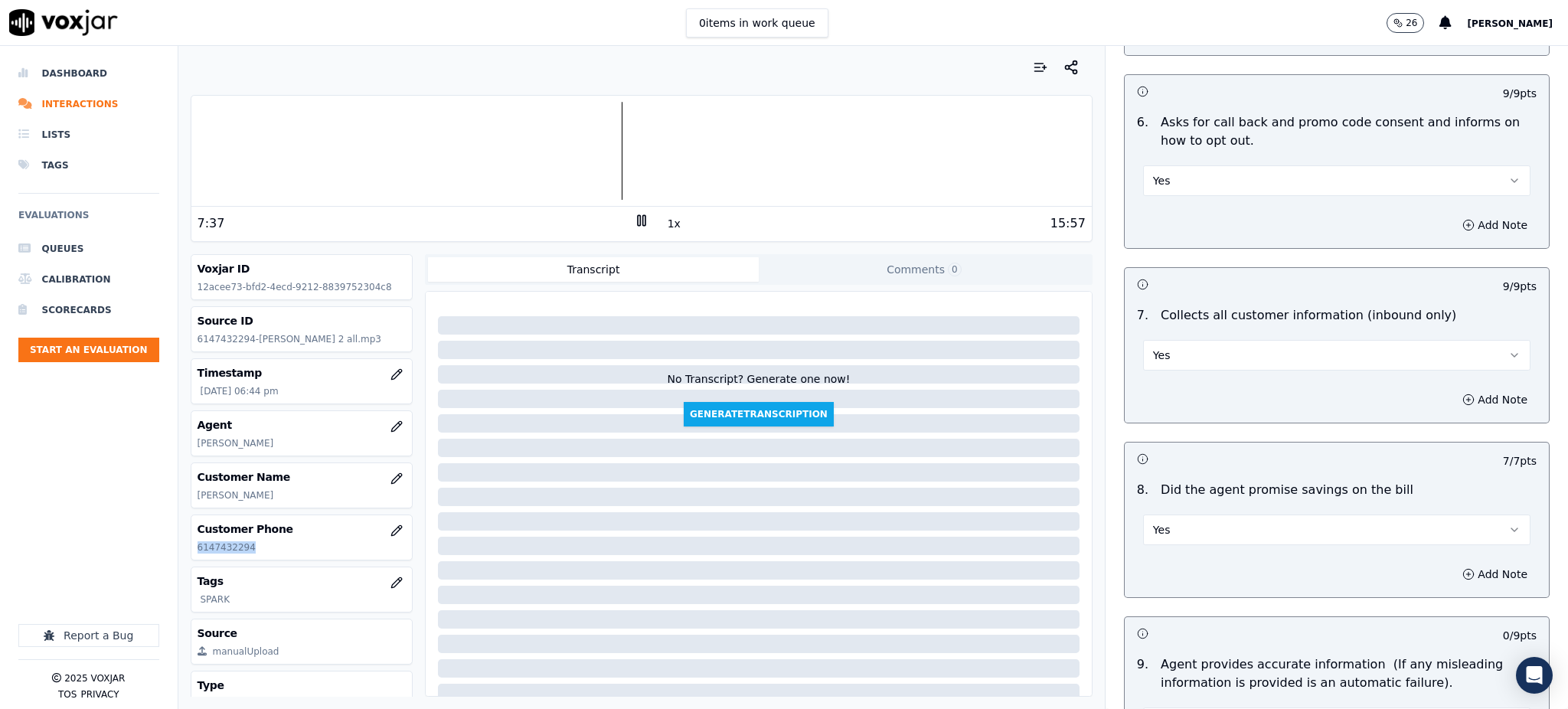
scroll to position [1225, 0]
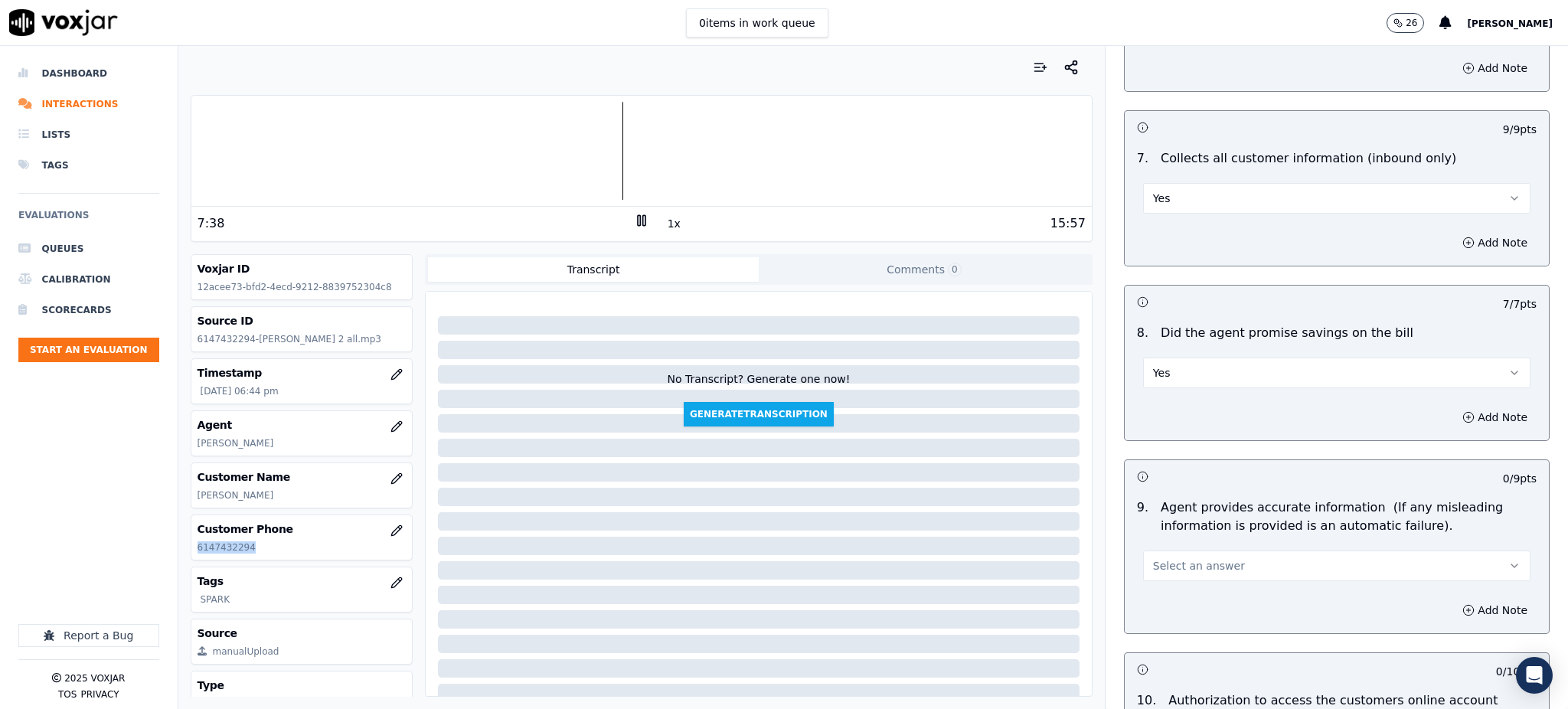
click at [1167, 558] on span "Select an answer" at bounding box center [1198, 566] width 92 height 15
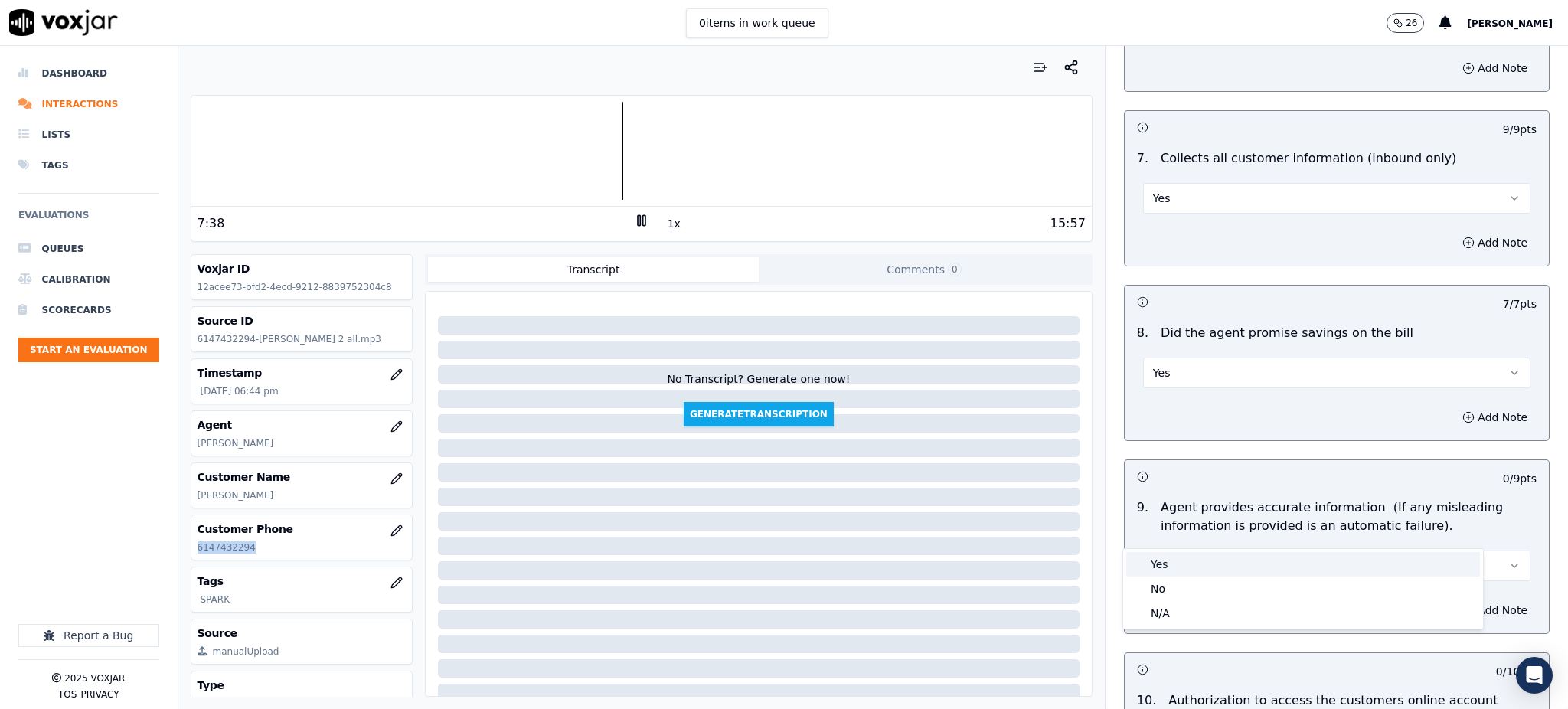
click at [1171, 563] on div "Yes" at bounding box center [1303, 564] width 354 height 25
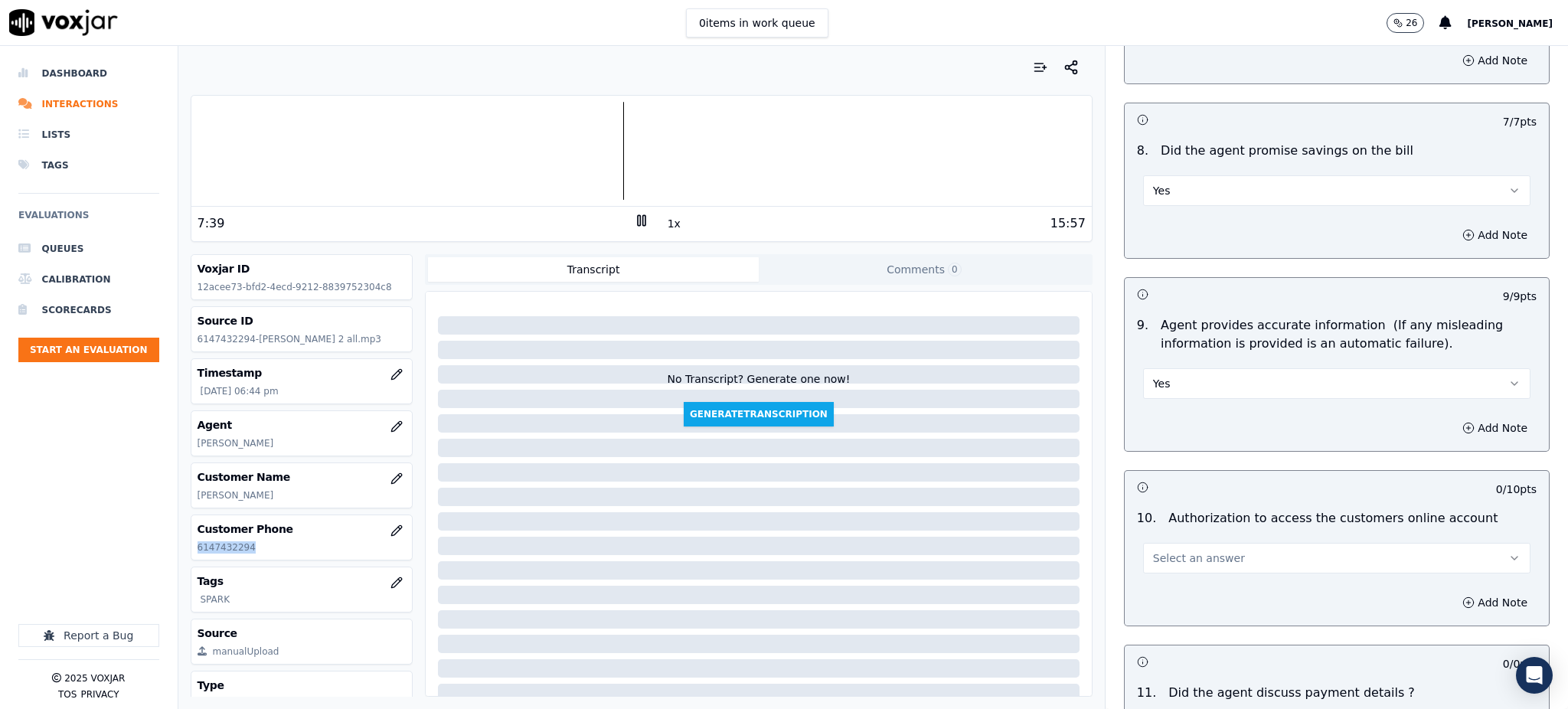
scroll to position [1428, 0]
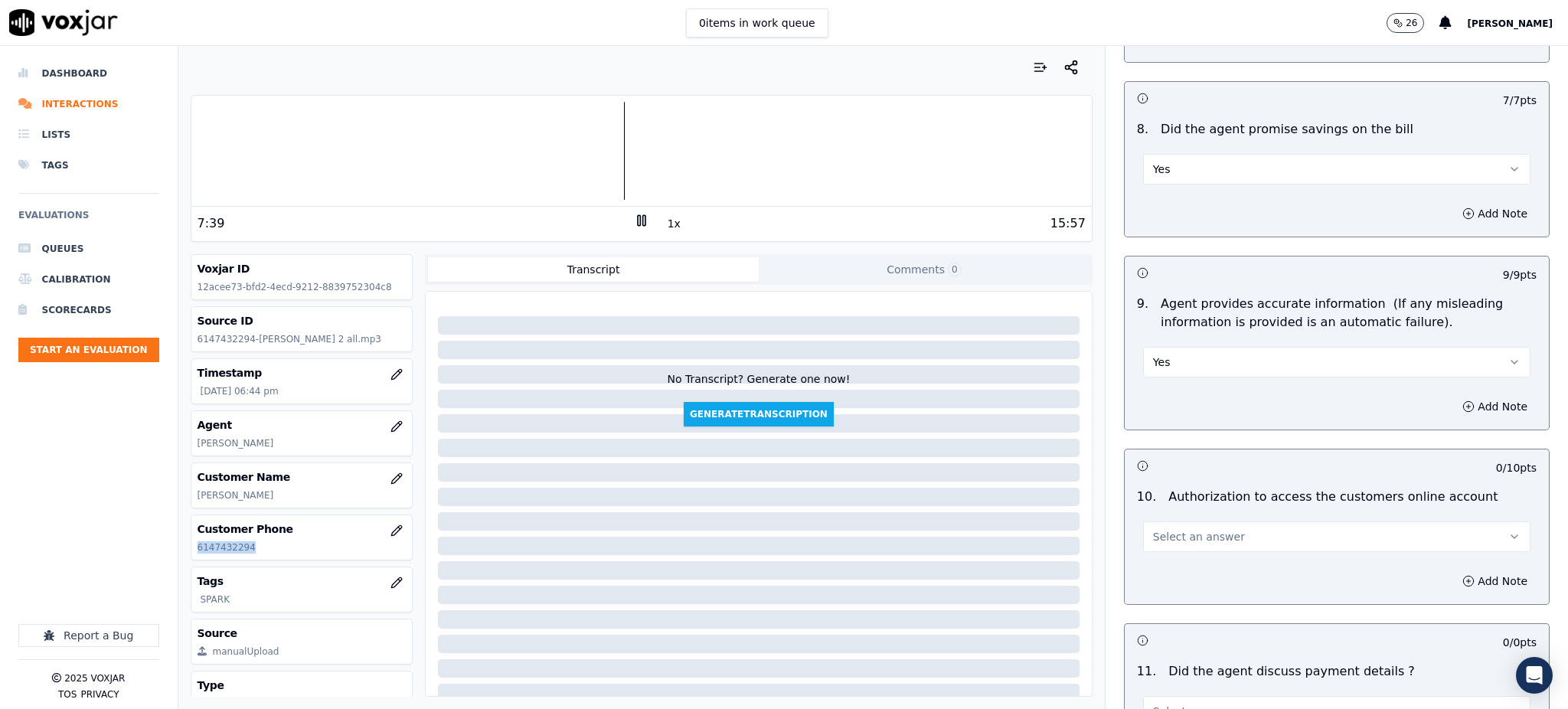
click at [1174, 529] on span "Select an answer" at bounding box center [1198, 536] width 92 height 15
click at [1171, 526] on div "Yes" at bounding box center [1303, 535] width 354 height 25
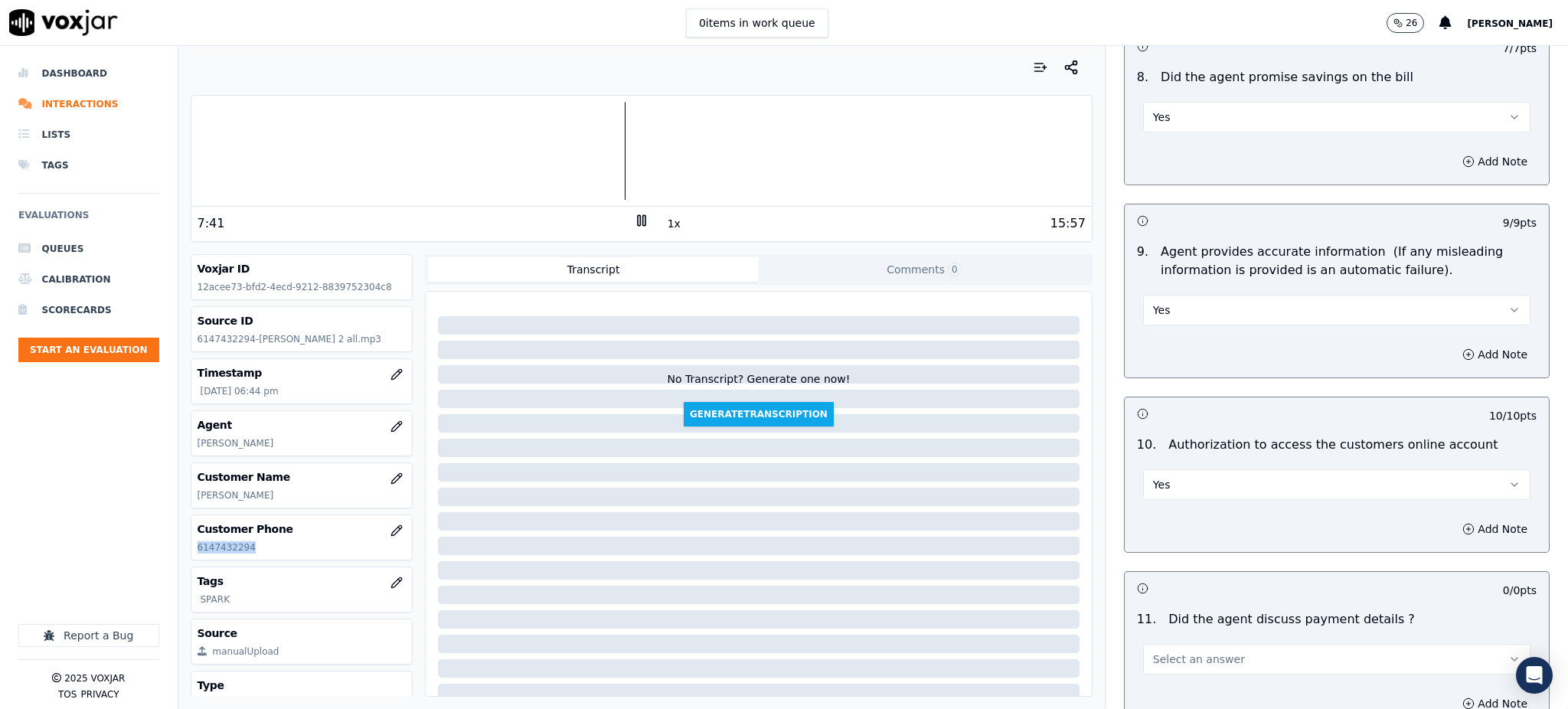
scroll to position [1632, 0]
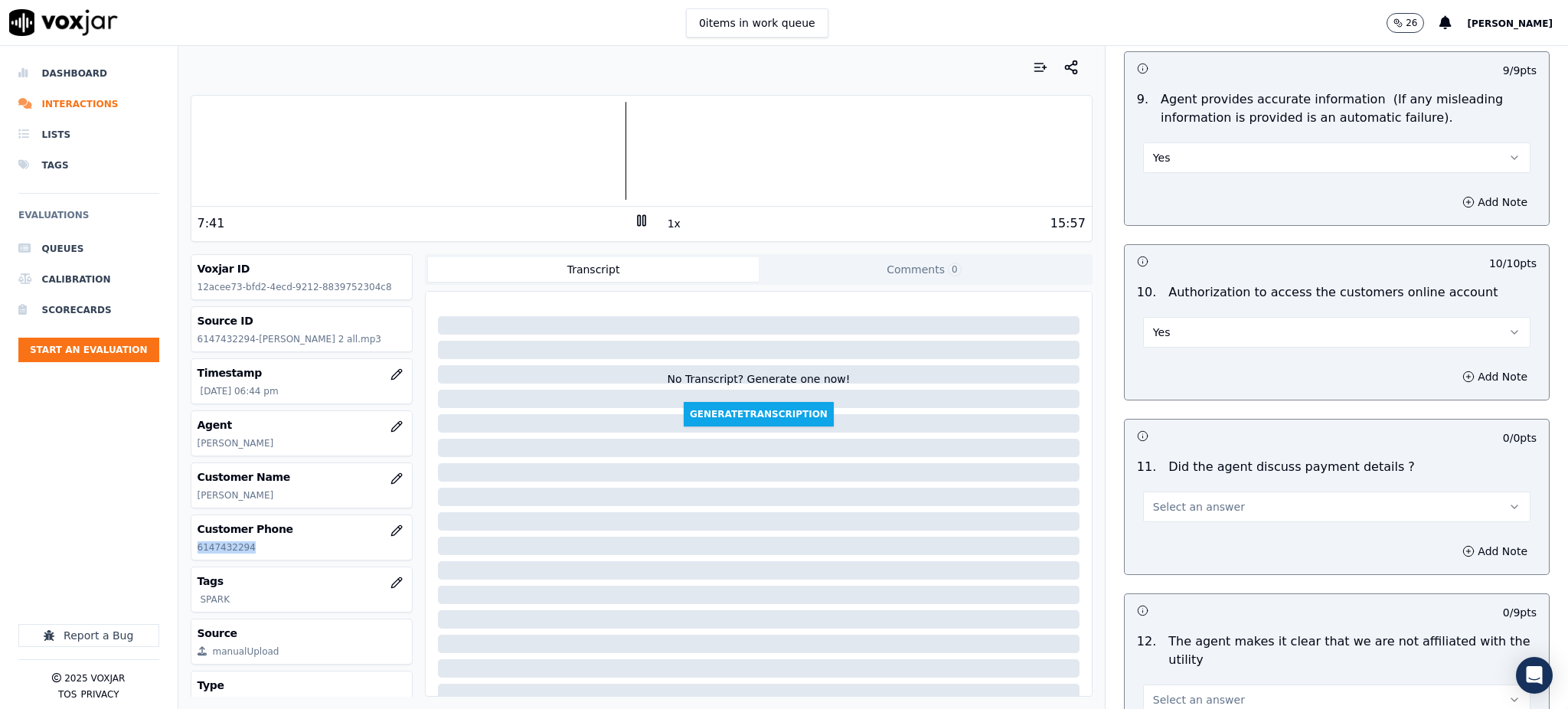
click at [1164, 499] on span "Select an answer" at bounding box center [1198, 506] width 92 height 15
click at [1174, 556] on div "N/A" at bounding box center [1303, 554] width 354 height 25
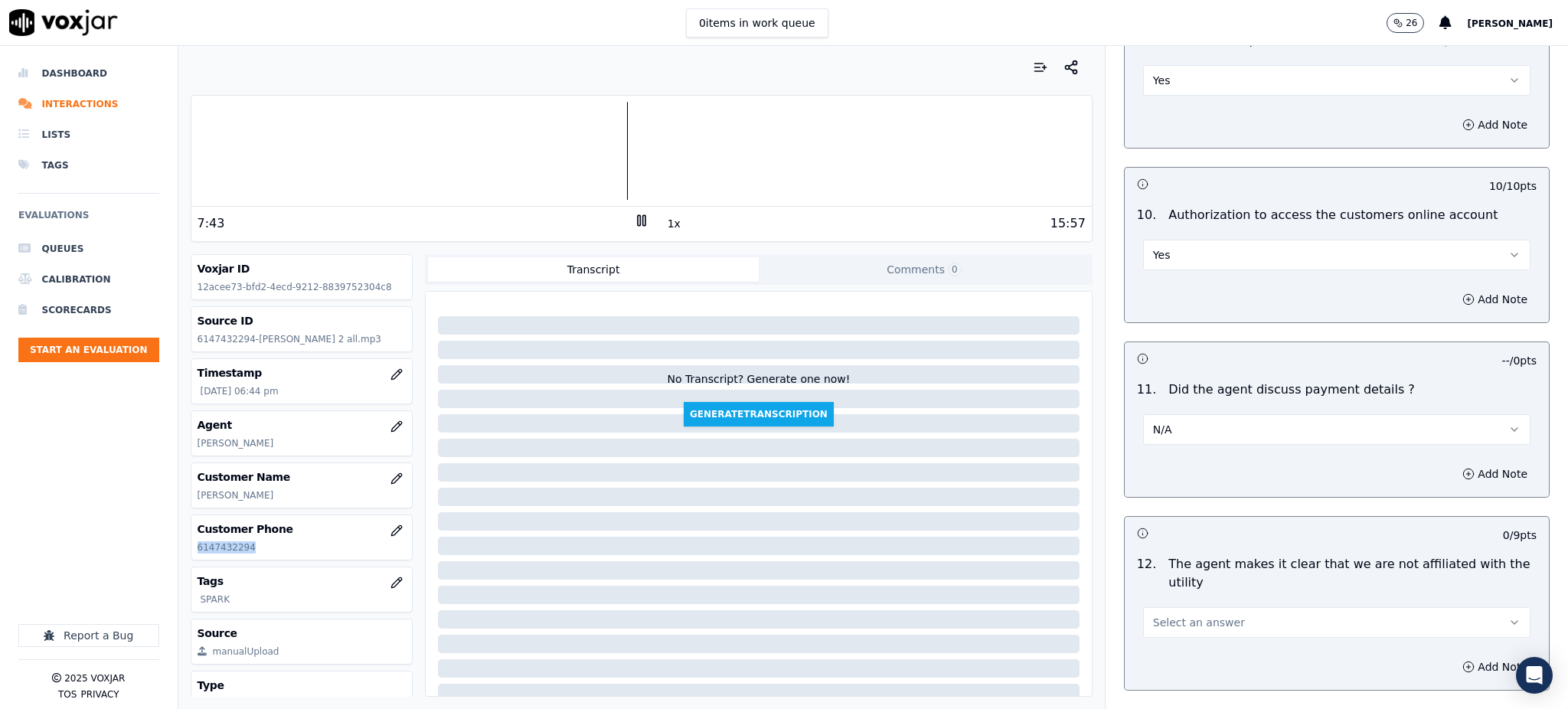
scroll to position [1938, 0]
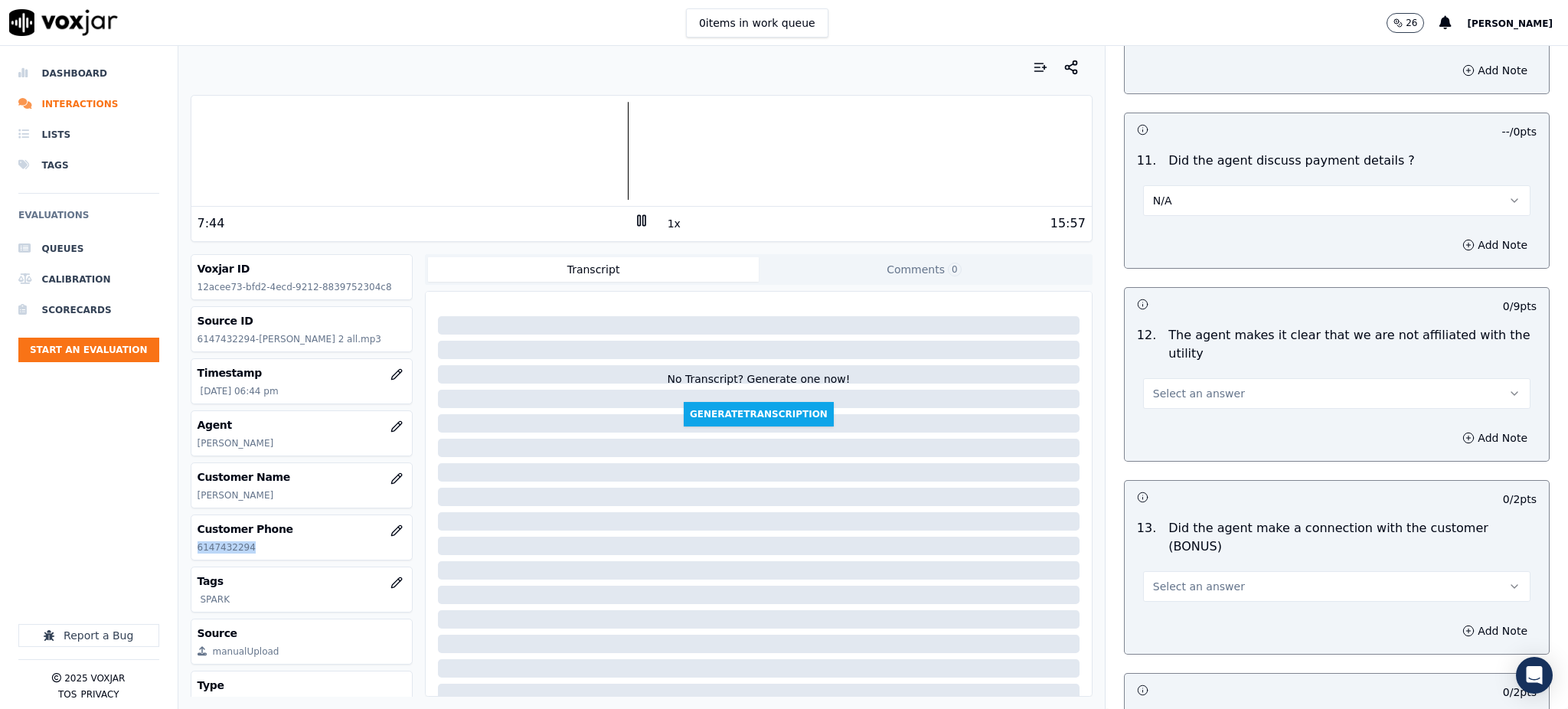
click at [1151, 378] on button "Select an answer" at bounding box center [1336, 393] width 388 height 30
drag, startPoint x: 1158, startPoint y: 396, endPoint x: 1155, endPoint y: 424, distance: 28.2
click at [1158, 396] on div "Yes" at bounding box center [1303, 391] width 354 height 25
drag, startPoint x: 1149, startPoint y: 536, endPoint x: 1147, endPoint y: 546, distance: 10.2
click at [1153, 578] on span "Select an answer" at bounding box center [1198, 586] width 92 height 15
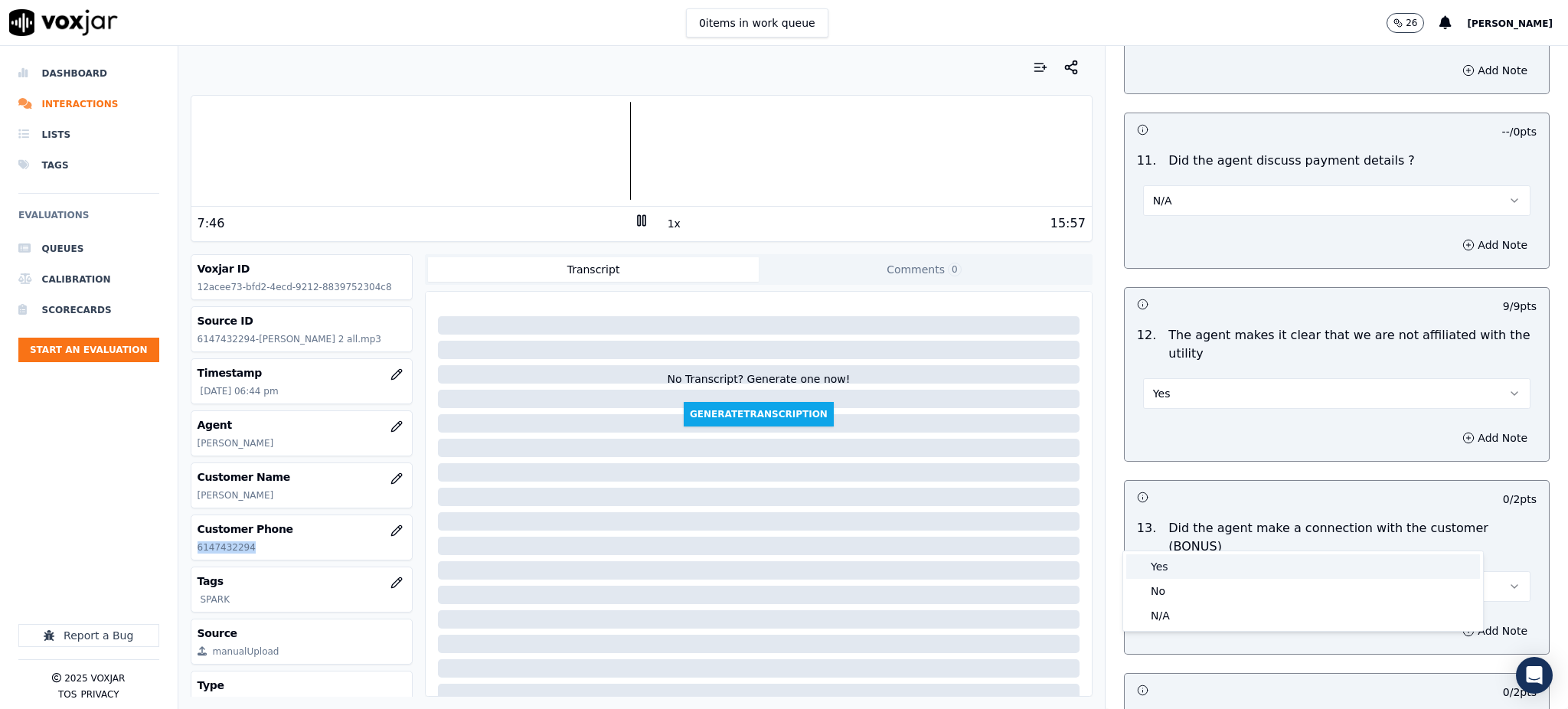
click at [1159, 571] on div "Yes" at bounding box center [1303, 567] width 354 height 25
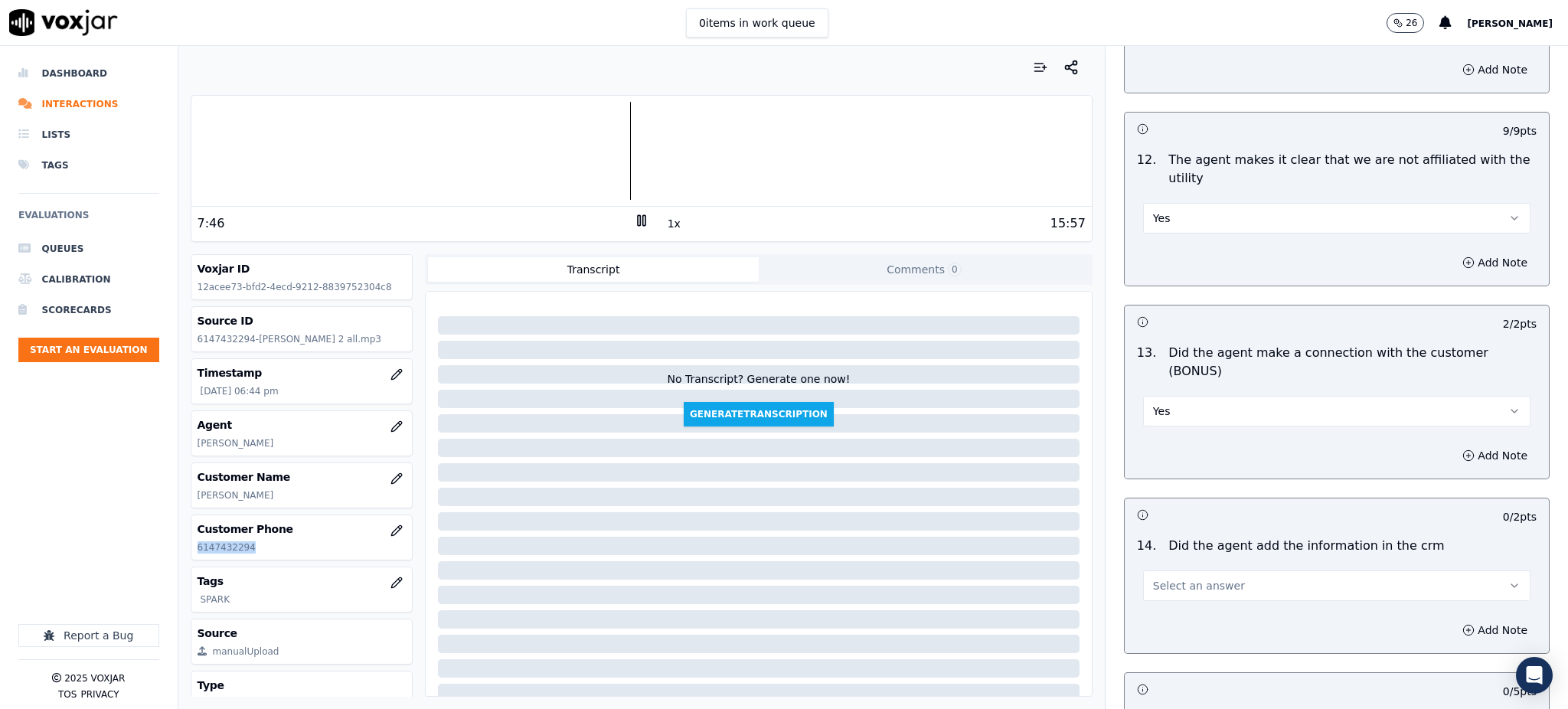
scroll to position [2143, 0]
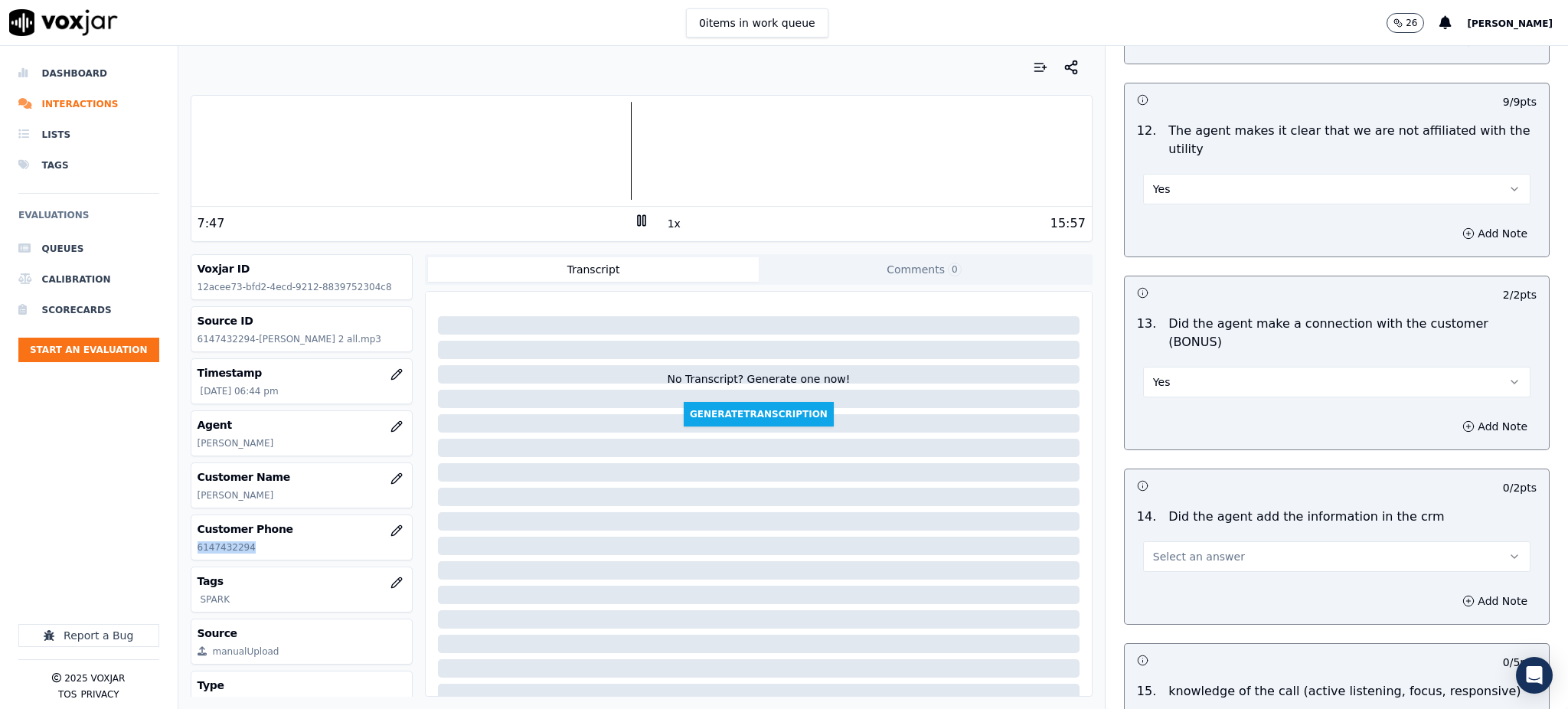
click at [1151, 541] on button "Select an answer" at bounding box center [1336, 556] width 388 height 30
click at [1161, 535] on div "Yes" at bounding box center [1303, 537] width 354 height 25
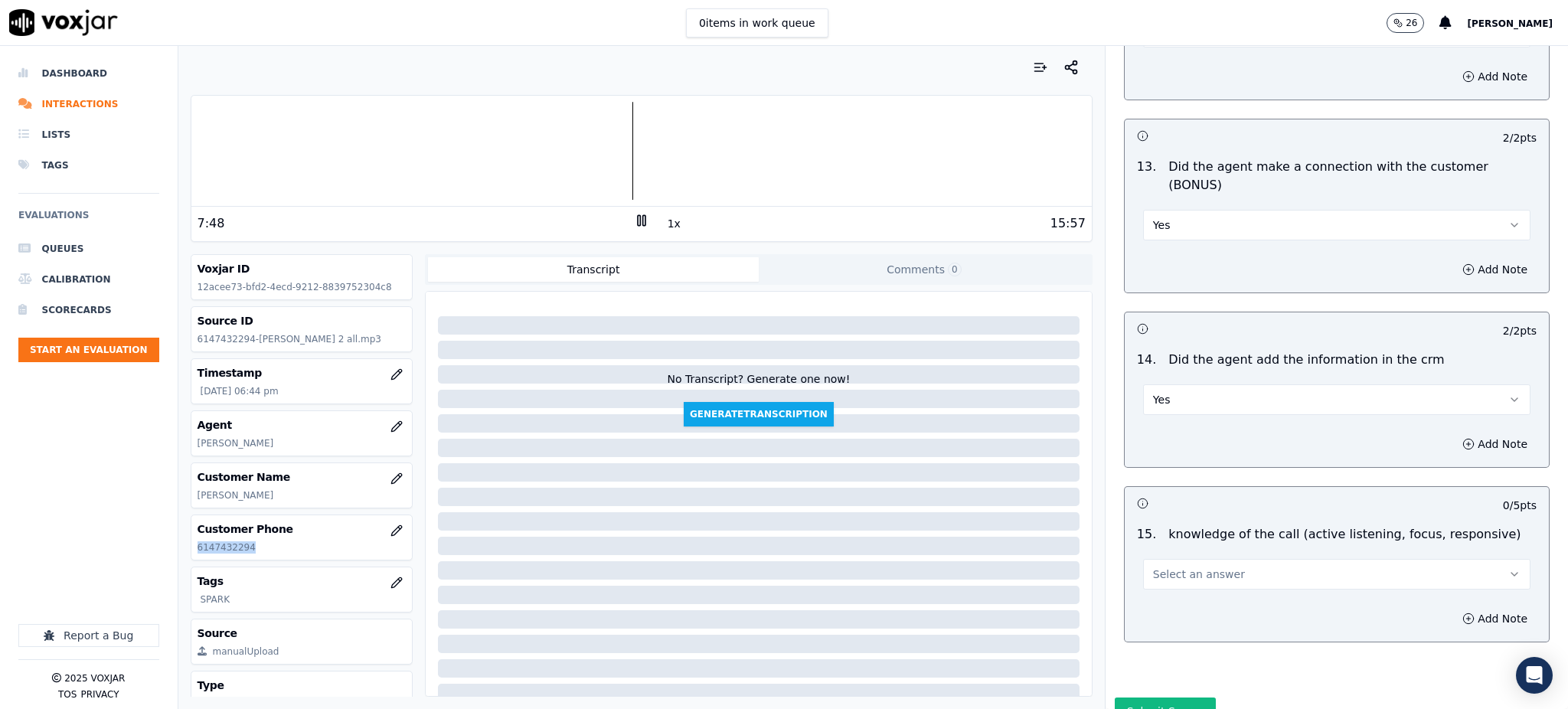
scroll to position [2317, 0]
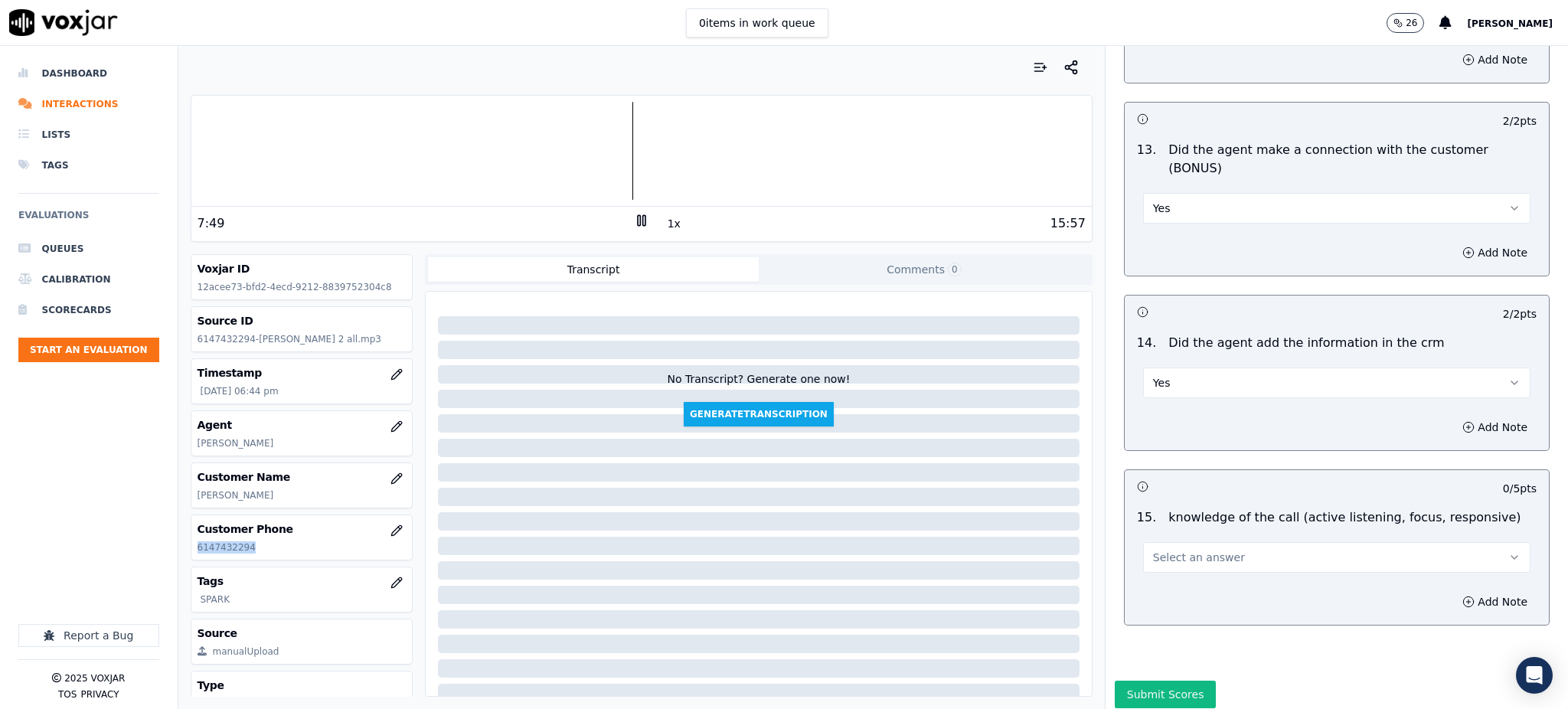
click at [1158, 542] on button "Select an answer" at bounding box center [1336, 557] width 388 height 30
click at [1169, 538] on div "Yes" at bounding box center [1303, 538] width 354 height 25
click at [1153, 681] on button "Submit Scores" at bounding box center [1165, 694] width 101 height 27
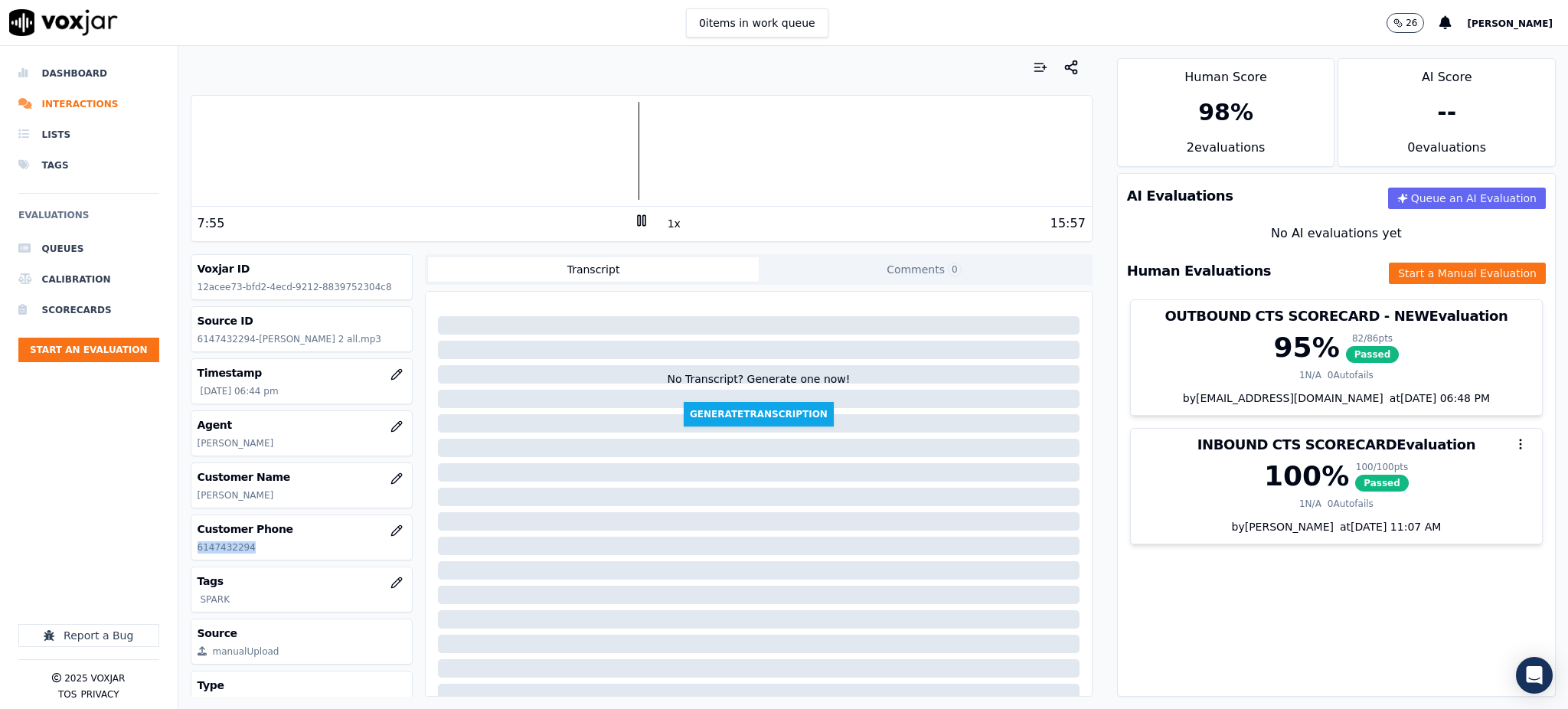
copy p "6147432294"
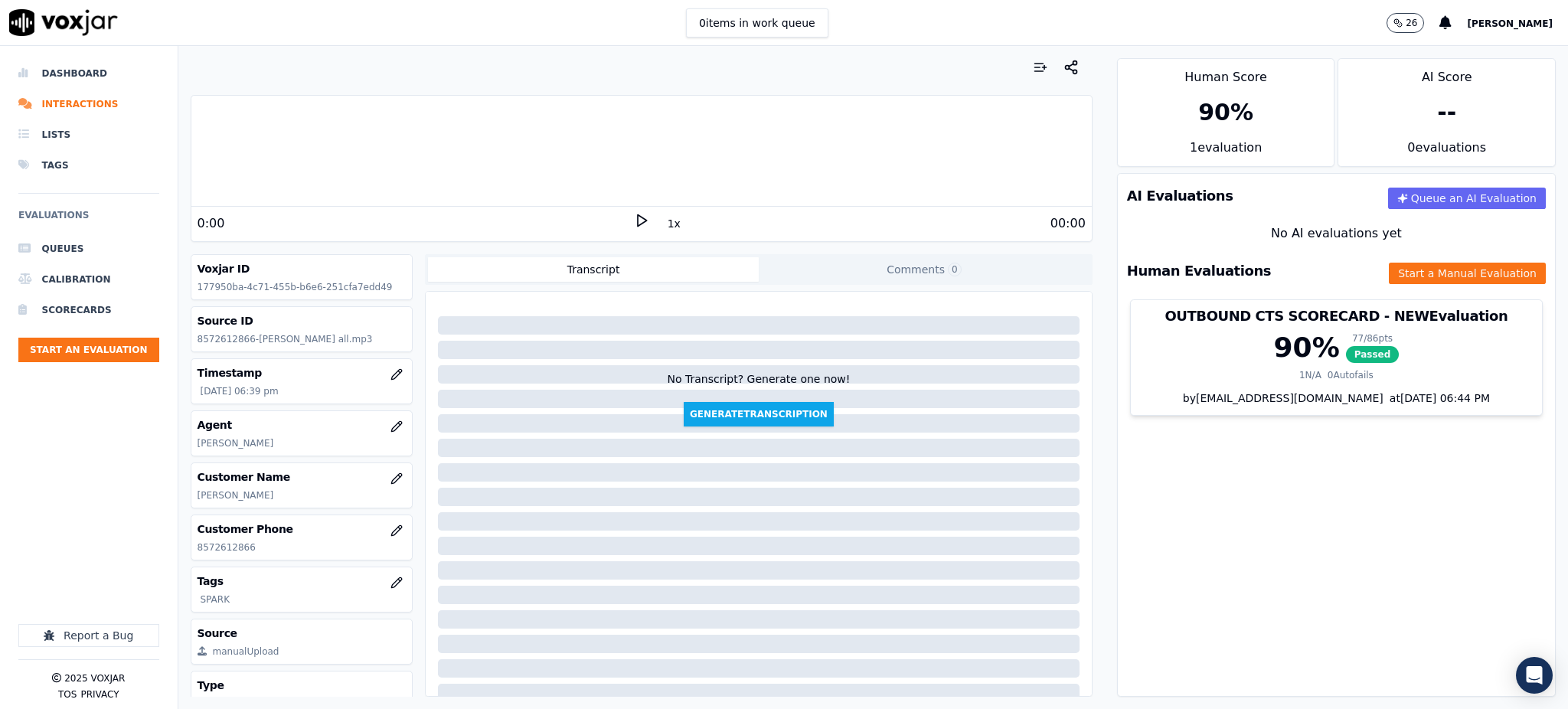
click at [634, 221] on icon at bounding box center [642, 220] width 15 height 15
drag, startPoint x: 259, startPoint y: 544, endPoint x: 181, endPoint y: 562, distance: 80.0
click at [181, 562] on div "Your browser does not support the audio element. 0:00 1x 00:00 Voxjar ID 177950…" at bounding box center [641, 376] width 926 height 663
copy p "8572612866"
click at [634, 220] on icon at bounding box center [642, 220] width 15 height 15
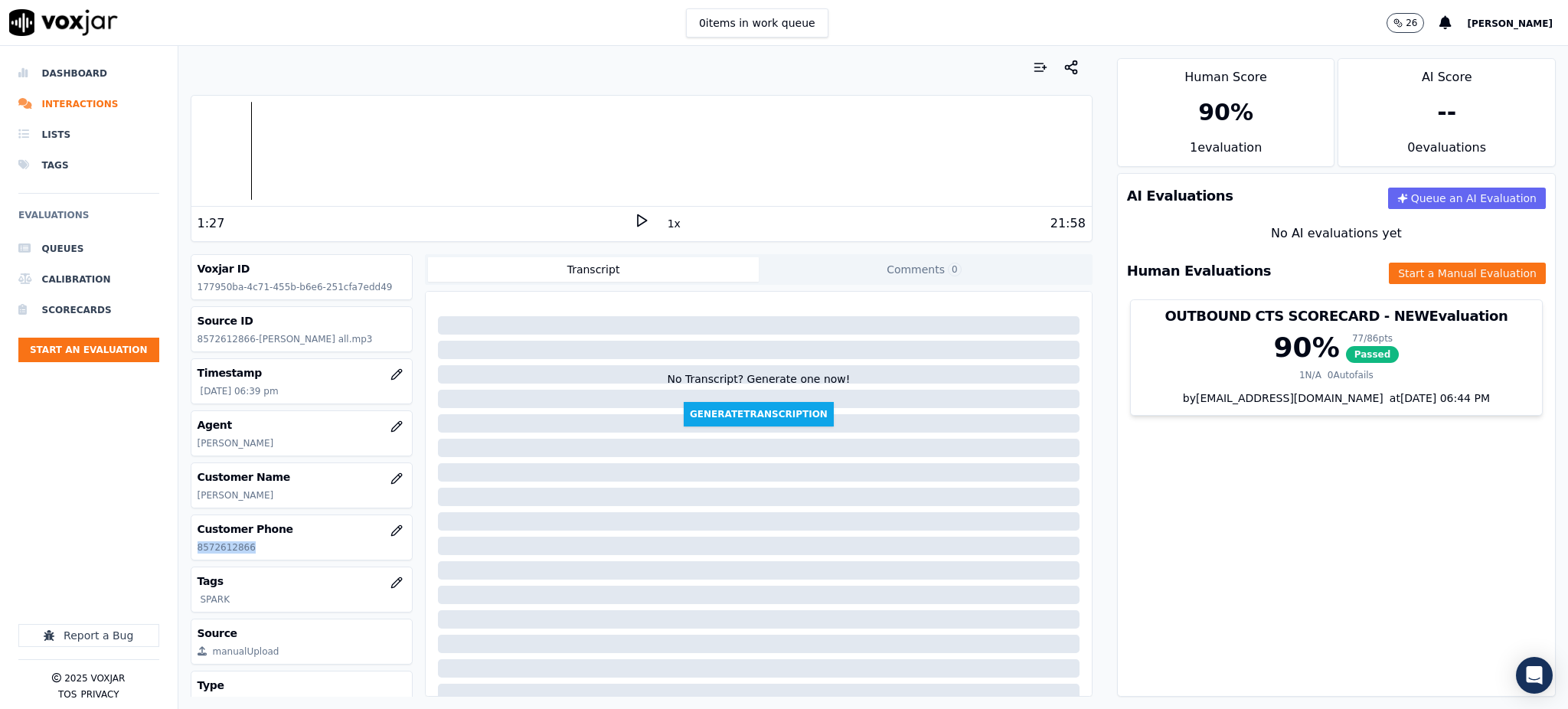
click at [638, 217] on polygon at bounding box center [643, 221] width 9 height 11
click at [642, 216] on rect at bounding box center [643, 220] width 2 height 9
click at [634, 216] on icon at bounding box center [642, 220] width 15 height 15
click at [634, 224] on icon at bounding box center [642, 220] width 15 height 15
drag, startPoint x: 632, startPoint y: 221, endPoint x: 663, endPoint y: 202, distance: 36.4
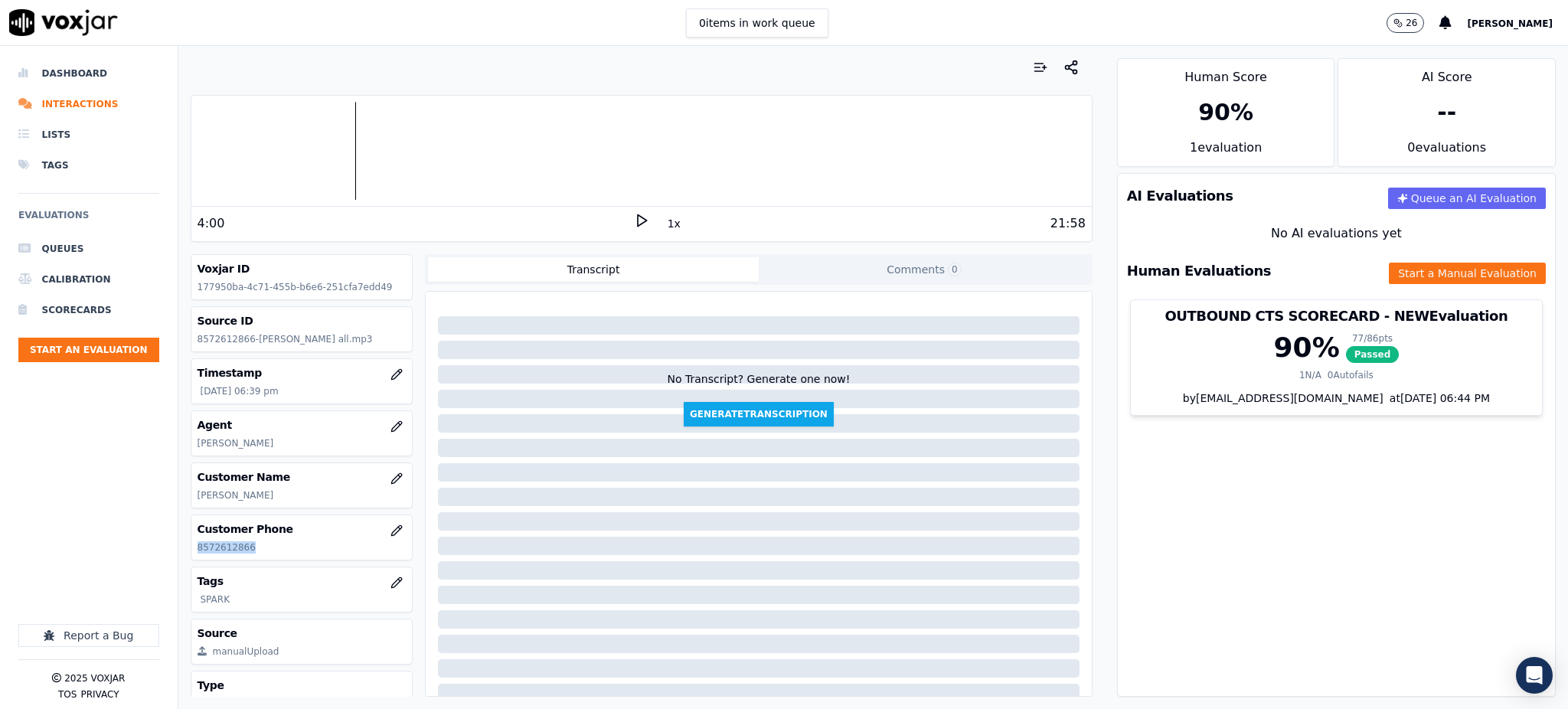
click at [638, 221] on polygon at bounding box center [643, 221] width 9 height 11
click at [1444, 279] on button "Start a Manual Evaluation" at bounding box center [1468, 273] width 157 height 22
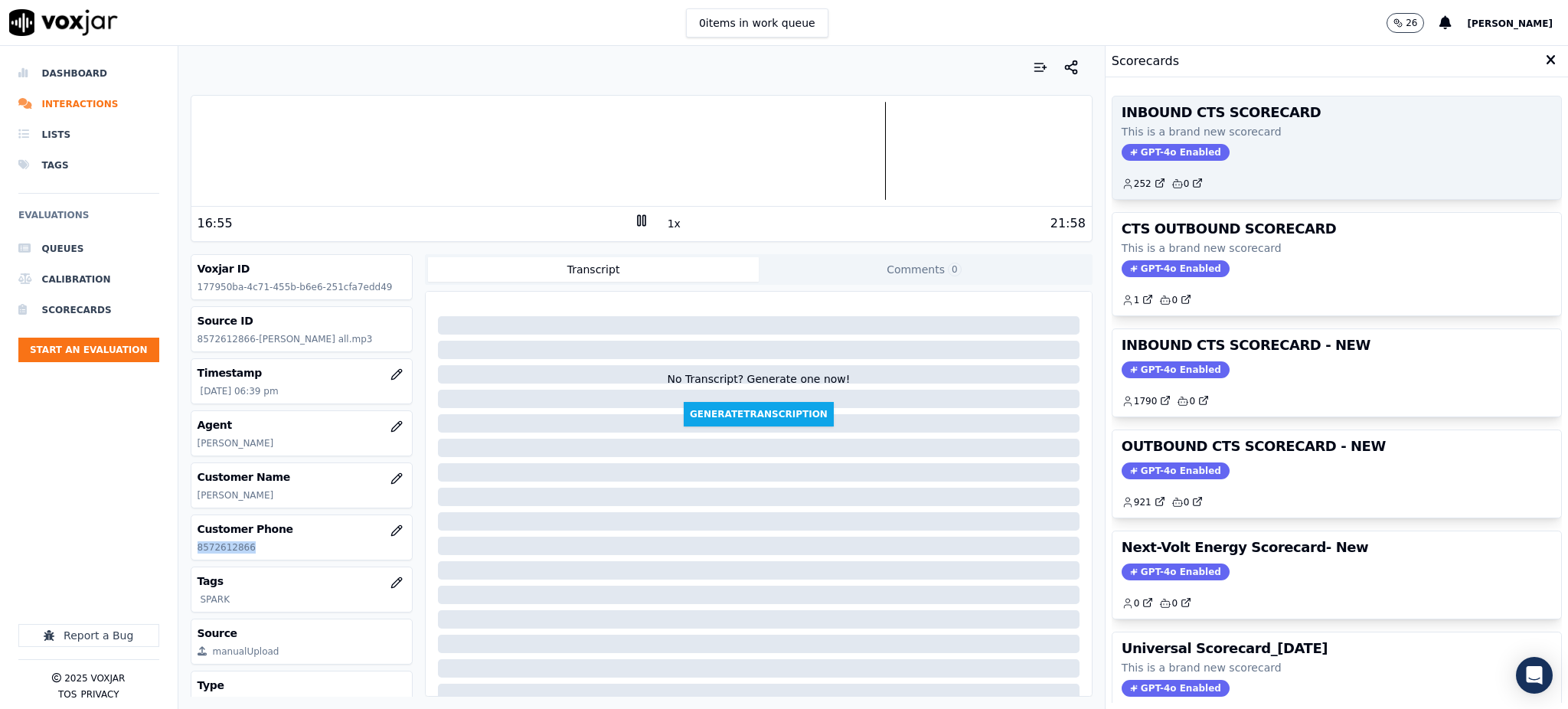
click at [1130, 145] on span "GPT-4o Enabled" at bounding box center [1176, 153] width 108 height 17
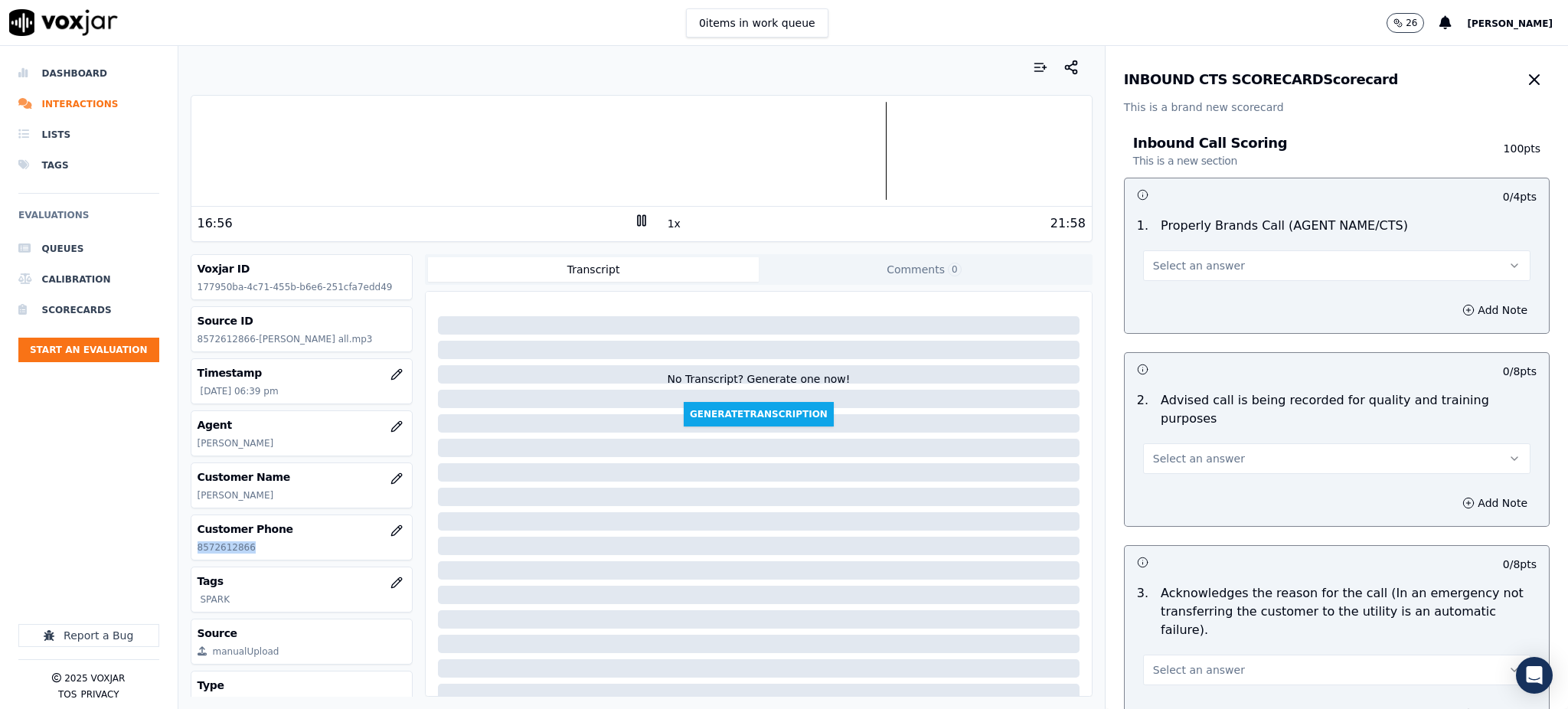
click at [1161, 264] on span "Select an answer" at bounding box center [1198, 265] width 92 height 15
click at [1160, 304] on div "Yes" at bounding box center [1303, 300] width 354 height 25
click at [1167, 451] on span "Select an answer" at bounding box center [1198, 459] width 92 height 15
click at [1171, 476] on div "Yes" at bounding box center [1303, 475] width 354 height 25
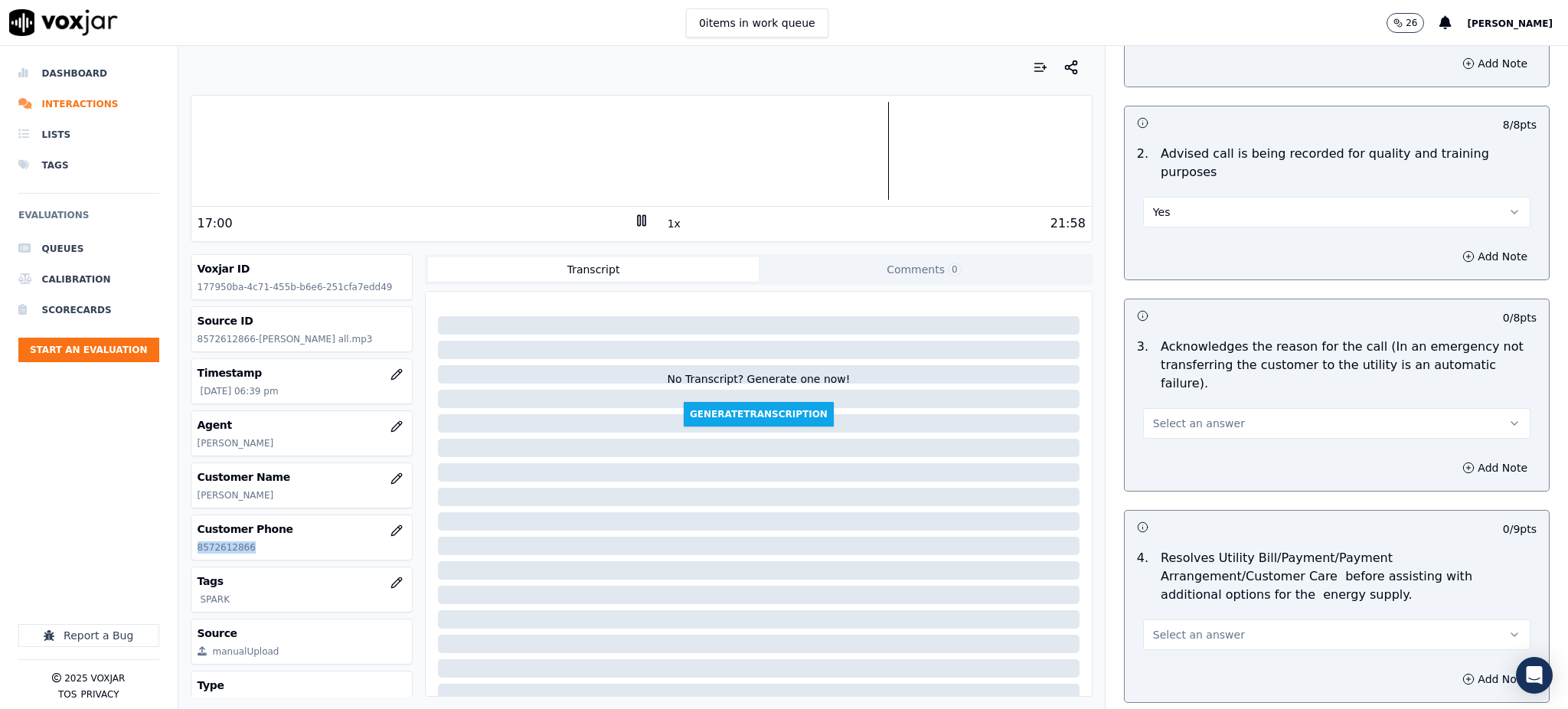
scroll to position [306, 0]
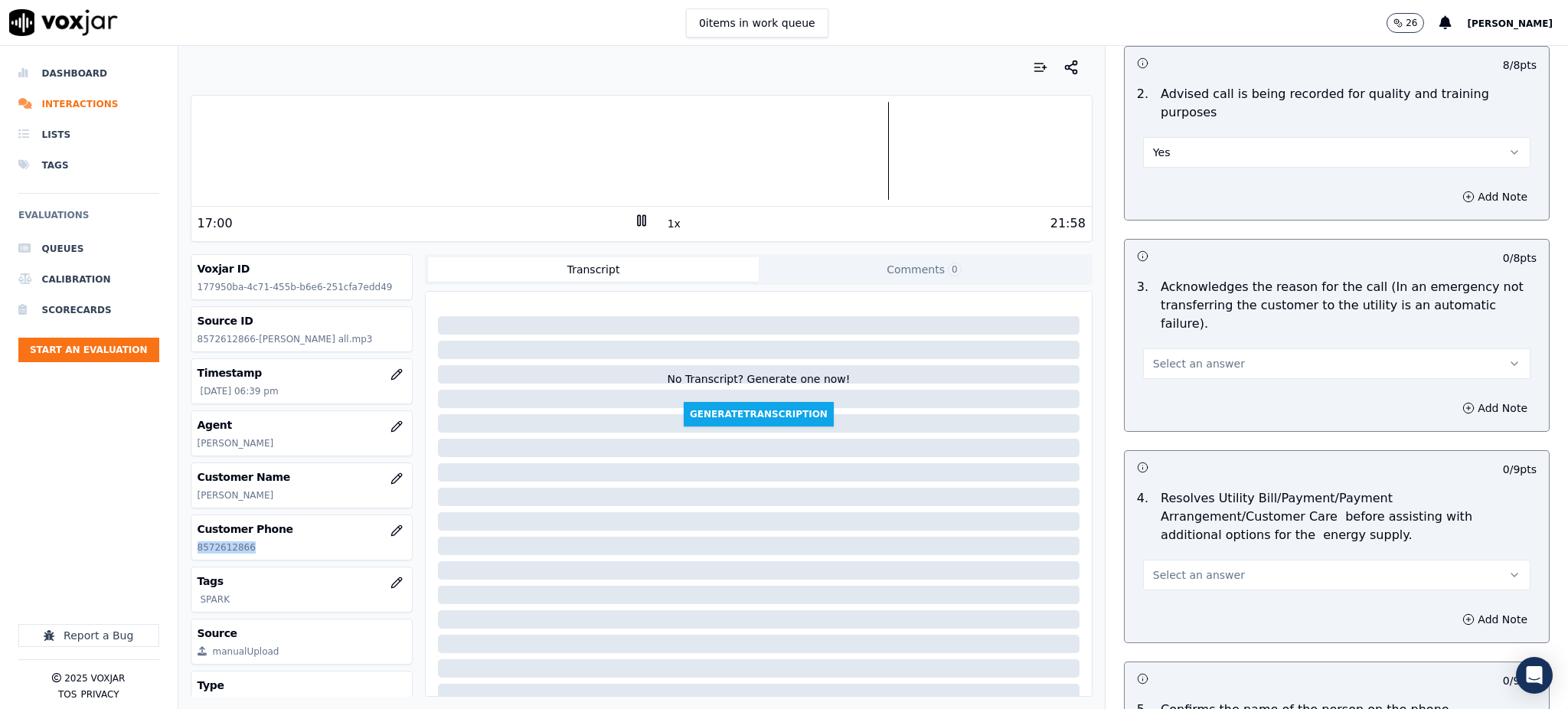
click at [1161, 355] on span "Select an answer" at bounding box center [1198, 363] width 92 height 15
click at [1182, 360] on div "Yes" at bounding box center [1303, 361] width 354 height 25
click at [1181, 567] on span "Select an answer" at bounding box center [1198, 574] width 92 height 15
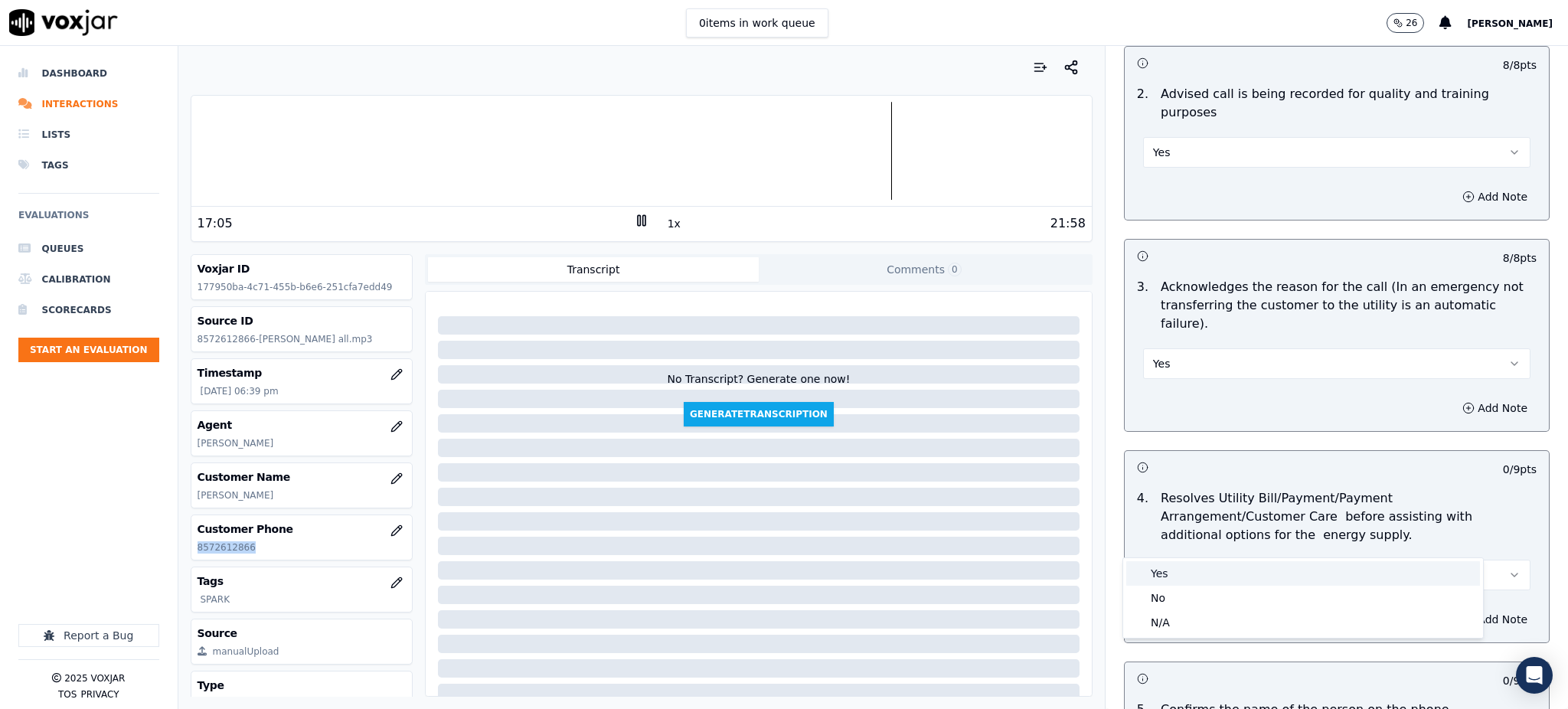
click at [1167, 572] on div "Yes" at bounding box center [1303, 573] width 354 height 25
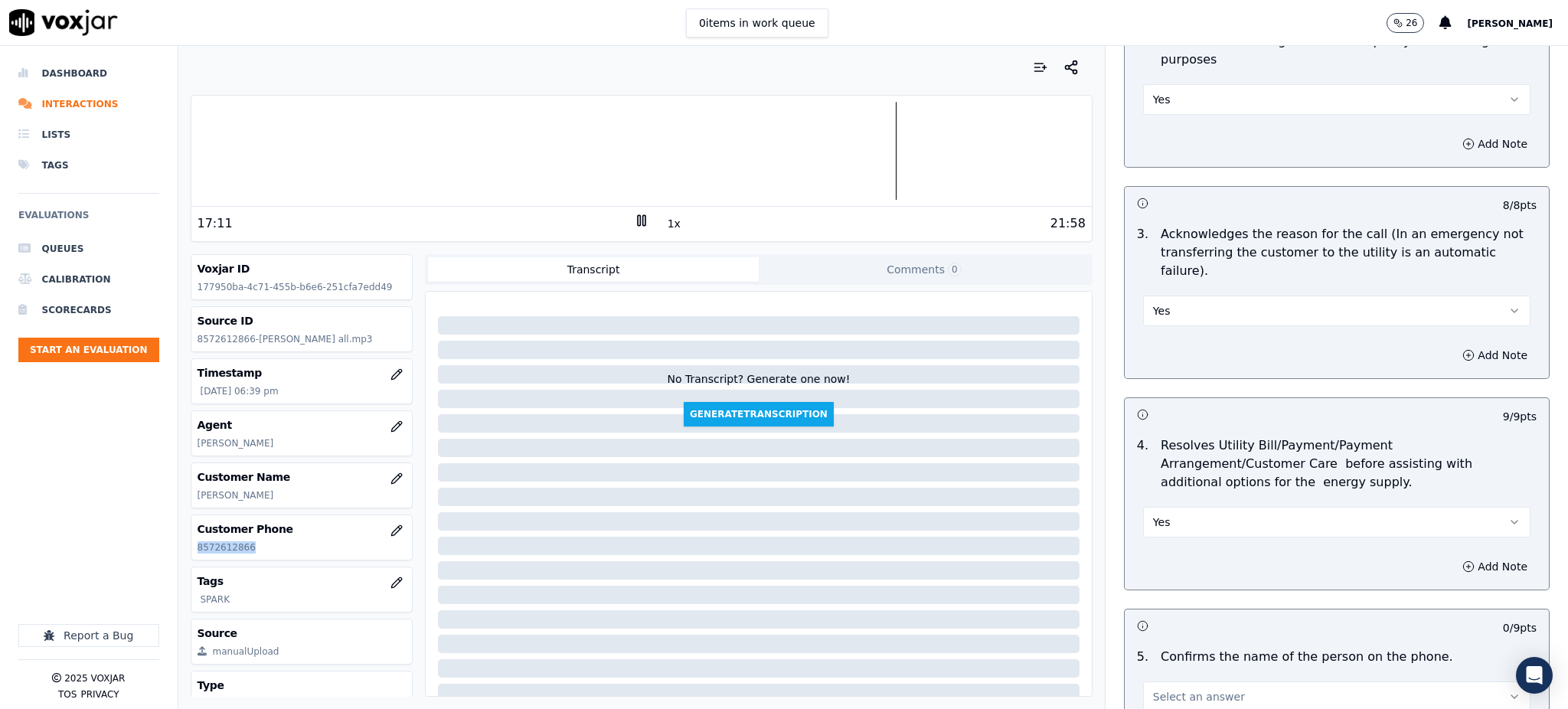
scroll to position [510, 0]
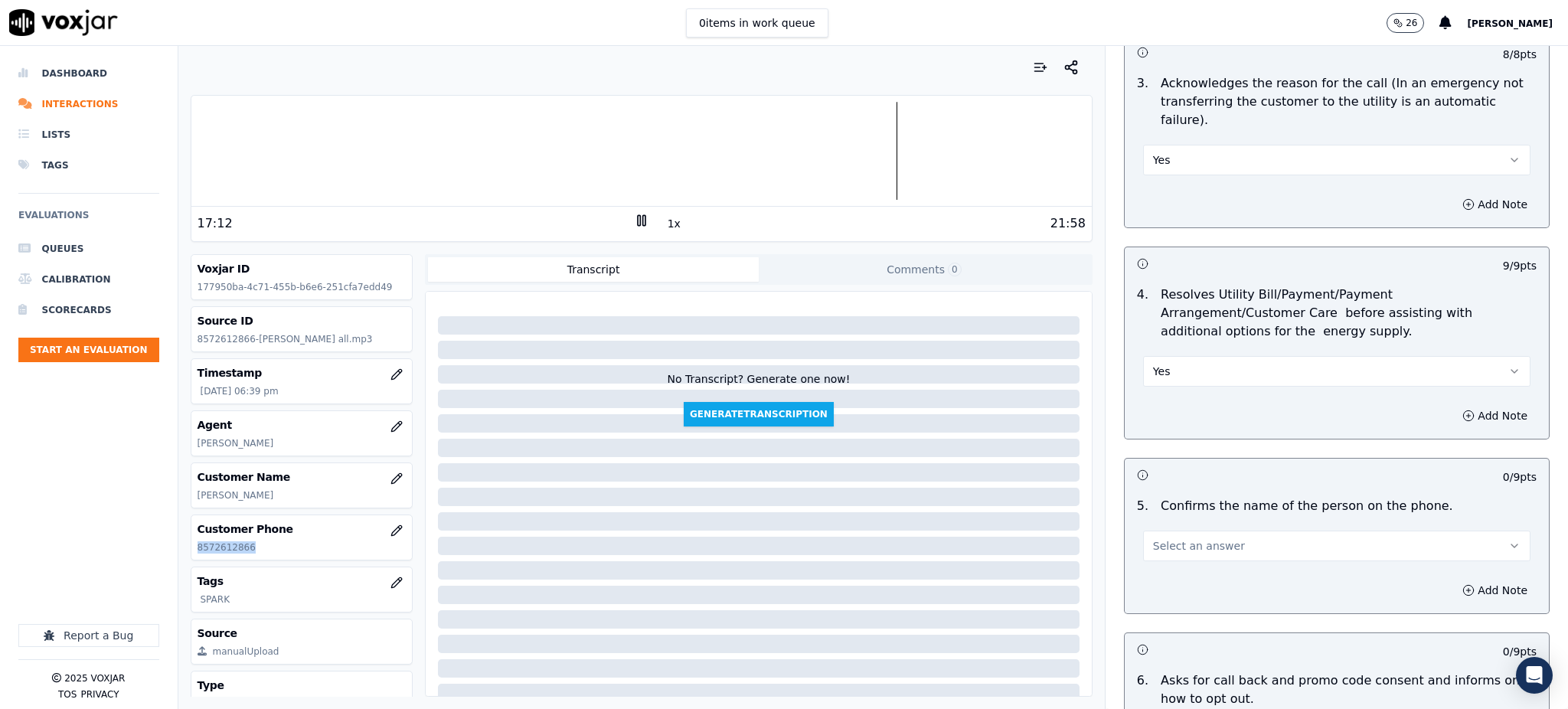
click at [1153, 538] on span "Select an answer" at bounding box center [1198, 546] width 92 height 15
click at [1155, 550] on div "Yes" at bounding box center [1303, 543] width 354 height 25
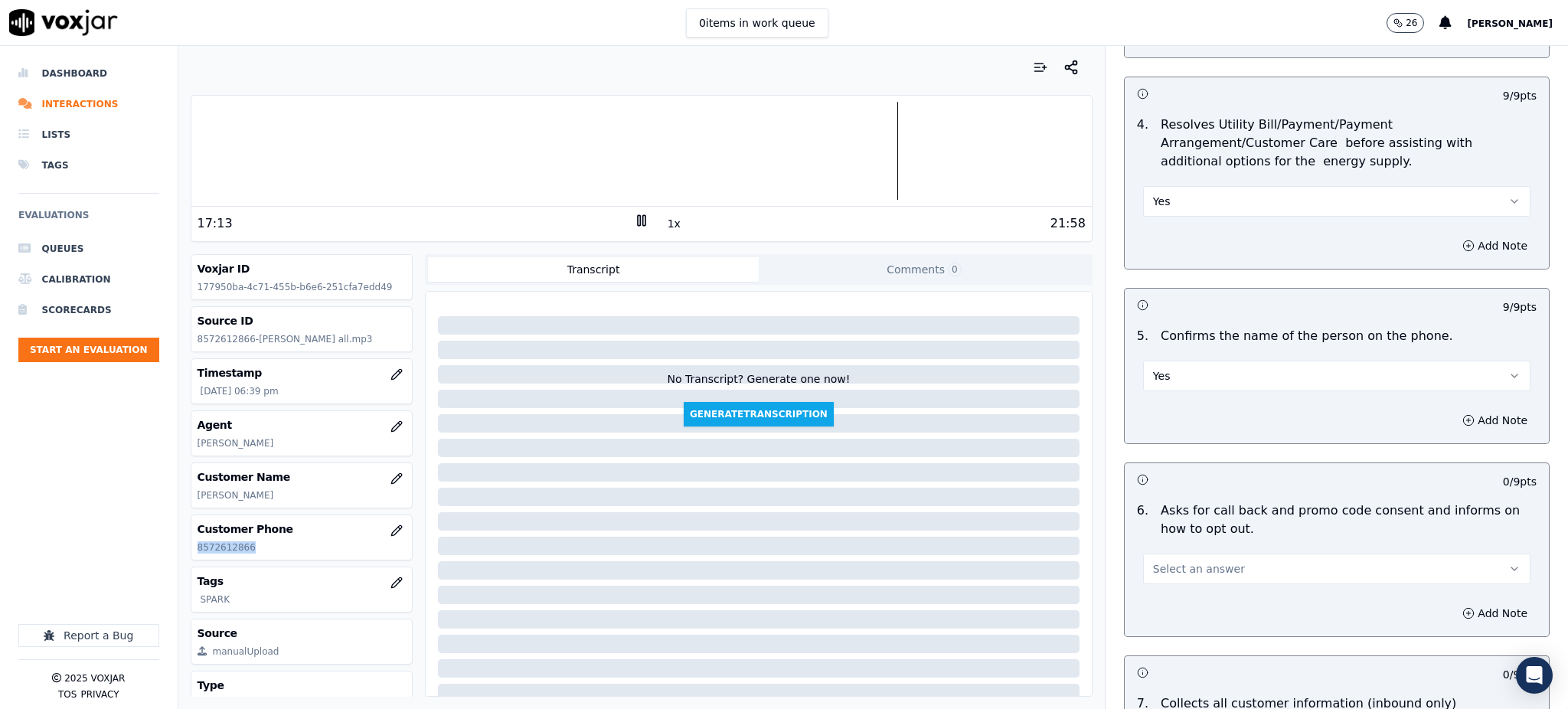
scroll to position [714, 0]
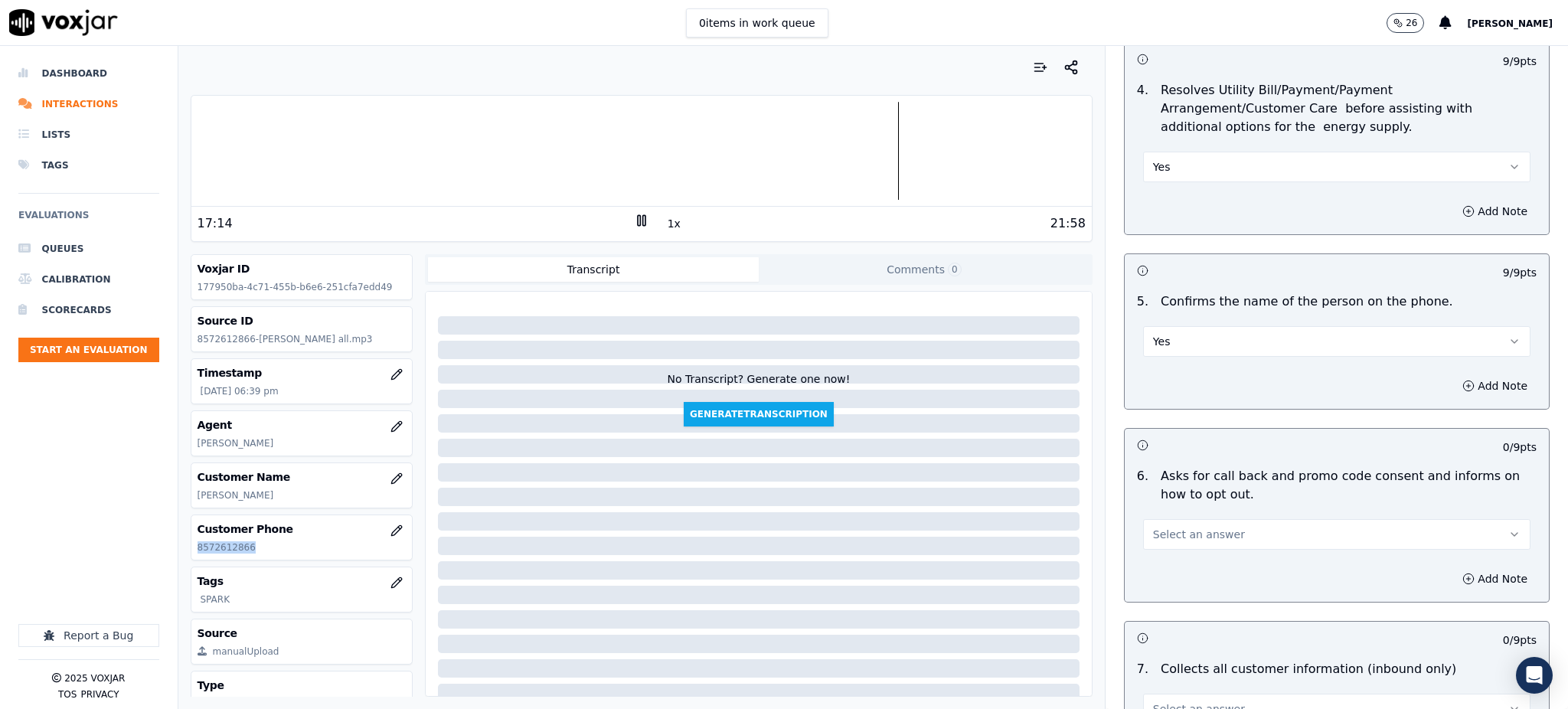
click at [1153, 527] on span "Select an answer" at bounding box center [1198, 535] width 92 height 15
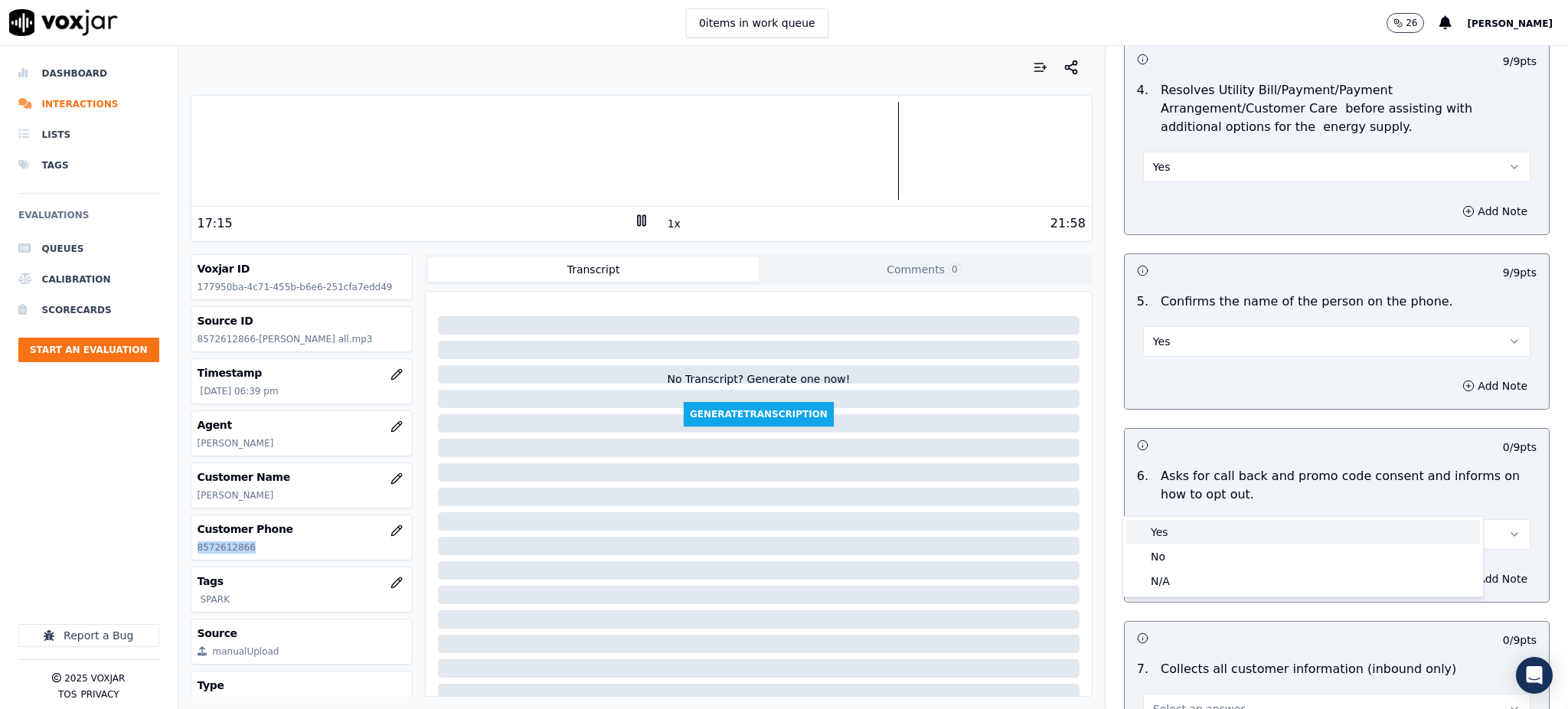
click at [1161, 534] on div "Yes" at bounding box center [1303, 532] width 354 height 25
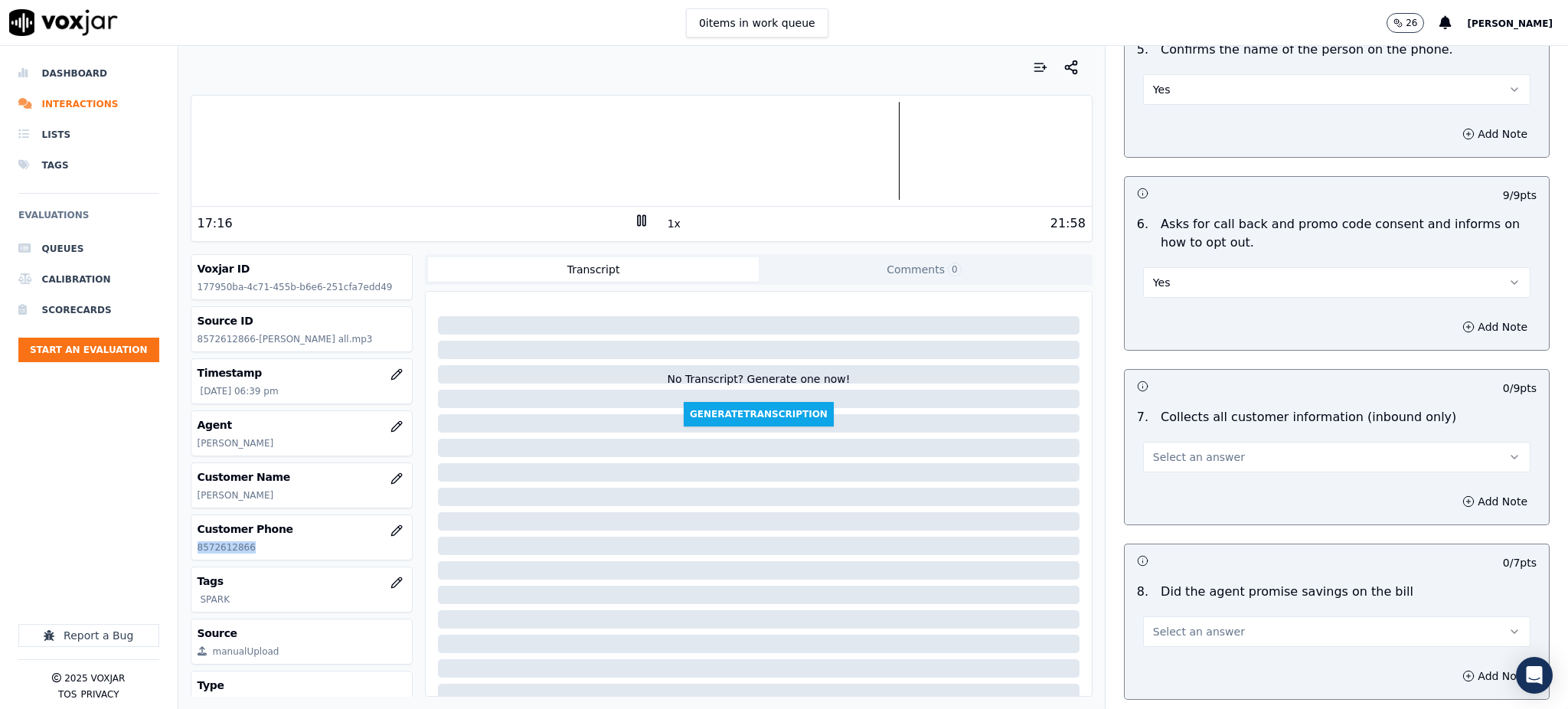
scroll to position [1020, 0]
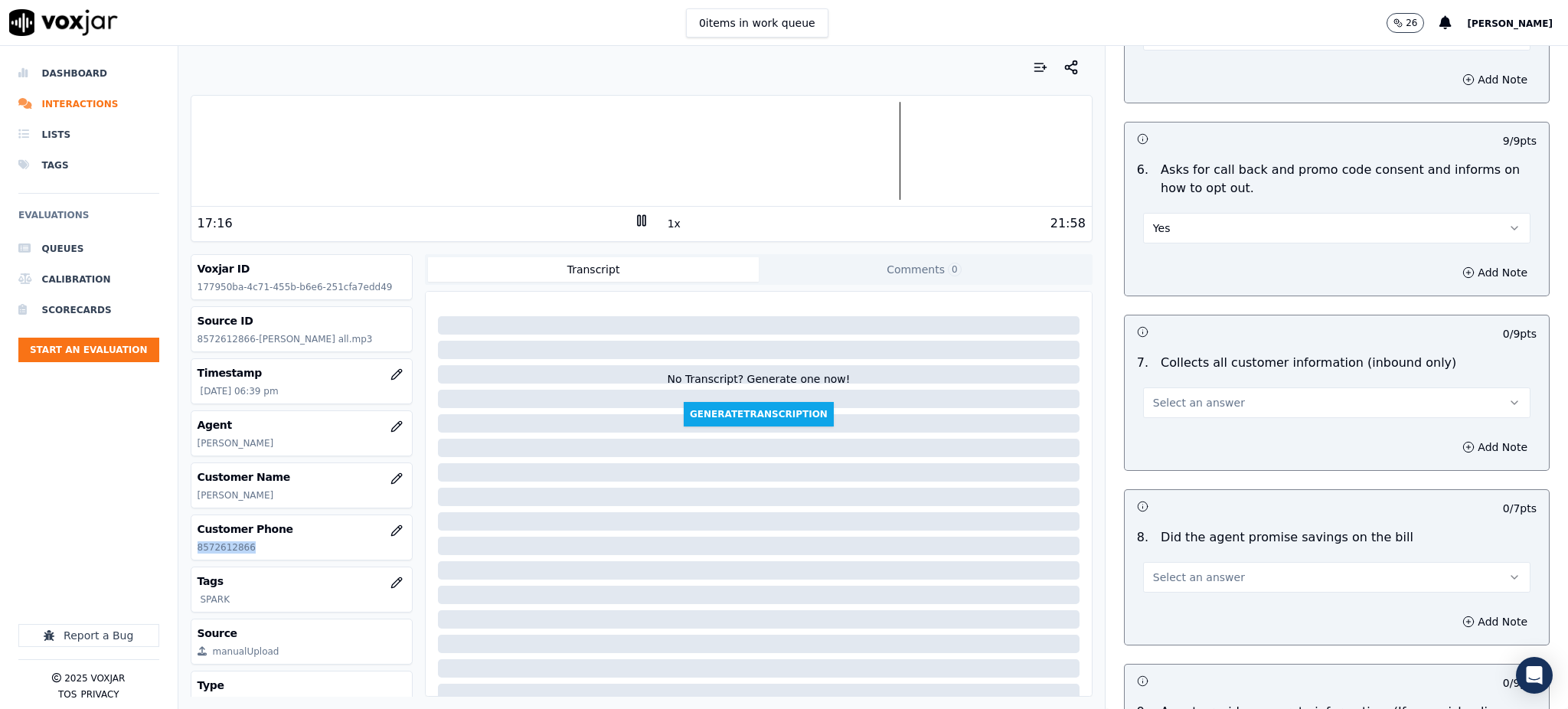
click at [1168, 395] on span "Select an answer" at bounding box center [1198, 403] width 92 height 15
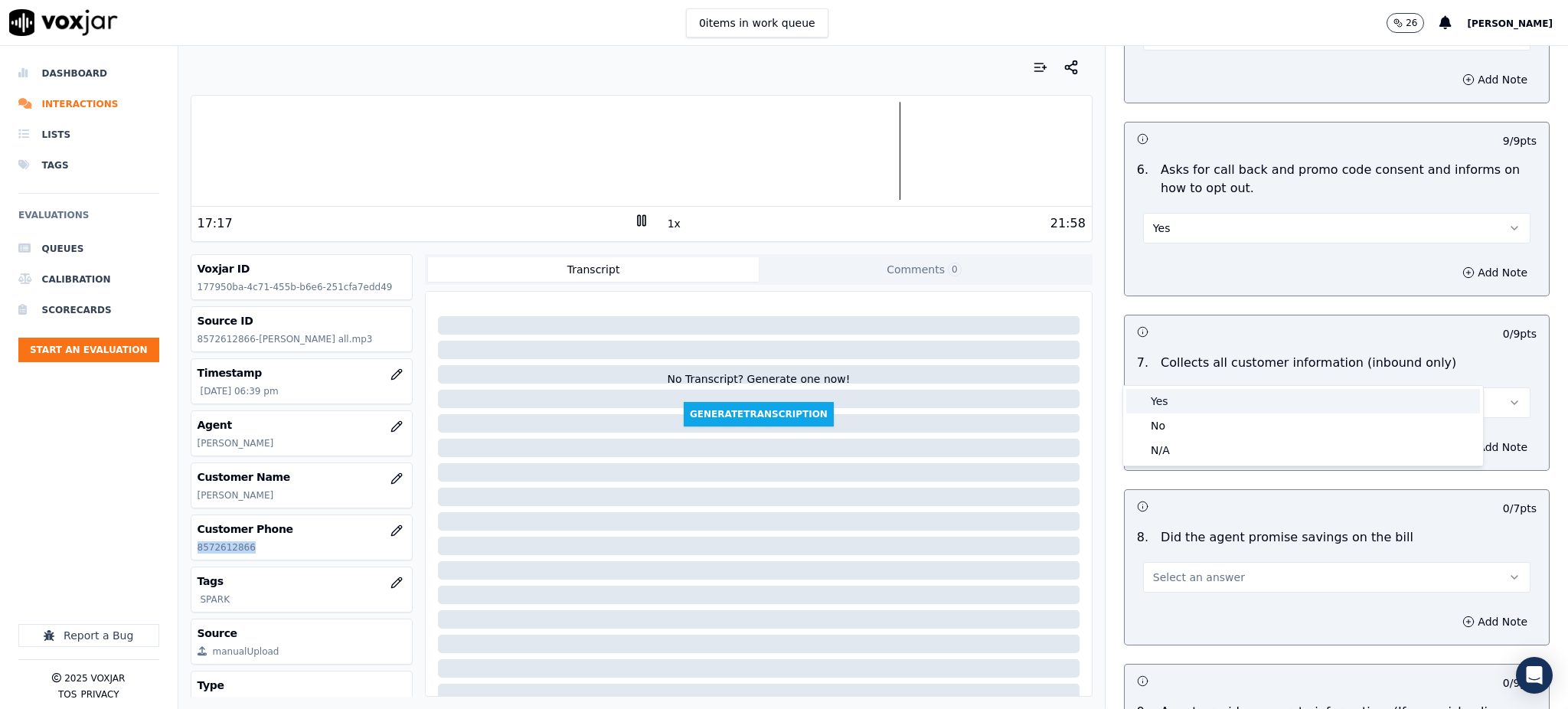
click at [1186, 395] on div "Yes" at bounding box center [1303, 401] width 354 height 25
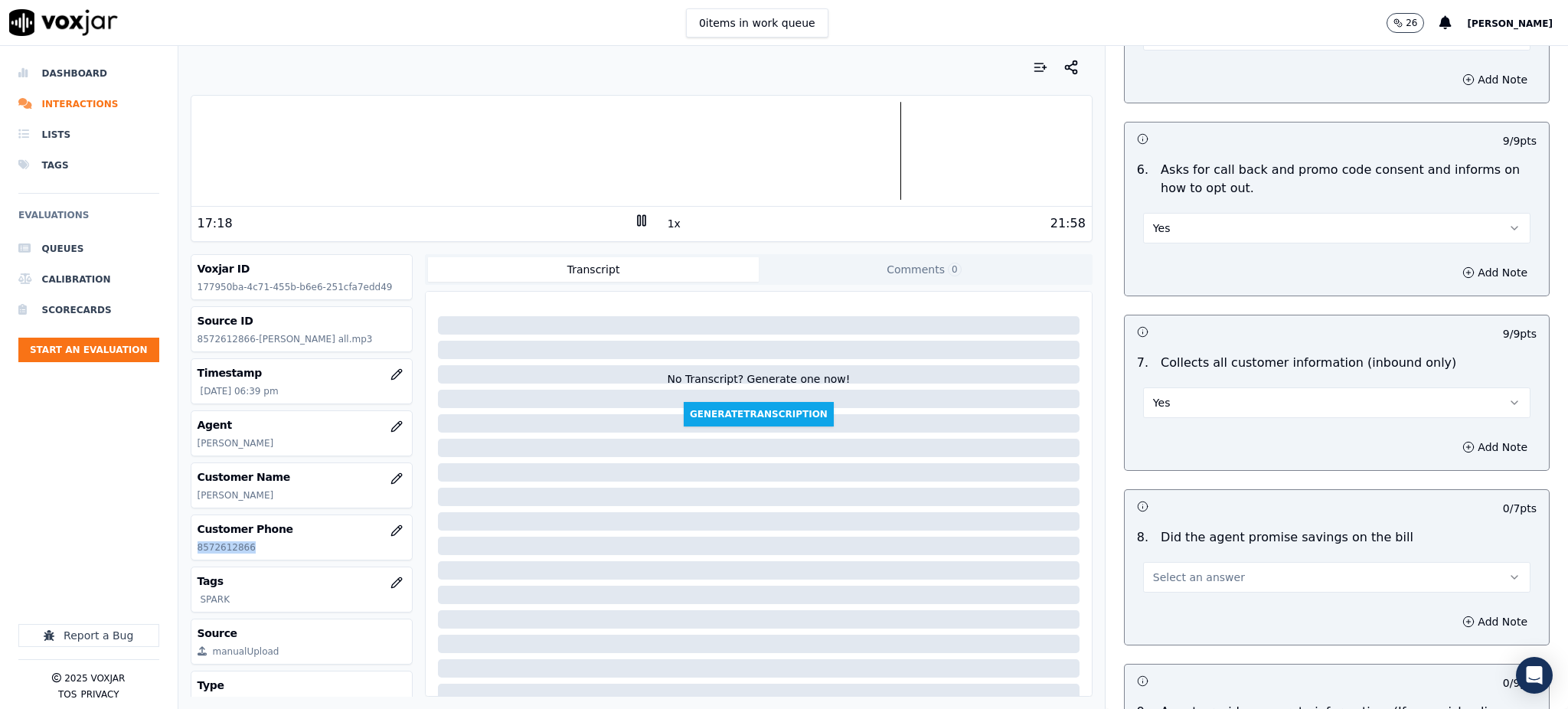
click at [1181, 570] on span "Select an answer" at bounding box center [1198, 577] width 92 height 15
click at [1178, 575] on div "Yes" at bounding box center [1303, 575] width 354 height 25
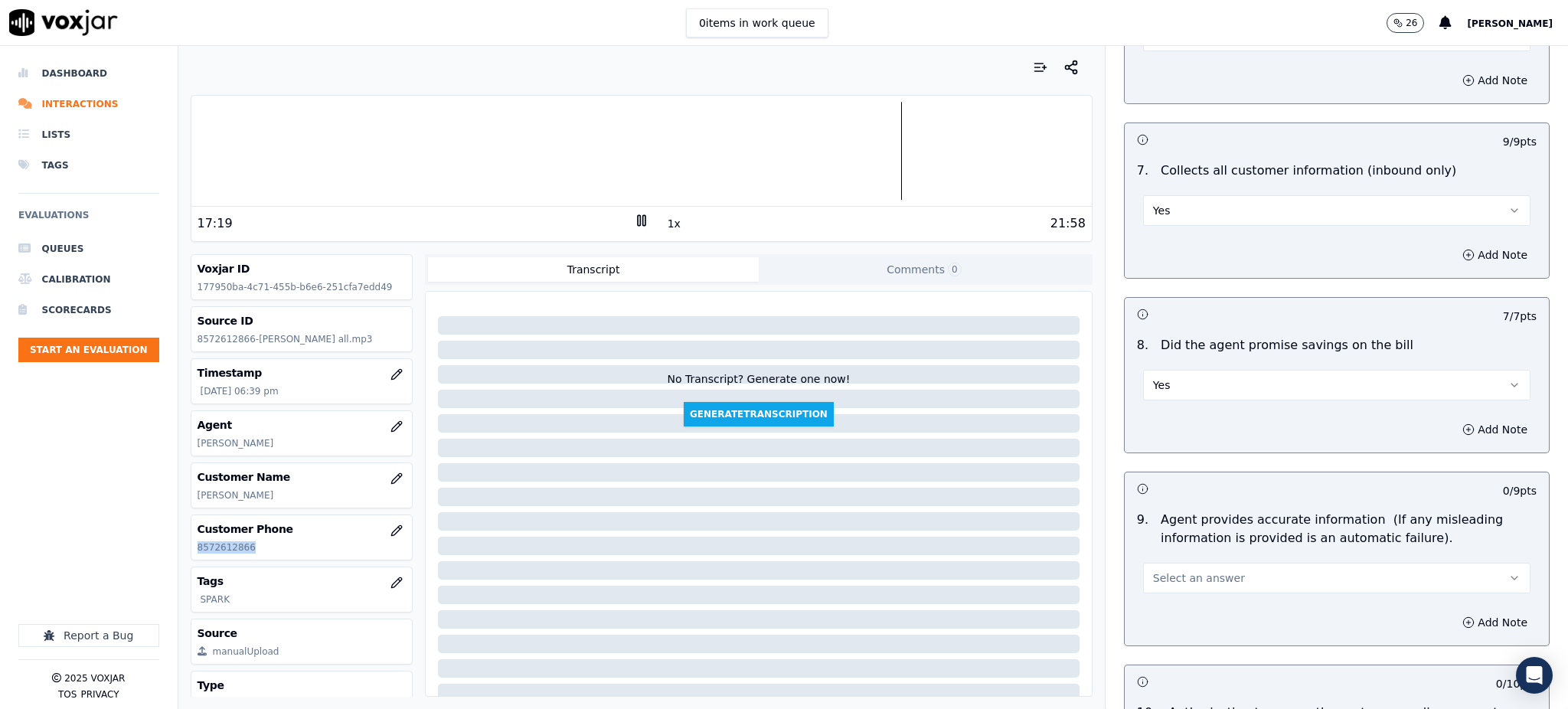
scroll to position [1225, 0]
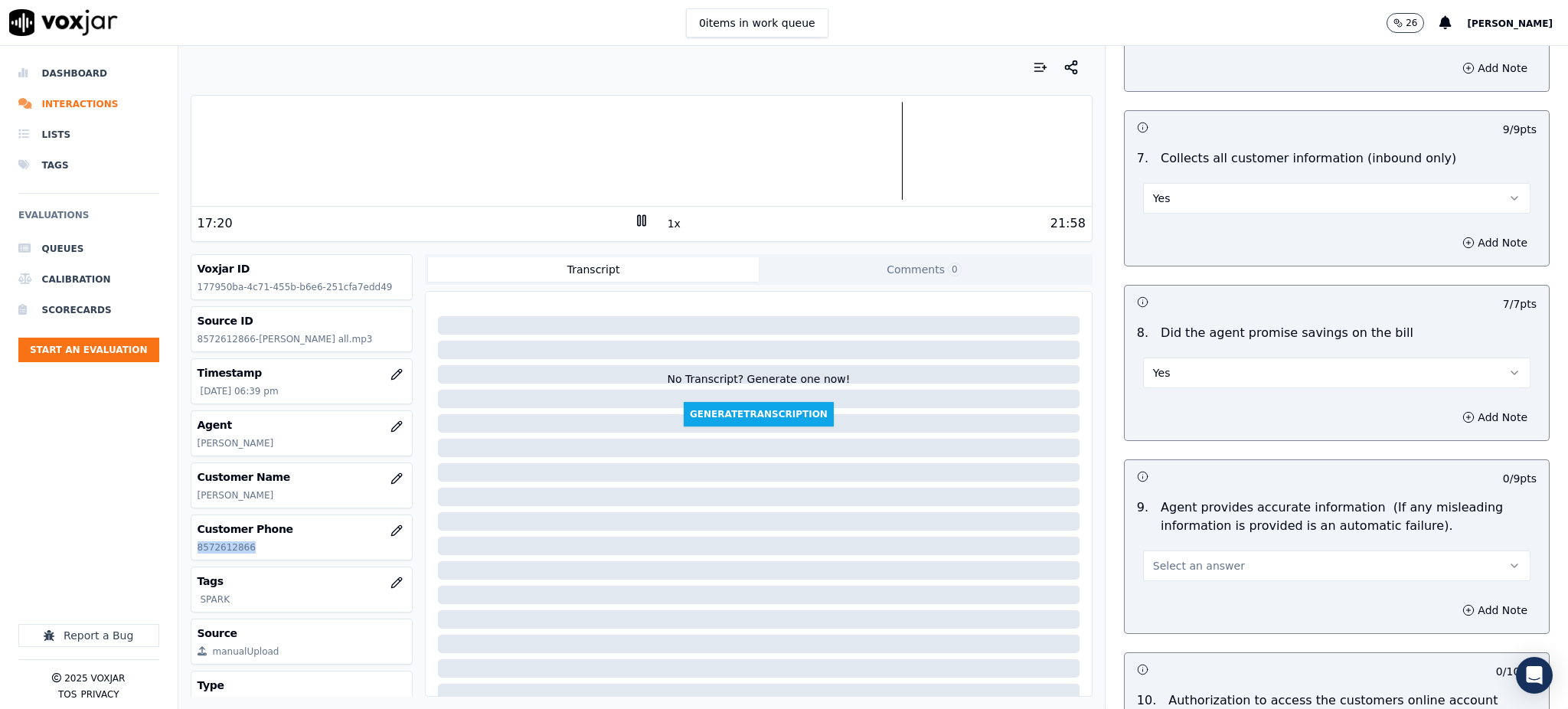
drag, startPoint x: 1171, startPoint y: 525, endPoint x: 1175, endPoint y: 542, distance: 17.5
click at [1171, 558] on span "Select an answer" at bounding box center [1198, 566] width 92 height 15
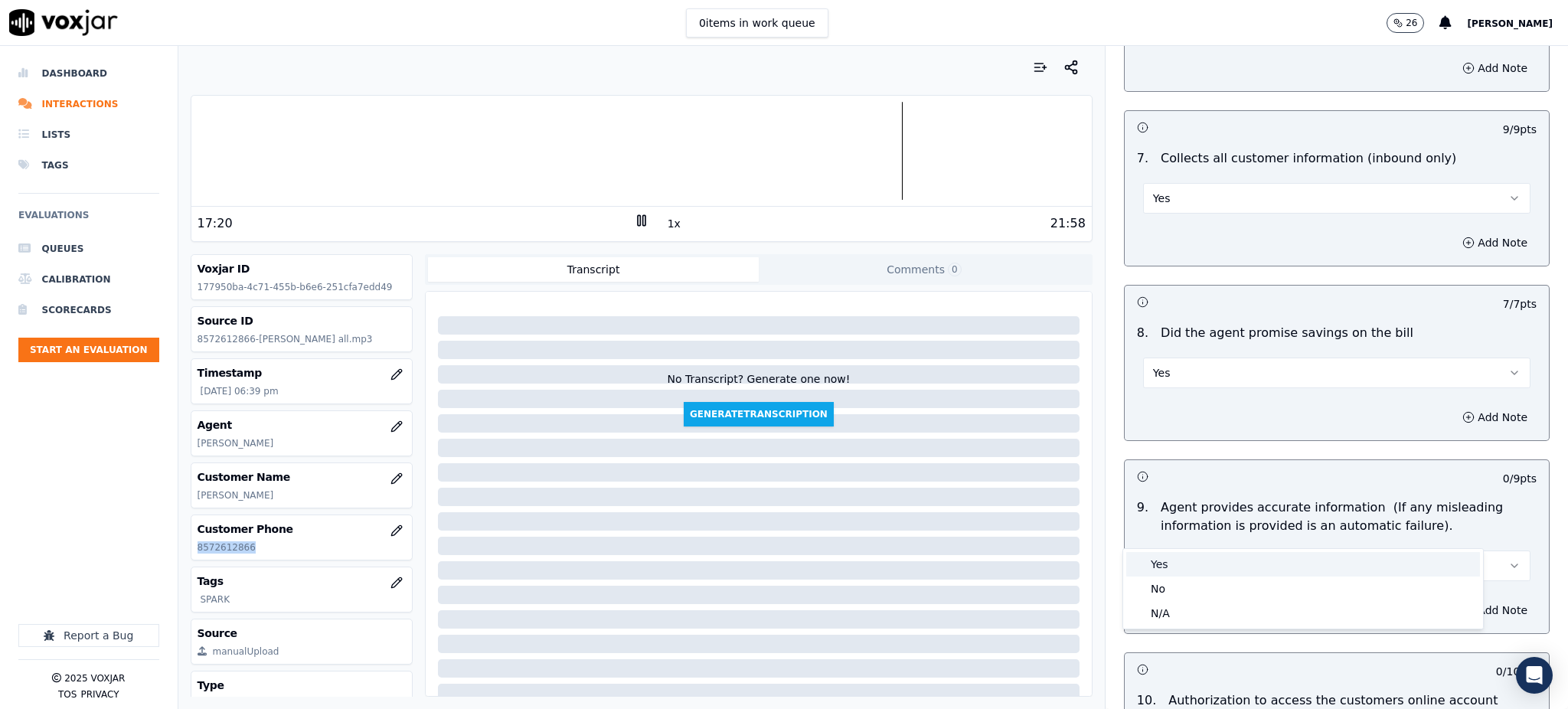
click at [1178, 570] on div "Yes" at bounding box center [1303, 564] width 354 height 25
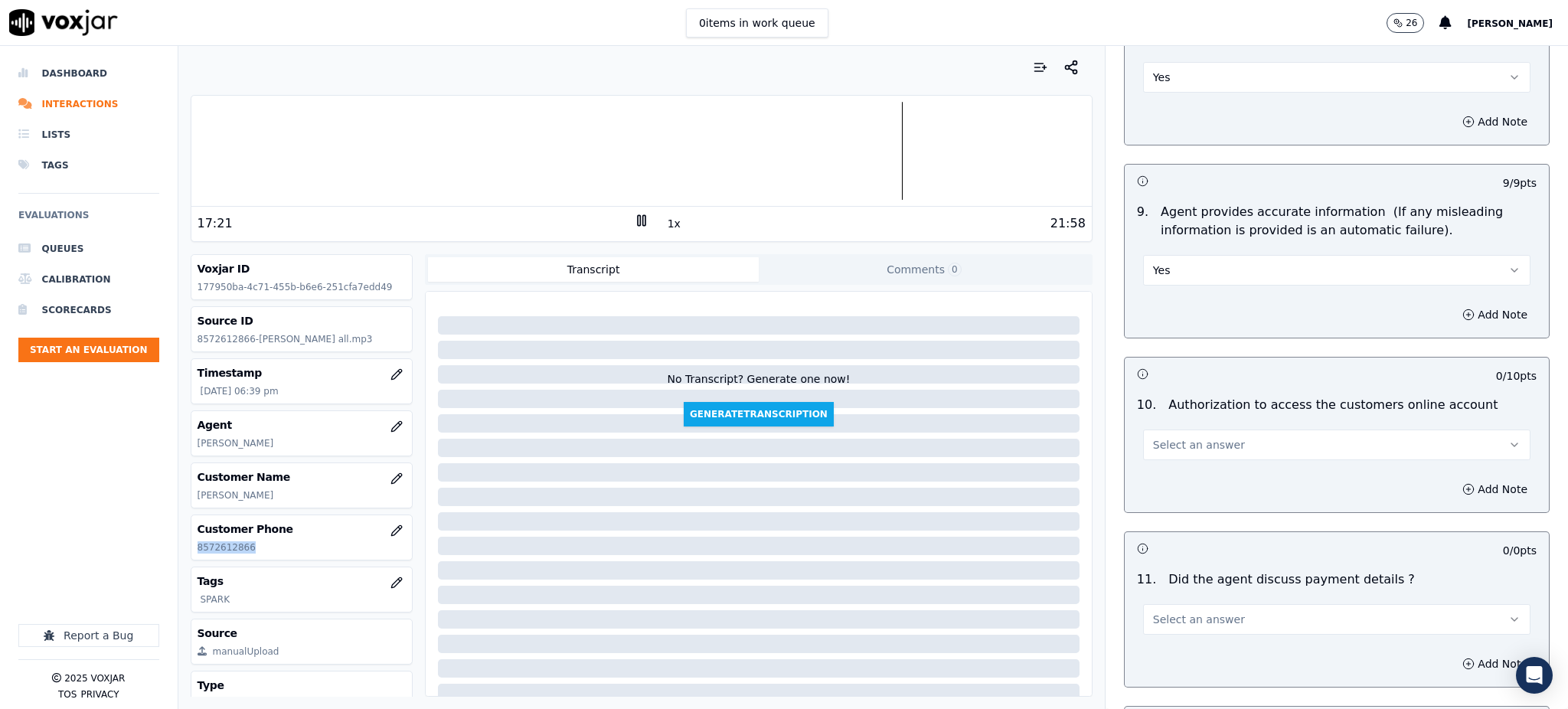
scroll to position [1531, 0]
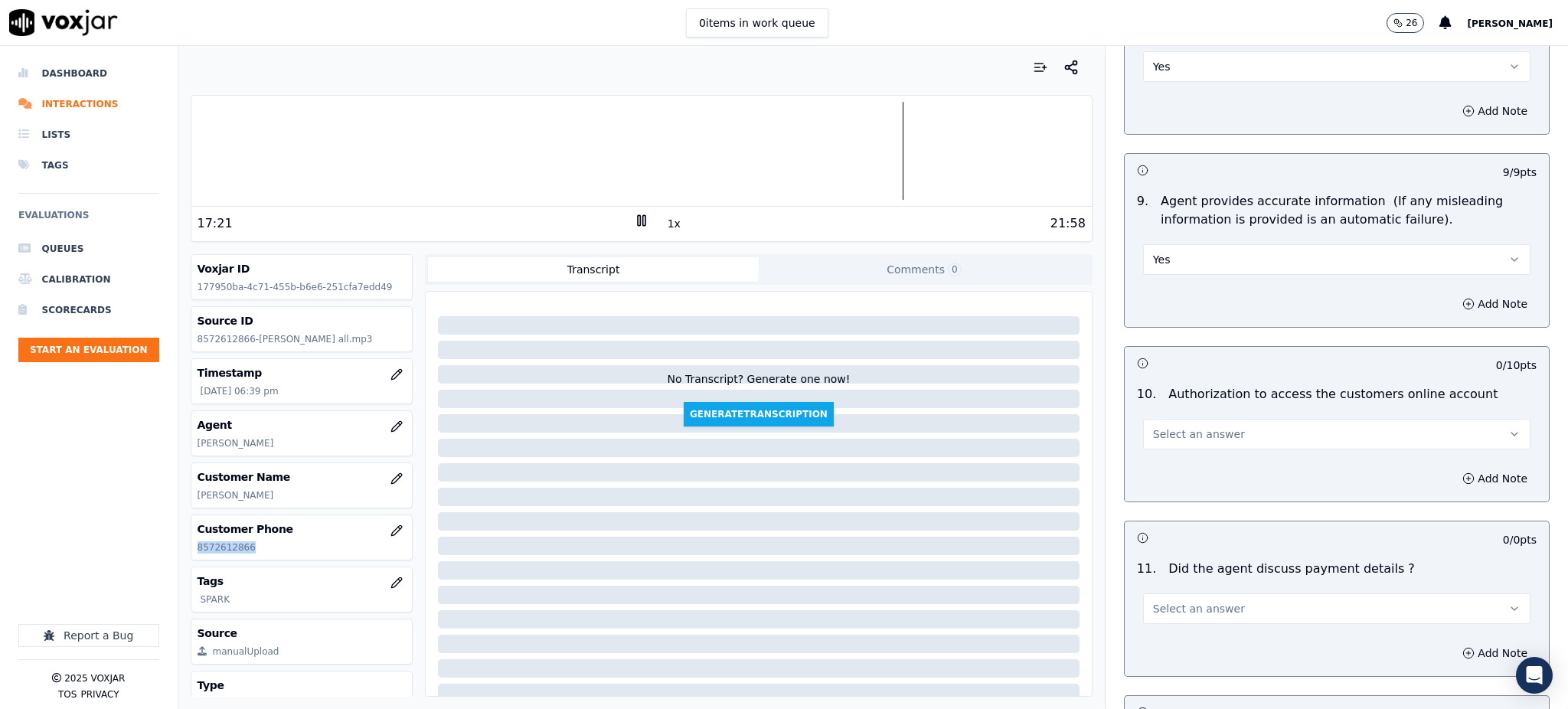
click at [1192, 427] on span "Select an answer" at bounding box center [1198, 434] width 92 height 15
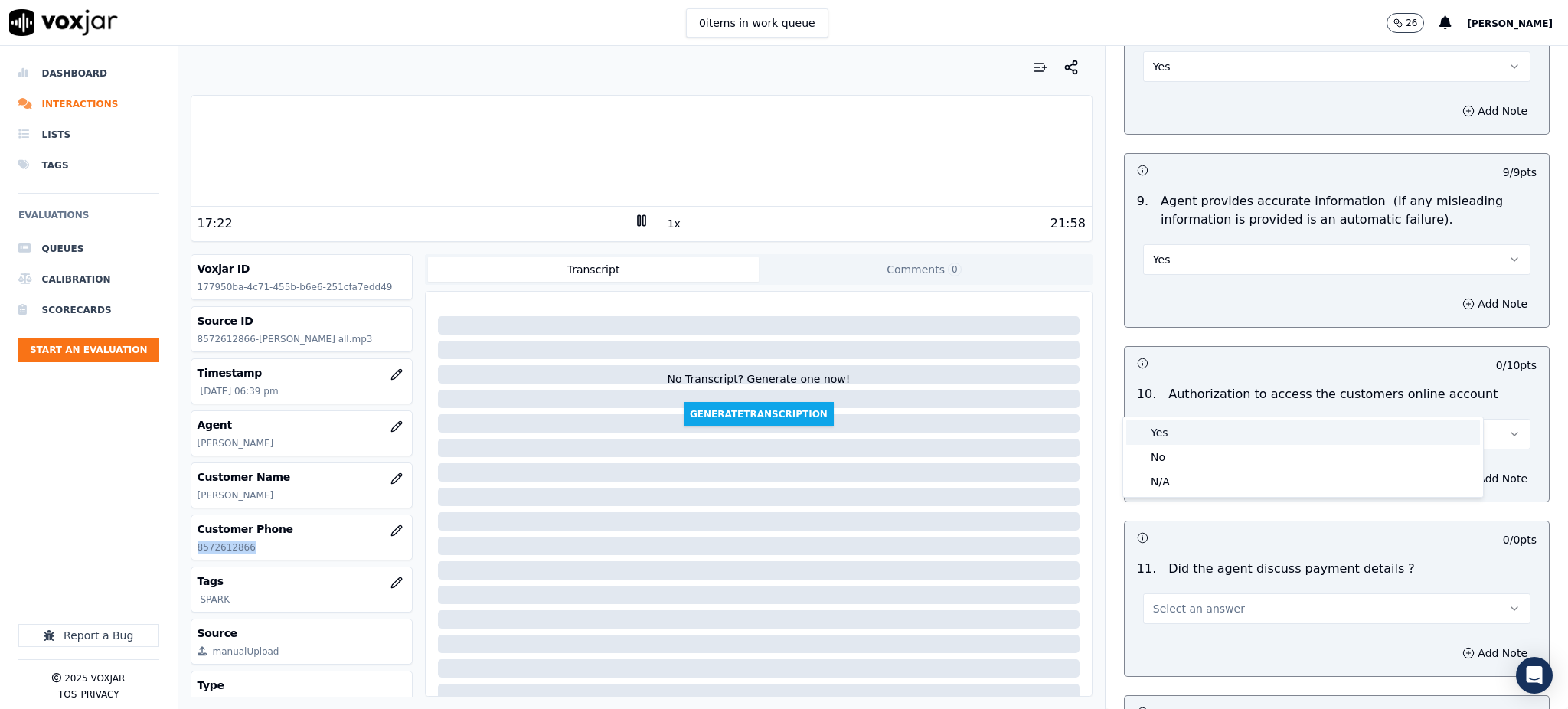
click at [1194, 432] on div "Yes" at bounding box center [1303, 432] width 354 height 25
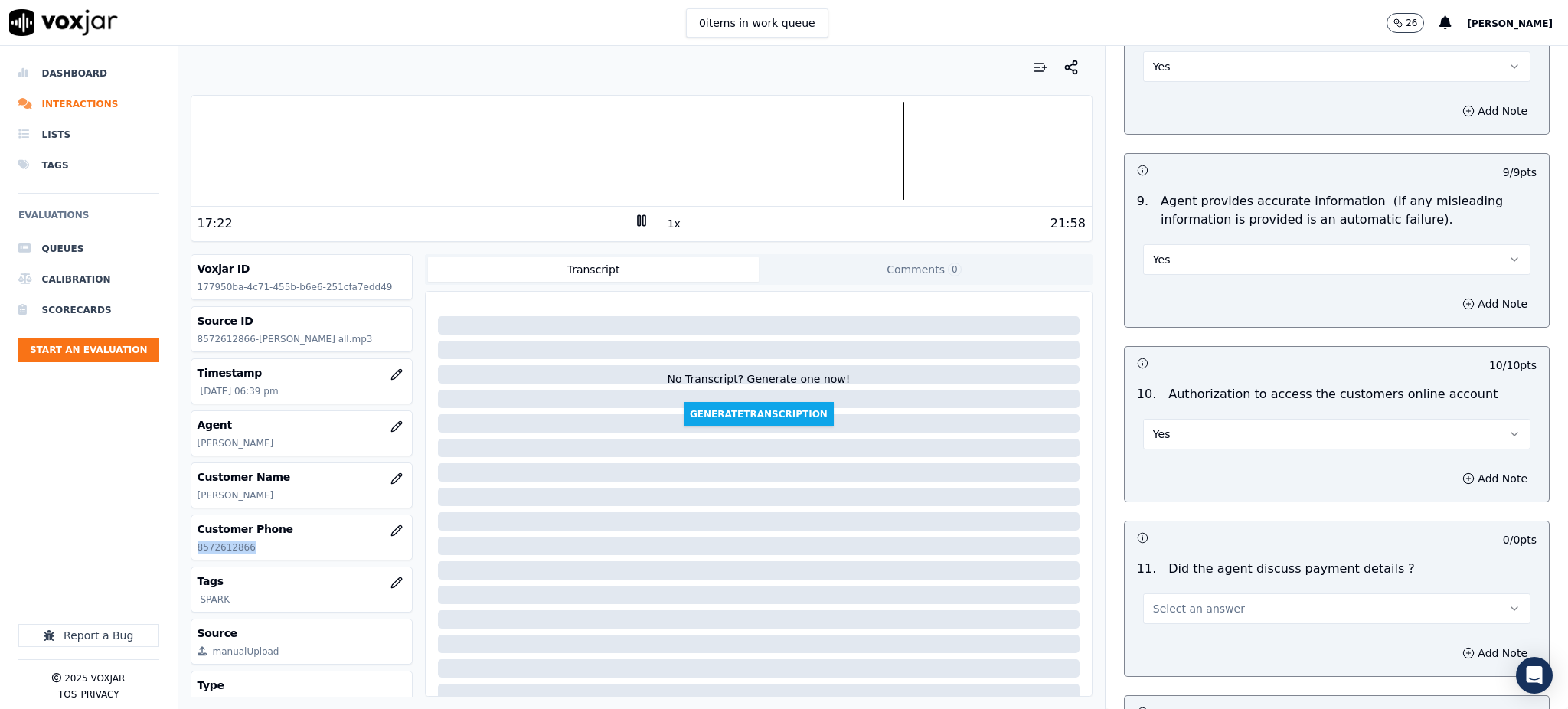
click at [1152, 593] on button "Select an answer" at bounding box center [1336, 609] width 388 height 30
click at [1155, 658] on div "N/A" at bounding box center [1303, 656] width 354 height 25
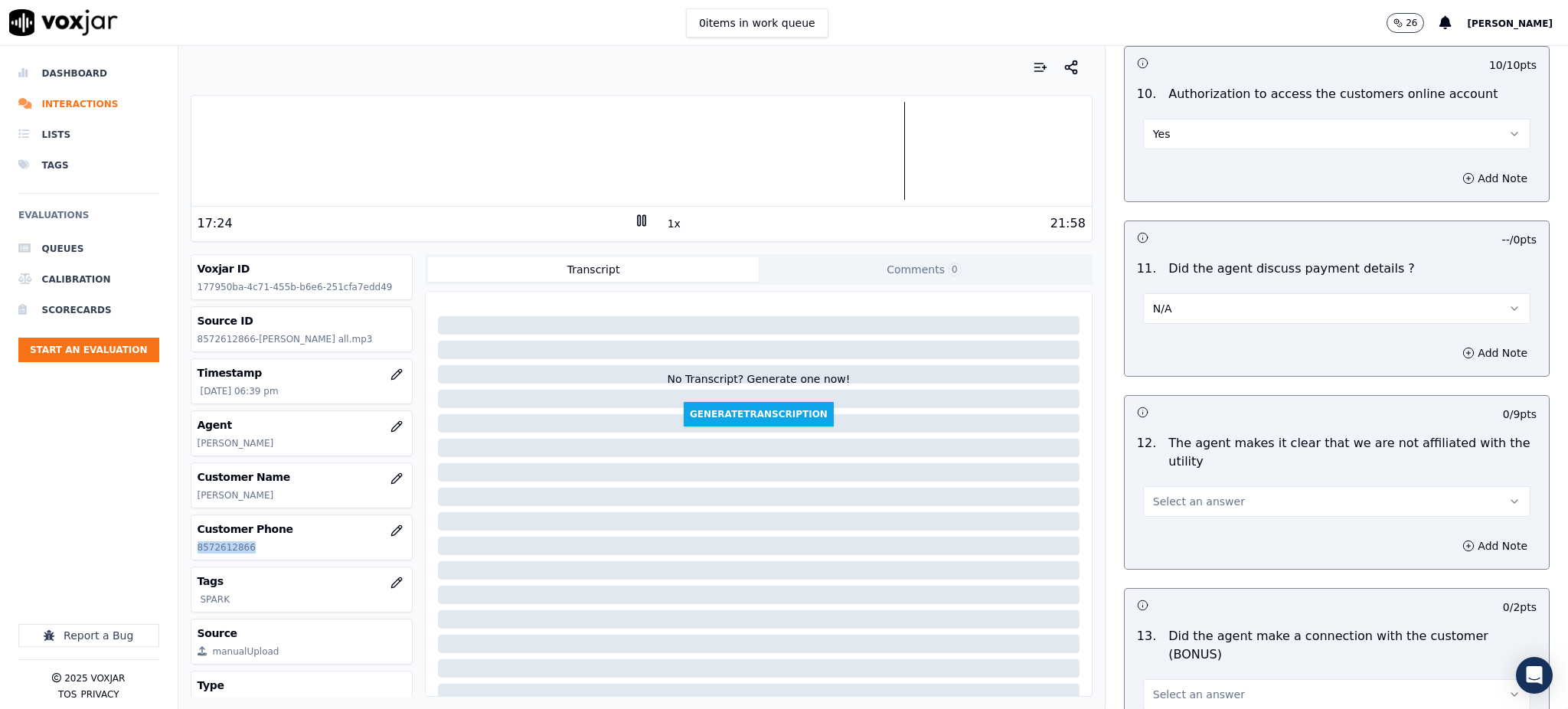
scroll to position [1837, 0]
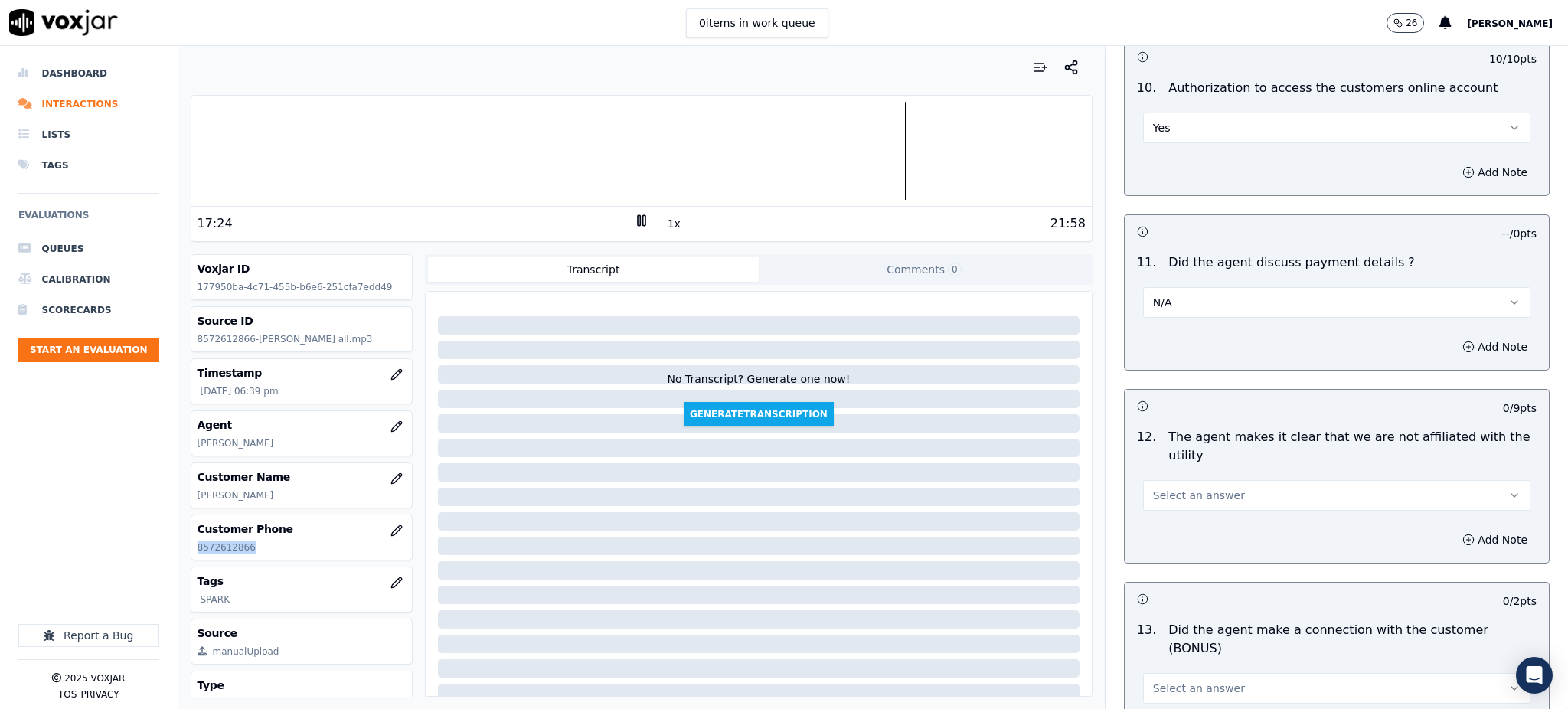
click at [1153, 487] on span "Select an answer" at bounding box center [1198, 495] width 92 height 15
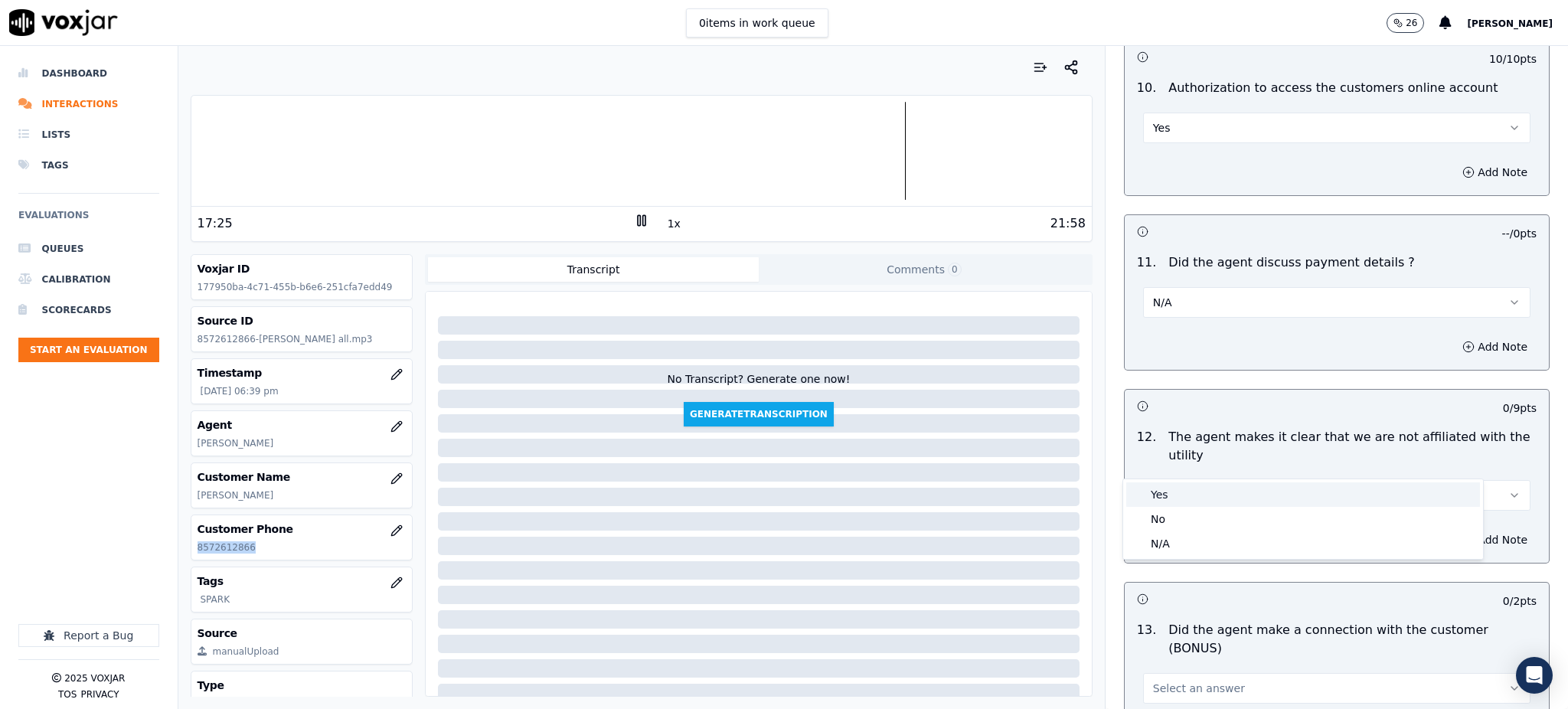
click at [1176, 501] on div "Yes" at bounding box center [1303, 495] width 354 height 25
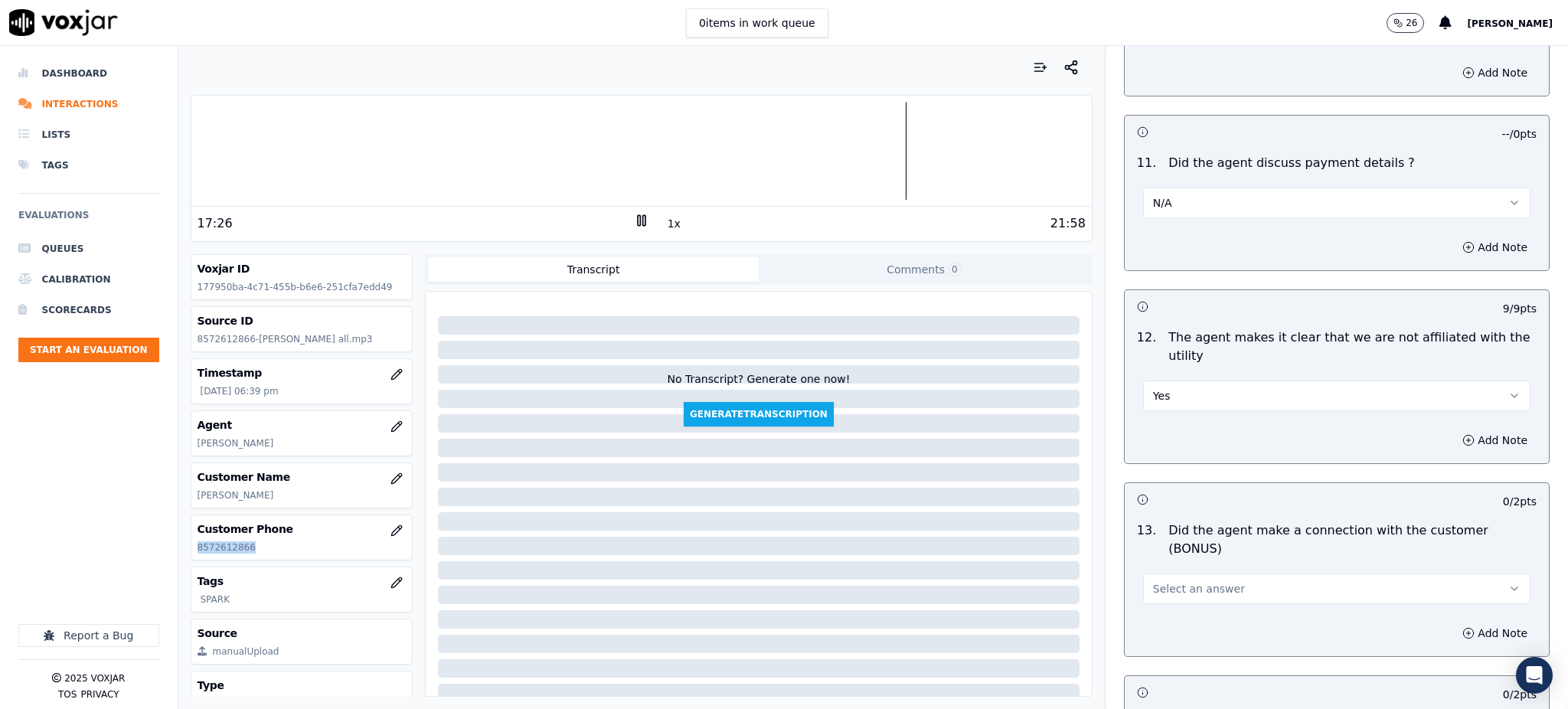
scroll to position [1938, 0]
click at [1156, 578] on span "Select an answer" at bounding box center [1198, 586] width 92 height 15
click at [1171, 567] on div "Yes" at bounding box center [1303, 567] width 354 height 25
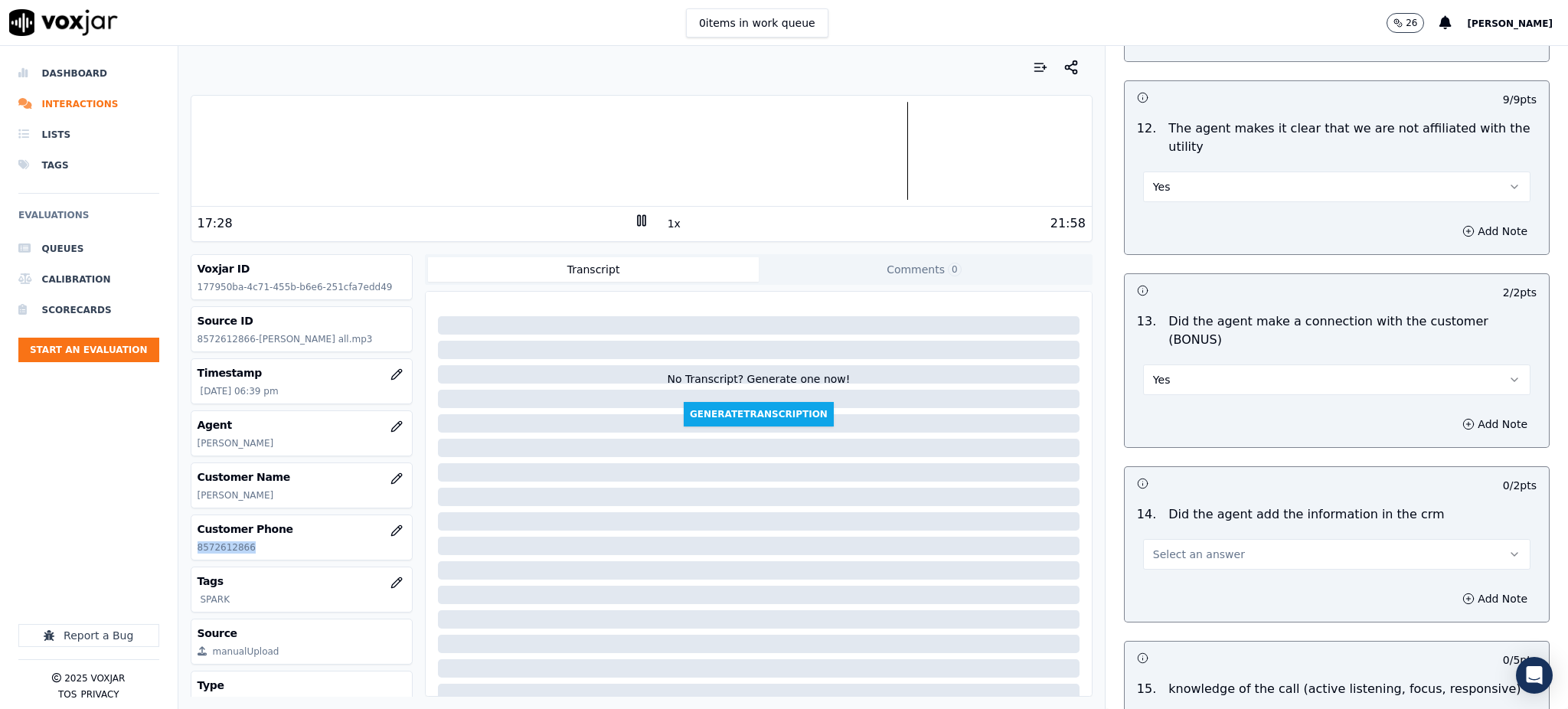
scroll to position [2245, 0]
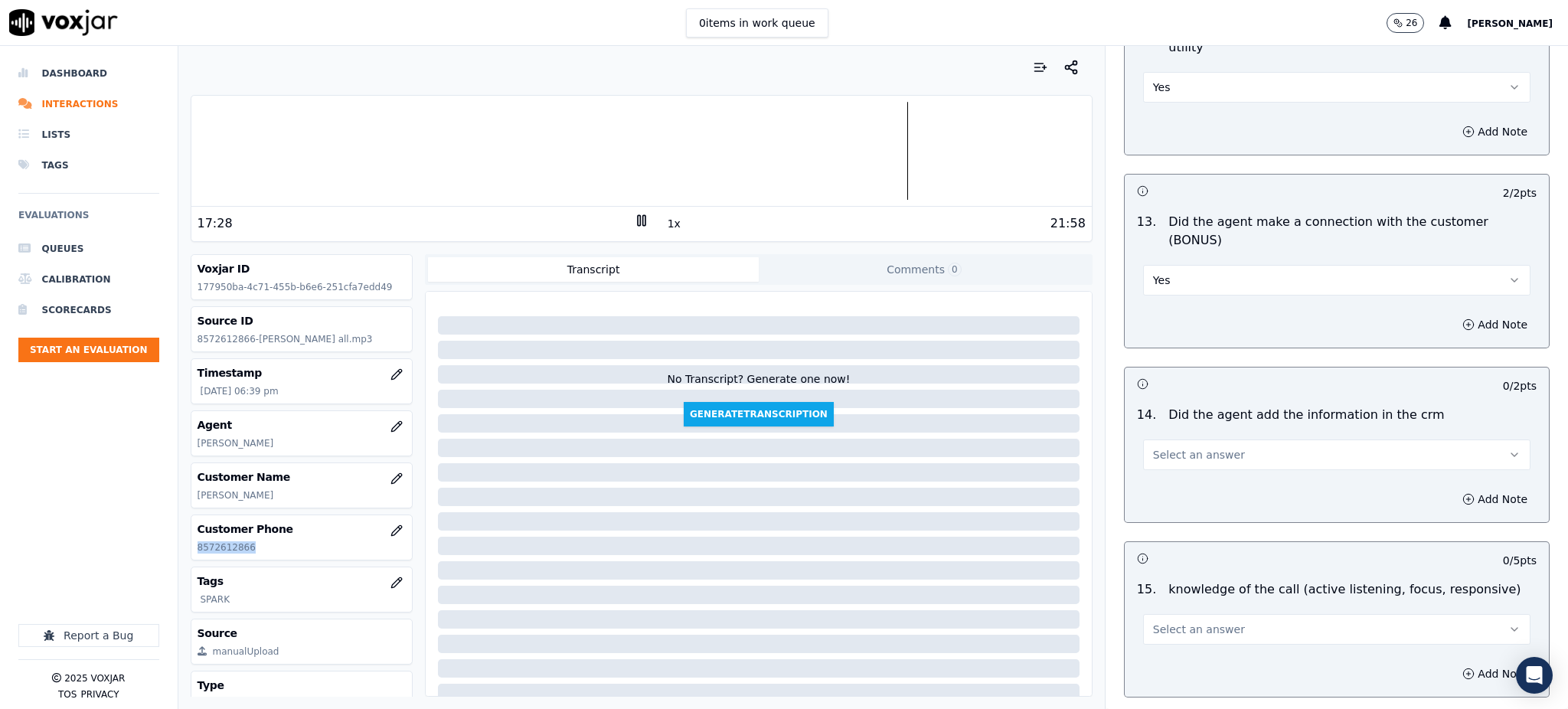
click at [1177, 447] on span "Select an answer" at bounding box center [1198, 455] width 92 height 15
click at [1169, 444] on div "Yes" at bounding box center [1303, 436] width 354 height 25
click at [1155, 622] on span "Select an answer" at bounding box center [1198, 629] width 92 height 15
click at [1163, 613] on div "Yes" at bounding box center [1303, 610] width 354 height 25
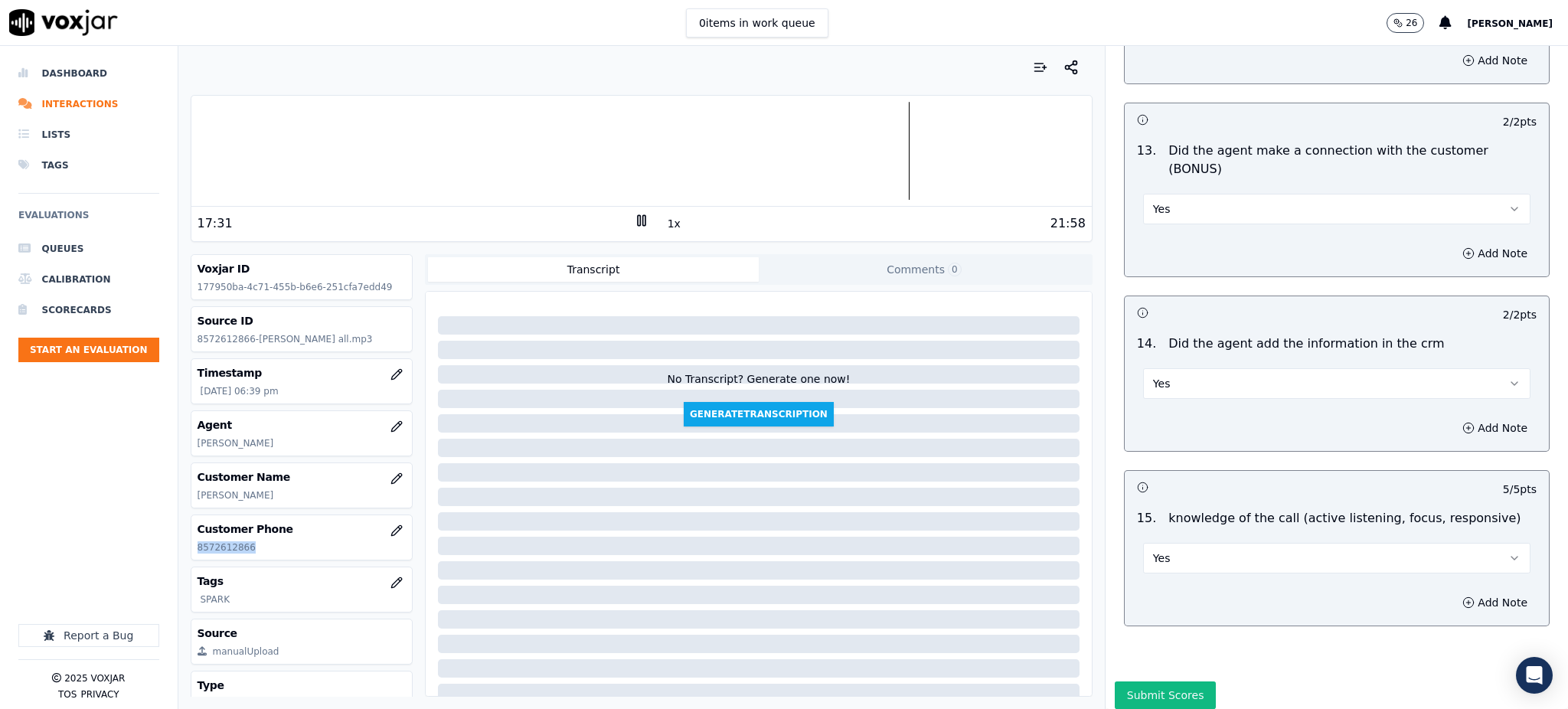
scroll to position [2317, 0]
click at [1155, 681] on button "Submit Scores" at bounding box center [1165, 694] width 101 height 27
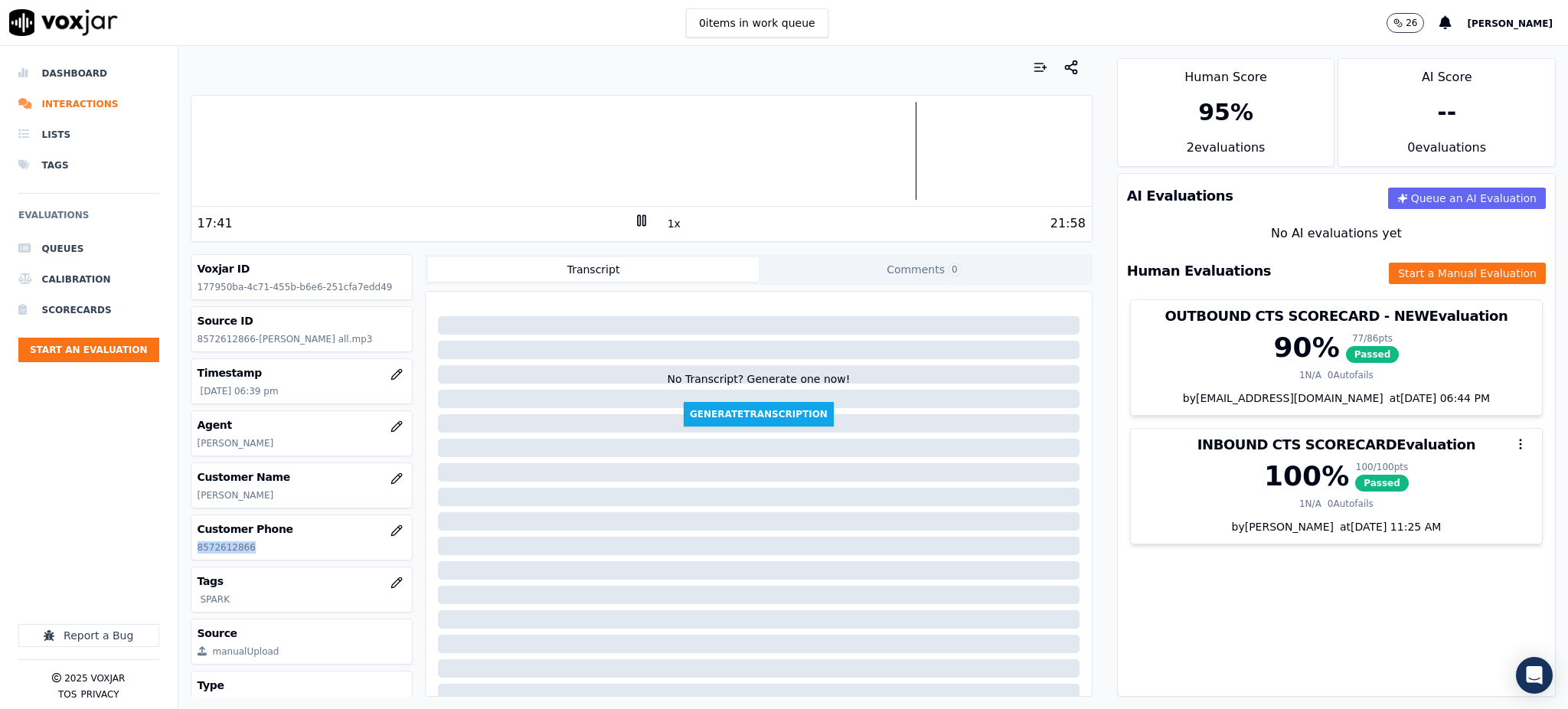
copy p "8572612866"
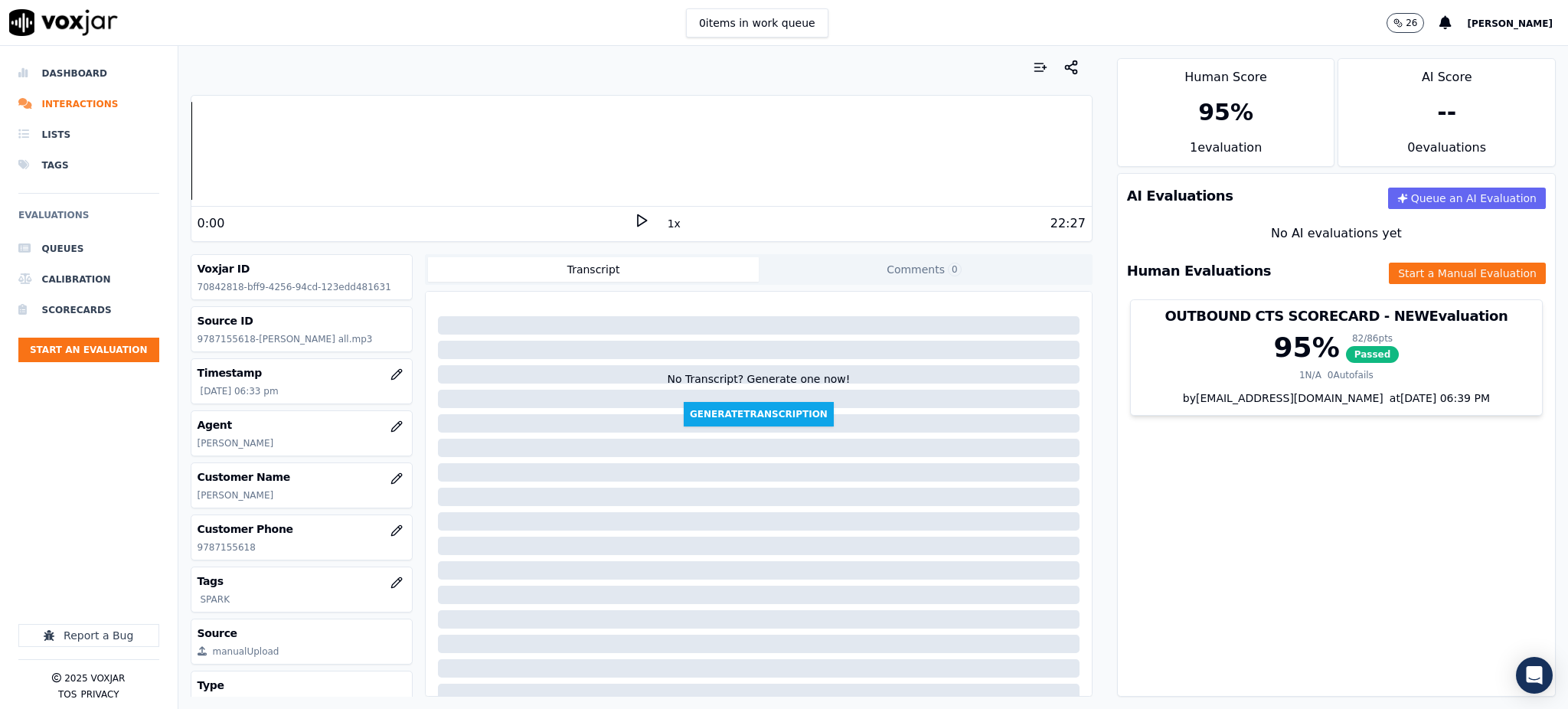
click at [634, 221] on icon at bounding box center [642, 220] width 15 height 15
drag, startPoint x: 227, startPoint y: 559, endPoint x: 197, endPoint y: 563, distance: 30.3
click at [197, 563] on div "Voxjar ID 70842818-bff9-4256-94cd-123edd481631 Source ID 9787155618-[PERSON_NAM…" at bounding box center [301, 475] width 223 height 443
copy p "9787155618"
click at [638, 220] on icon at bounding box center [642, 220] width 15 height 15
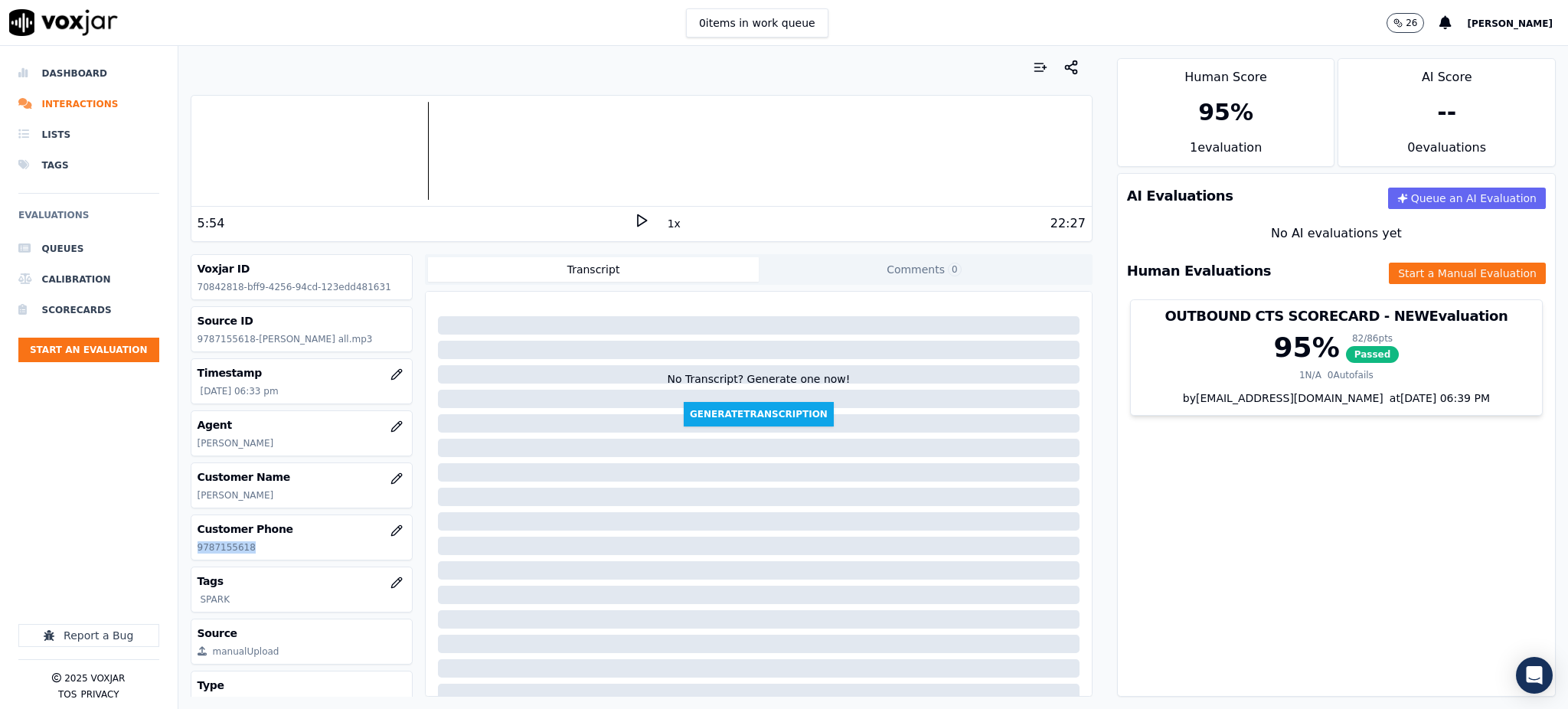
click at [634, 221] on icon at bounding box center [642, 220] width 15 height 15
copy p "9787155618"
click at [1417, 266] on button "Start a Manual Evaluation" at bounding box center [1468, 273] width 157 height 22
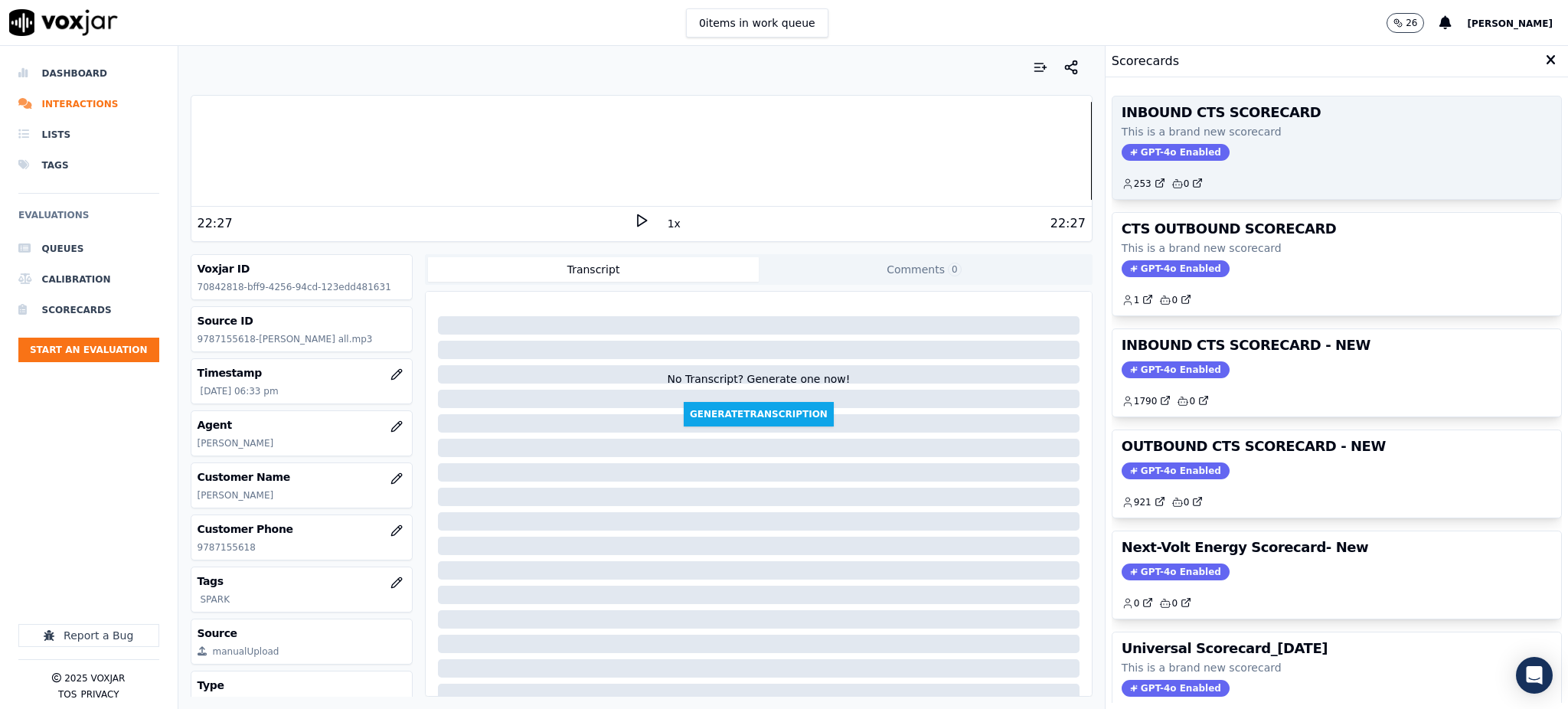
click at [1153, 137] on p "This is a brand new scorecard" at bounding box center [1337, 132] width 430 height 15
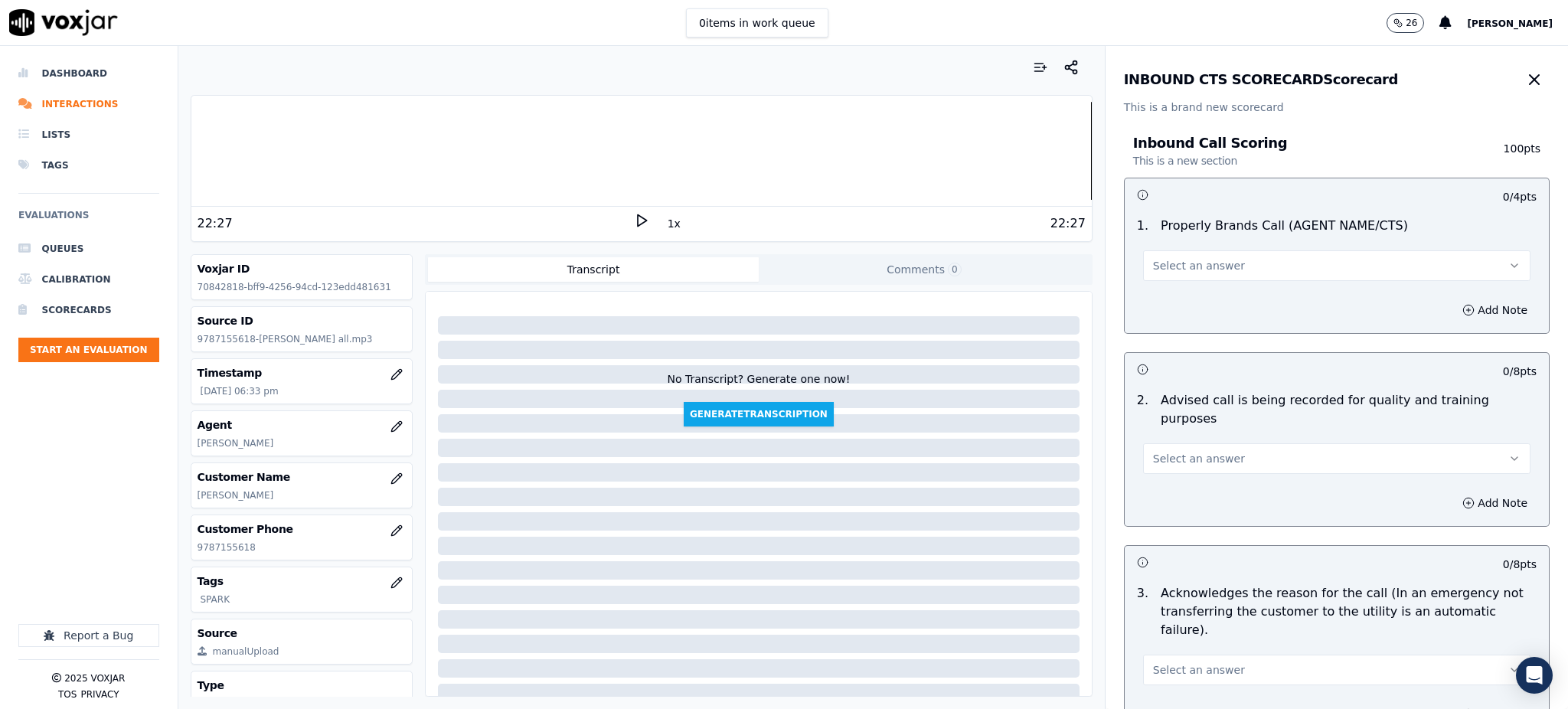
drag, startPoint x: 1135, startPoint y: 259, endPoint x: 1136, endPoint y: 281, distance: 22.0
click at [1153, 261] on span "Select an answer" at bounding box center [1198, 265] width 92 height 15
click at [1162, 306] on div "Yes" at bounding box center [1303, 300] width 354 height 25
click at [1174, 451] on span "Select an answer" at bounding box center [1198, 459] width 92 height 15
click at [1171, 463] on div "Yes" at bounding box center [1303, 475] width 354 height 25
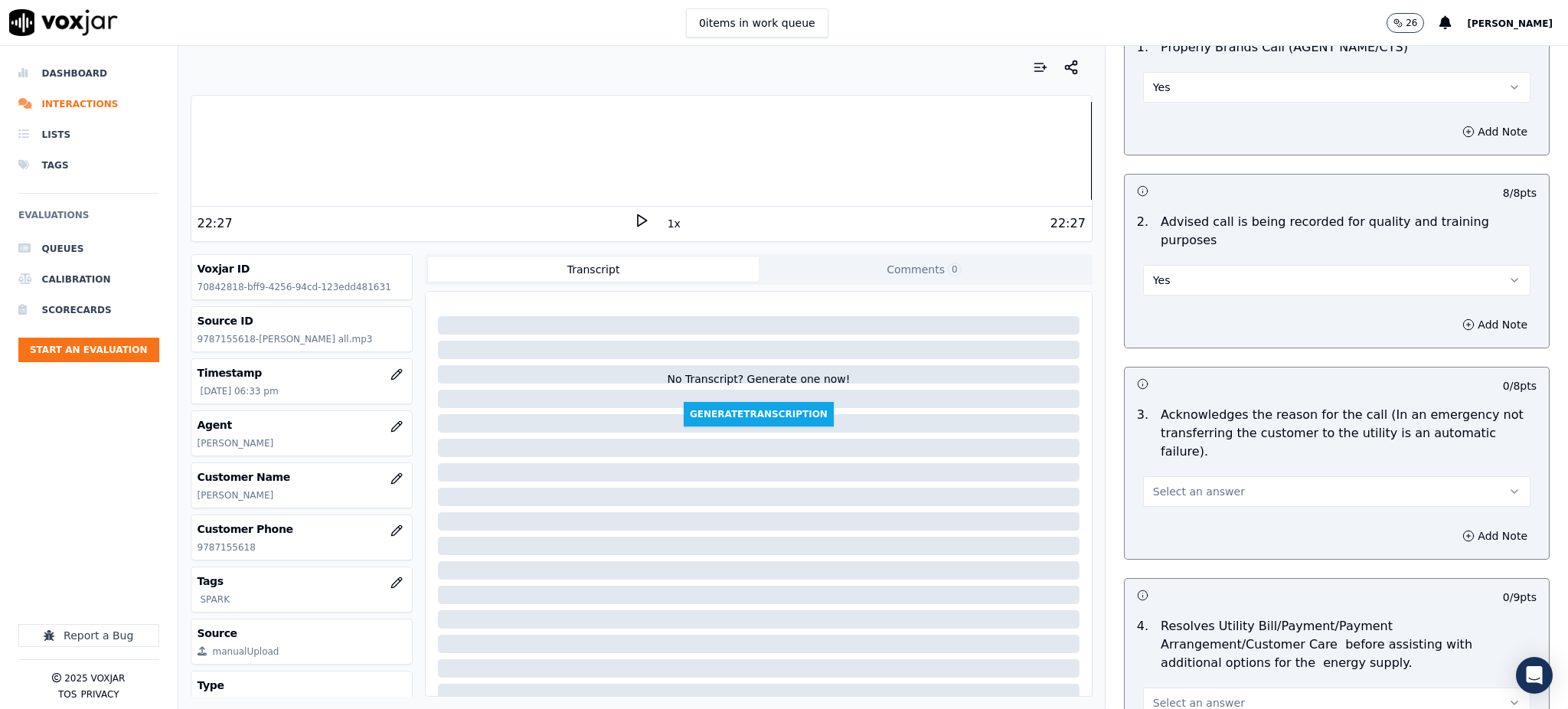
scroll to position [204, 0]
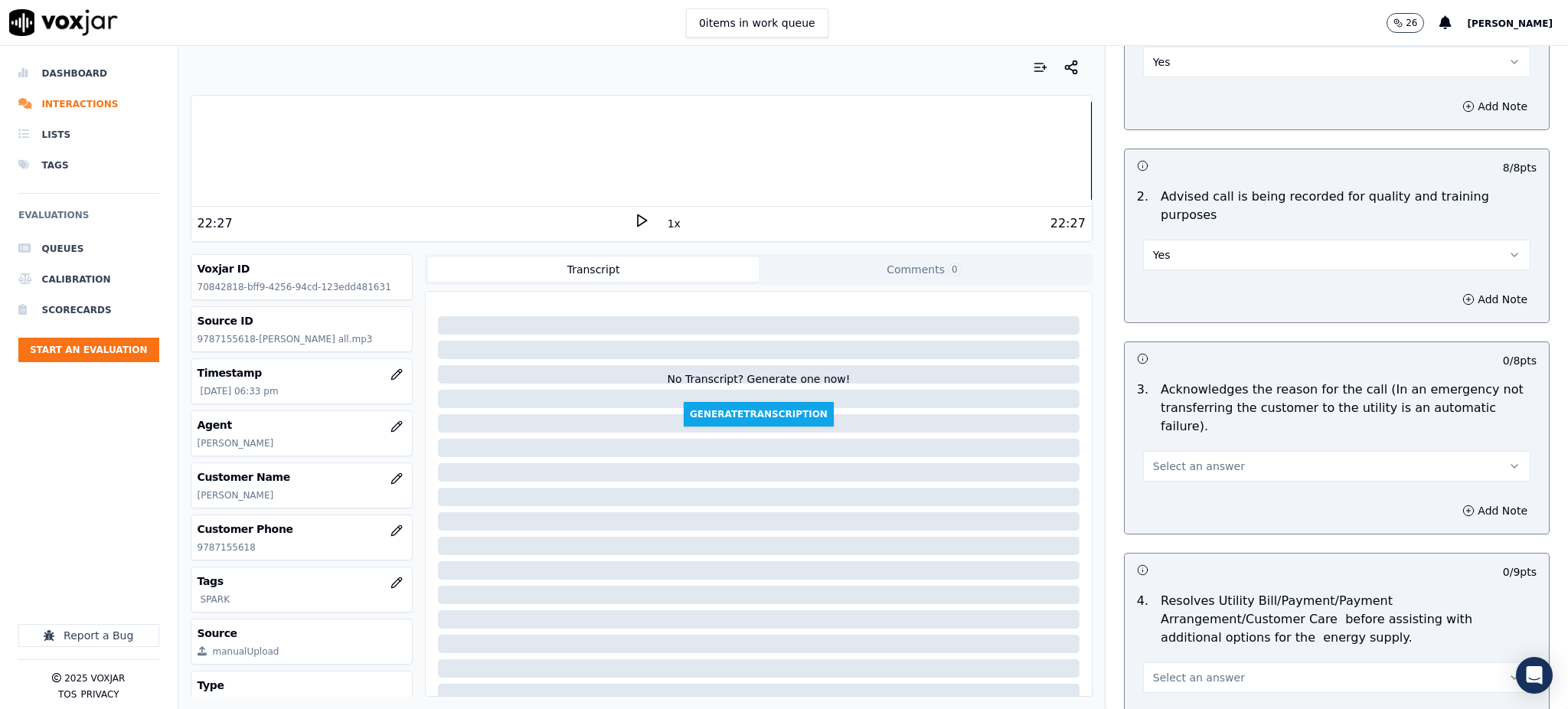
click at [1155, 459] on span "Select an answer" at bounding box center [1198, 466] width 92 height 15
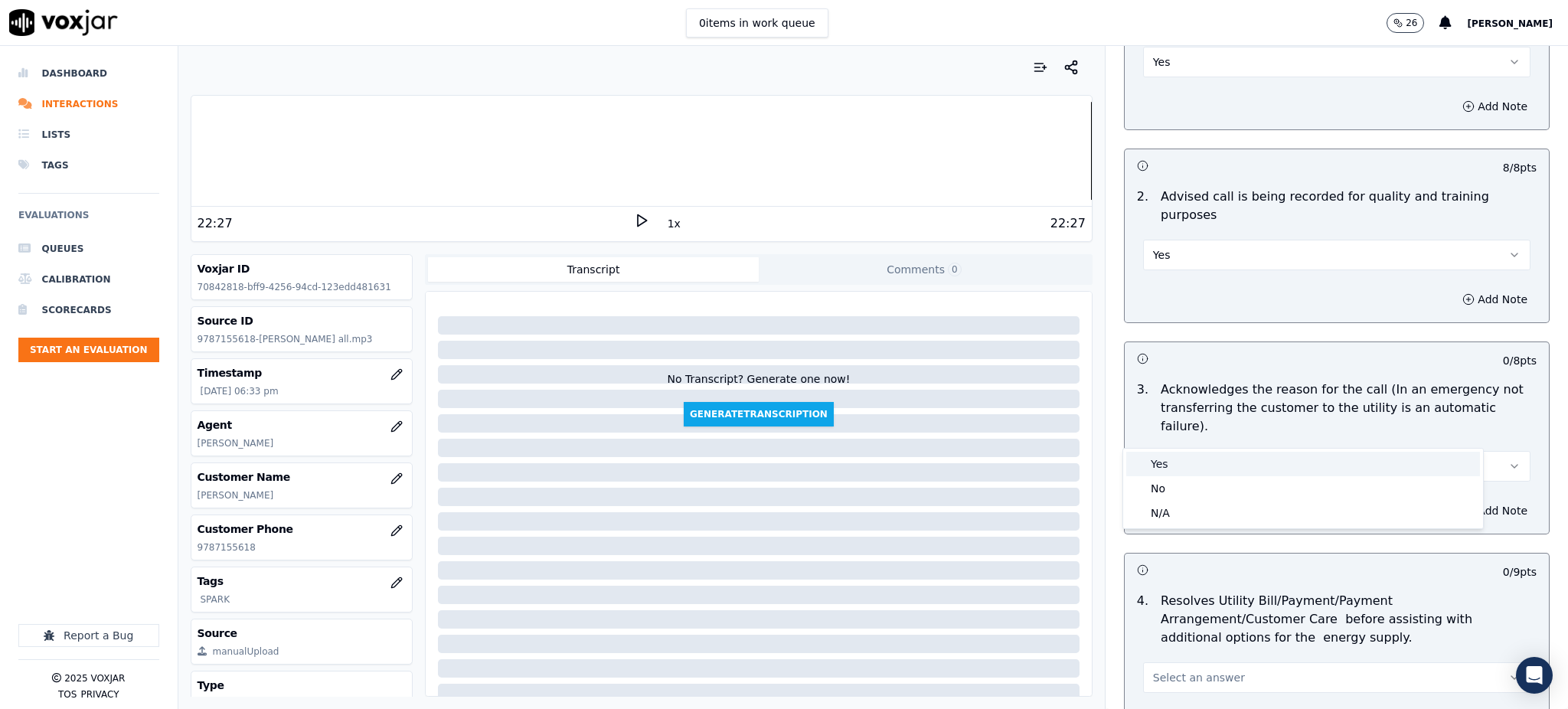
click at [1150, 462] on div "Yes" at bounding box center [1303, 464] width 354 height 25
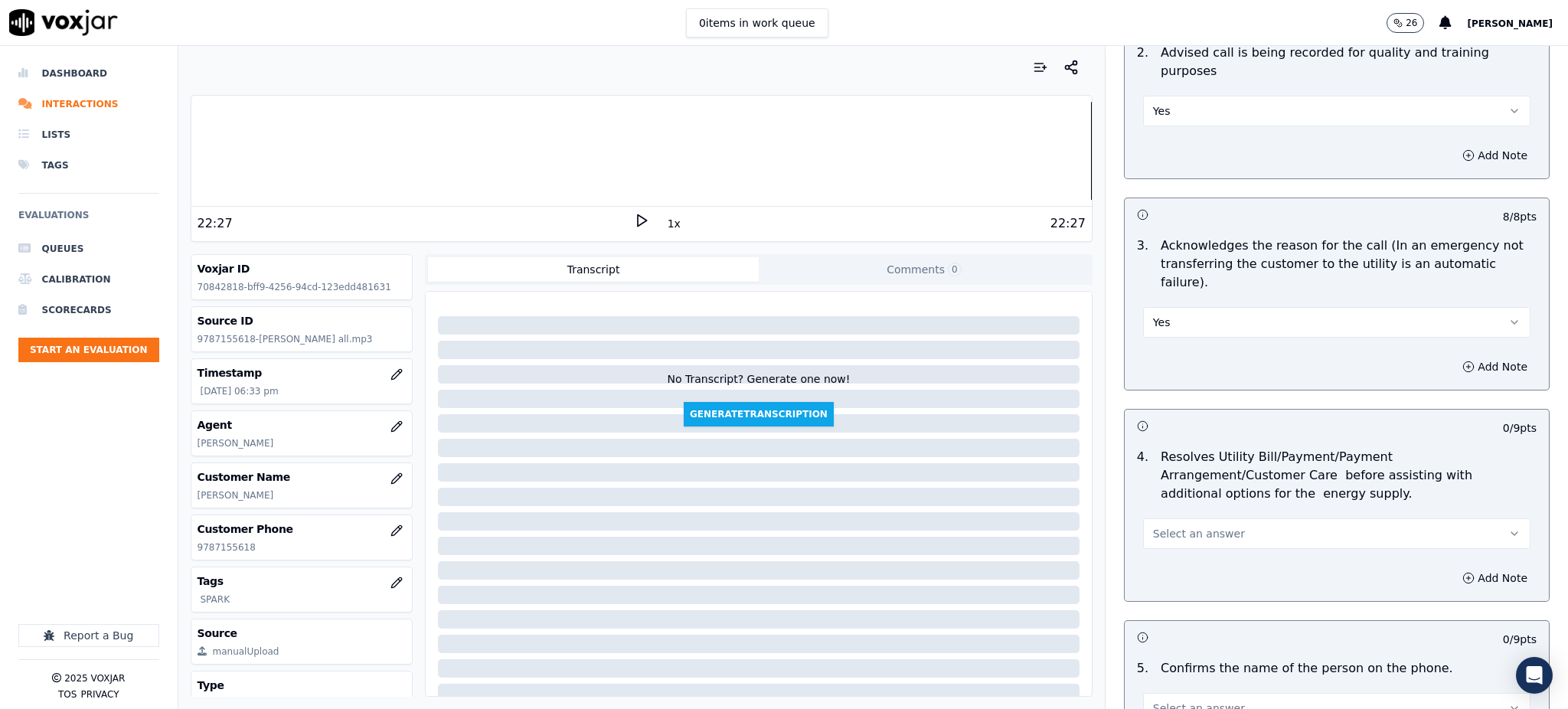
scroll to position [408, 0]
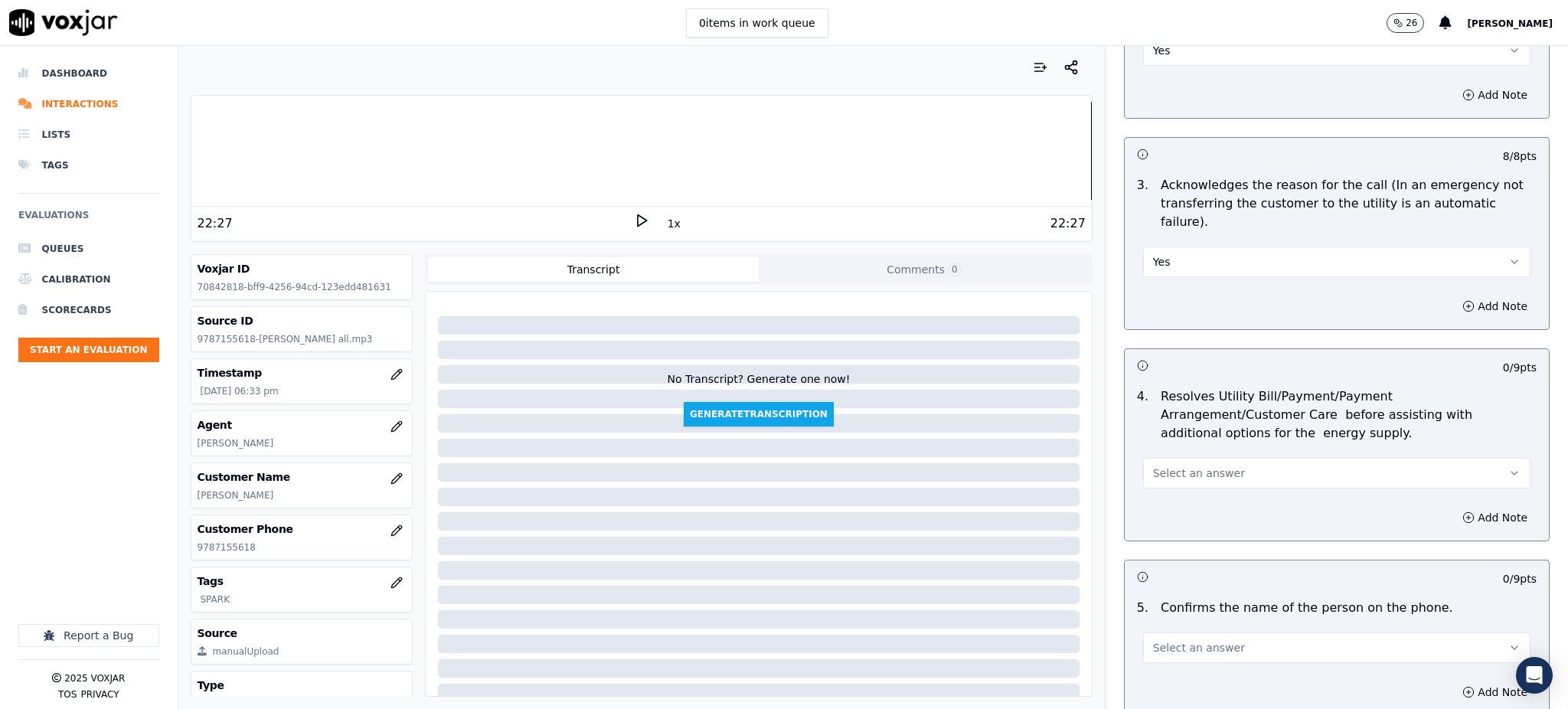
drag, startPoint x: 1167, startPoint y: 425, endPoint x: 1162, endPoint y: 439, distance: 14.9
click at [1167, 458] on button "Select an answer" at bounding box center [1336, 473] width 388 height 30
drag, startPoint x: 1157, startPoint y: 468, endPoint x: 1158, endPoint y: 498, distance: 30.0
click at [1157, 469] on div "Yes" at bounding box center [1303, 471] width 354 height 25
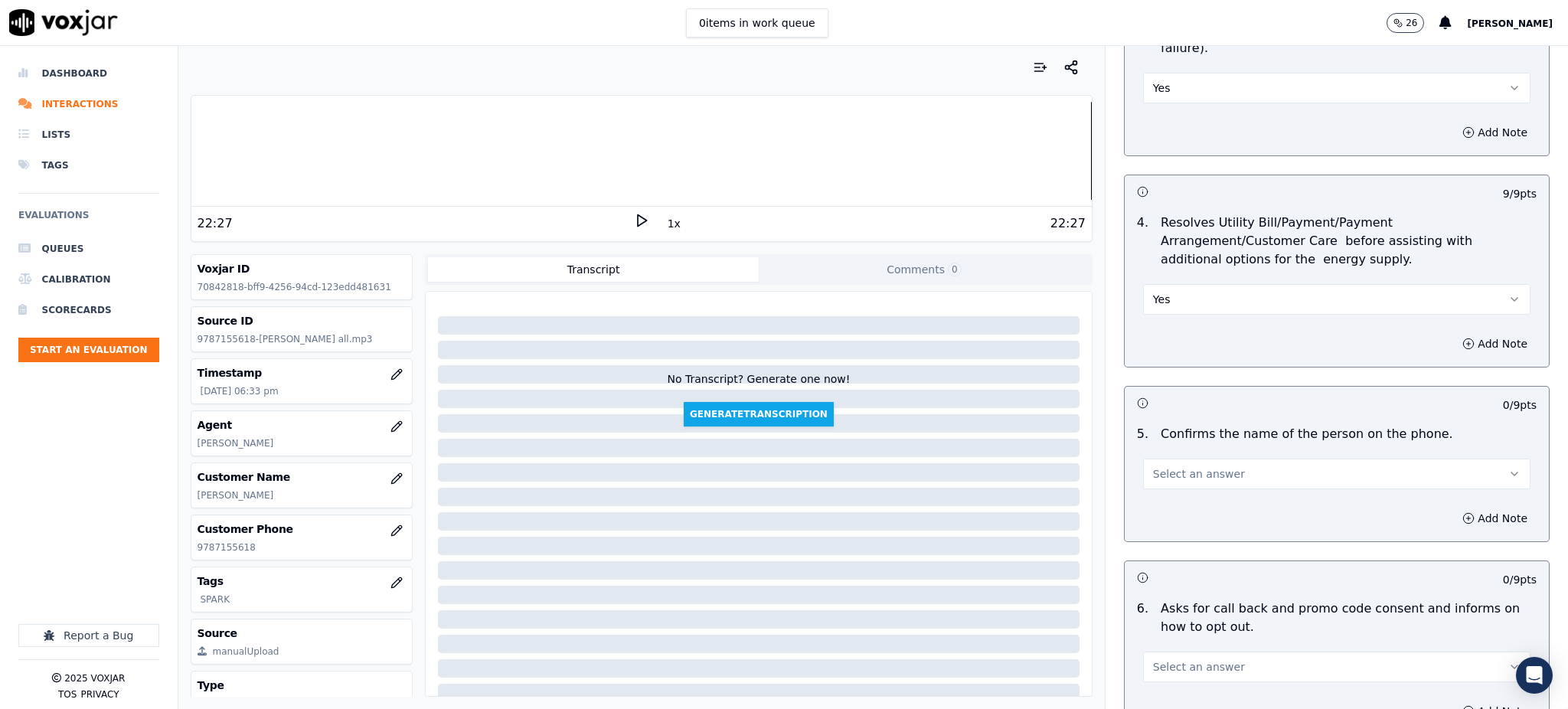
scroll to position [612, 0]
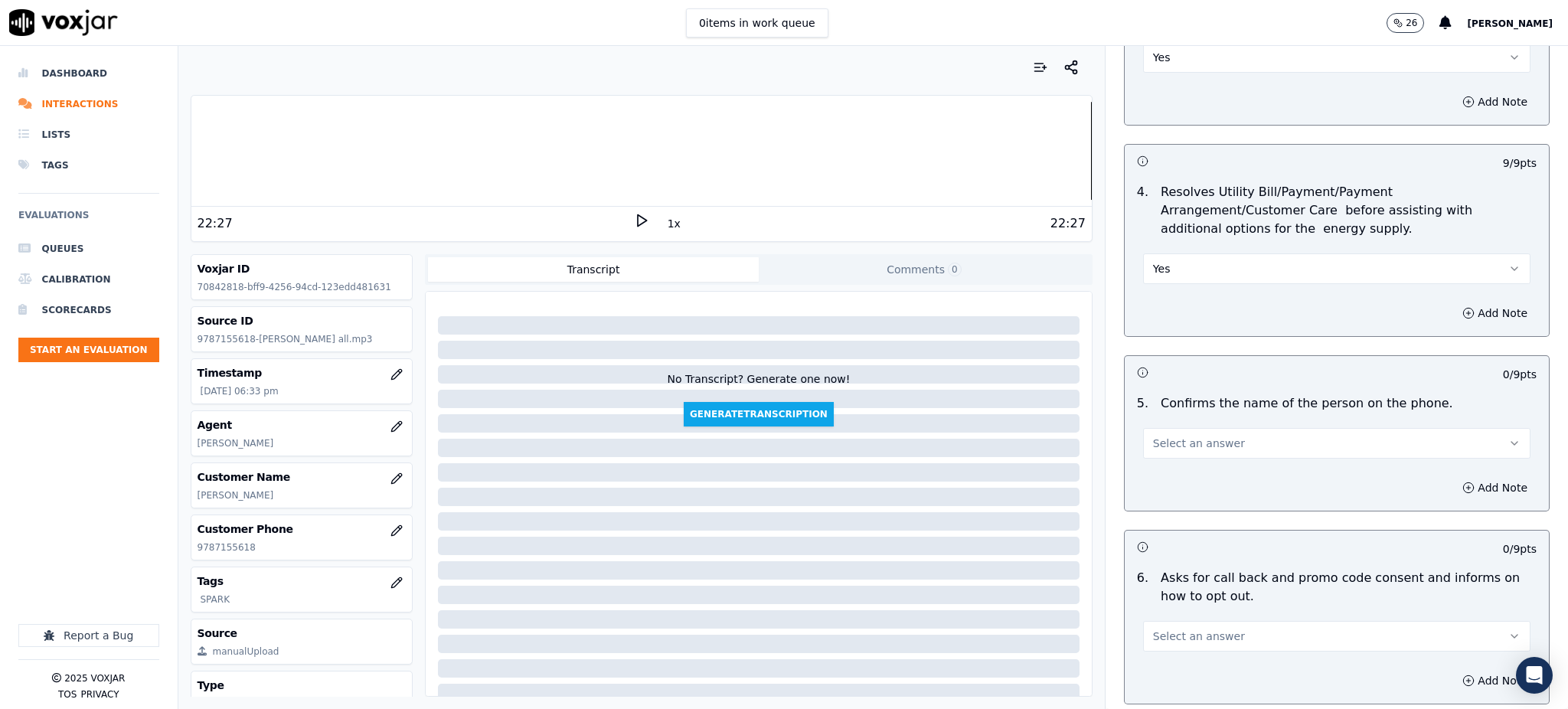
click at [1159, 435] on span "Select an answer" at bounding box center [1198, 443] width 92 height 15
click at [1168, 437] on div "Yes" at bounding box center [1303, 442] width 354 height 25
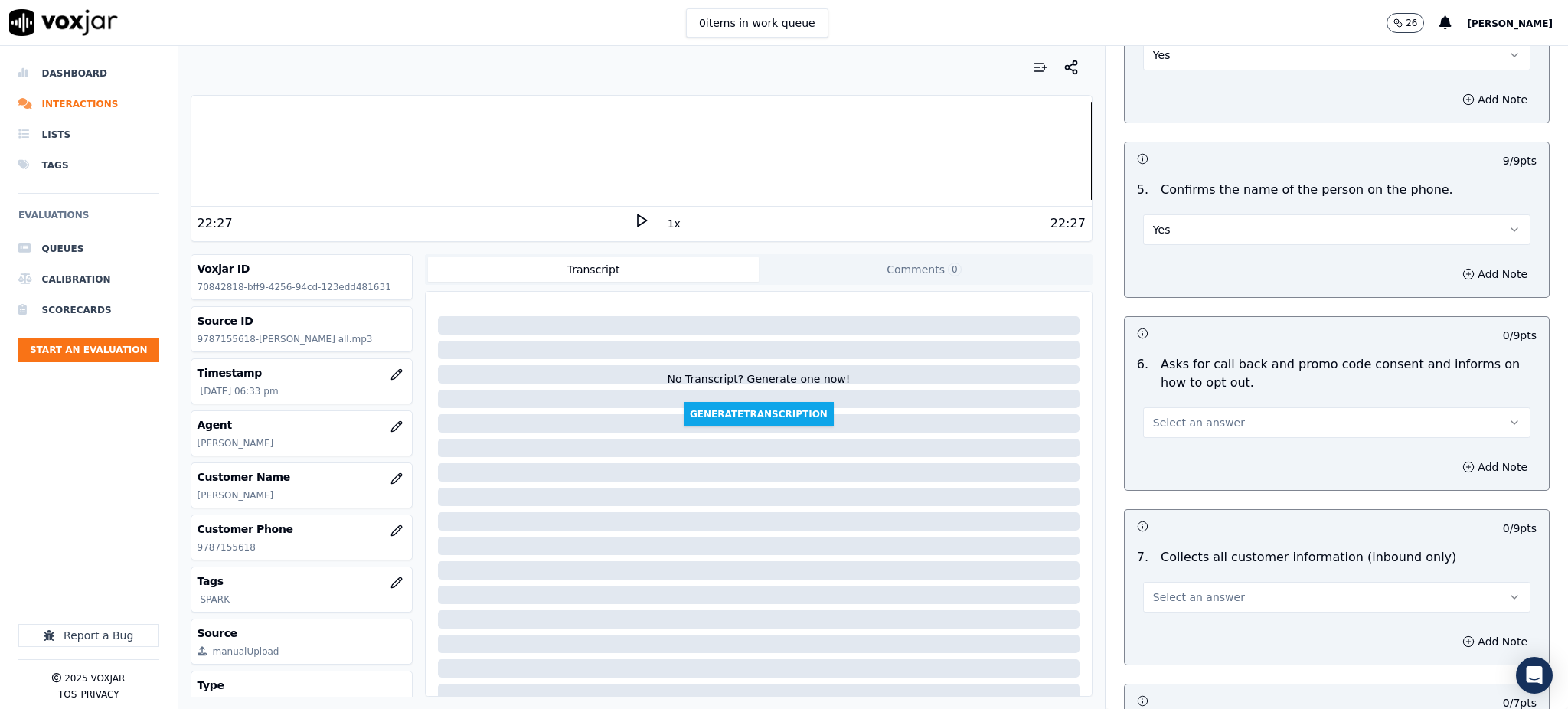
scroll to position [918, 0]
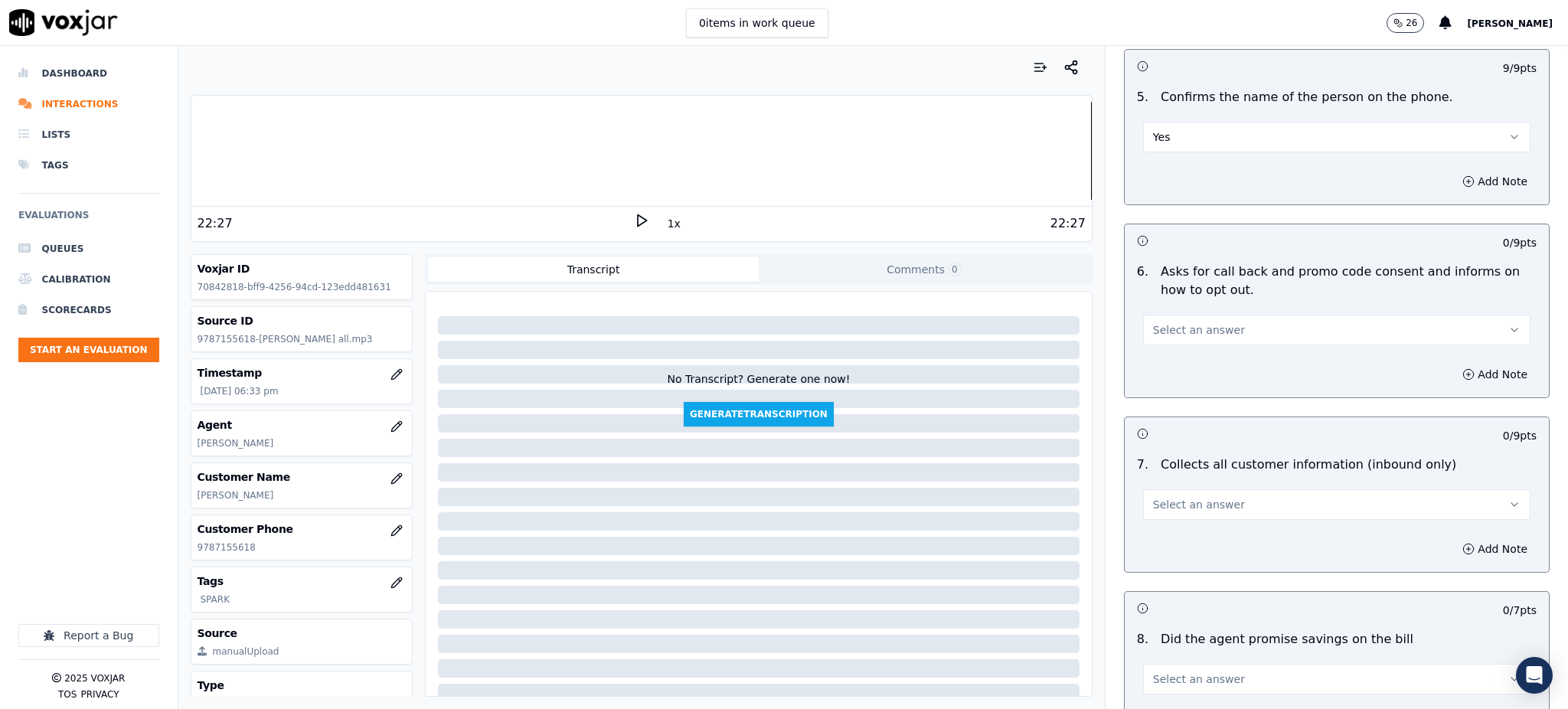
drag, startPoint x: 1175, startPoint y: 297, endPoint x: 1169, endPoint y: 310, distance: 14.3
click at [1174, 322] on span "Select an answer" at bounding box center [1198, 330] width 92 height 15
click at [1172, 328] on div "Yes" at bounding box center [1303, 328] width 354 height 25
click at [1192, 497] on span "Select an answer" at bounding box center [1198, 504] width 92 height 15
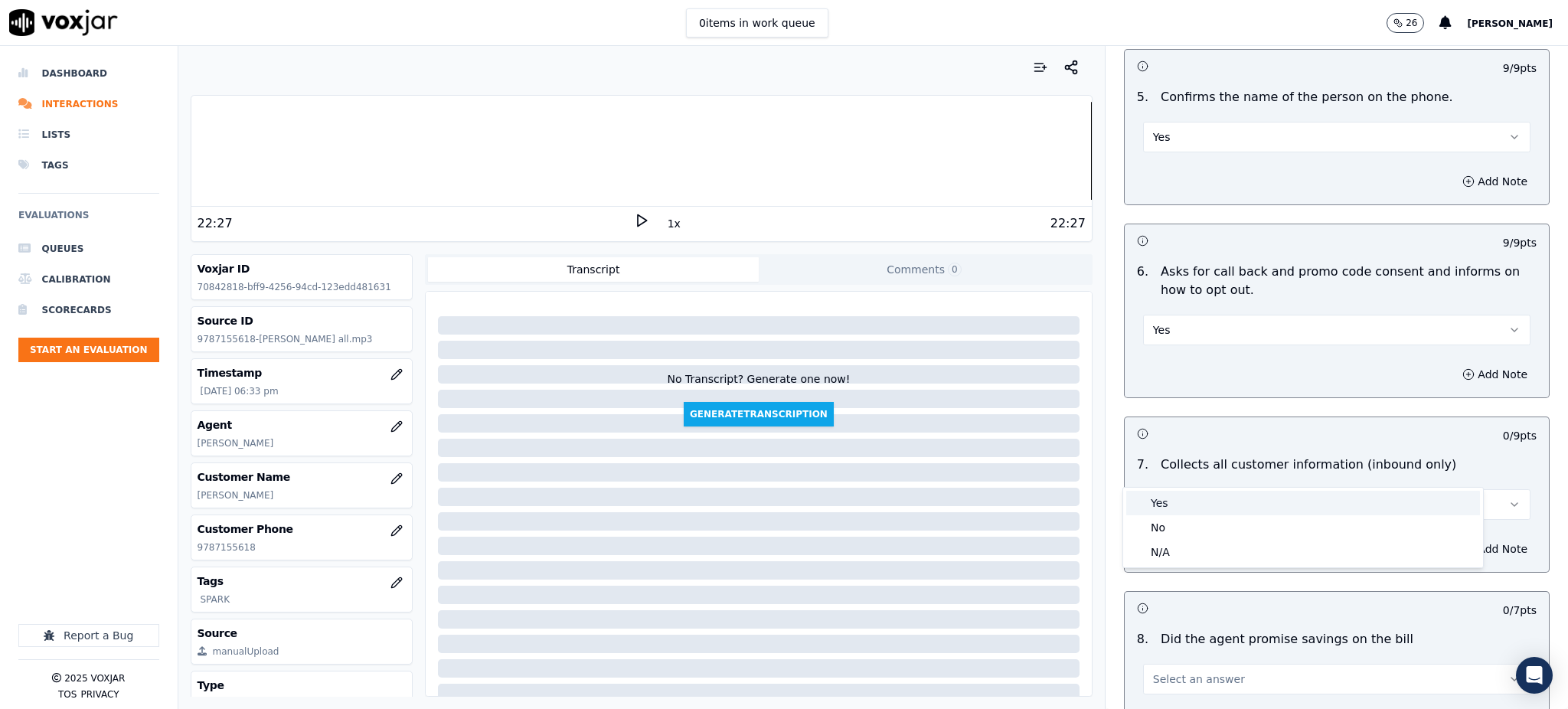
click at [1181, 499] on div "Yes" at bounding box center [1303, 503] width 354 height 25
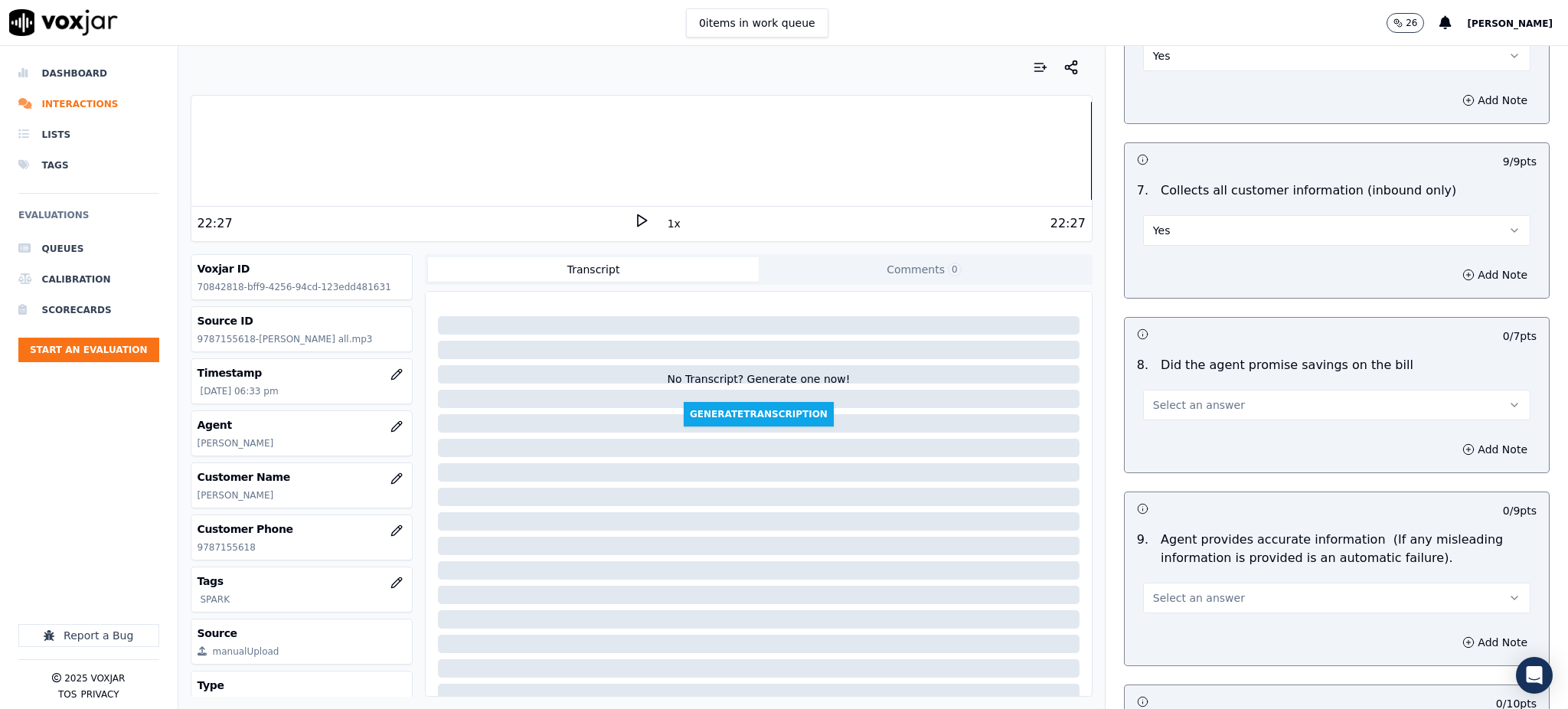
scroll to position [1225, 0]
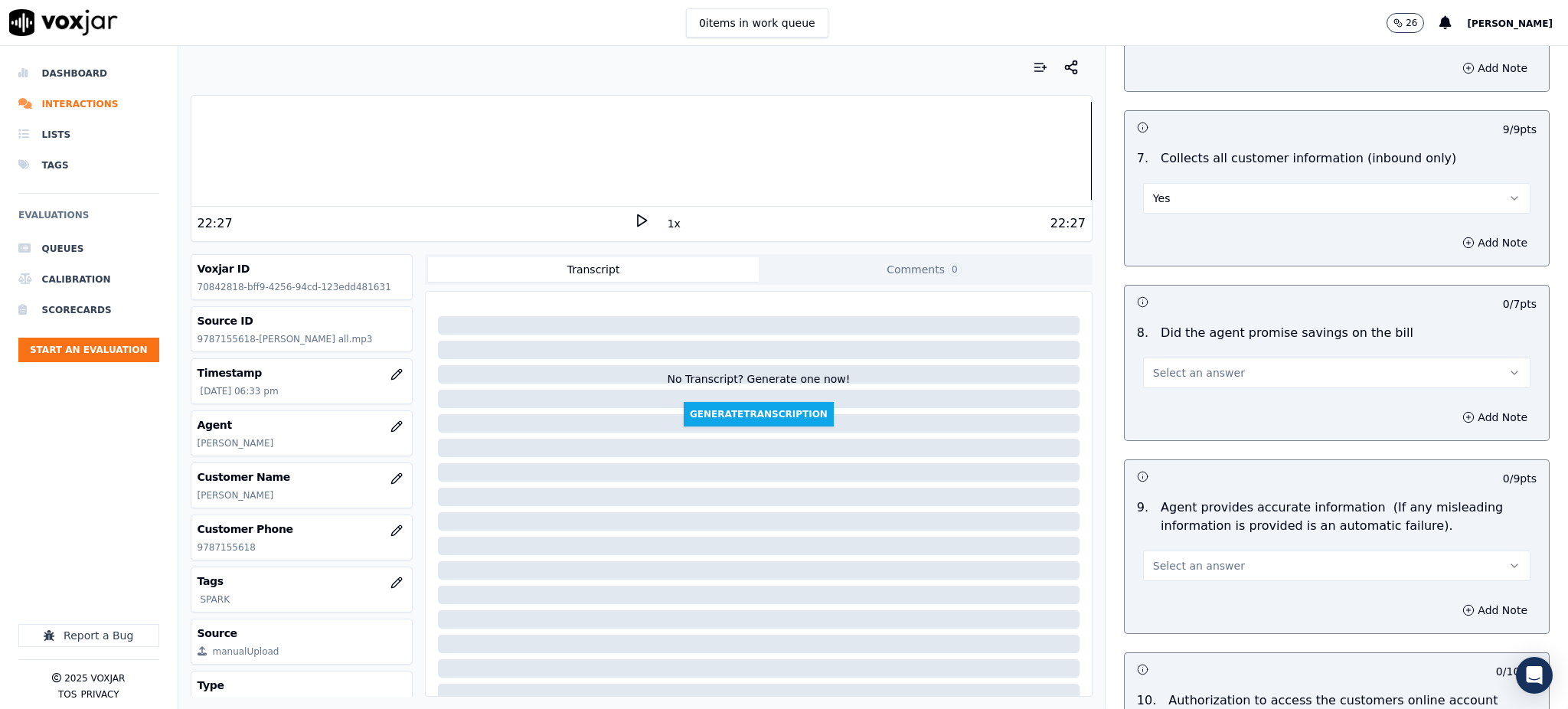
click at [1177, 365] on span "Select an answer" at bounding box center [1198, 373] width 92 height 15
click at [1171, 376] on div "Yes" at bounding box center [1303, 372] width 354 height 25
click at [1168, 558] on span "Select an answer" at bounding box center [1198, 566] width 92 height 15
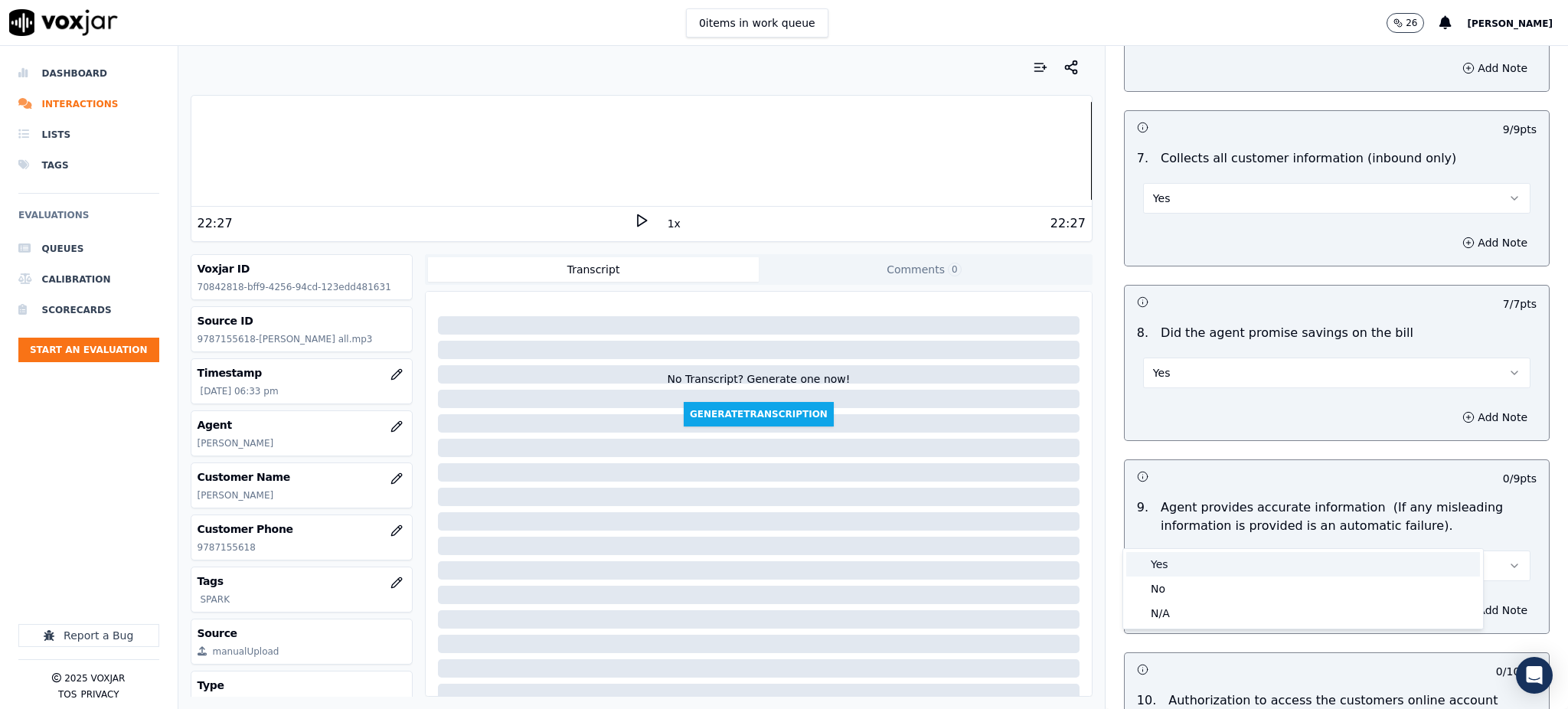
click at [1164, 563] on div "Yes" at bounding box center [1303, 564] width 354 height 25
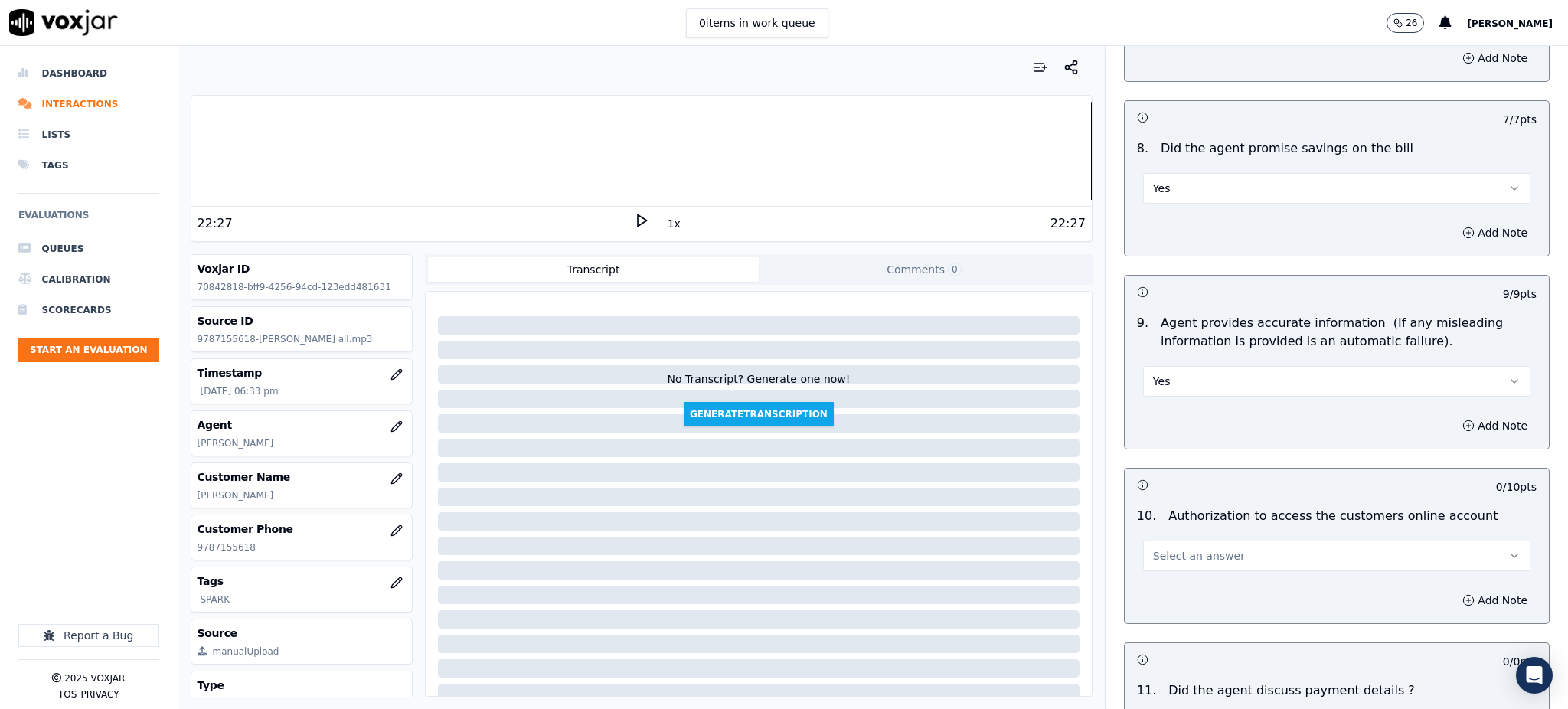
scroll to position [1428, 0]
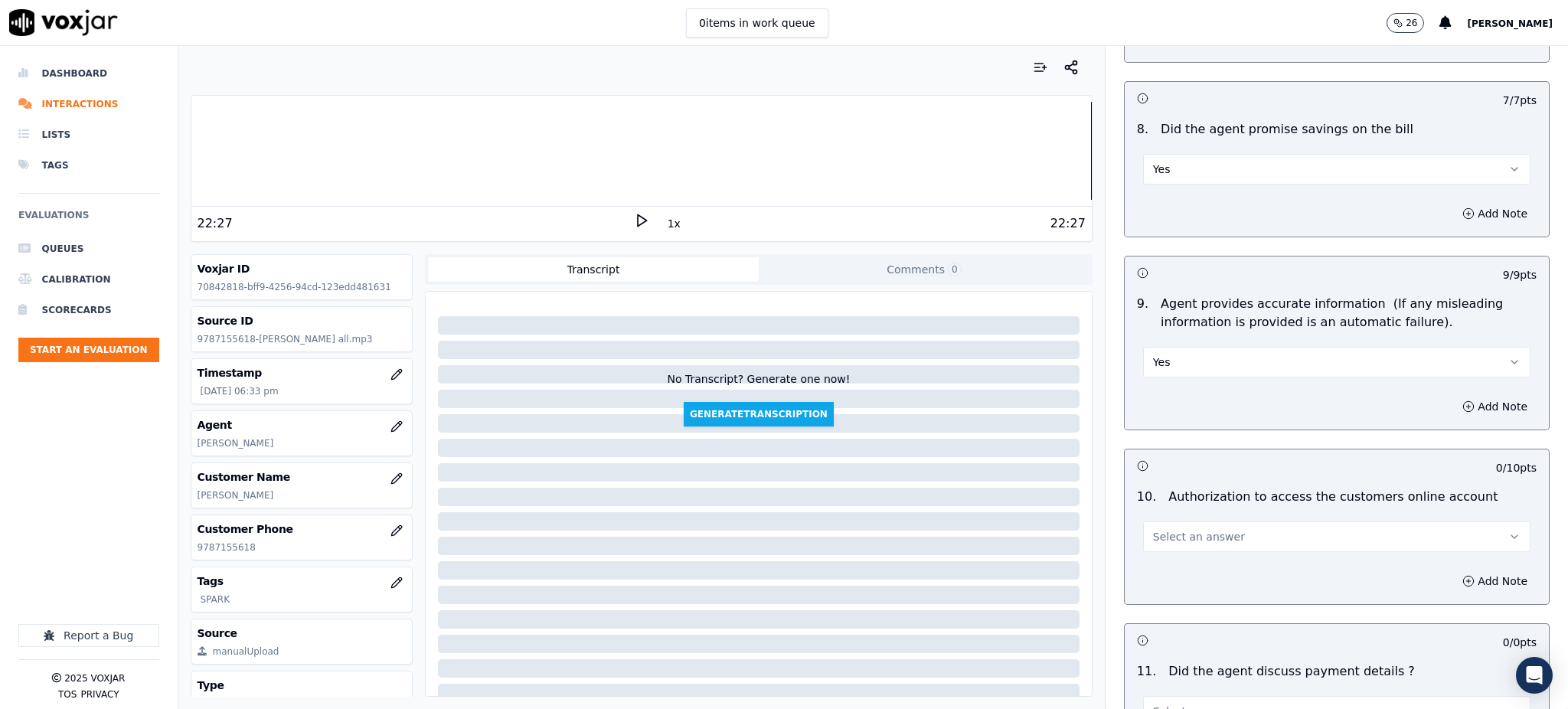
click at [1153, 529] on span "Select an answer" at bounding box center [1198, 536] width 92 height 15
click at [1150, 538] on div "Yes" at bounding box center [1303, 535] width 354 height 25
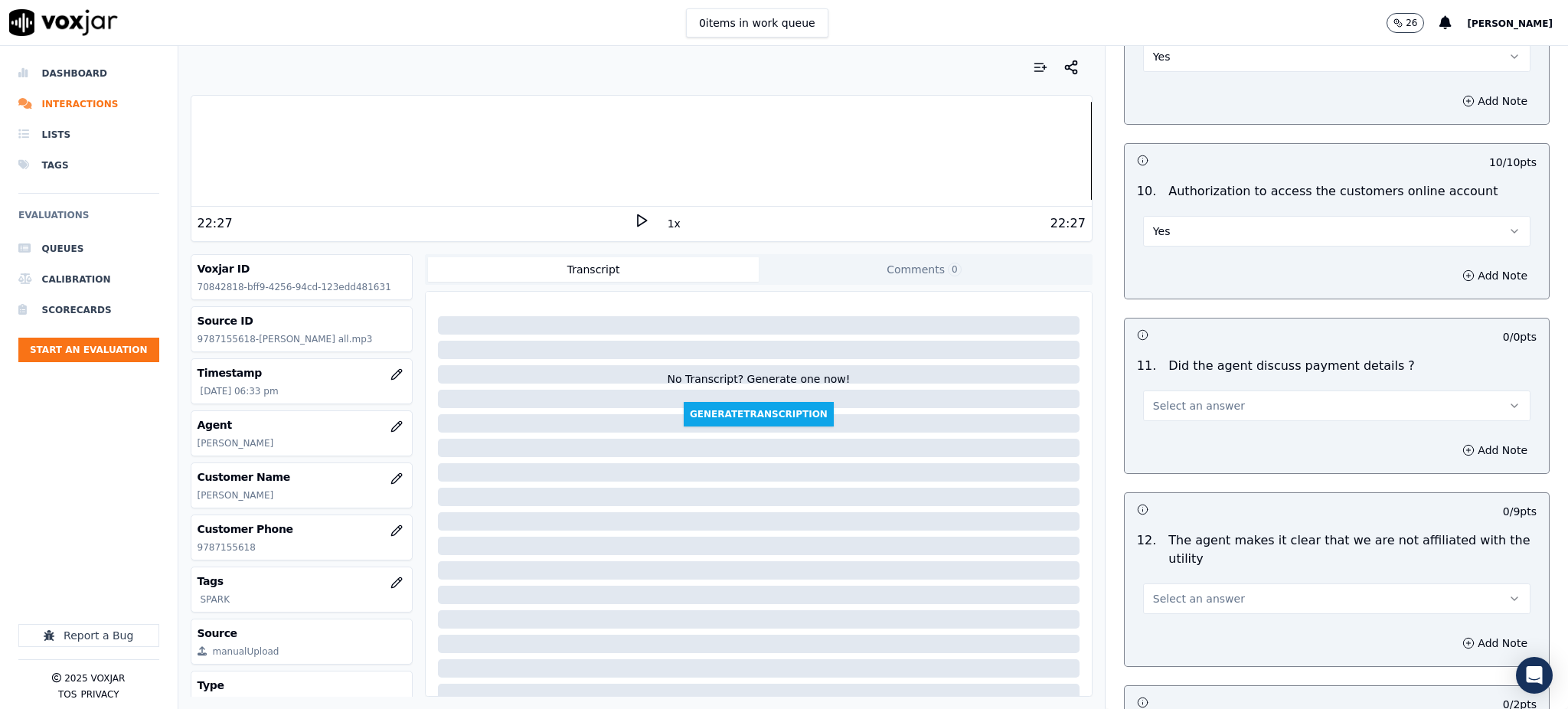
scroll to position [1735, 0]
click at [1158, 390] on button "Select an answer" at bounding box center [1336, 405] width 388 height 30
click at [1168, 464] on div "N/A" at bounding box center [1303, 452] width 354 height 25
click at [1158, 591] on span "Select an answer" at bounding box center [1198, 598] width 92 height 15
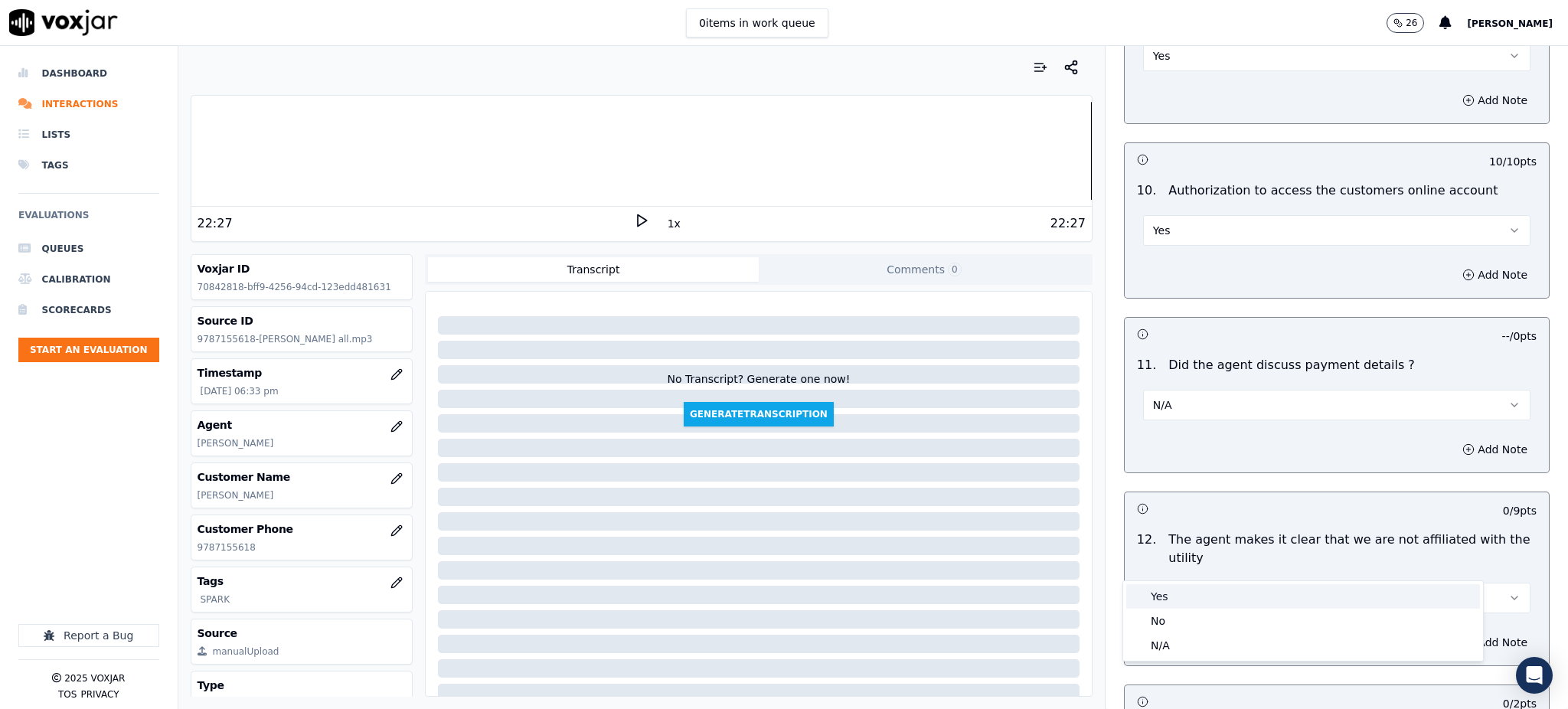
click at [1147, 593] on div "Yes" at bounding box center [1303, 596] width 354 height 25
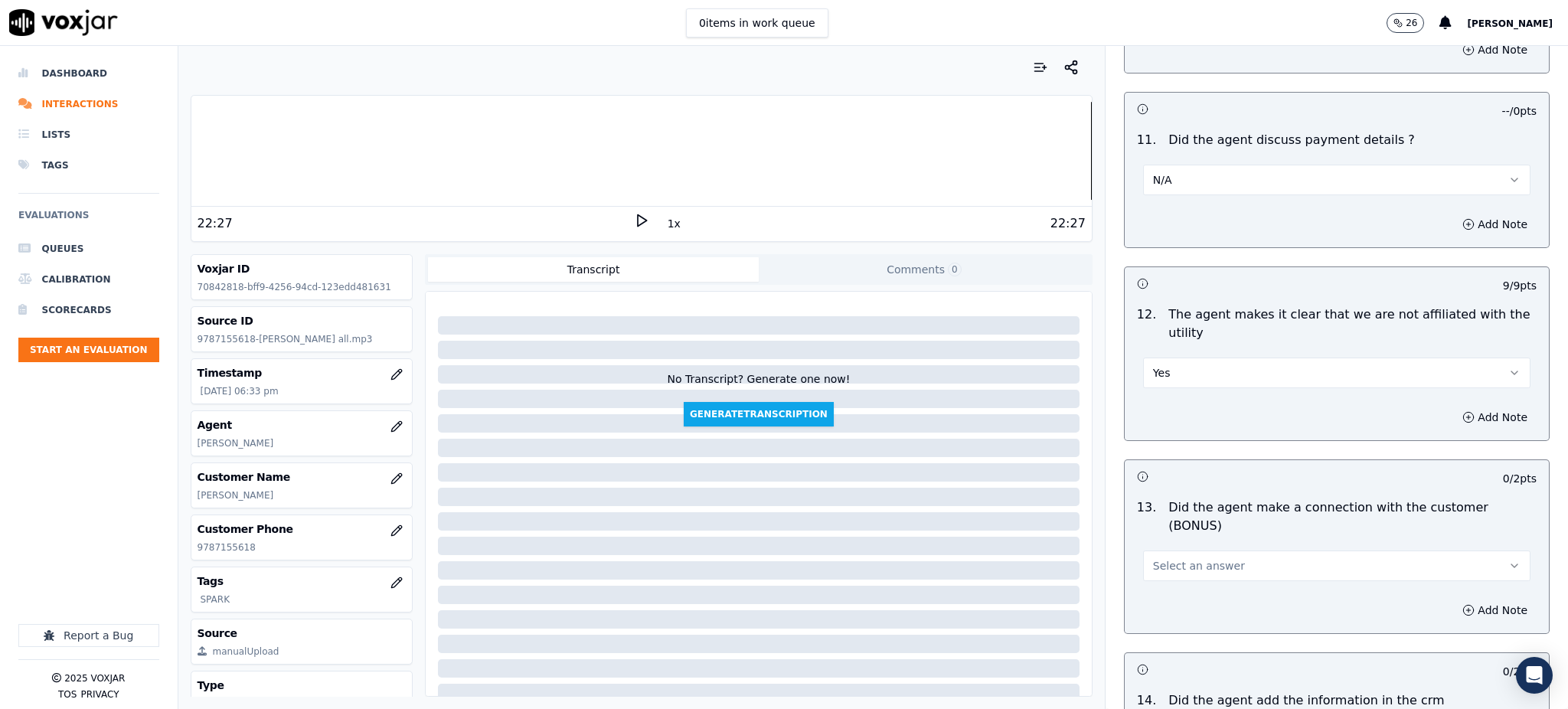
scroll to position [2041, 0]
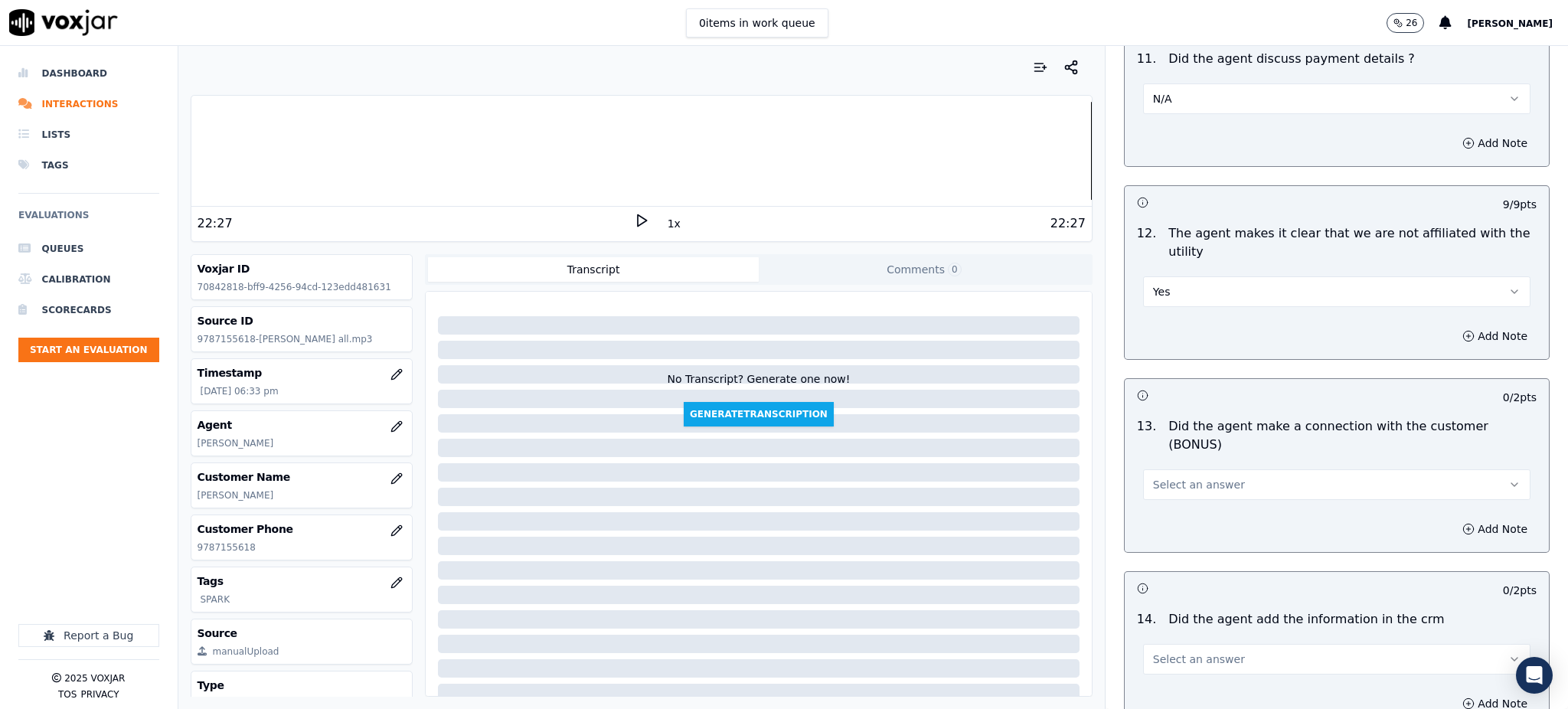
click at [1170, 477] on span "Select an answer" at bounding box center [1198, 484] width 92 height 15
click at [1178, 457] on div "Yes" at bounding box center [1303, 464] width 354 height 25
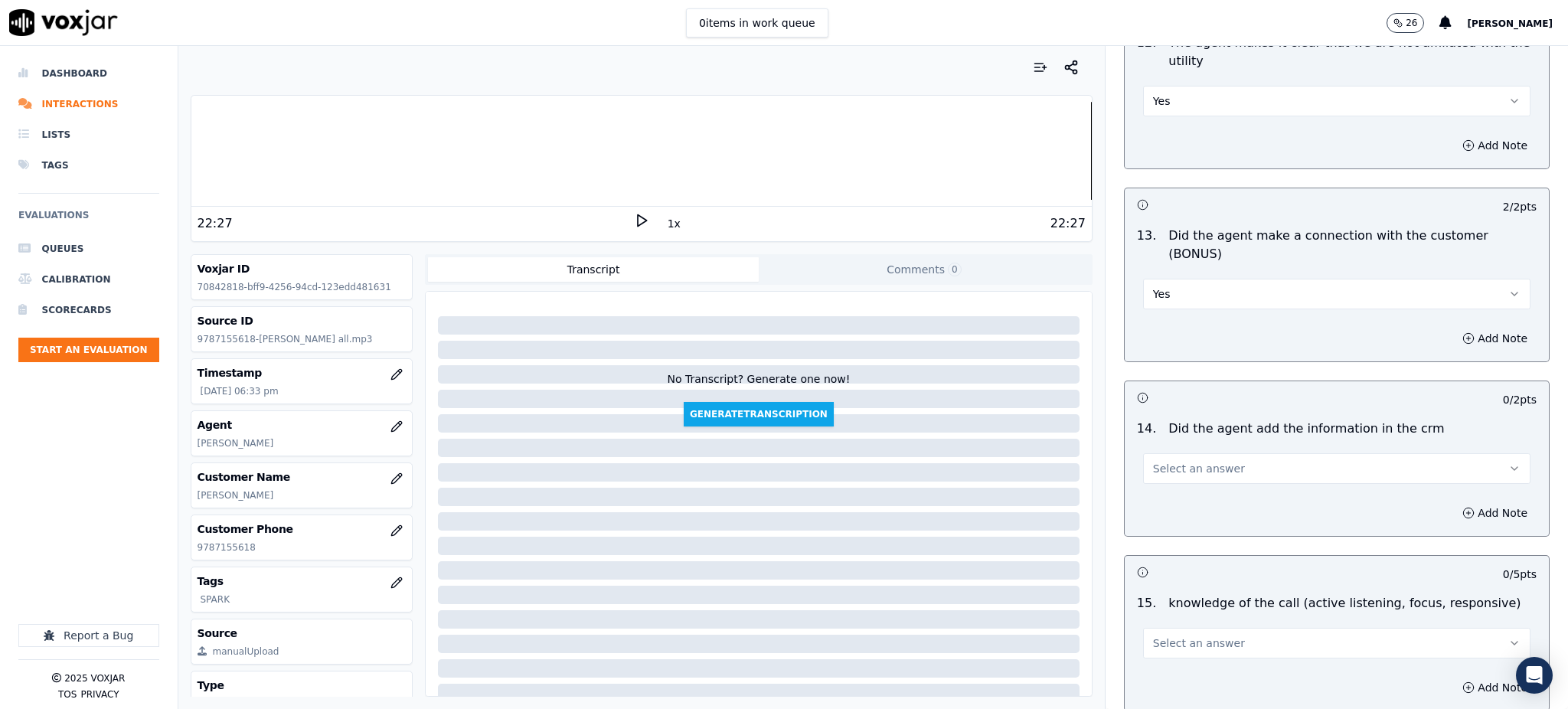
scroll to position [2245, 0]
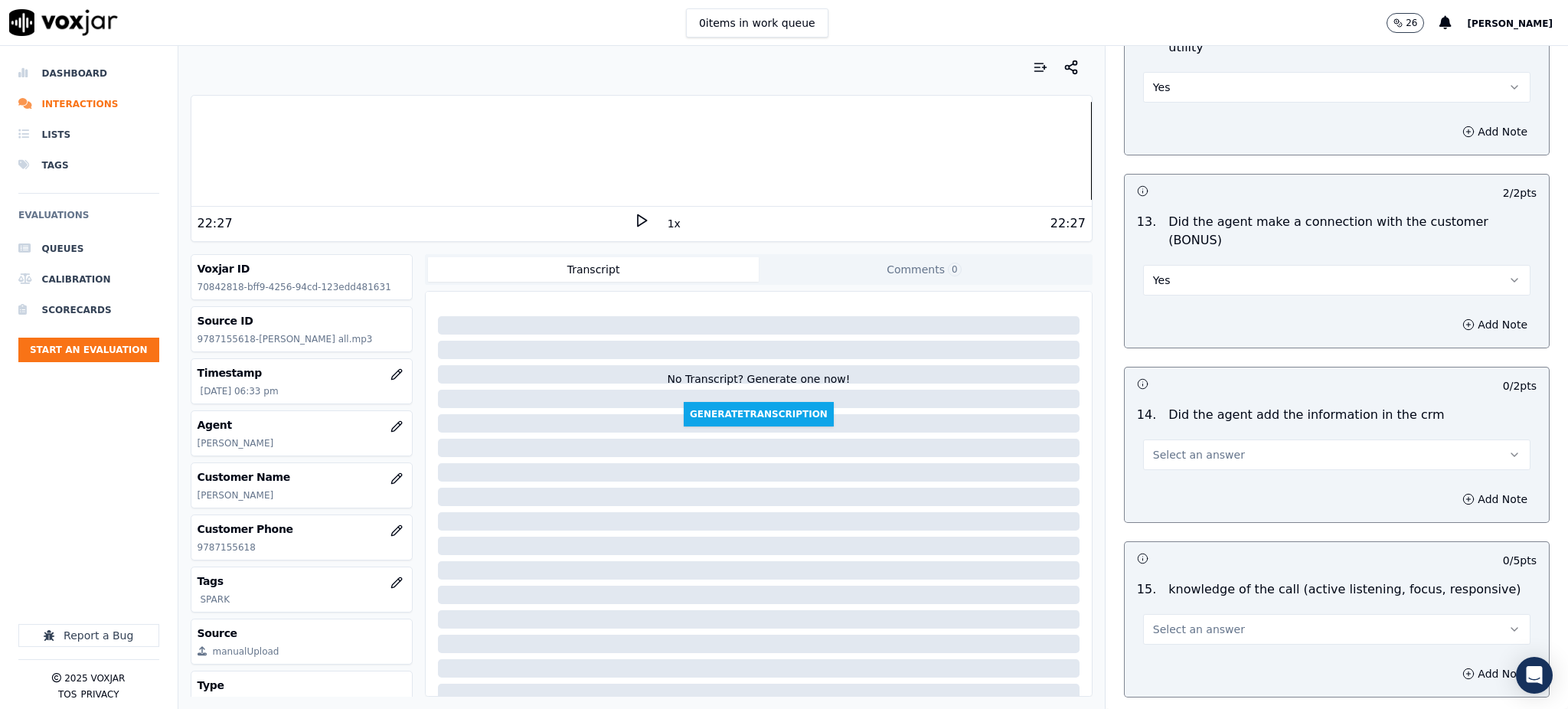
drag, startPoint x: 1171, startPoint y: 408, endPoint x: 1170, endPoint y: 415, distance: 7.1
click at [1171, 447] on span "Select an answer" at bounding box center [1198, 455] width 92 height 15
drag, startPoint x: 1168, startPoint y: 445, endPoint x: 1169, endPoint y: 465, distance: 20.0
click at [1169, 447] on div "Yes" at bounding box center [1303, 436] width 354 height 25
click at [1175, 622] on span "Select an answer" at bounding box center [1198, 629] width 92 height 15
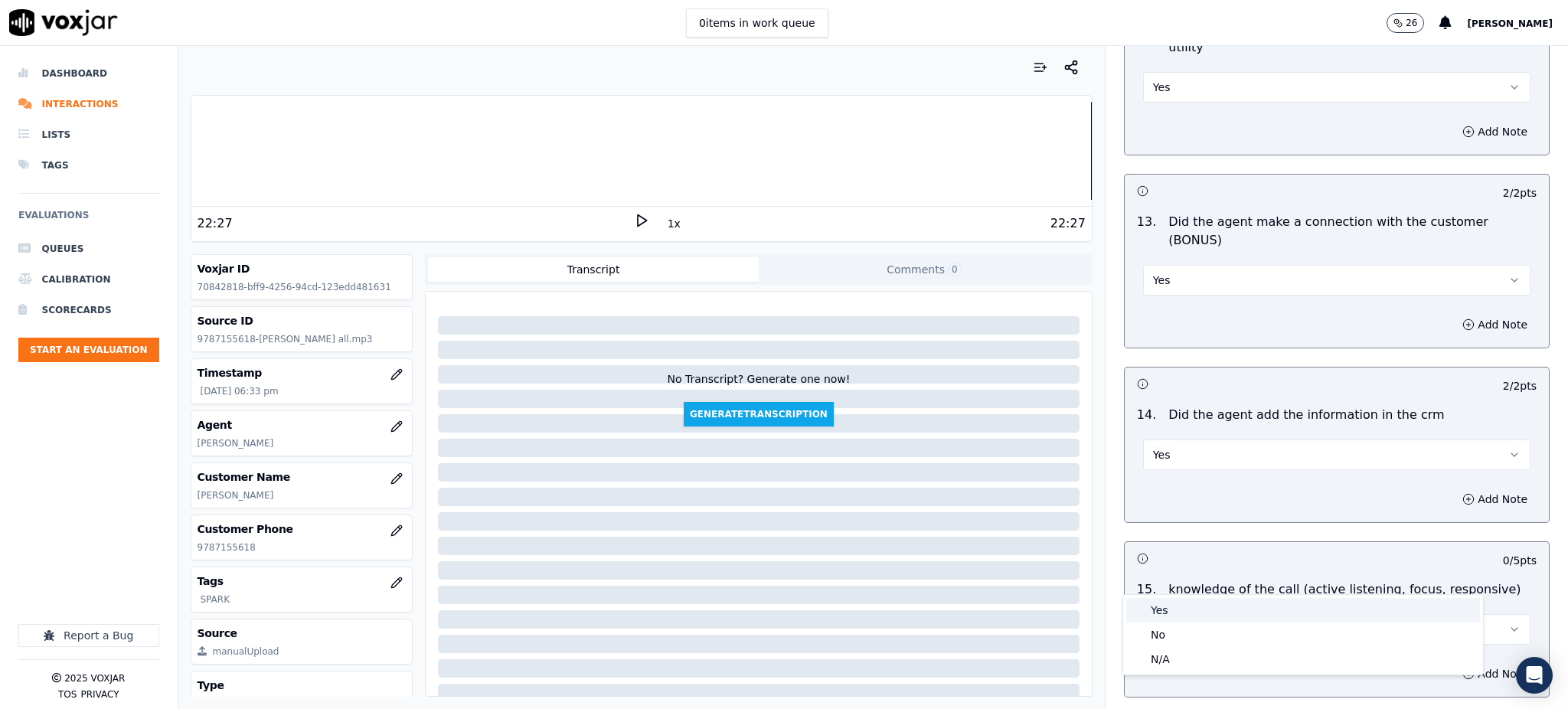
click at [1167, 609] on div "Yes" at bounding box center [1303, 610] width 354 height 25
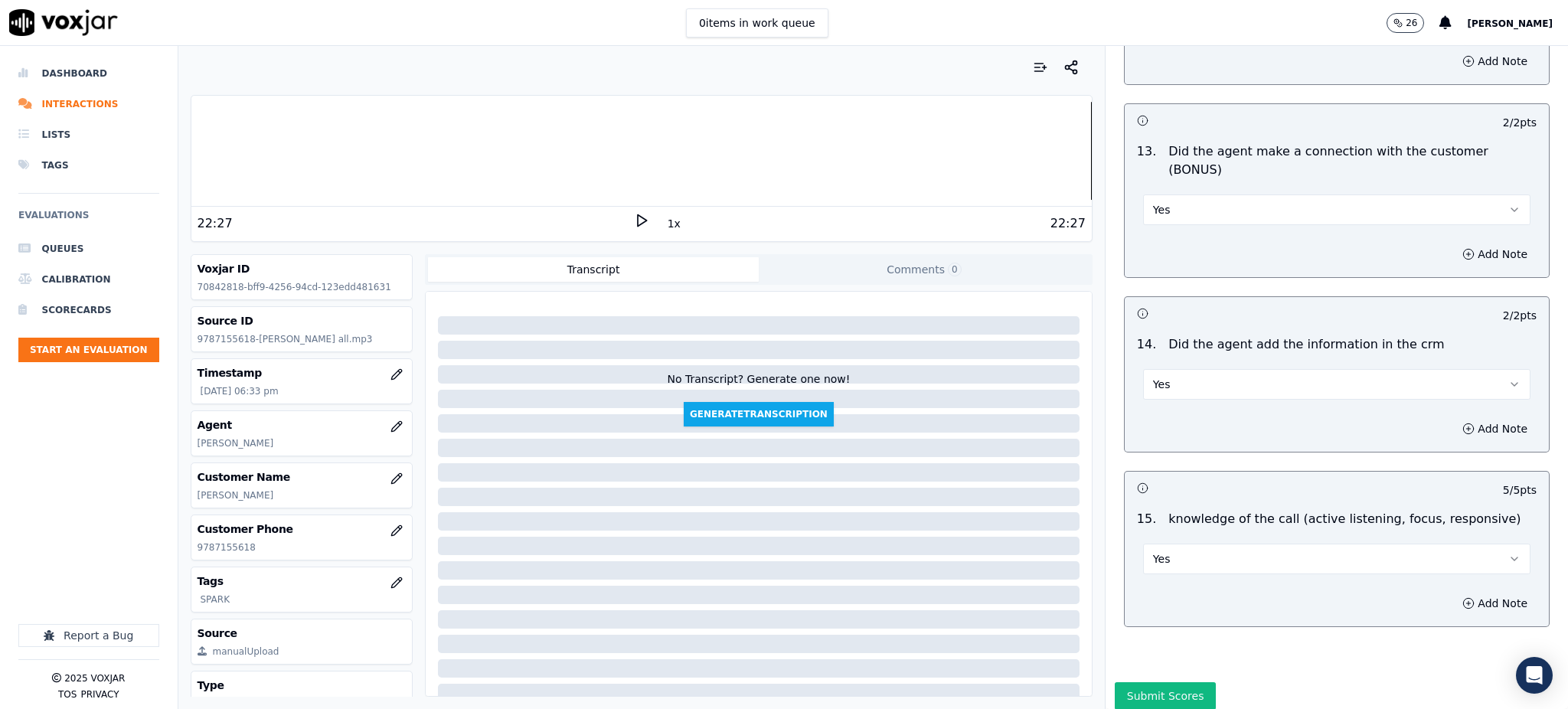
scroll to position [2317, 0]
click at [1159, 681] on button "Submit Scores" at bounding box center [1165, 694] width 101 height 27
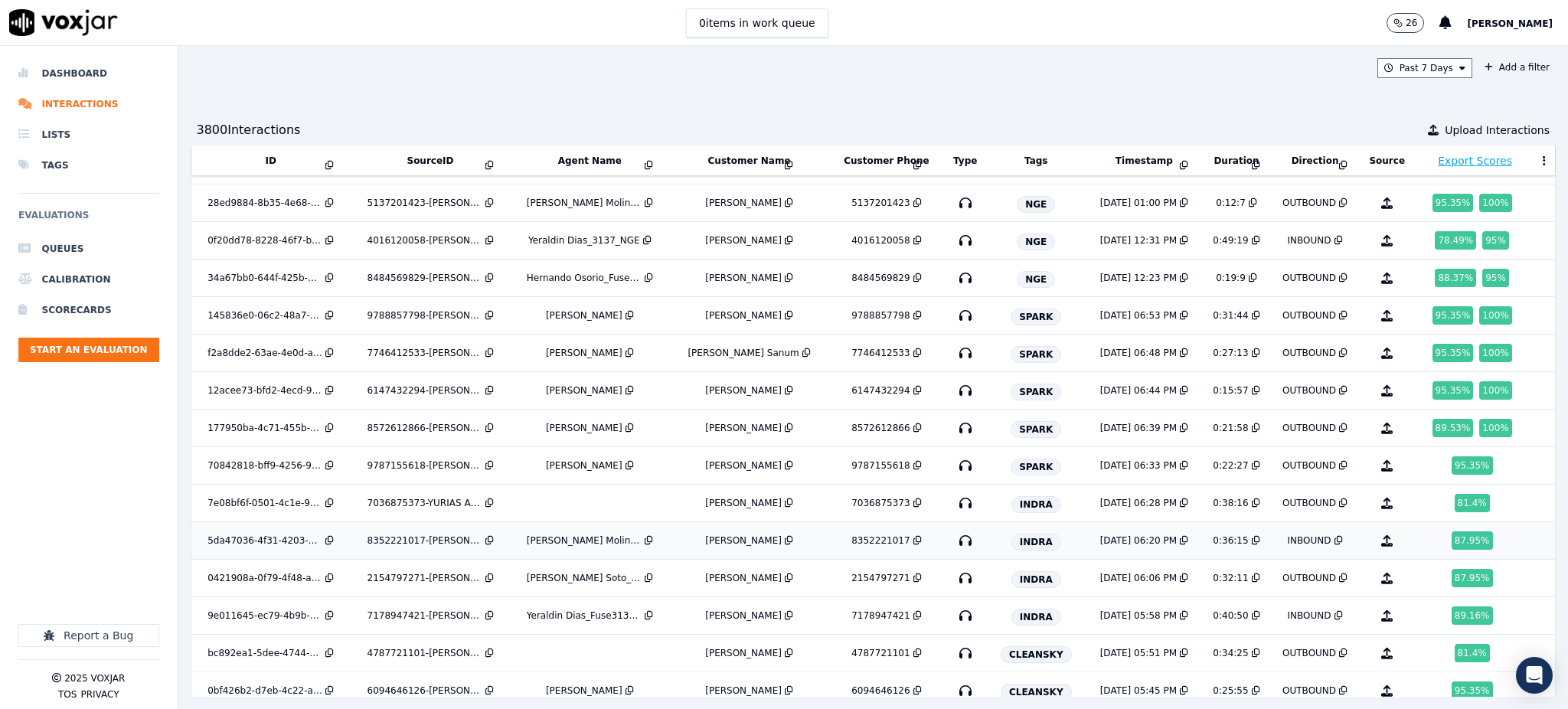
scroll to position [3690, 0]
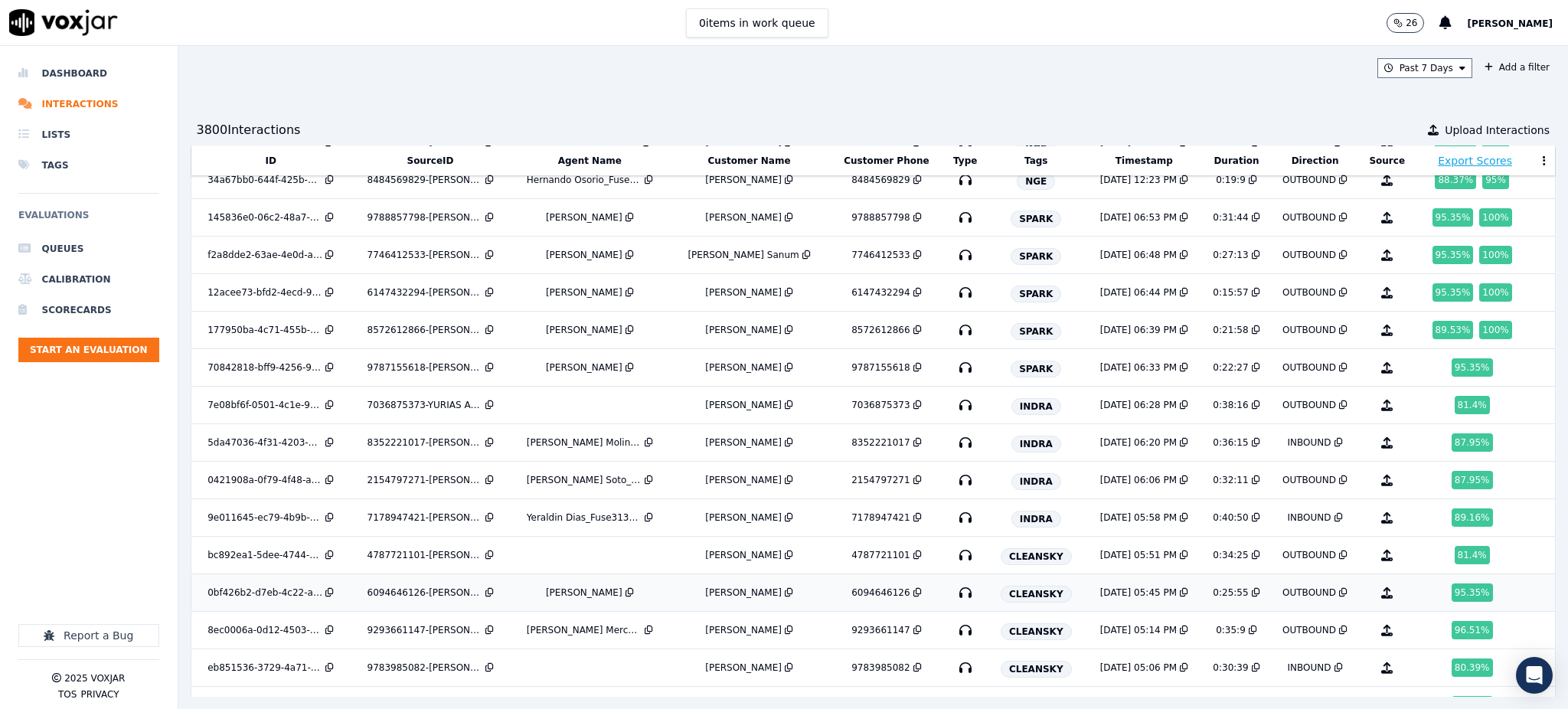
click at [964, 589] on icon "button" at bounding box center [965, 592] width 25 height 25
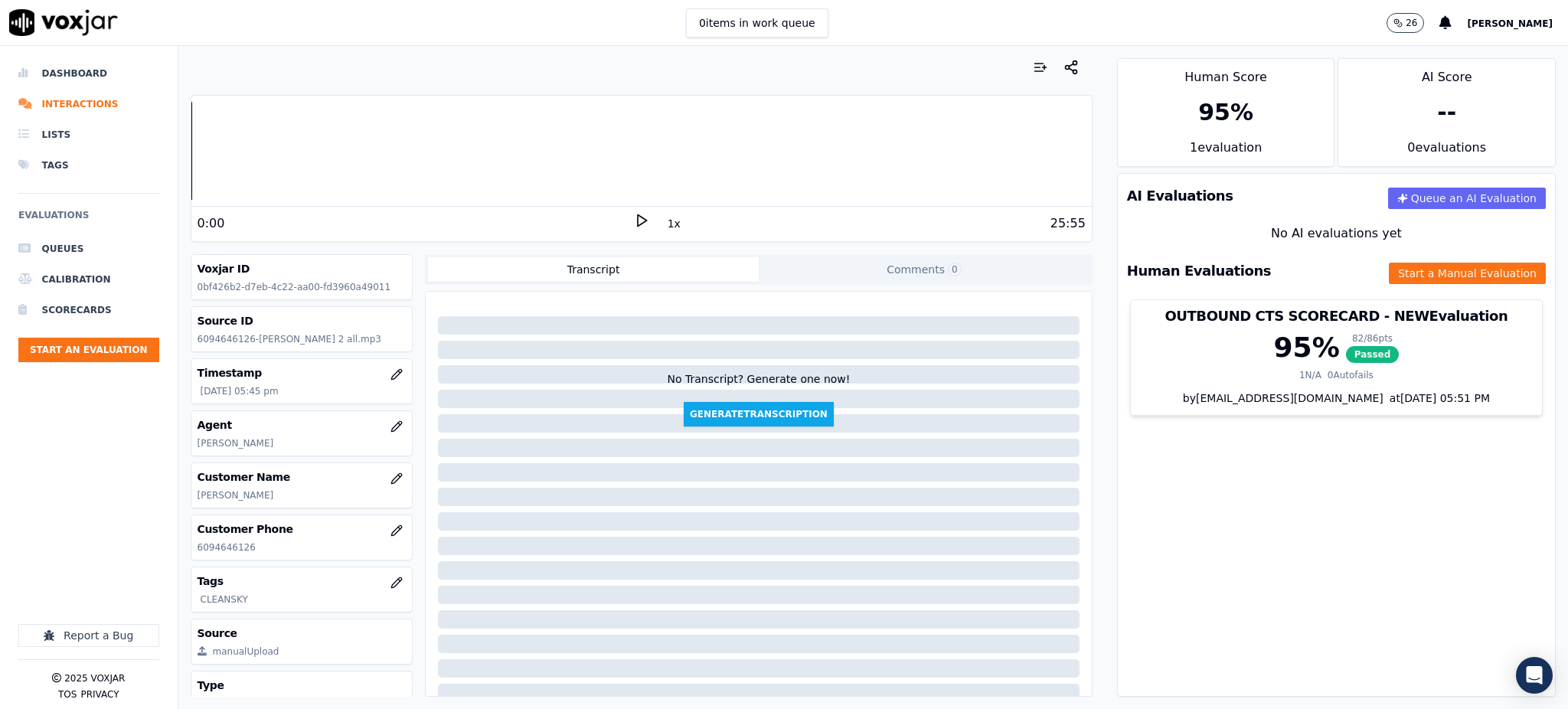
click at [634, 222] on icon at bounding box center [642, 220] width 15 height 15
drag, startPoint x: 228, startPoint y: 551, endPoint x: 192, endPoint y: 554, distance: 36.1
click at [192, 554] on div "Customer Phone [PHONE_NUMBER]" at bounding box center [301, 536] width 221 height 45
copy p "6094646126"
click at [634, 221] on icon at bounding box center [642, 220] width 15 height 15
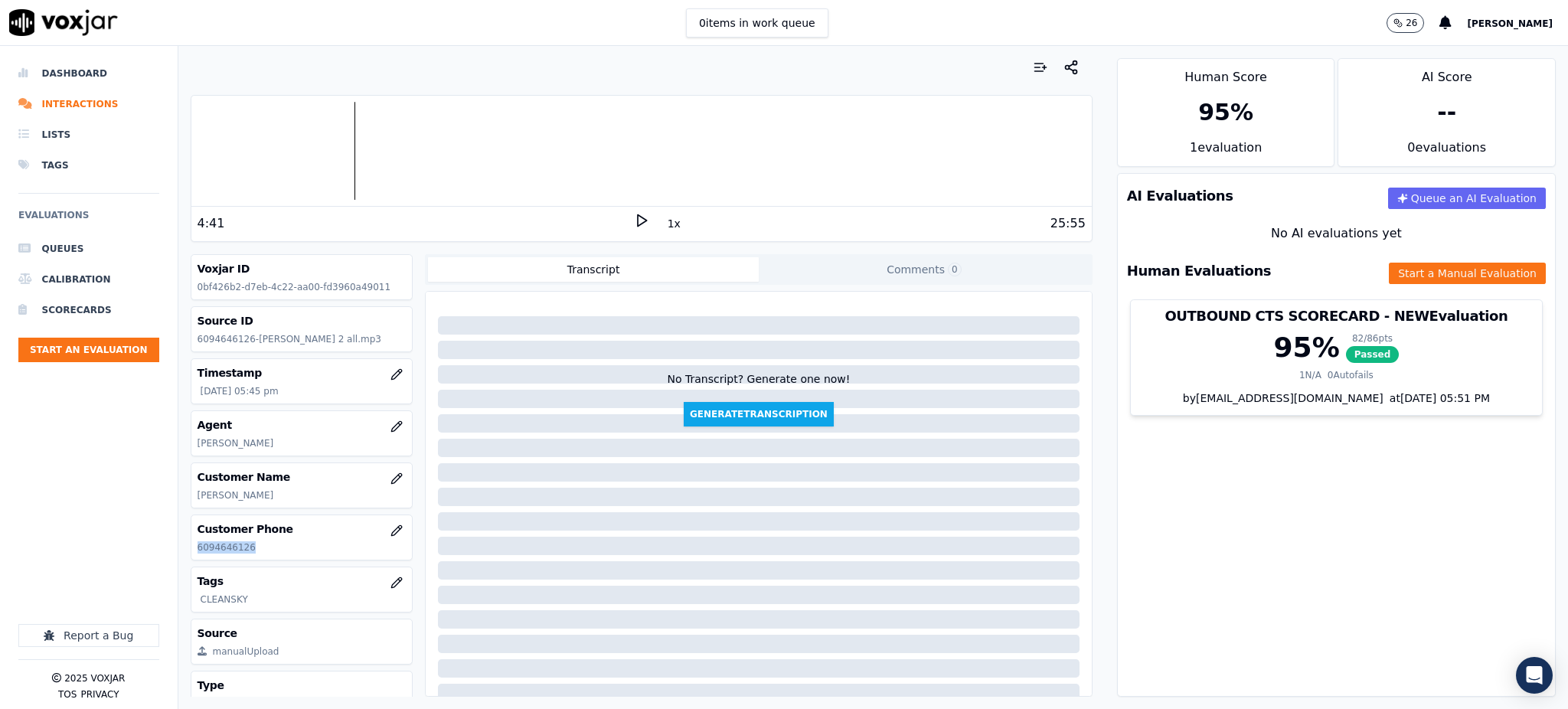
click at [638, 221] on polygon at bounding box center [643, 221] width 9 height 11
click at [634, 221] on icon at bounding box center [642, 220] width 15 height 15
click at [634, 215] on icon at bounding box center [642, 220] width 15 height 15
click at [621, 225] on div "9:14" at bounding box center [415, 223] width 436 height 18
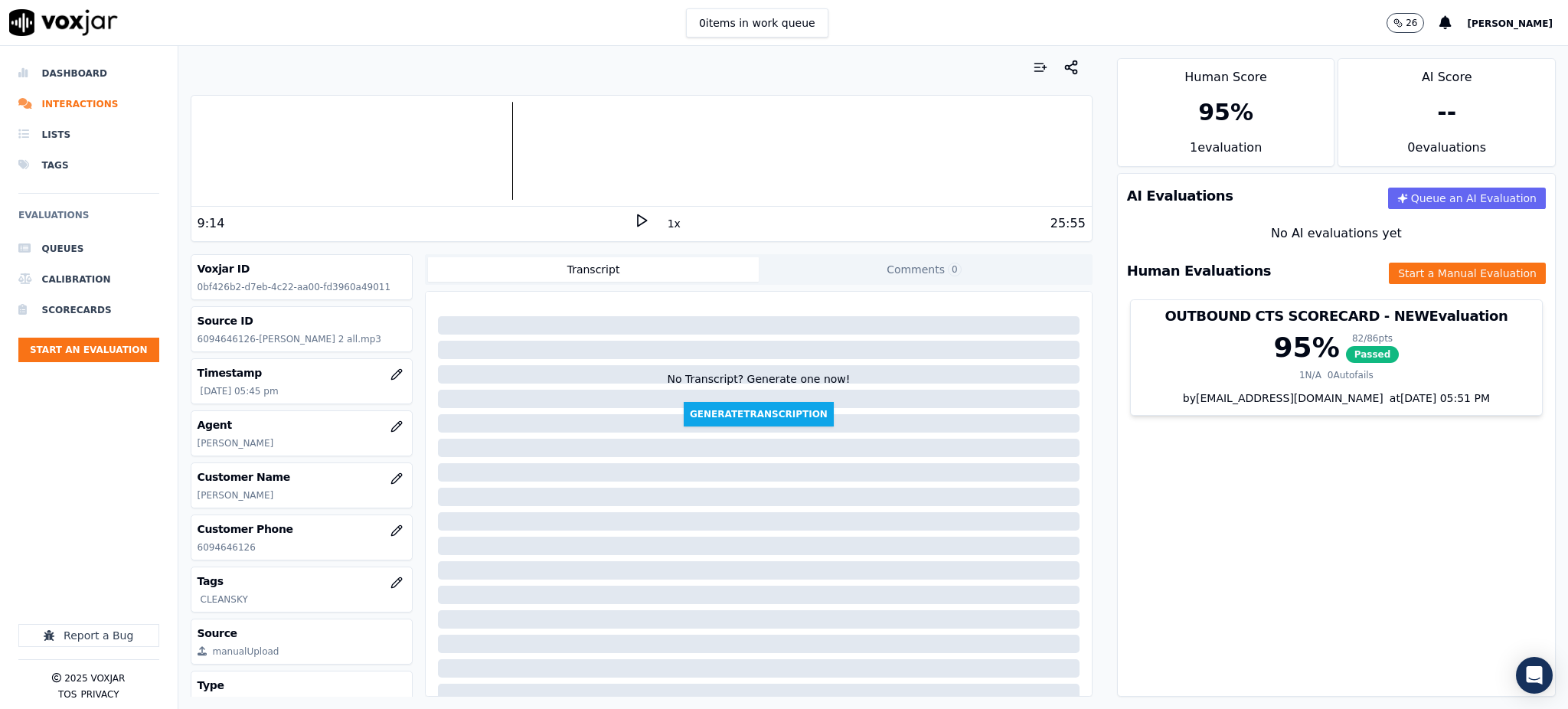
click at [634, 221] on icon at bounding box center [642, 220] width 15 height 15
click at [638, 212] on icon at bounding box center [642, 220] width 15 height 15
click at [634, 224] on icon at bounding box center [642, 220] width 15 height 15
click at [634, 225] on icon at bounding box center [642, 220] width 15 height 15
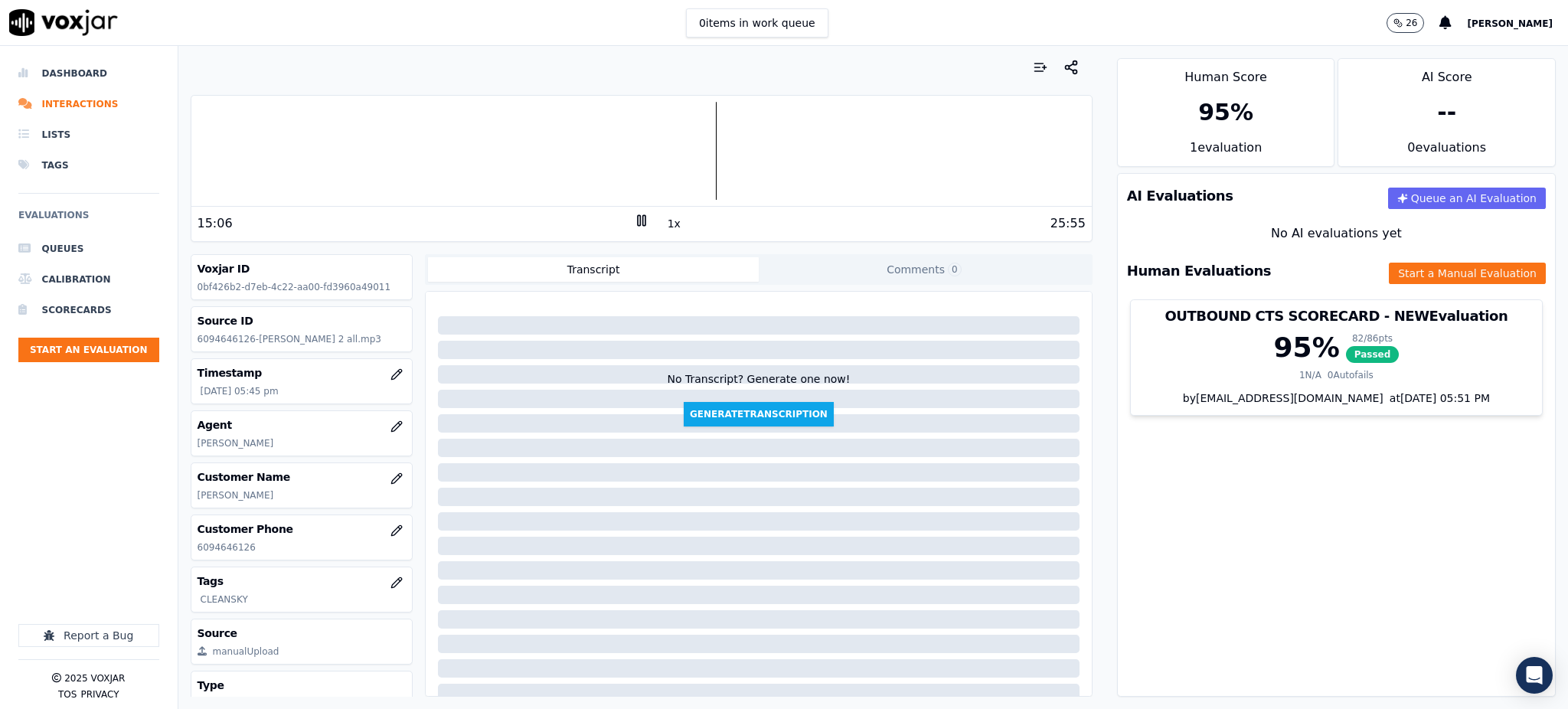
click at [634, 220] on icon at bounding box center [642, 220] width 15 height 15
click at [634, 219] on icon at bounding box center [642, 220] width 15 height 15
click at [638, 216] on polygon at bounding box center [643, 221] width 9 height 11
click at [1456, 265] on button "Start a Manual Evaluation" at bounding box center [1468, 273] width 157 height 22
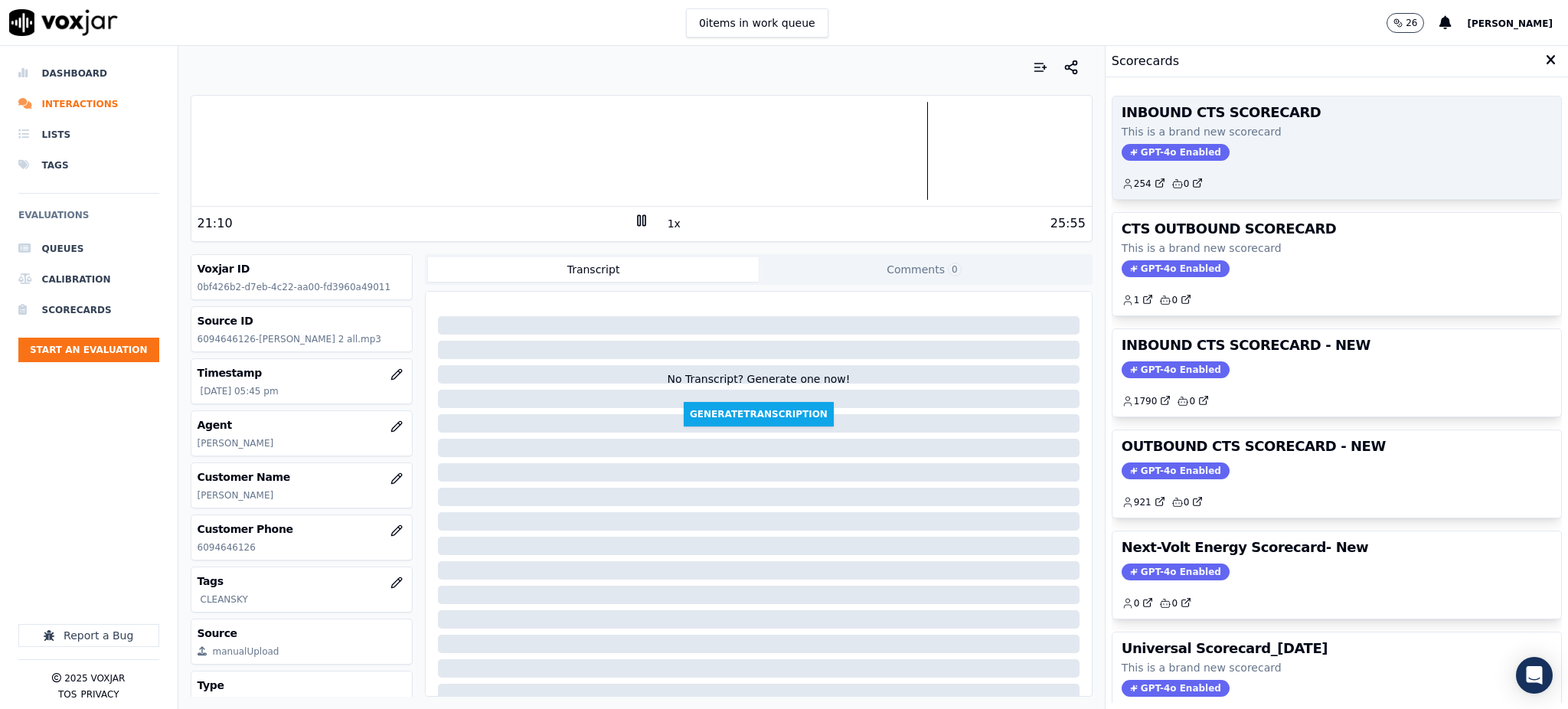
click at [1171, 142] on div "INBOUND CTS SCORECARD This is a brand new scorecard GPT-4o Enabled 254 0" at bounding box center [1336, 148] width 448 height 102
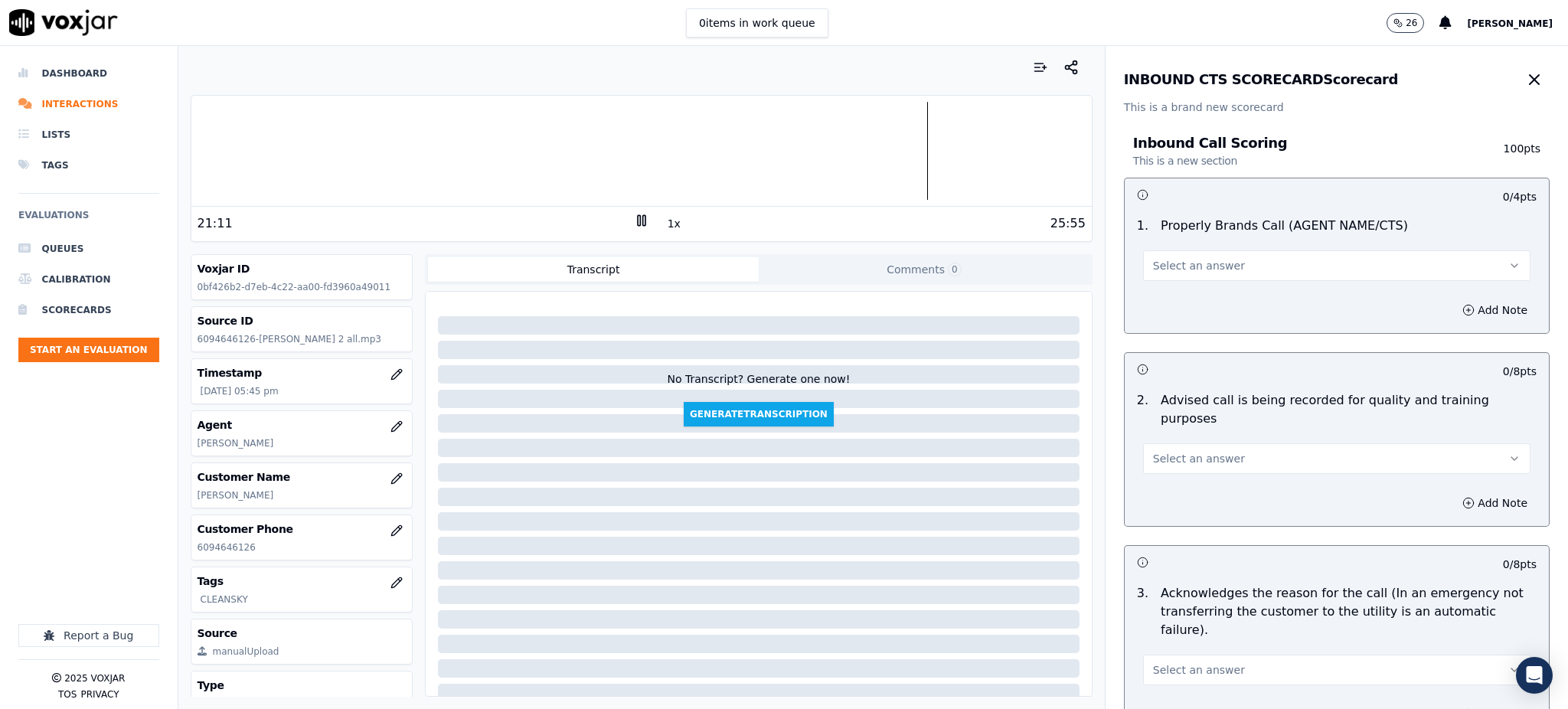
click at [1142, 274] on button "Select an answer" at bounding box center [1336, 265] width 388 height 30
click at [1155, 297] on div "Yes" at bounding box center [1303, 300] width 354 height 25
click at [1155, 451] on span "Select an answer" at bounding box center [1198, 459] width 92 height 15
click at [1147, 472] on div "Yes" at bounding box center [1303, 475] width 354 height 25
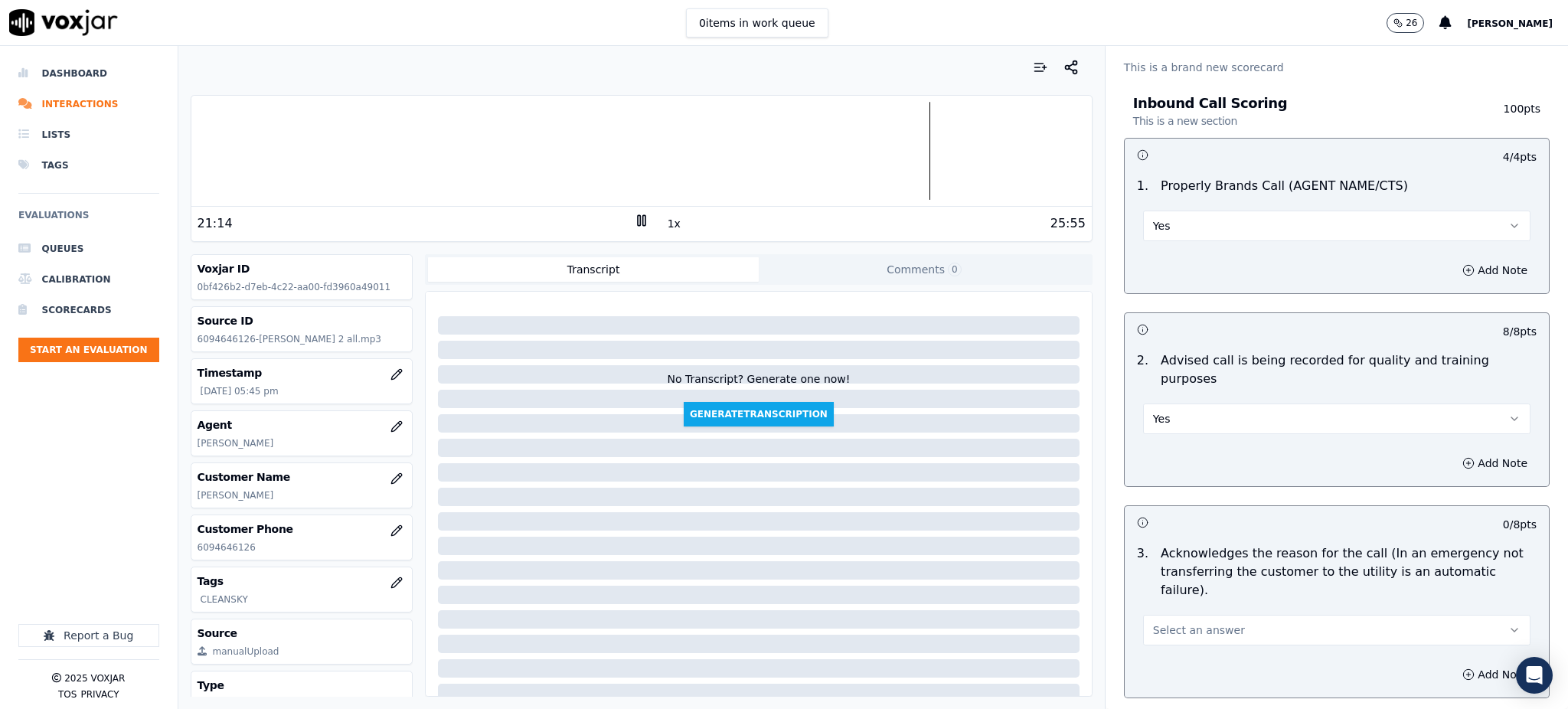
scroll to position [204, 0]
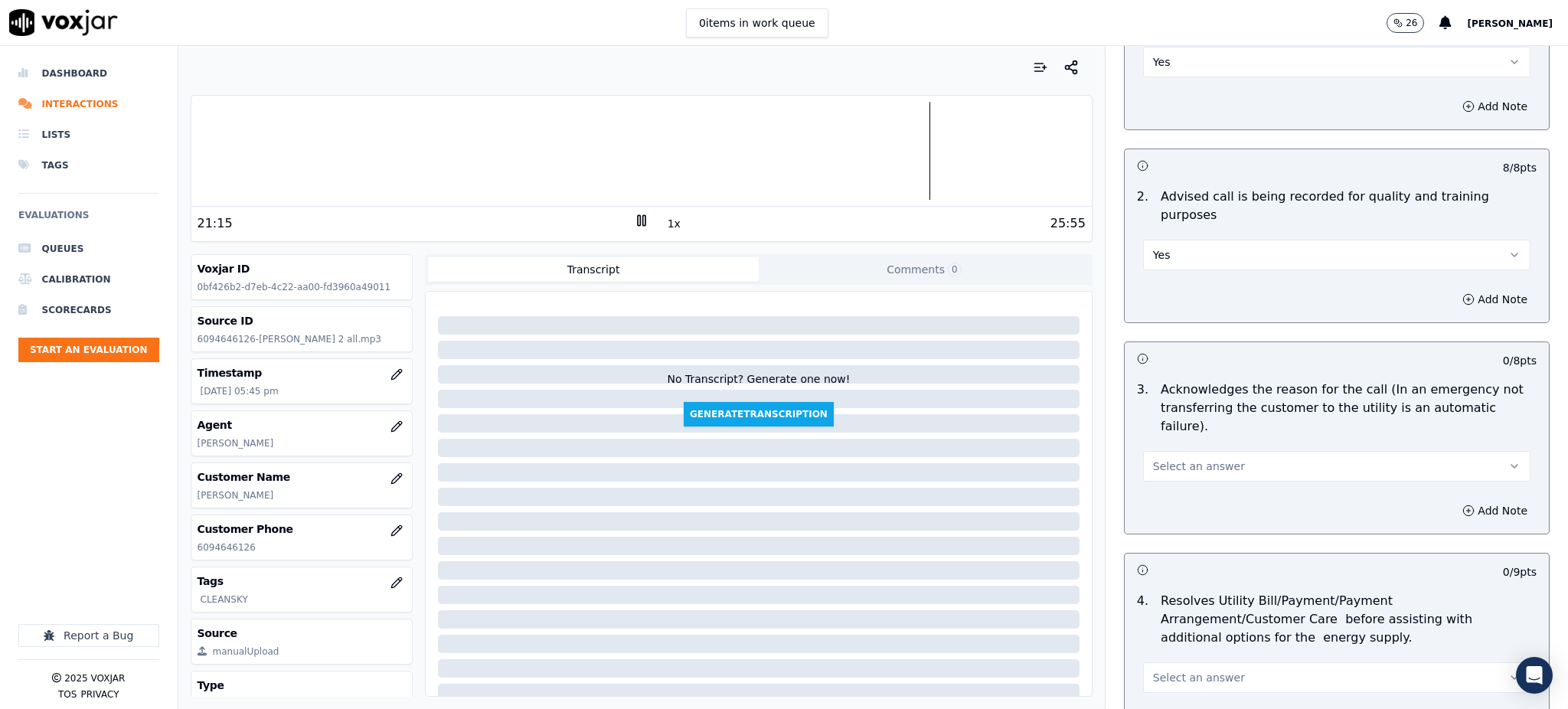
click at [1153, 459] on span "Select an answer" at bounding box center [1198, 466] width 92 height 15
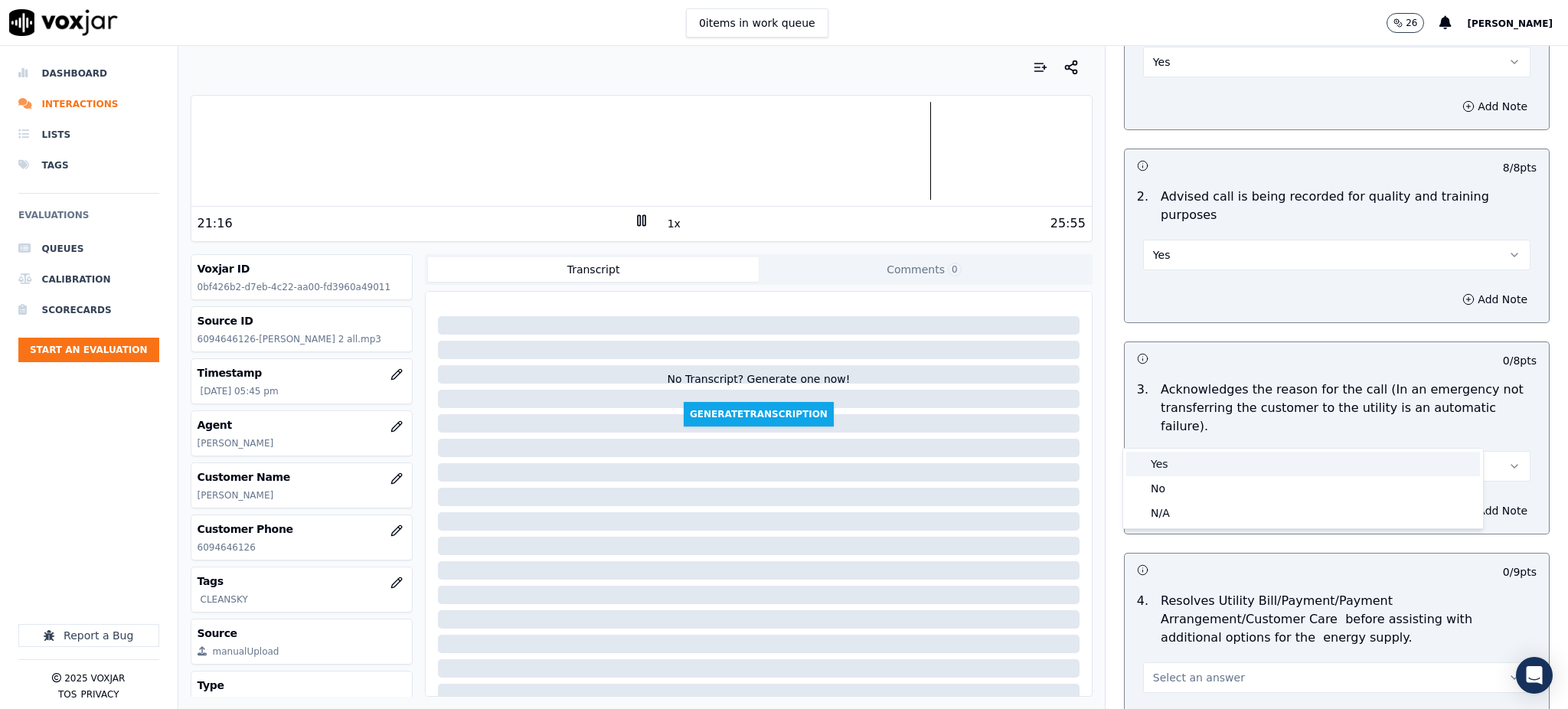
click at [1155, 467] on div "Yes" at bounding box center [1303, 464] width 354 height 25
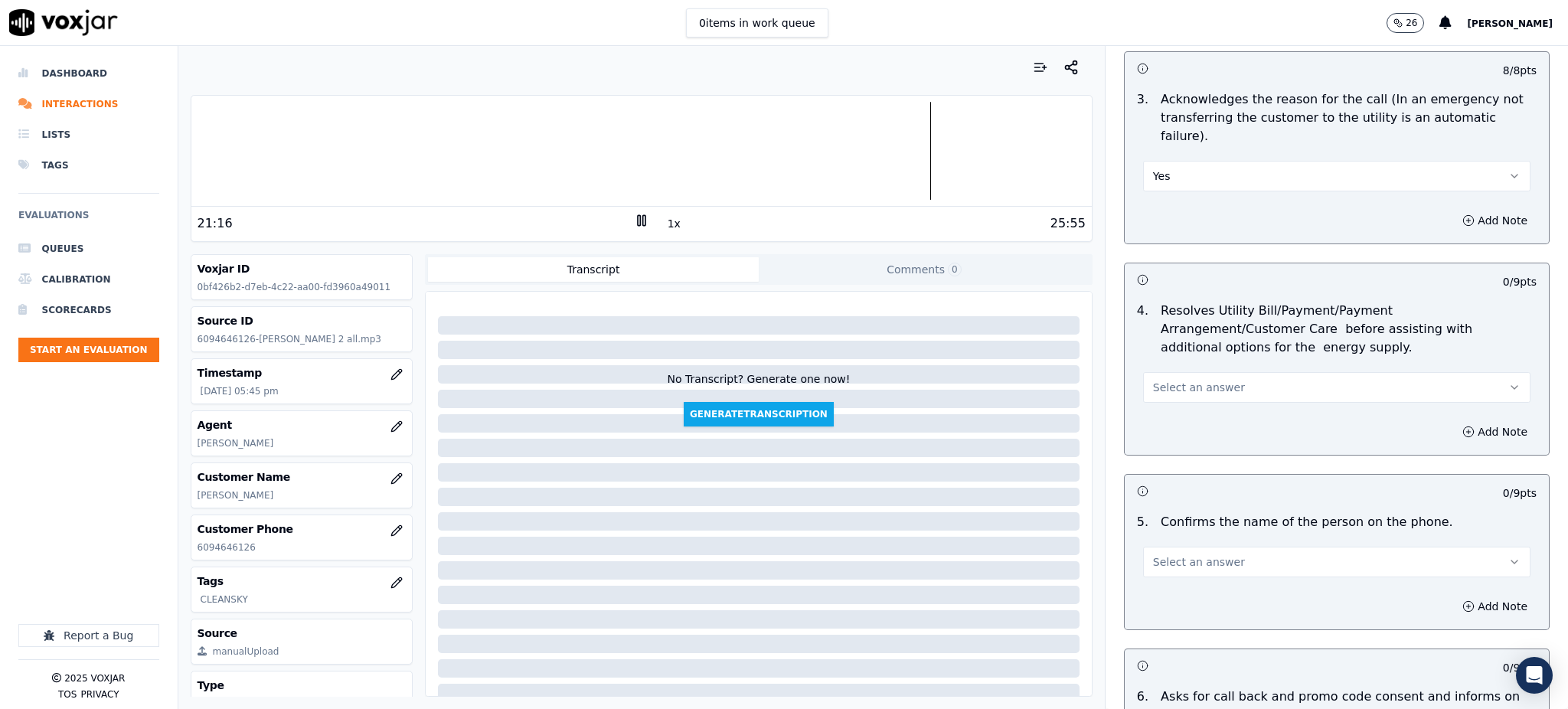
scroll to position [510, 0]
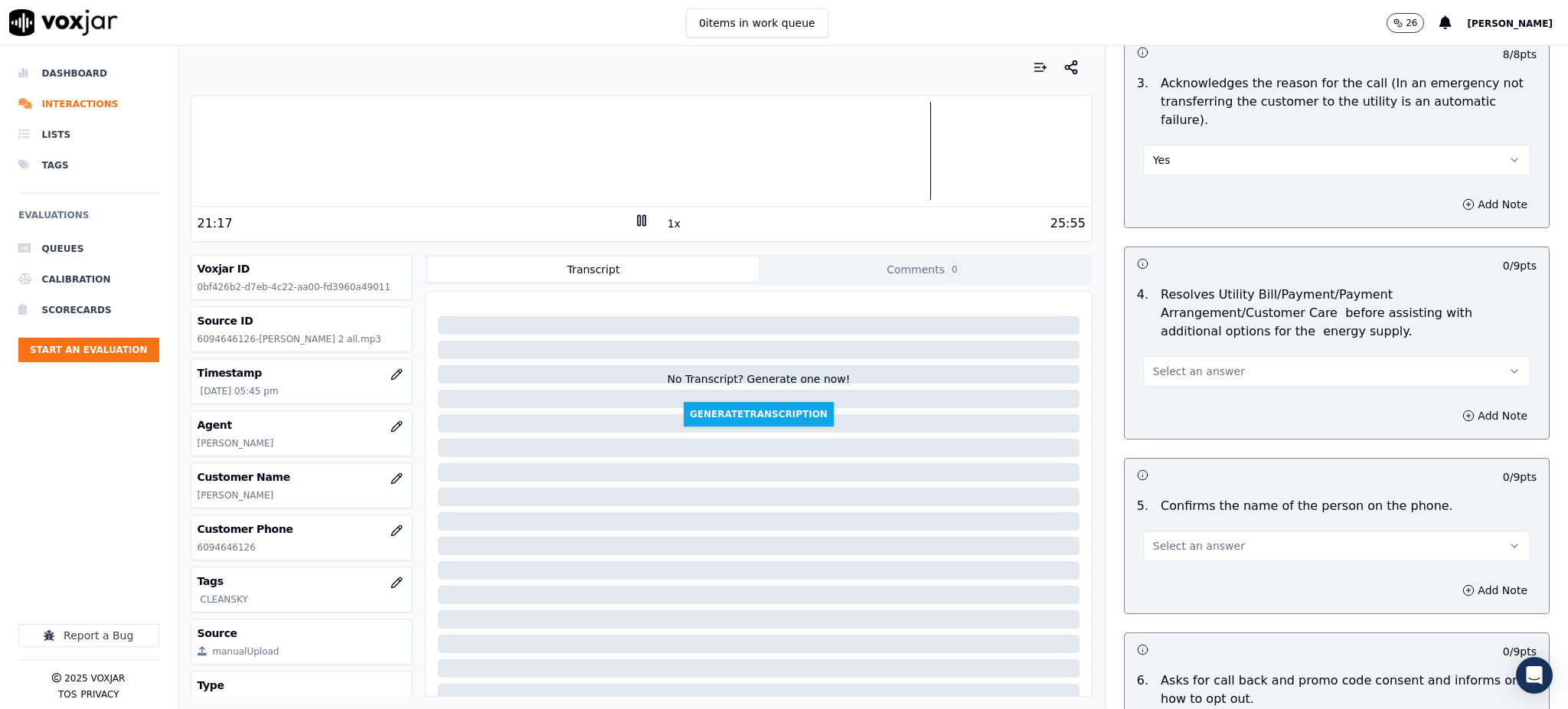
click at [1165, 364] on span "Select an answer" at bounding box center [1198, 372] width 92 height 15
click at [1167, 369] on div "Yes" at bounding box center [1303, 369] width 354 height 25
click at [1153, 538] on span "Select an answer" at bounding box center [1198, 546] width 92 height 15
click at [1144, 542] on div "Yes" at bounding box center [1303, 543] width 354 height 25
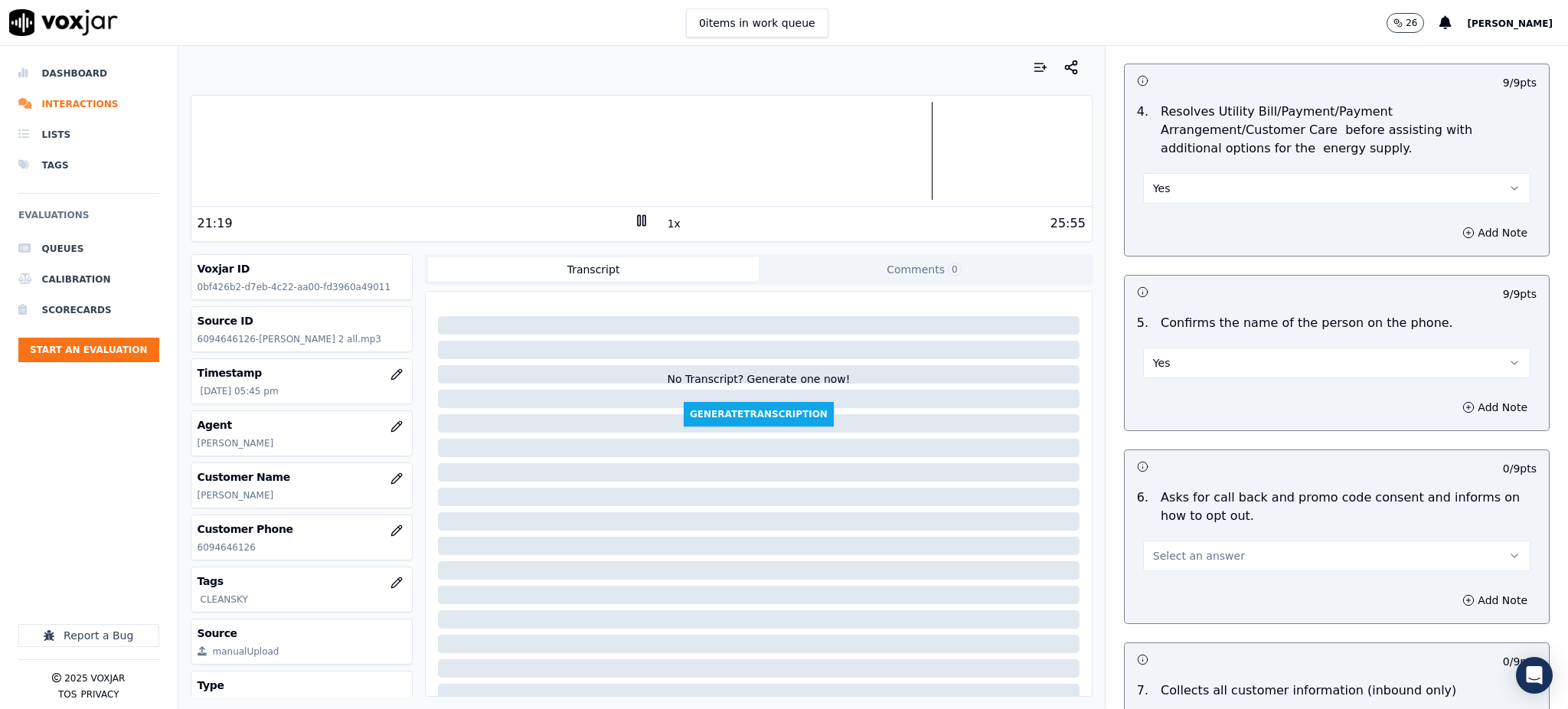
scroll to position [714, 0]
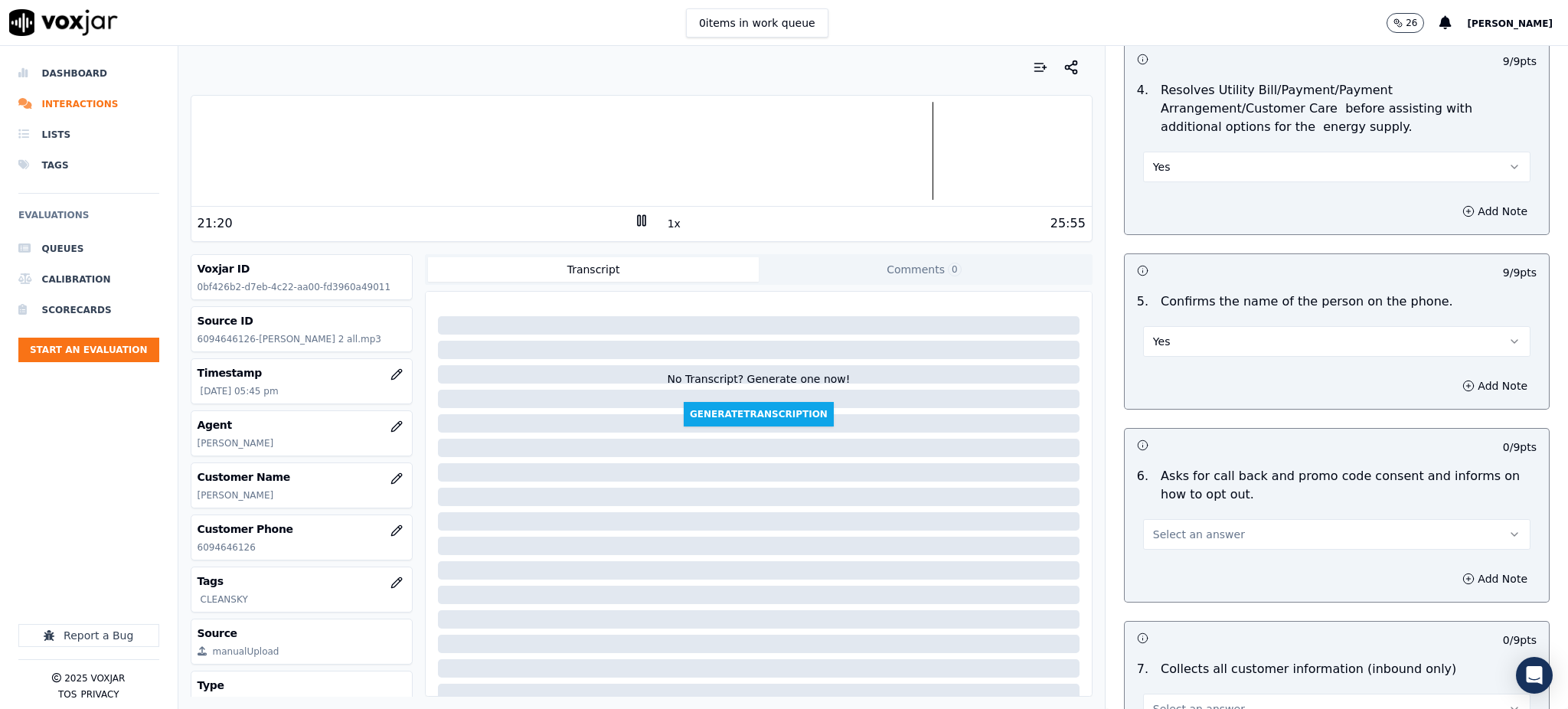
click at [1153, 527] on span "Select an answer" at bounding box center [1198, 535] width 92 height 15
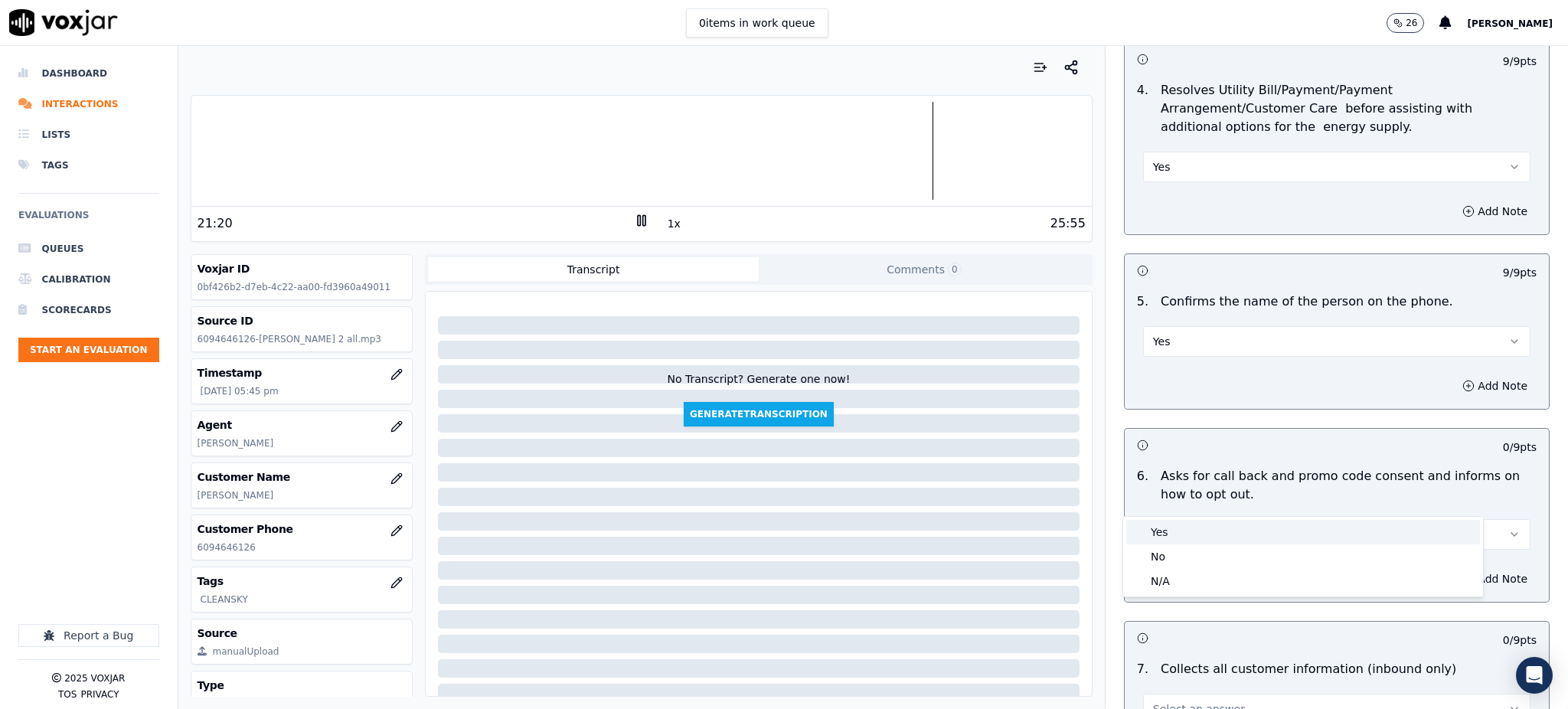
click at [1163, 534] on div "Yes" at bounding box center [1303, 532] width 354 height 25
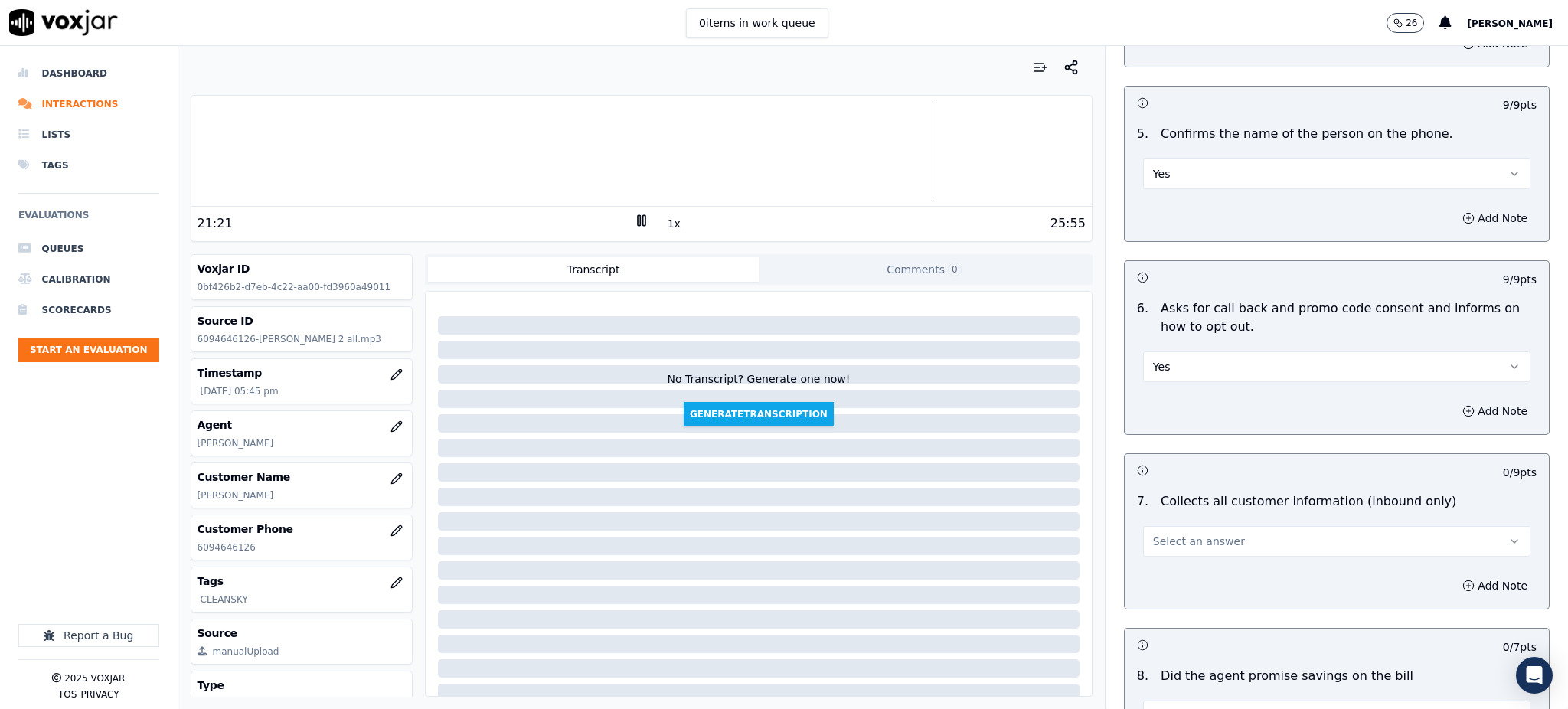
scroll to position [918, 0]
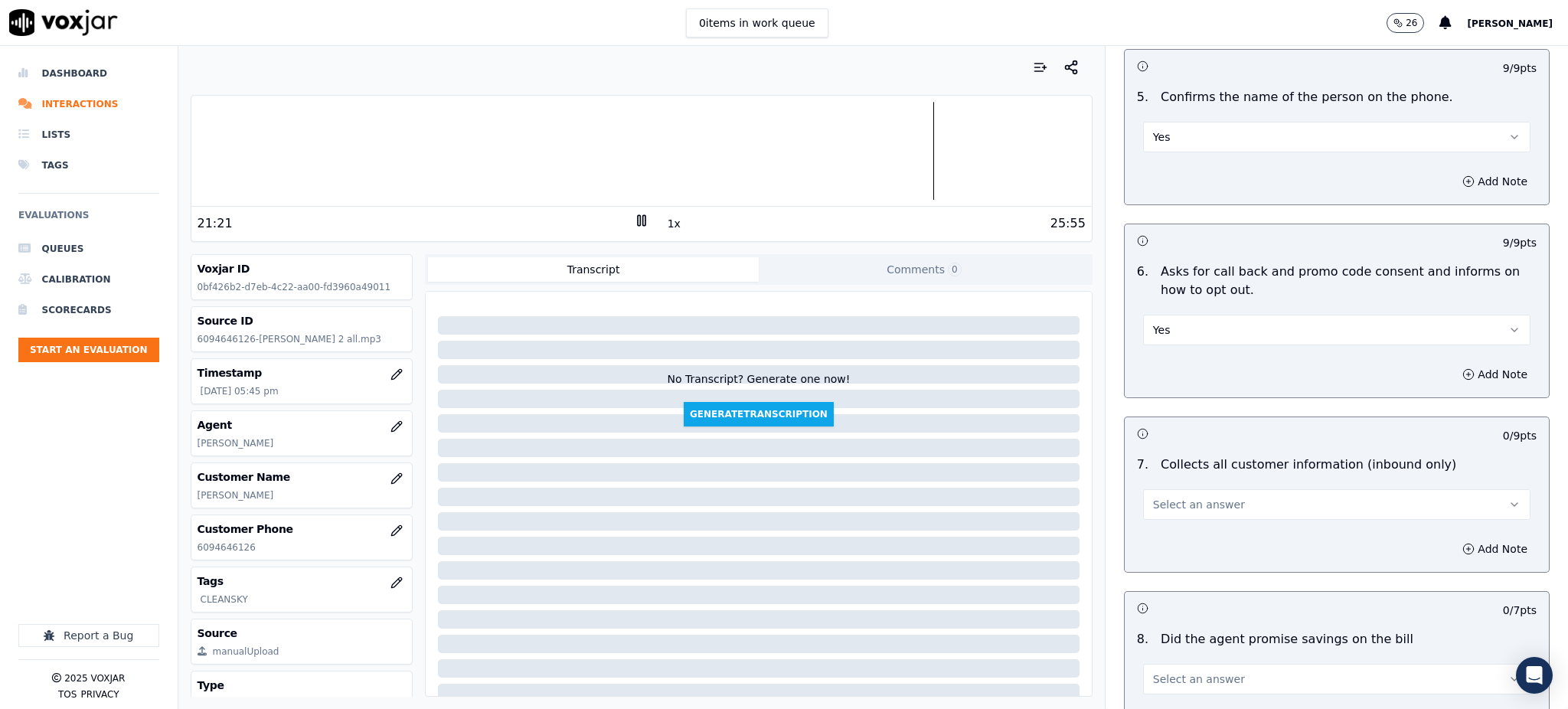
drag, startPoint x: 1153, startPoint y: 471, endPoint x: 1155, endPoint y: 484, distance: 13.2
click at [1154, 497] on span "Select an answer" at bounding box center [1198, 504] width 92 height 15
drag, startPoint x: 1163, startPoint y: 502, endPoint x: 1161, endPoint y: 535, distance: 33.1
click at [1163, 503] on div "Yes" at bounding box center [1303, 503] width 354 height 25
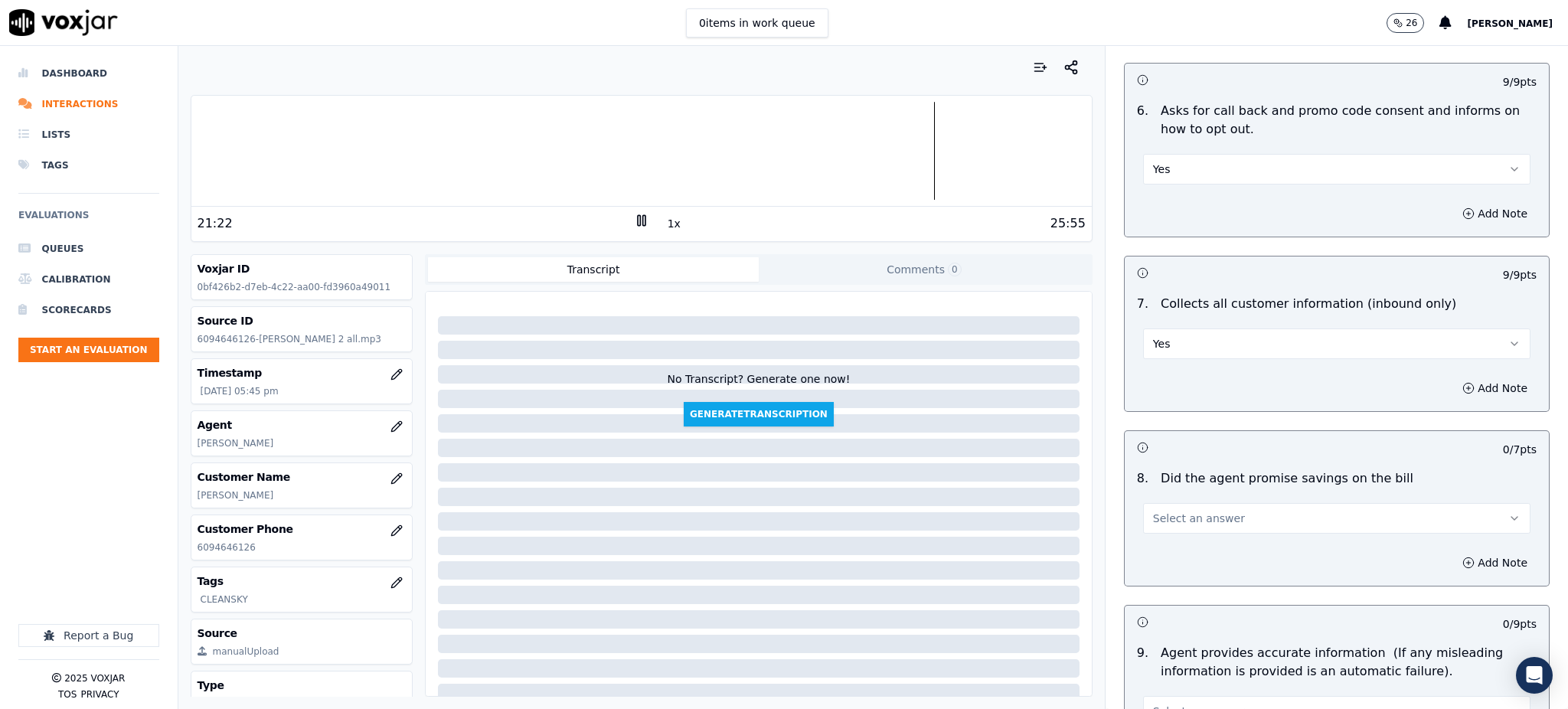
scroll to position [1122, 0]
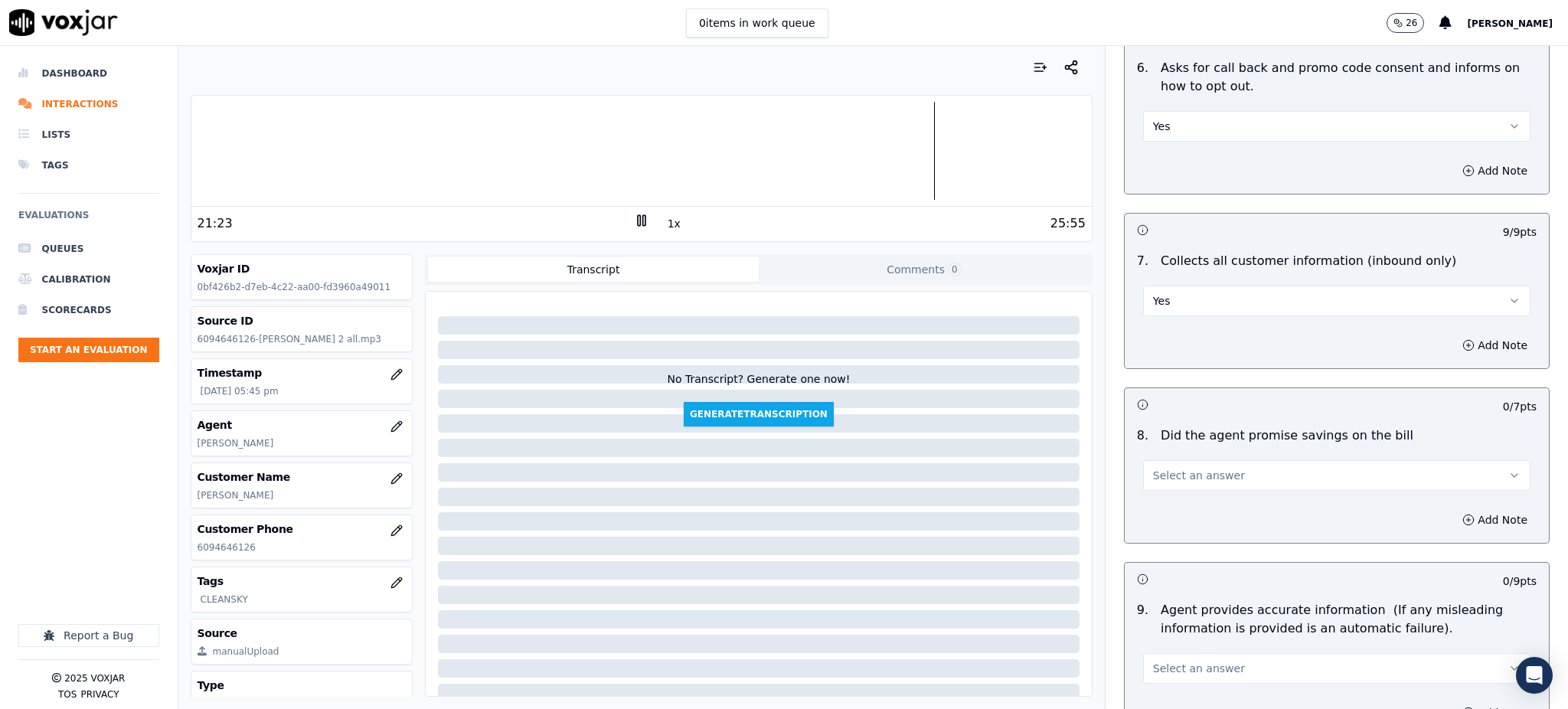
click at [1158, 460] on button "Select an answer" at bounding box center [1336, 475] width 388 height 30
click at [1164, 482] on div "Yes" at bounding box center [1303, 473] width 354 height 25
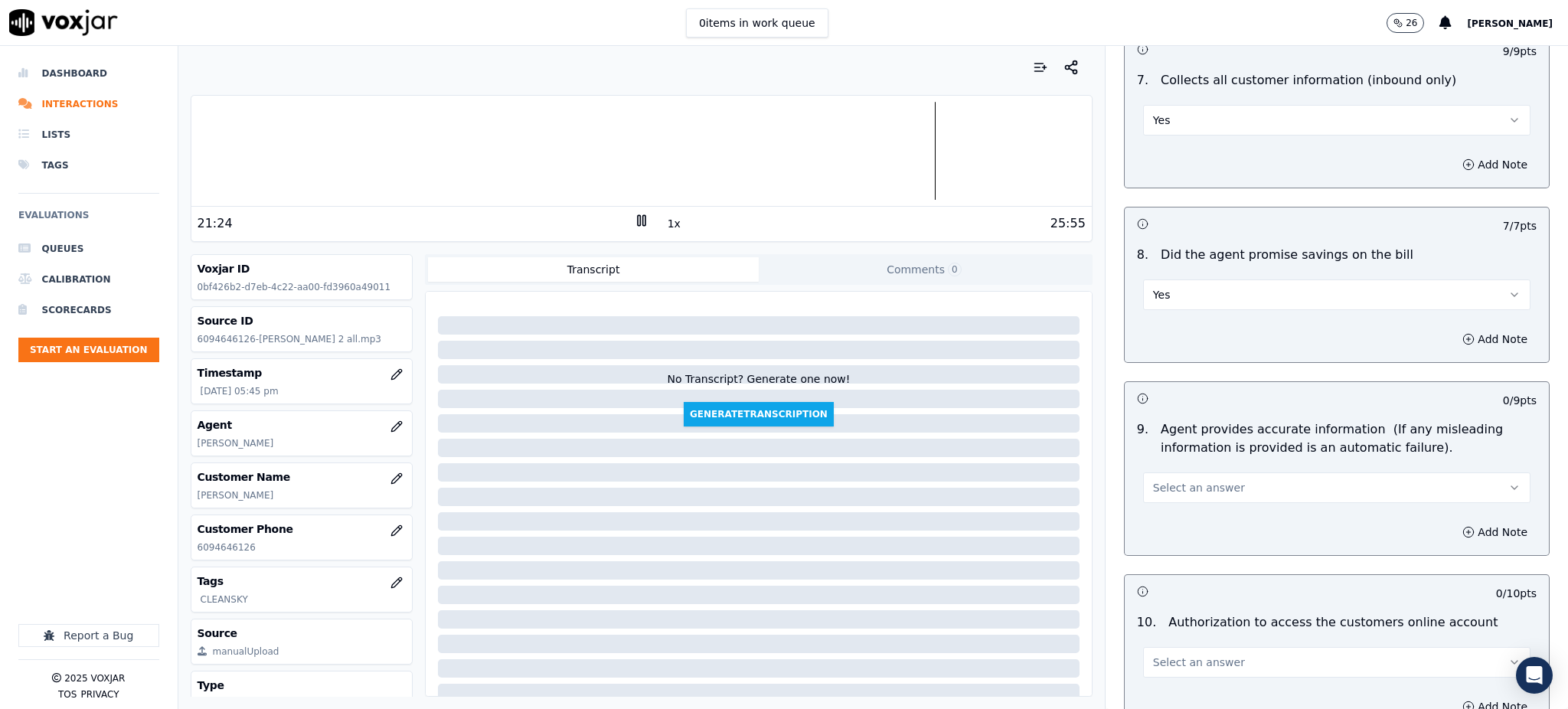
scroll to position [1326, 0]
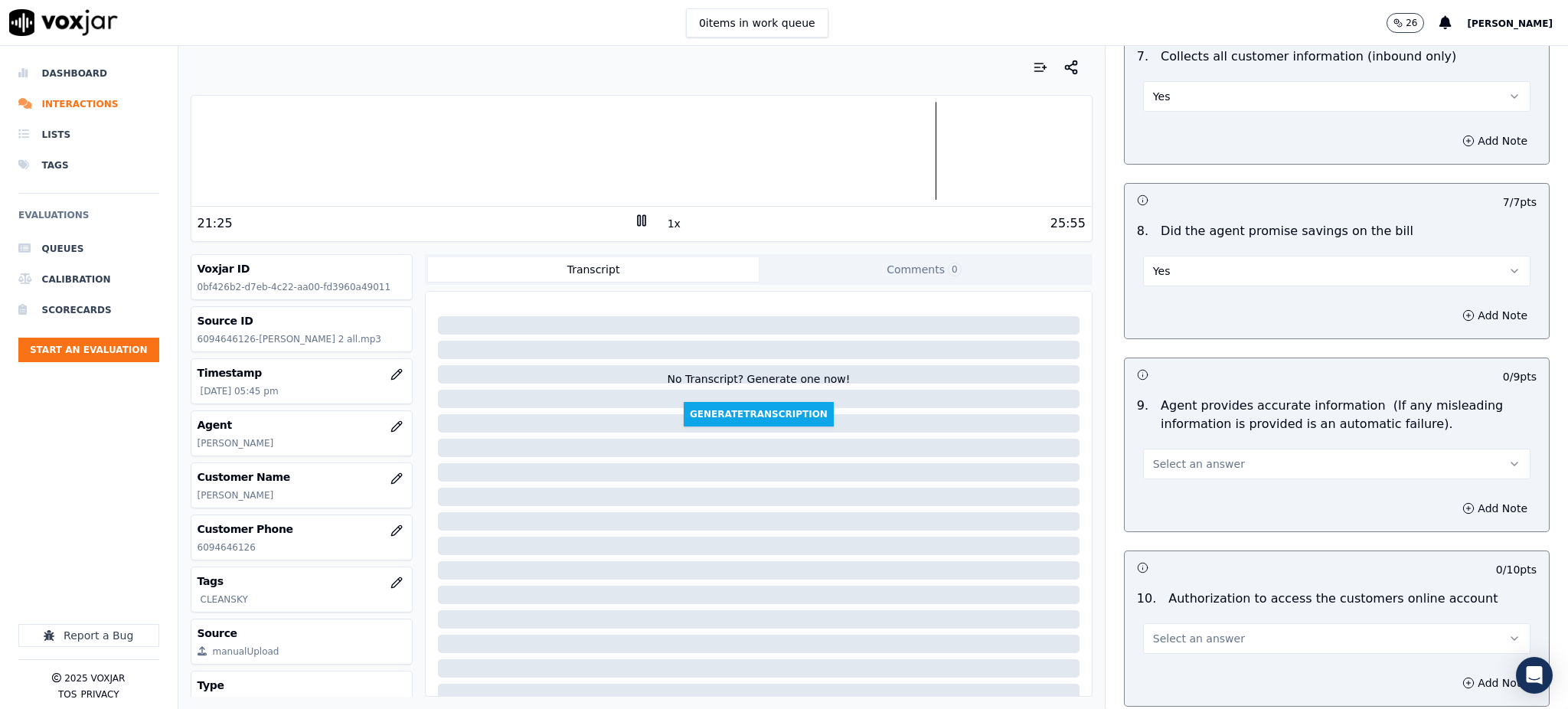
click at [1165, 456] on span "Select an answer" at bounding box center [1198, 464] width 92 height 15
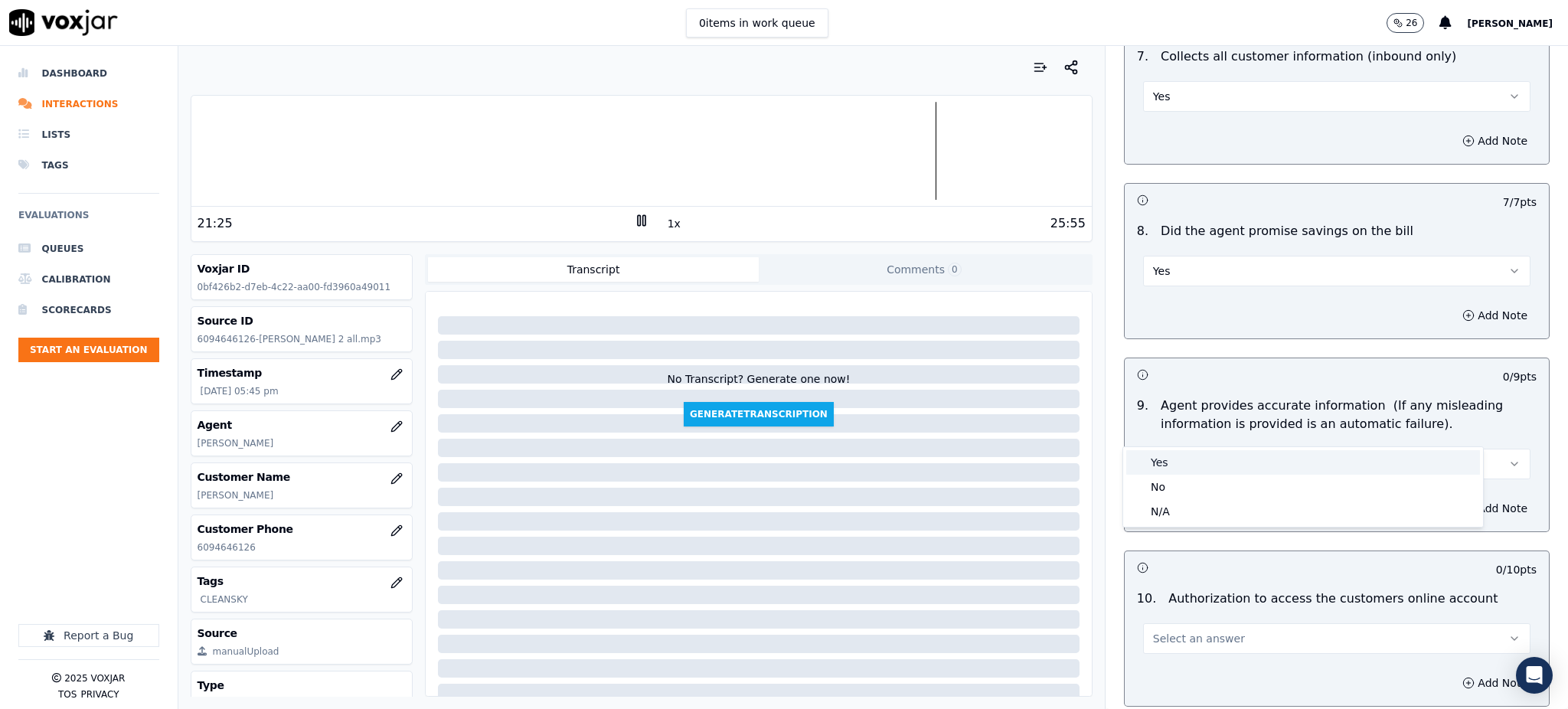
click at [1172, 463] on div "Yes" at bounding box center [1303, 463] width 354 height 25
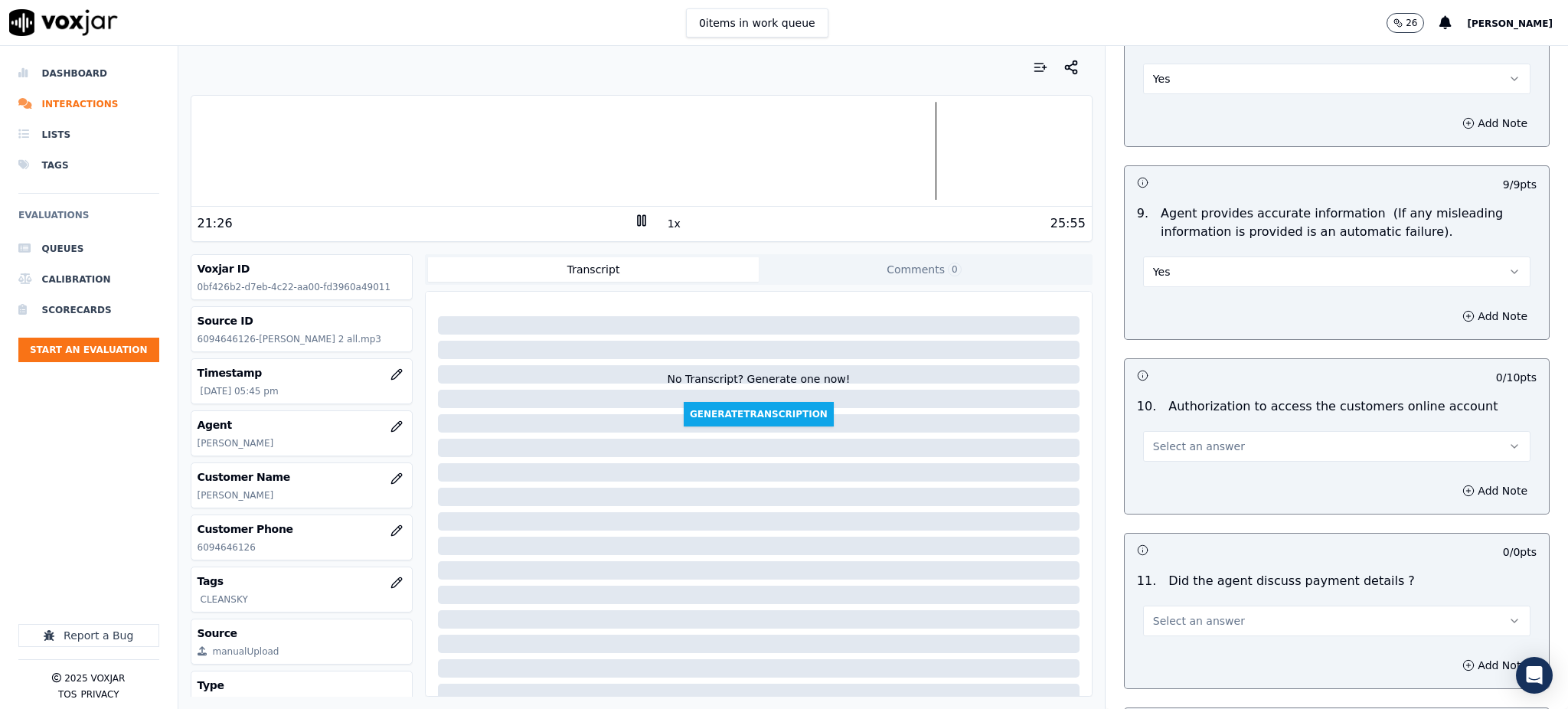
scroll to position [1531, 0]
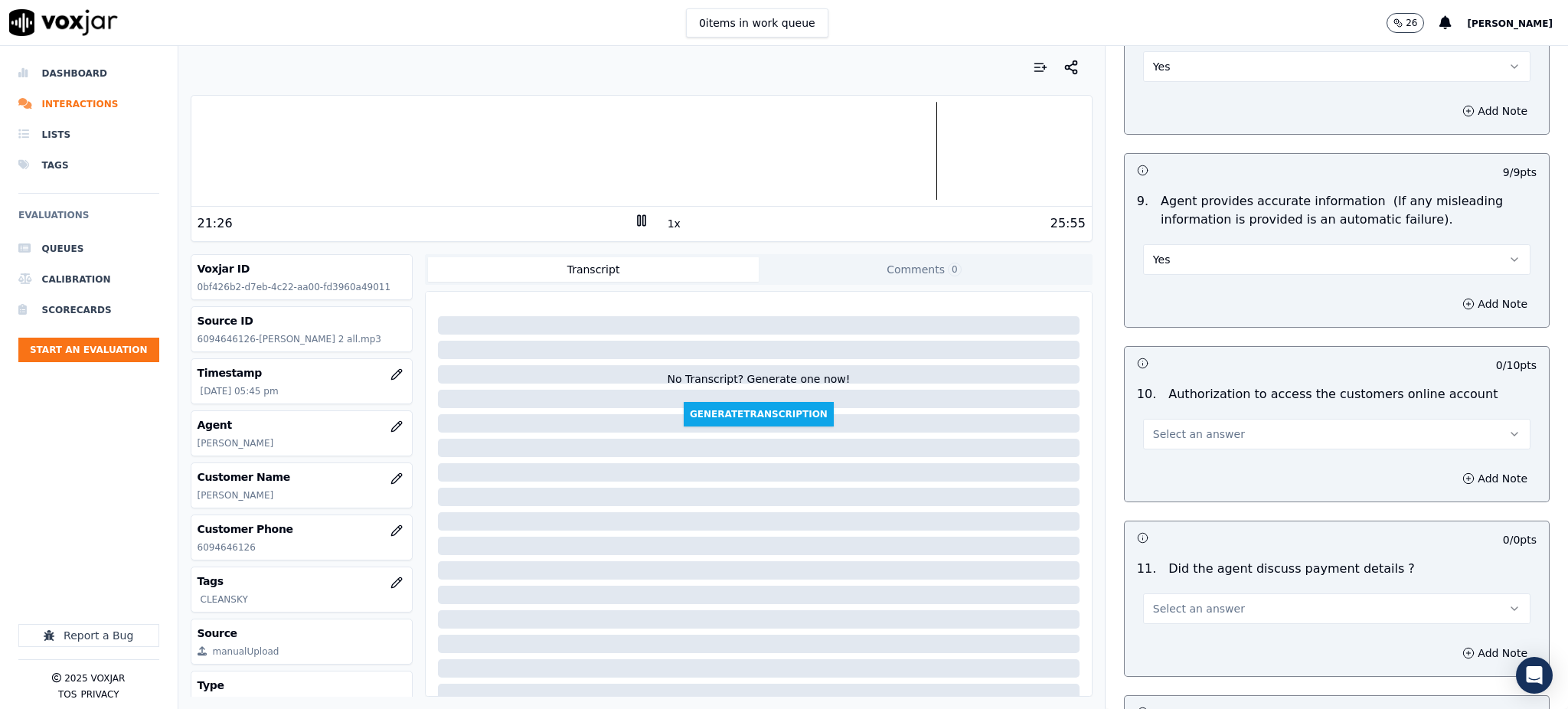
click at [1170, 427] on span "Select an answer" at bounding box center [1198, 434] width 92 height 15
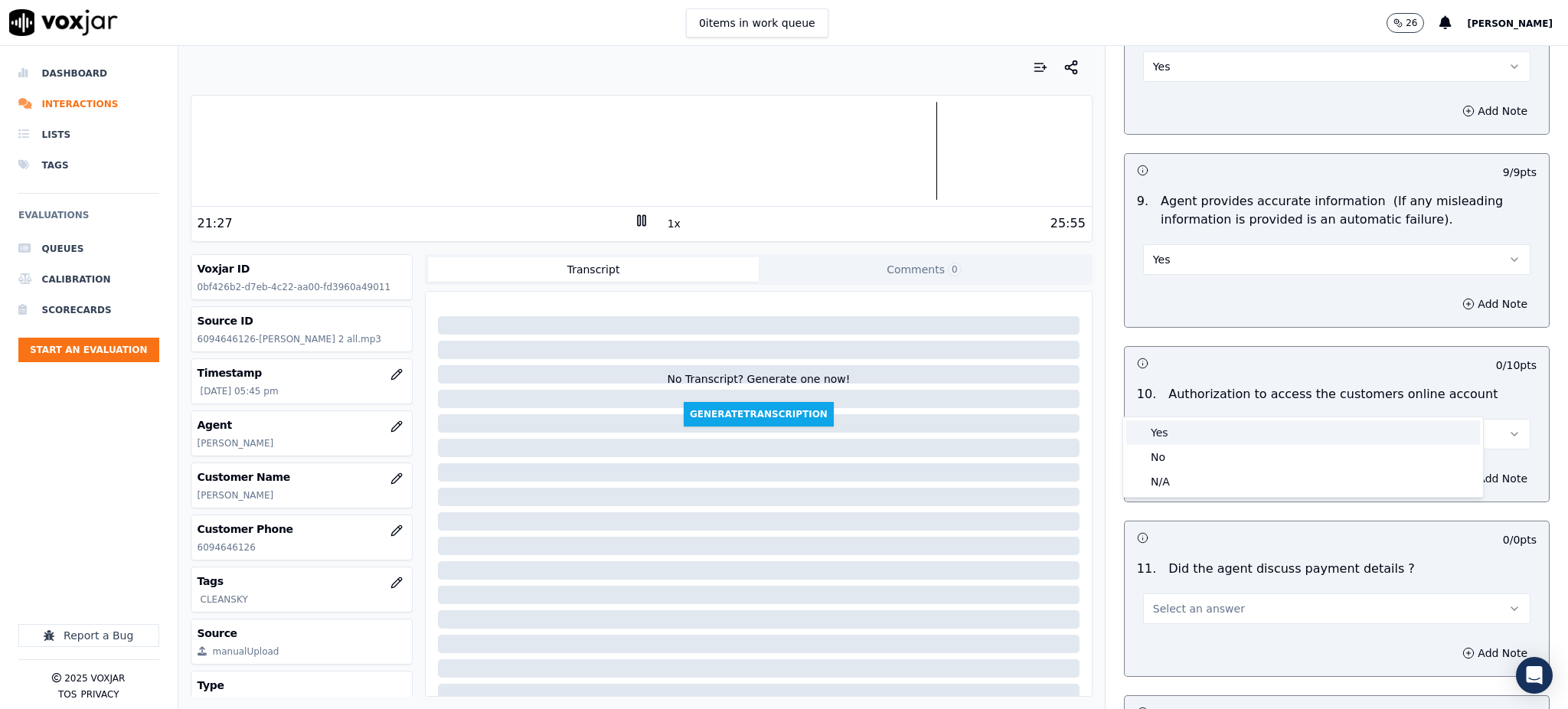
click at [1178, 440] on div "Yes" at bounding box center [1303, 432] width 354 height 25
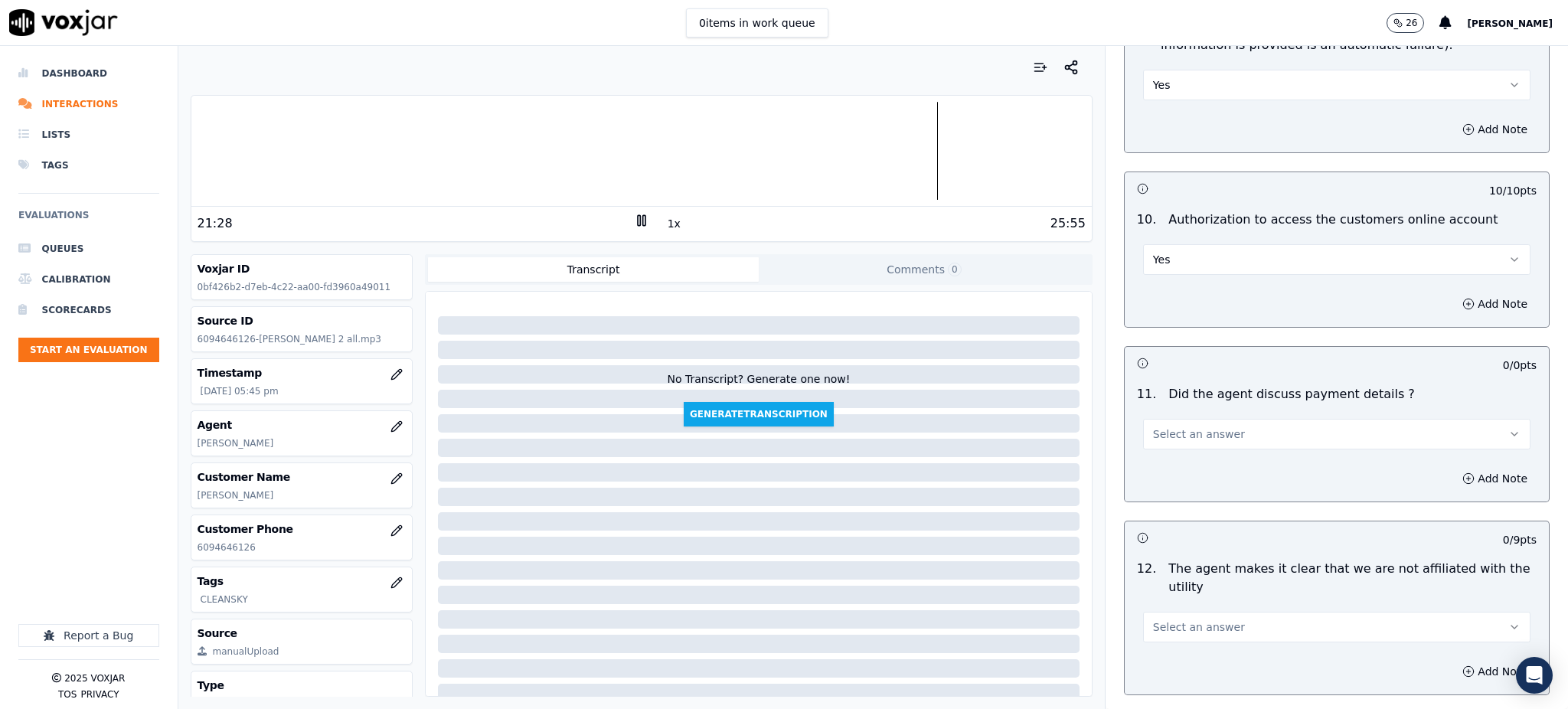
scroll to position [1735, 0]
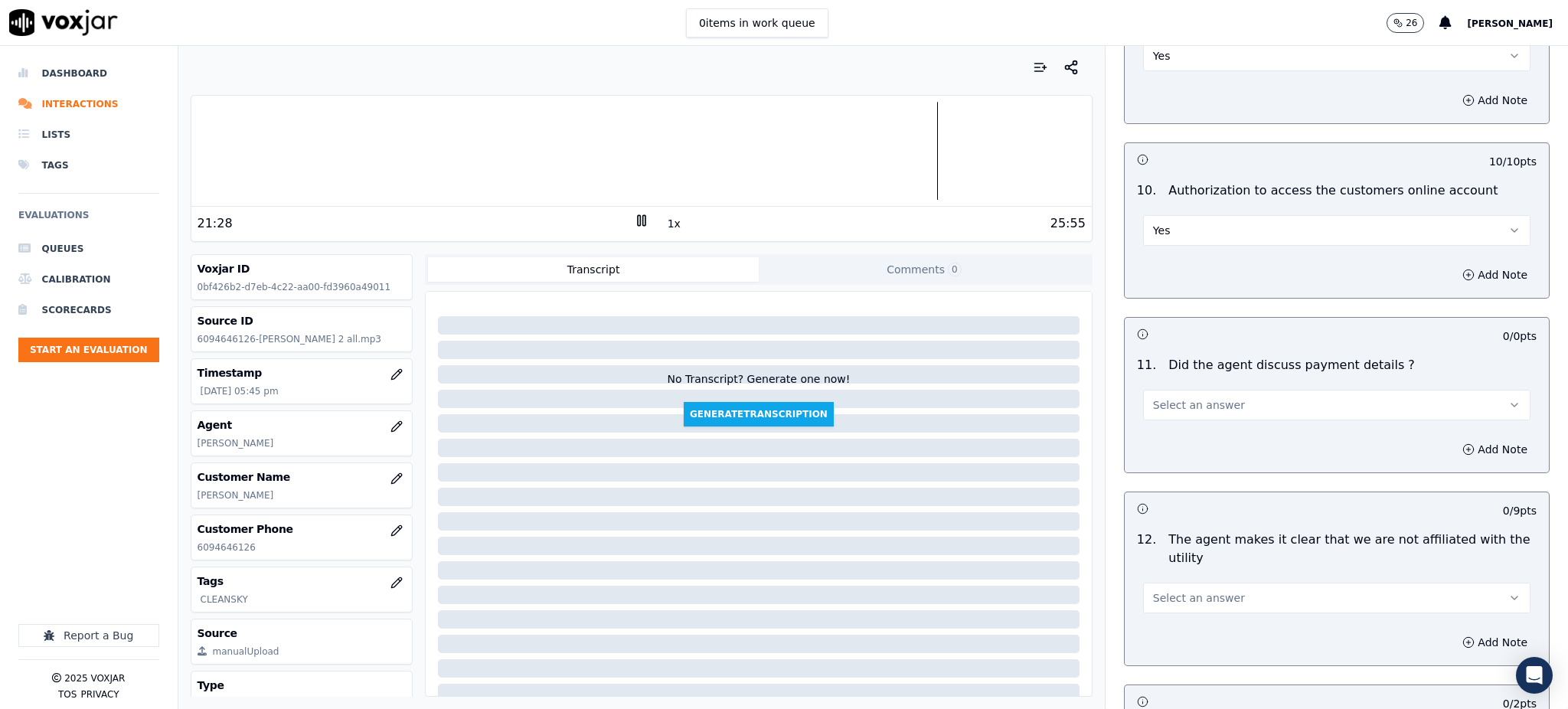
click at [1176, 397] on span "Select an answer" at bounding box center [1198, 405] width 92 height 15
click at [1173, 445] on div "N/A" at bounding box center [1303, 452] width 354 height 25
click at [1161, 582] on button "Select an answer" at bounding box center [1336, 597] width 388 height 30
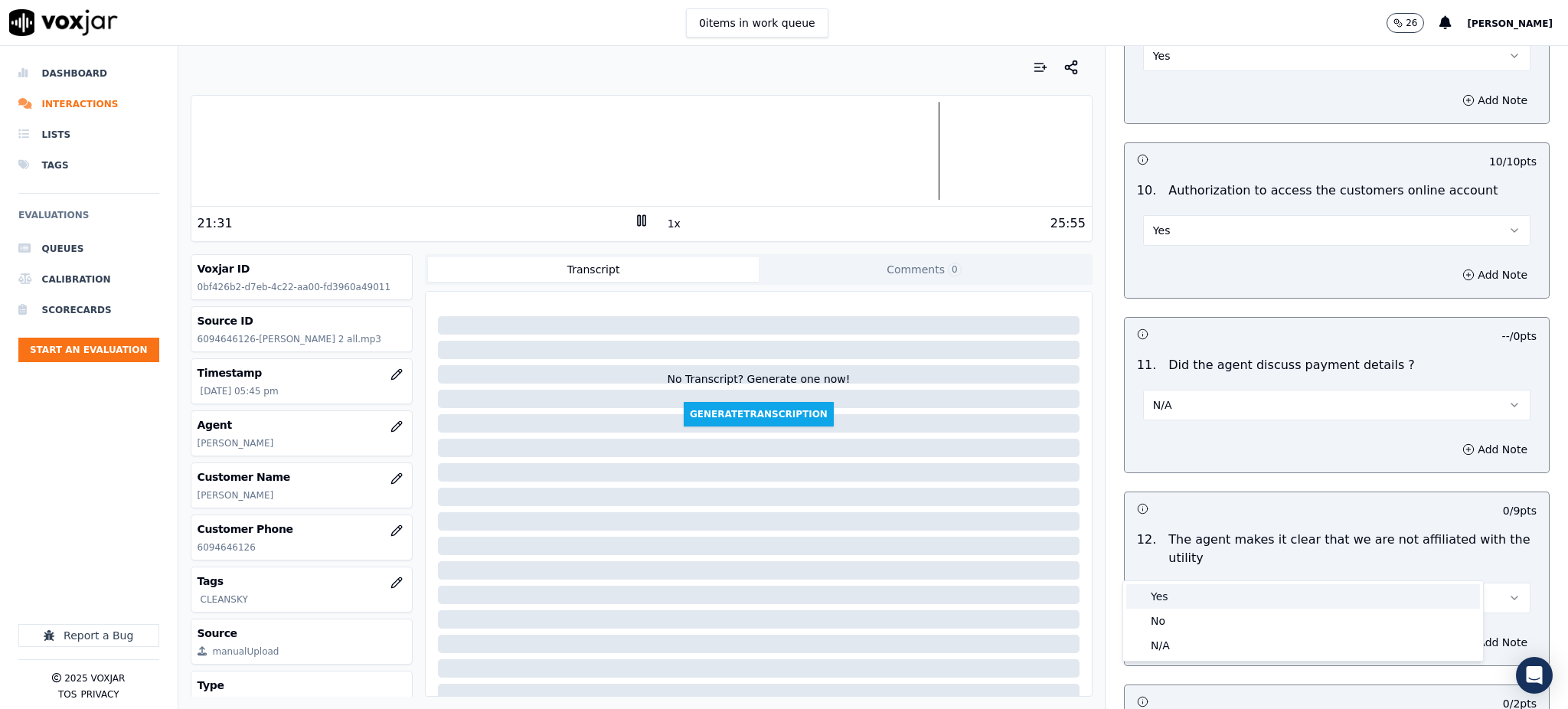
click at [1163, 591] on div "Yes" at bounding box center [1303, 596] width 354 height 25
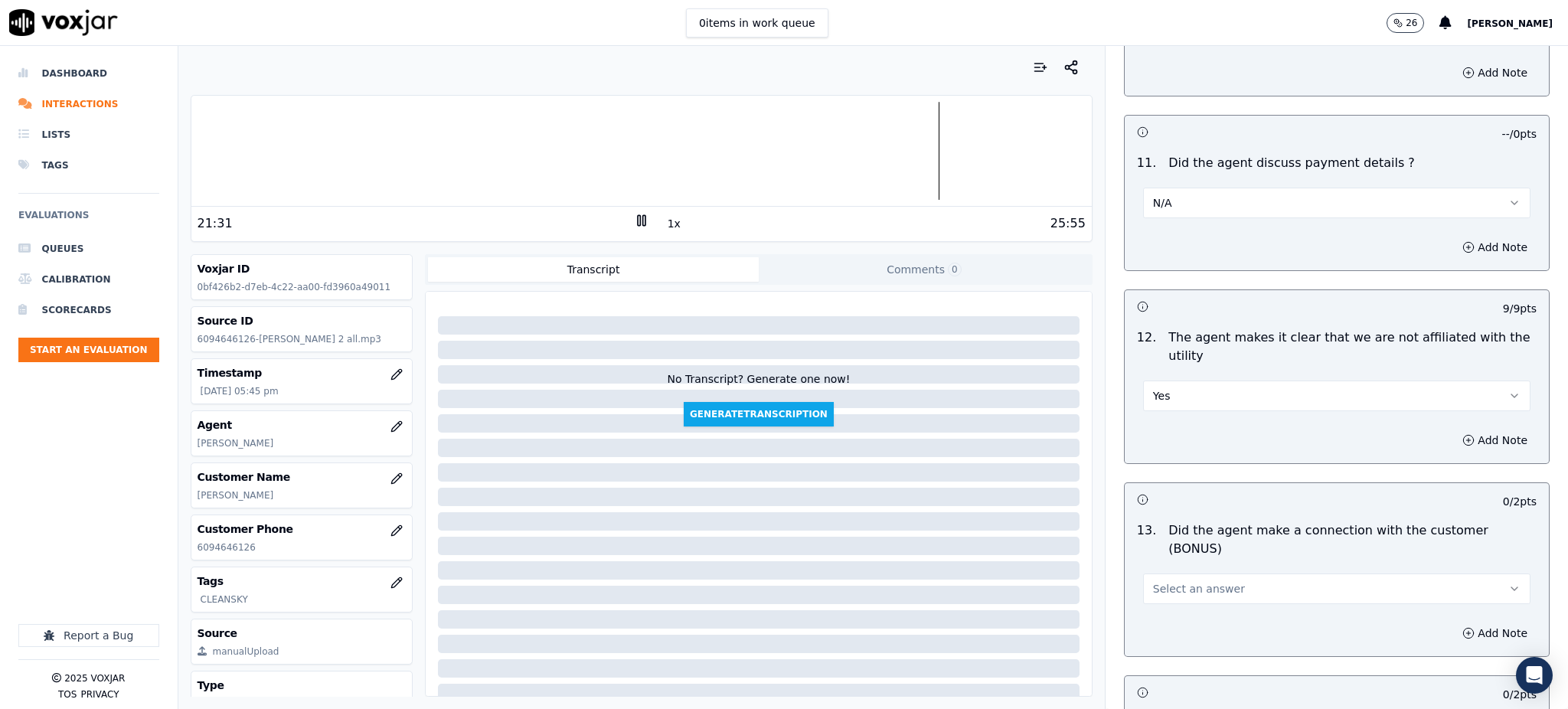
scroll to position [1938, 0]
click at [1155, 578] on span "Select an answer" at bounding box center [1198, 586] width 92 height 15
click at [1159, 570] on div "Yes" at bounding box center [1303, 567] width 354 height 25
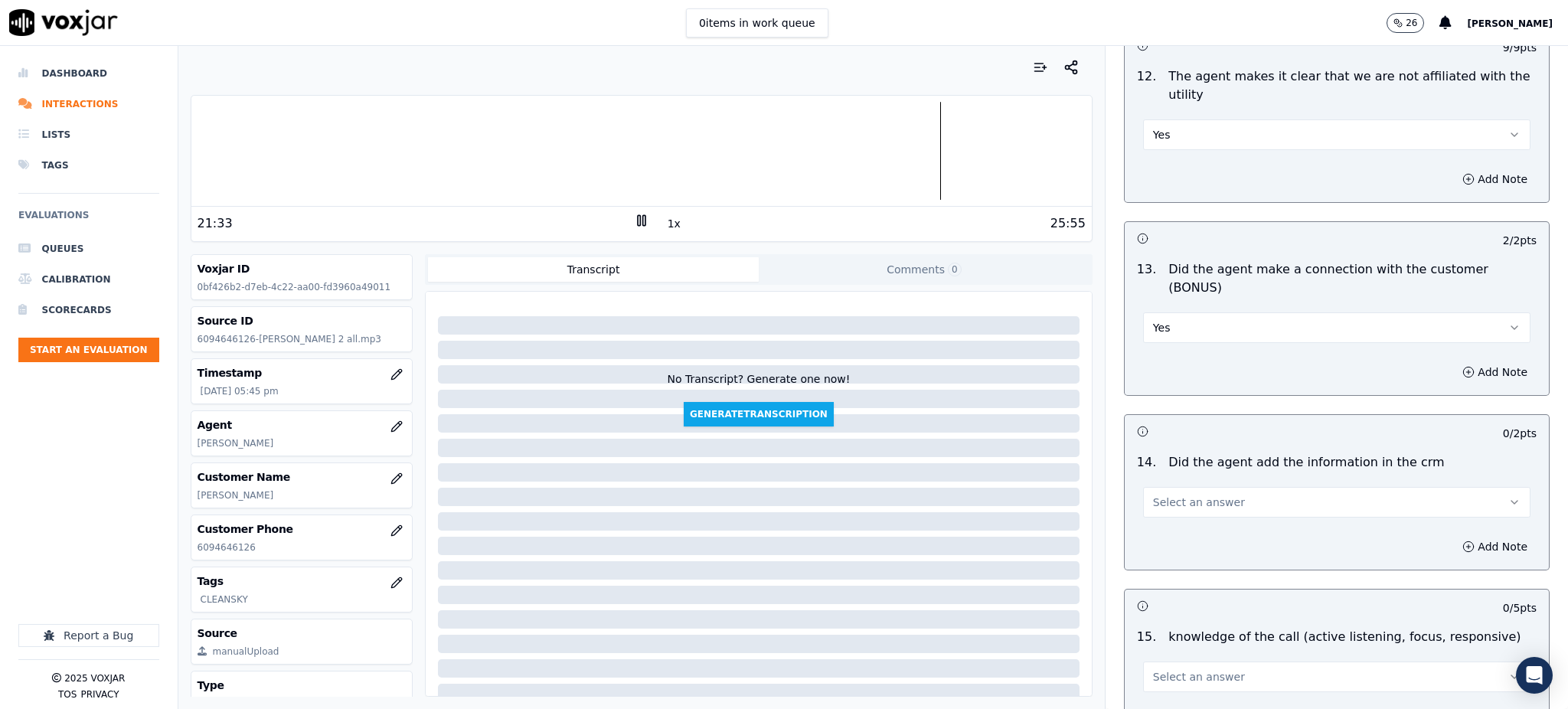
scroll to position [2245, 0]
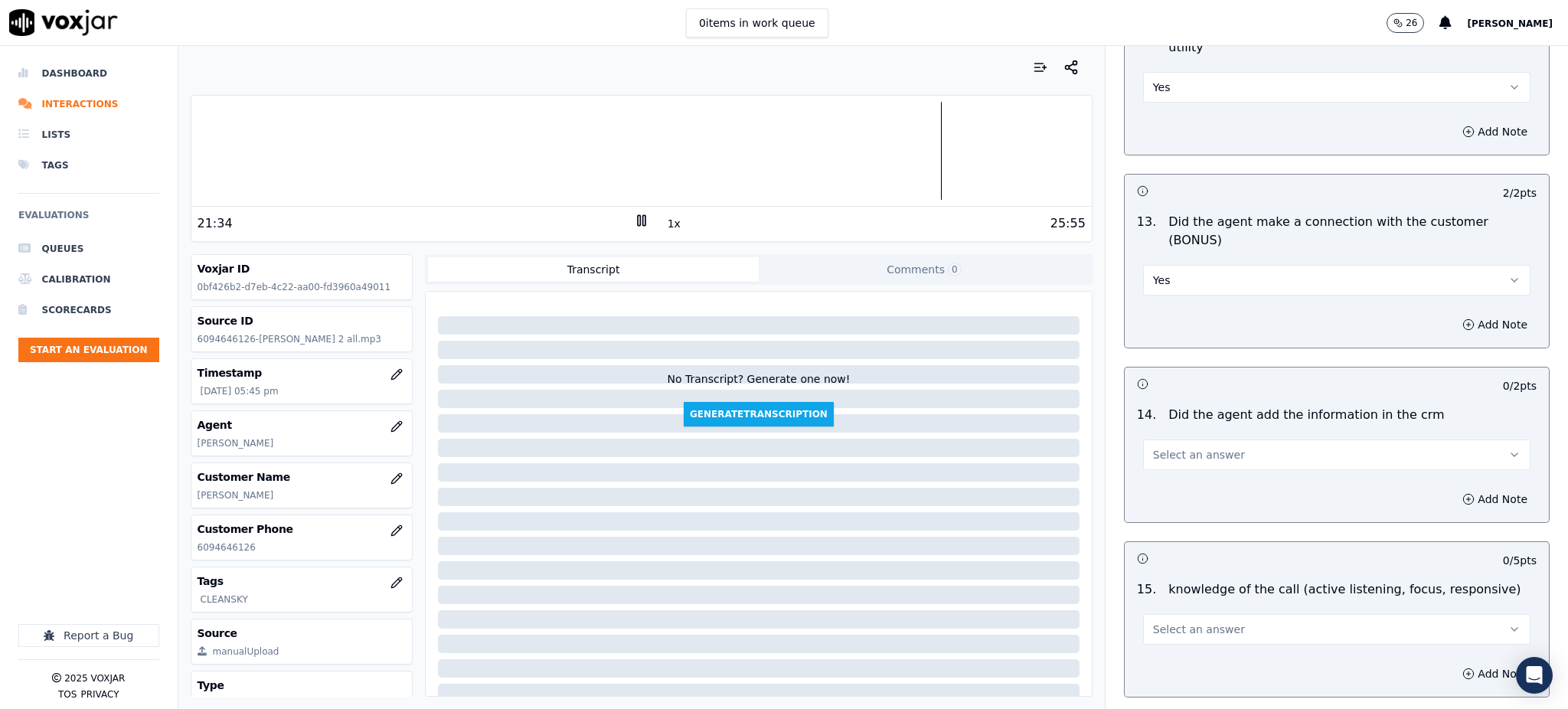
drag, startPoint x: 1167, startPoint y: 400, endPoint x: 1166, endPoint y: 415, distance: 15.0
click at [1167, 447] on span "Select an answer" at bounding box center [1198, 455] width 92 height 15
click at [1163, 440] on div "Yes" at bounding box center [1303, 436] width 354 height 25
click at [1167, 622] on span "Select an answer" at bounding box center [1198, 629] width 92 height 15
click at [1163, 609] on div "Yes" at bounding box center [1303, 610] width 354 height 25
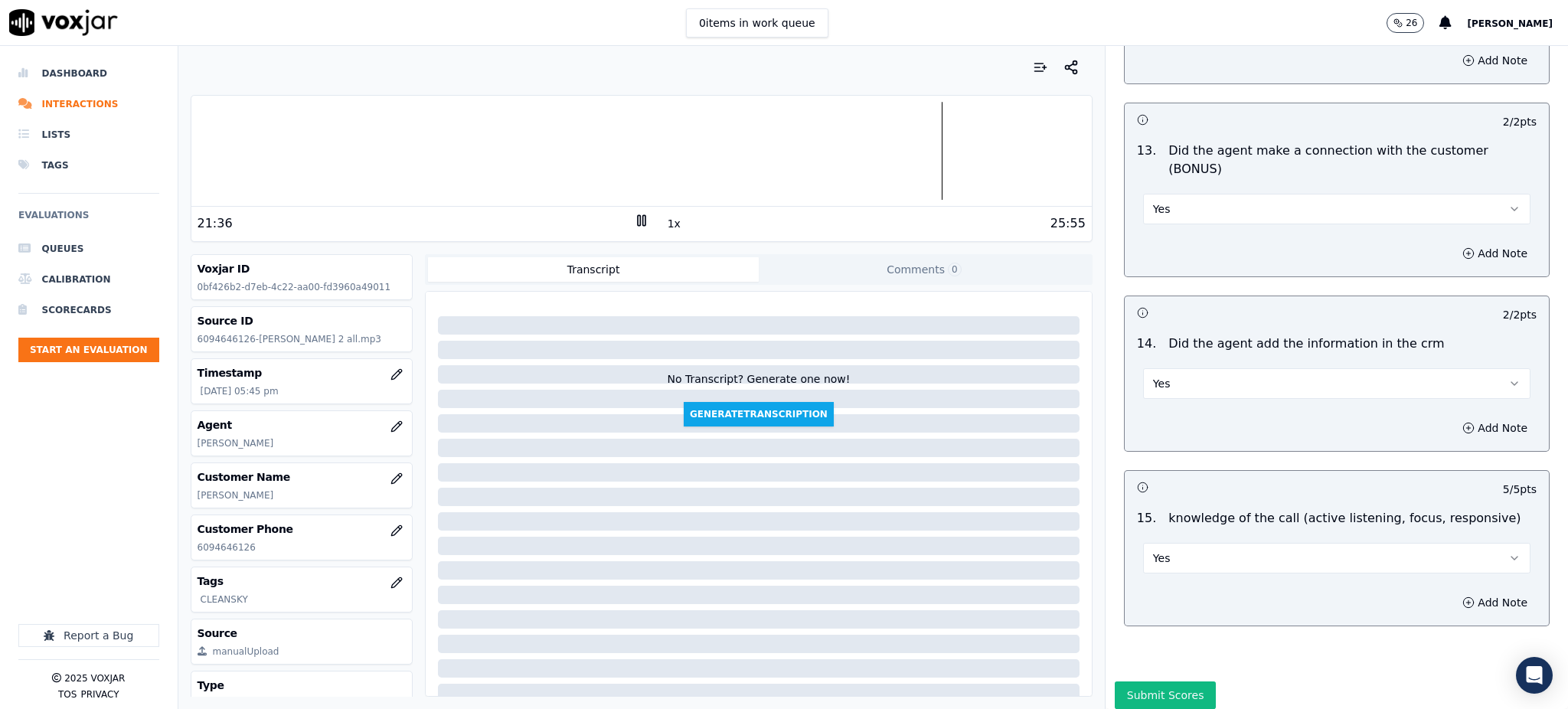
scroll to position [2317, 0]
click at [1158, 681] on button "Submit Scores" at bounding box center [1165, 694] width 101 height 27
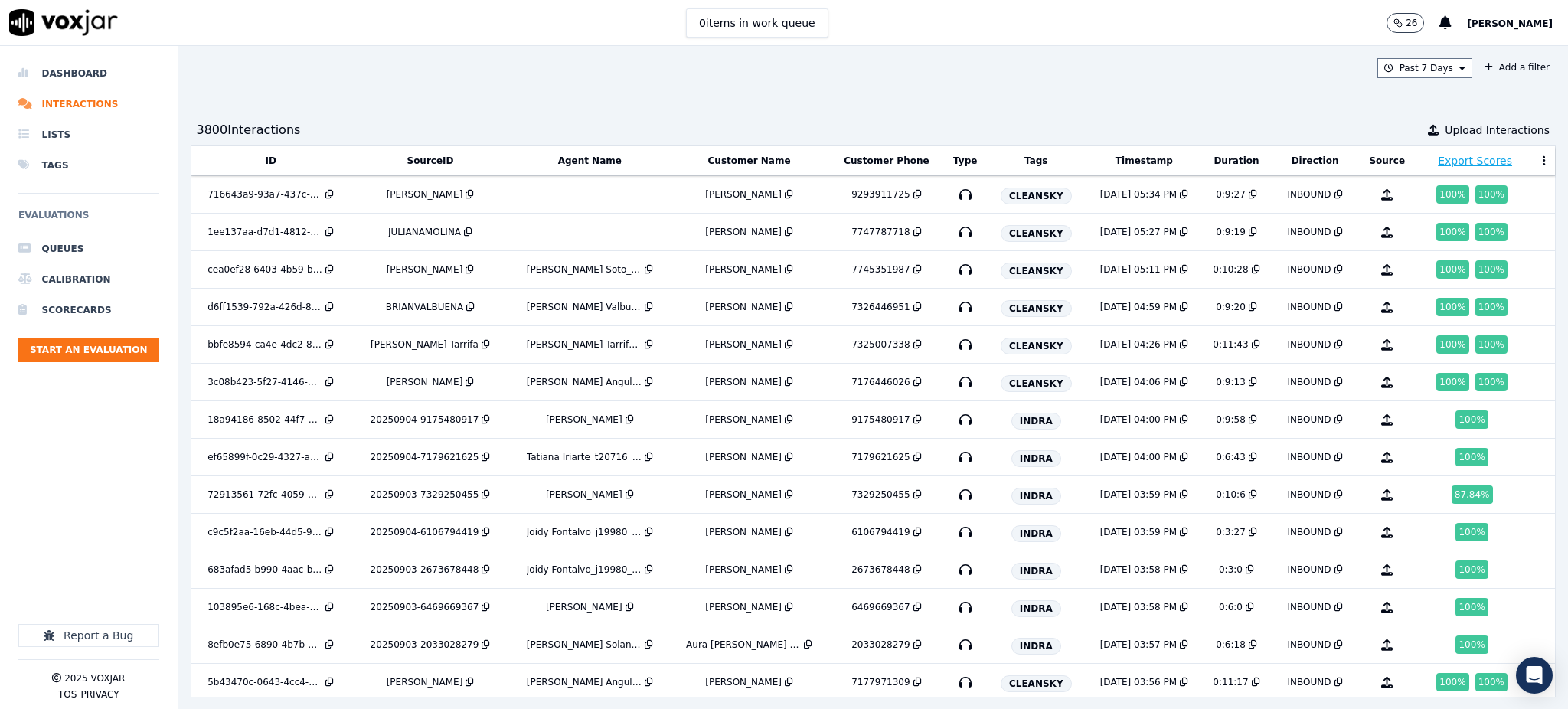
scroll to position [3690, 0]
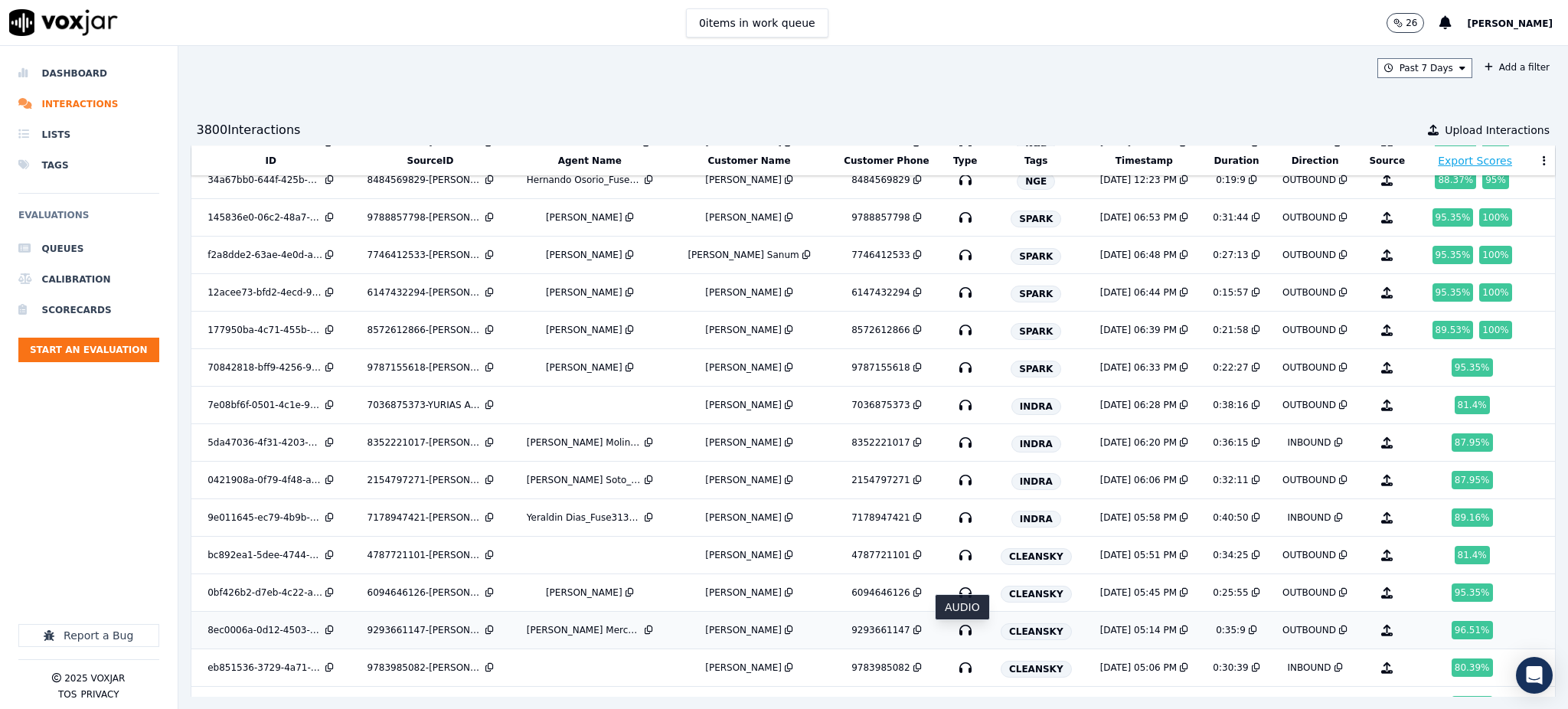
click at [956, 638] on icon "button" at bounding box center [965, 630] width 25 height 25
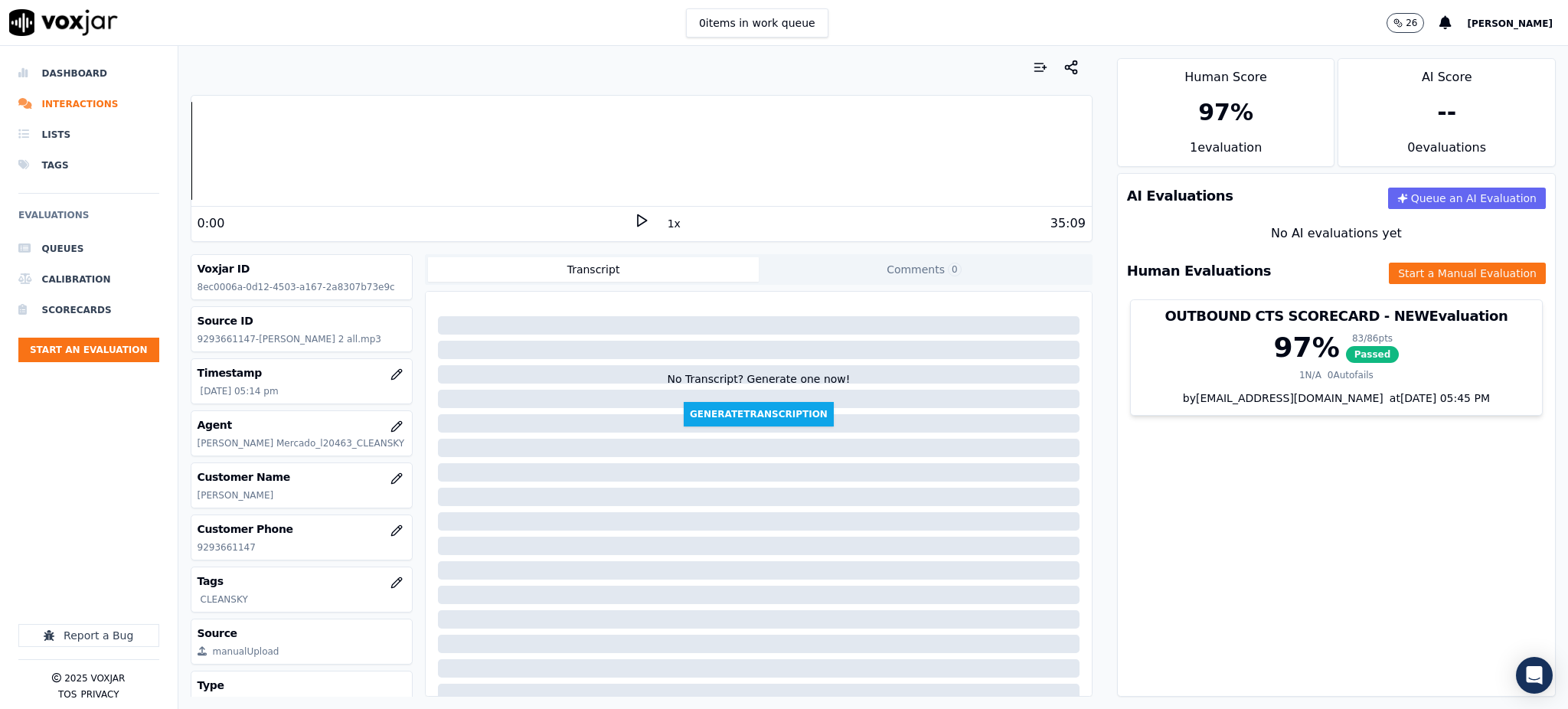
drag, startPoint x: 621, startPoint y: 212, endPoint x: 629, endPoint y: 221, distance: 12.0
click at [622, 213] on div "0:00 1x 35:09" at bounding box center [642, 223] width 901 height 33
click at [634, 221] on icon at bounding box center [642, 220] width 15 height 15
drag, startPoint x: 245, startPoint y: 546, endPoint x: 193, endPoint y: 554, distance: 52.6
click at [193, 554] on div "Customer Phone [PHONE_NUMBER]" at bounding box center [301, 536] width 221 height 45
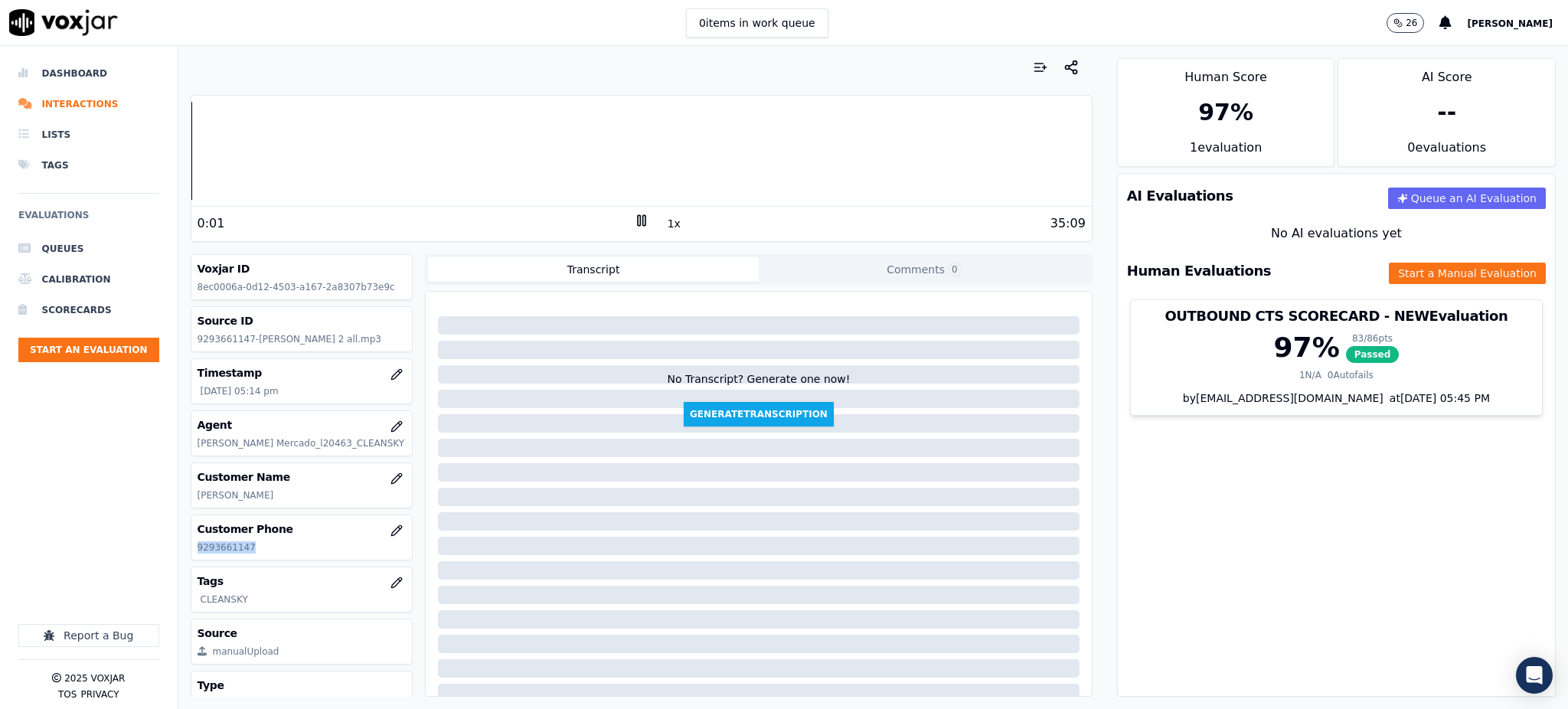
copy p "9293661147"
click at [635, 217] on icon at bounding box center [642, 220] width 15 height 15
click at [634, 221] on icon at bounding box center [642, 220] width 15 height 15
